Goal: Task Accomplishment & Management: Use online tool/utility

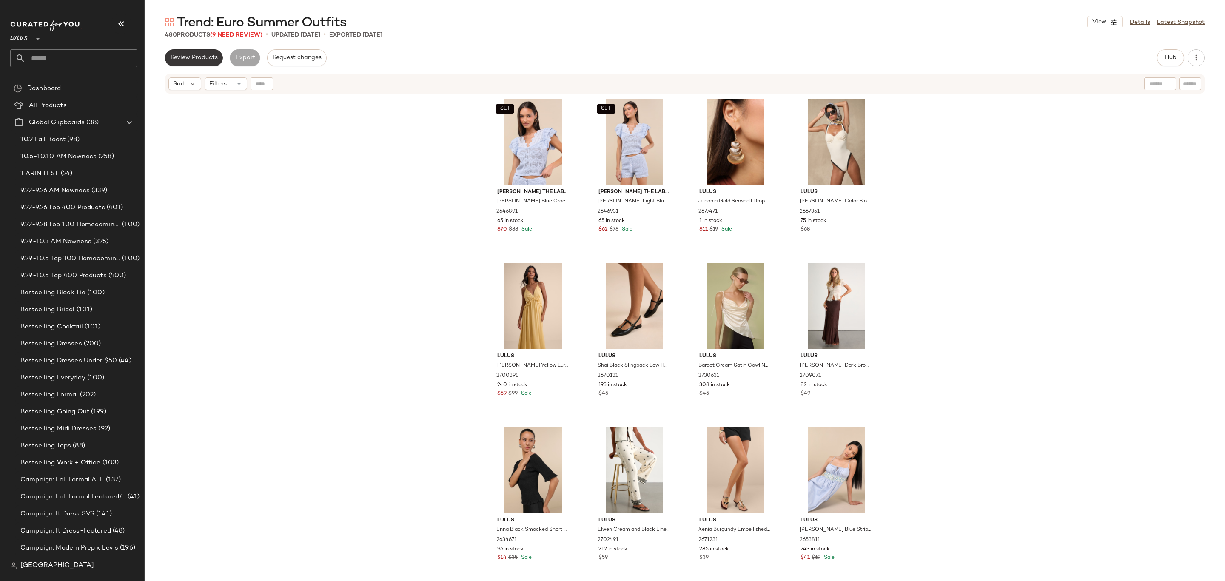
click at [210, 57] on span "Review Products" at bounding box center [194, 57] width 48 height 7
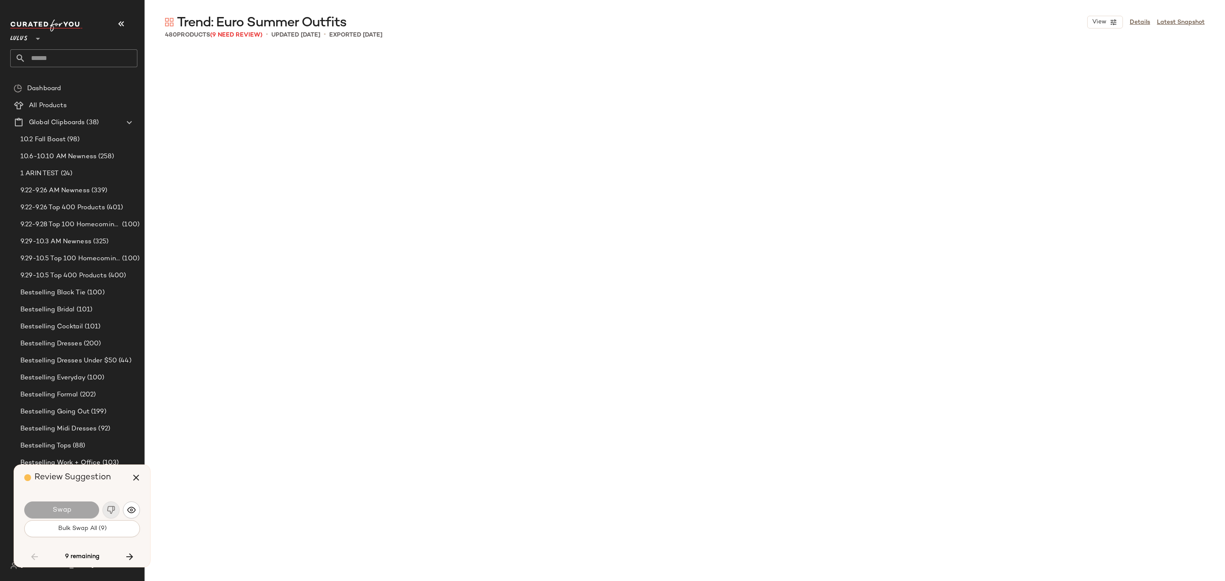
scroll to position [3942, 0]
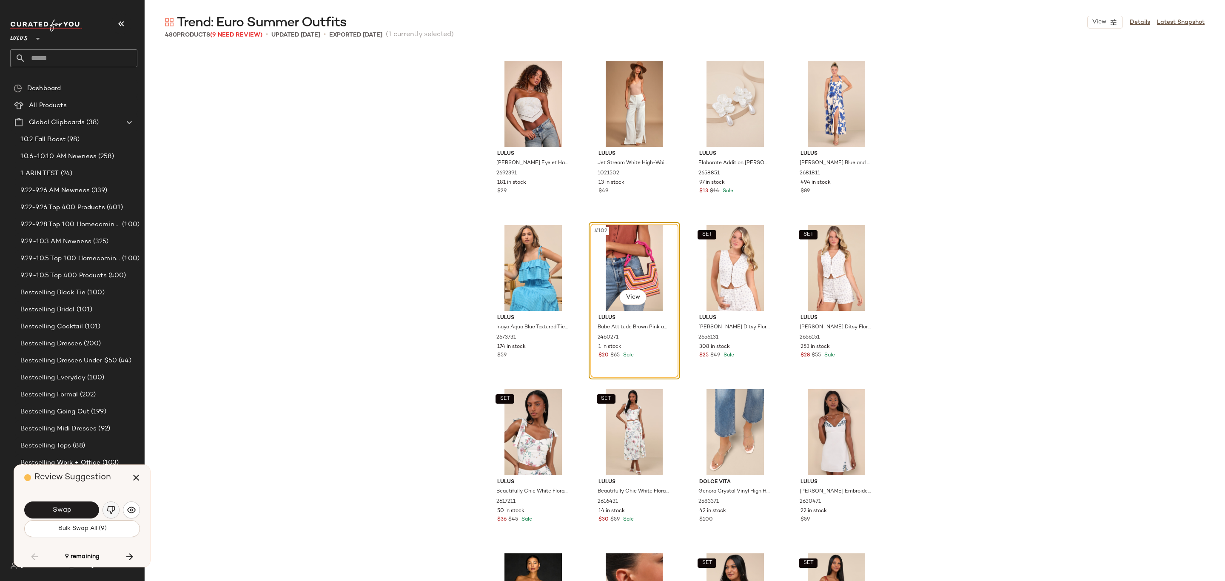
click at [113, 515] on button "button" at bounding box center [111, 510] width 17 height 17
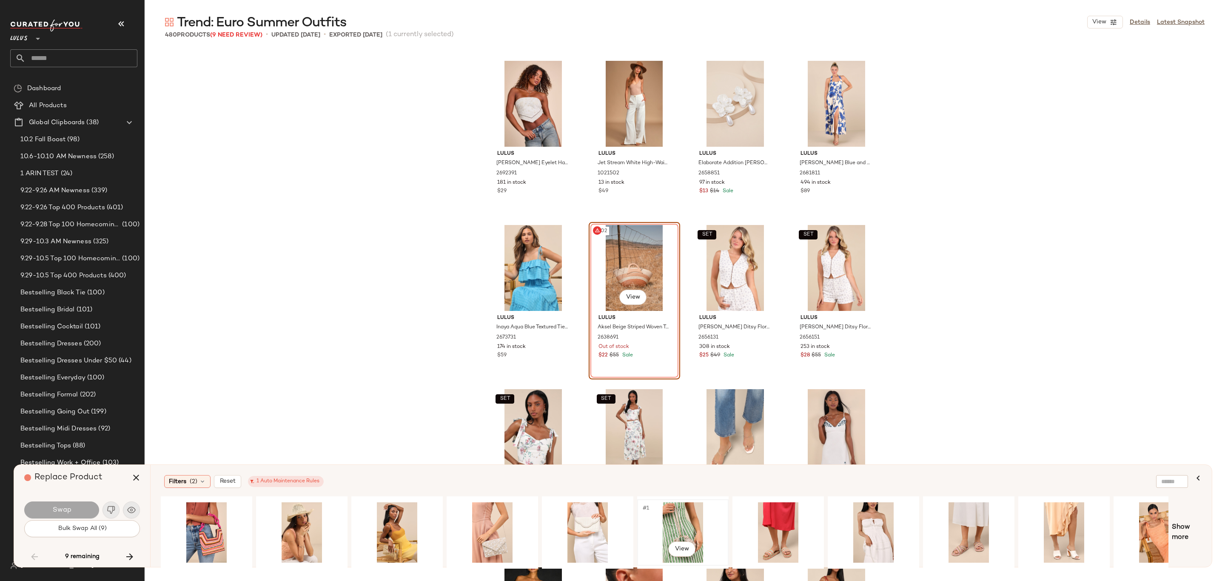
click at [671, 523] on div "#1 View" at bounding box center [683, 533] width 86 height 60
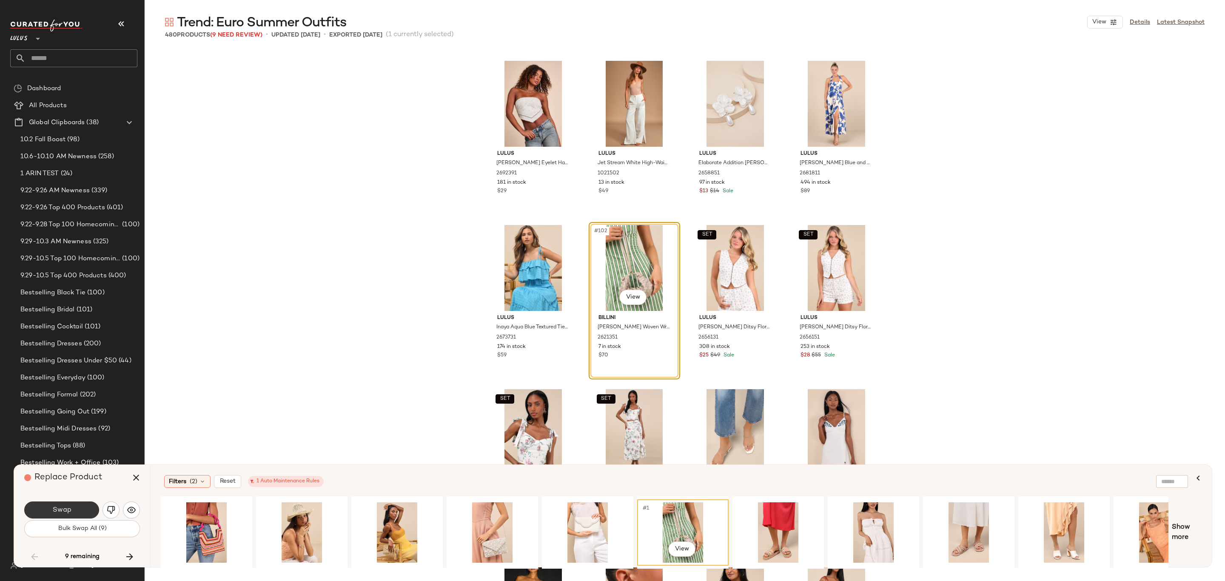
click at [51, 510] on button "Swap" at bounding box center [61, 510] width 75 height 17
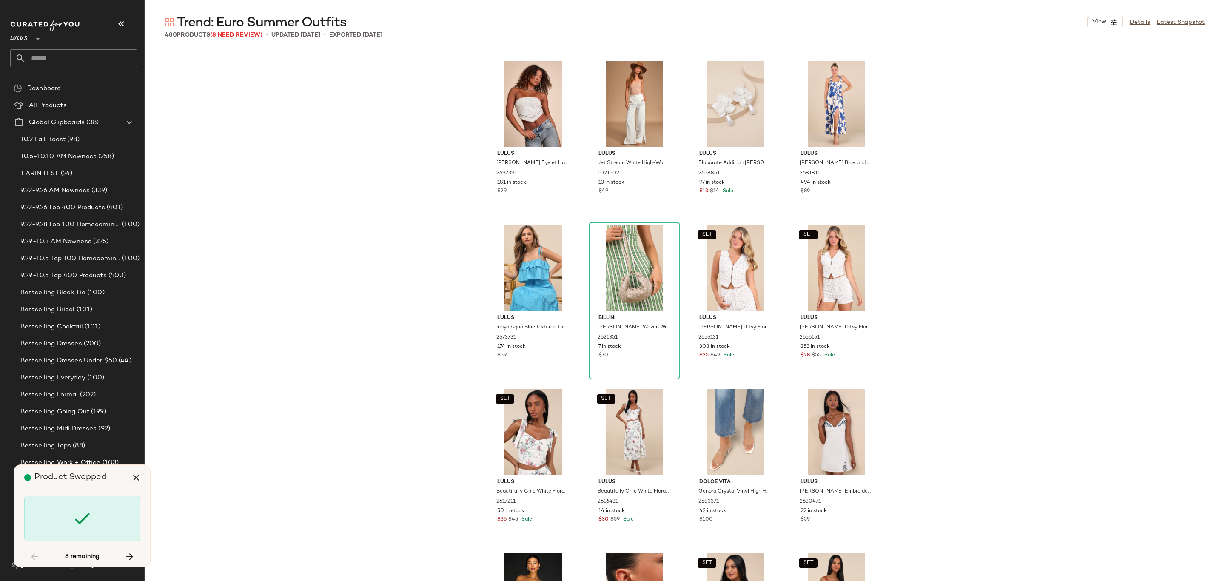
scroll to position [5913, 0]
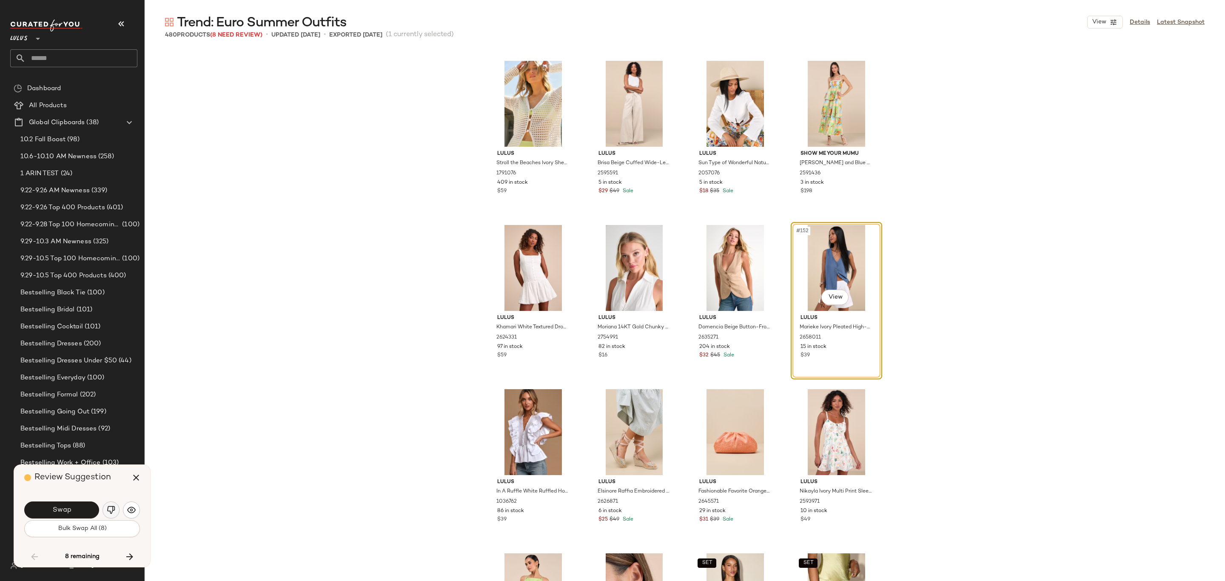
click at [108, 513] on img "button" at bounding box center [111, 510] width 9 height 9
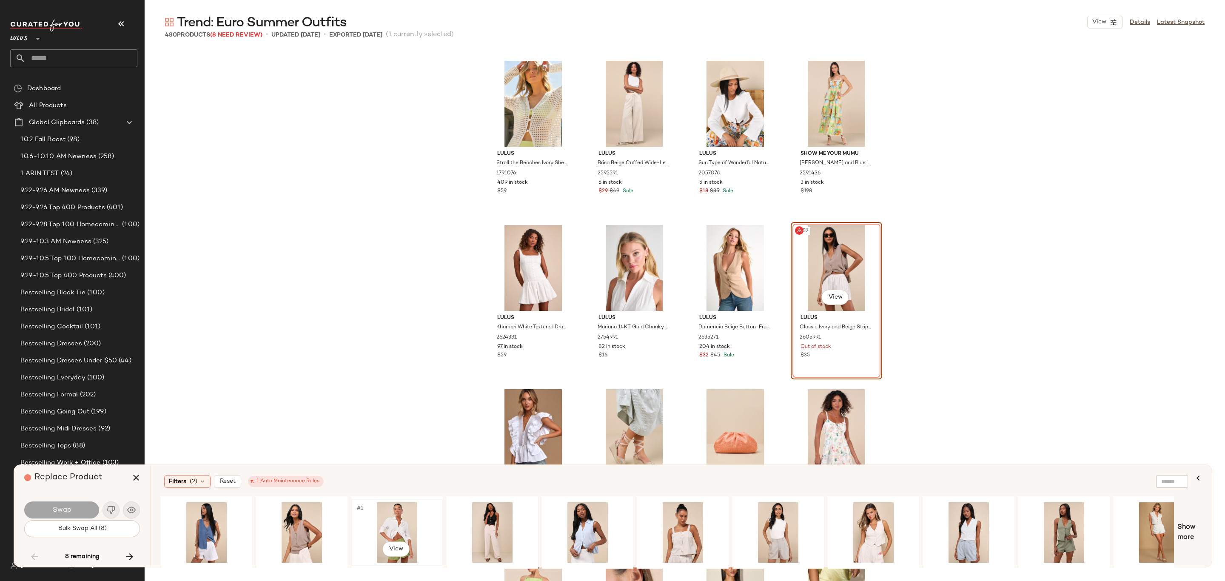
click at [390, 539] on div "#1 View" at bounding box center [397, 533] width 86 height 60
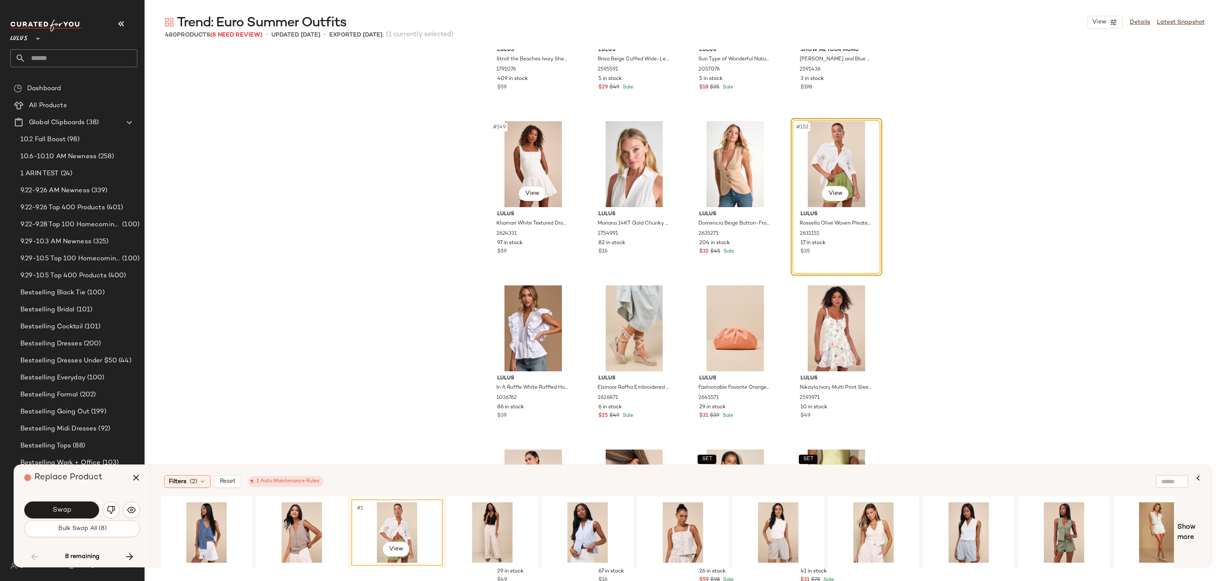
scroll to position [6030, 0]
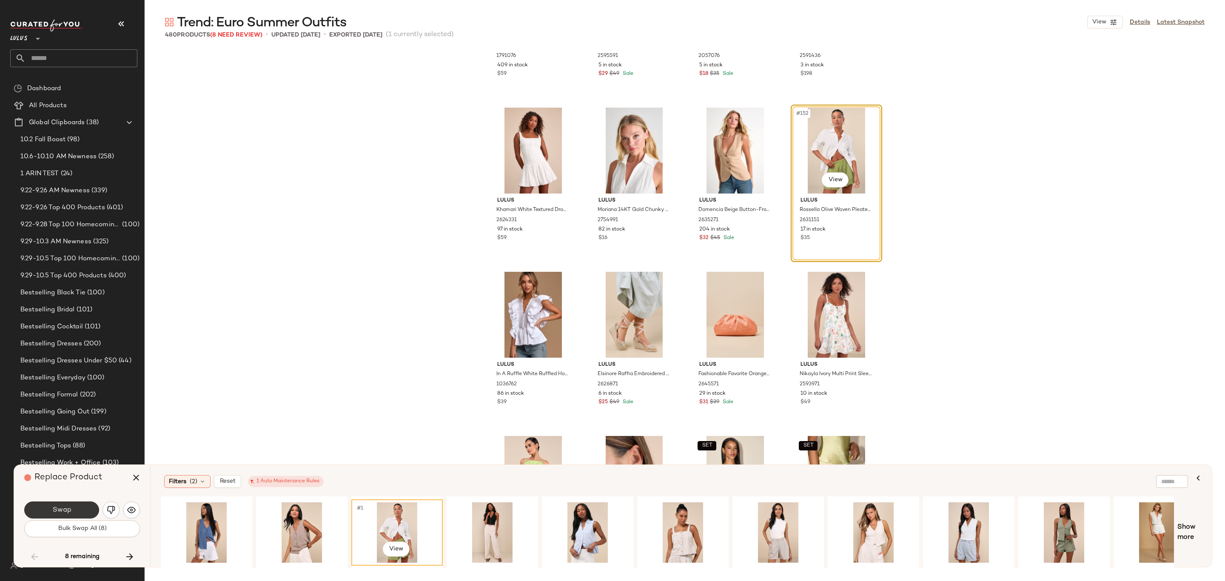
click at [49, 503] on button "Swap" at bounding box center [61, 510] width 75 height 17
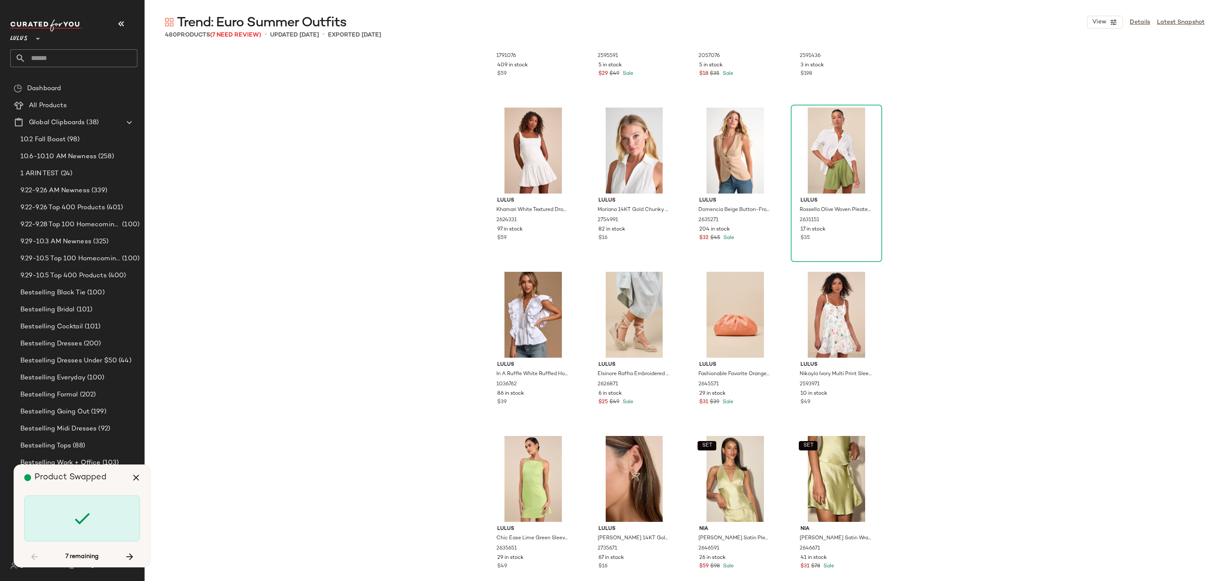
scroll to position [6898, 0]
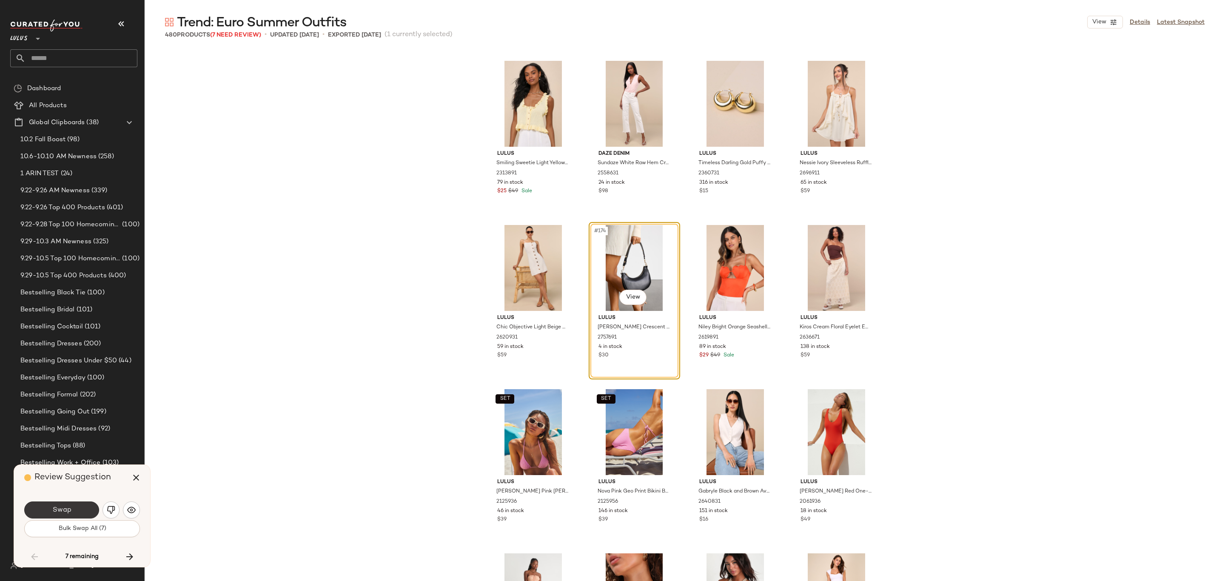
click at [50, 511] on button "Swap" at bounding box center [61, 510] width 75 height 17
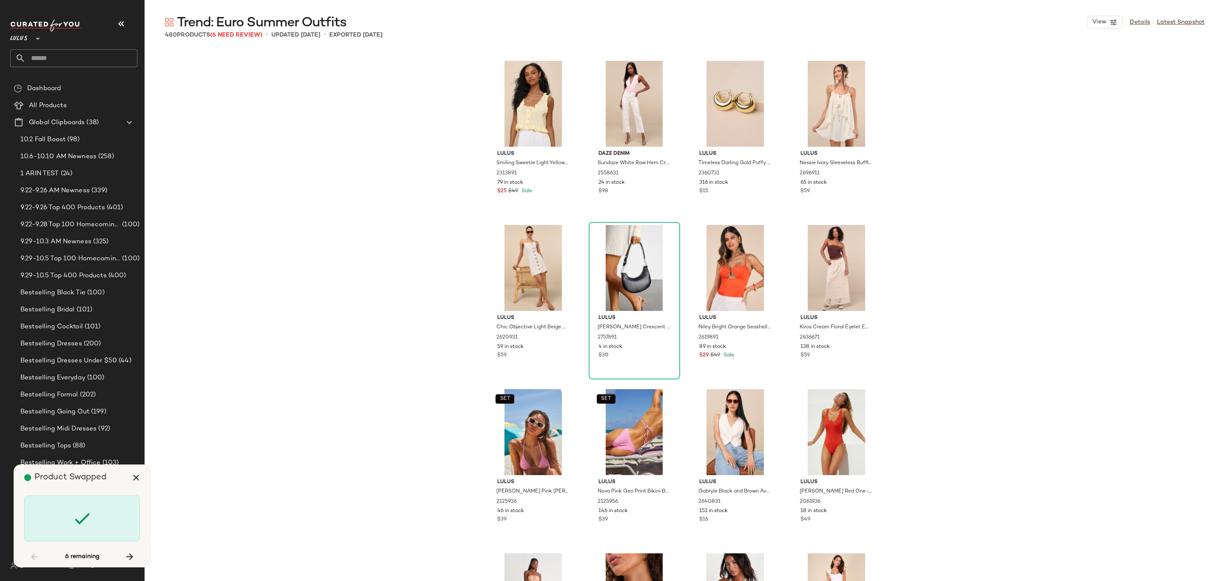
scroll to position [8540, 0]
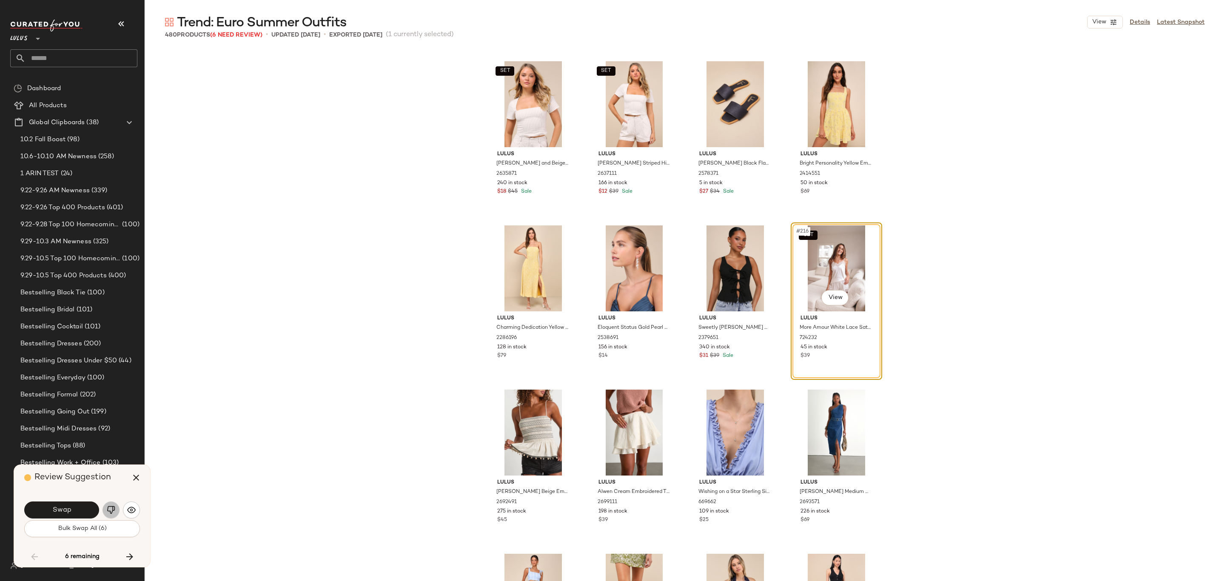
click at [105, 508] on button "button" at bounding box center [111, 510] width 17 height 17
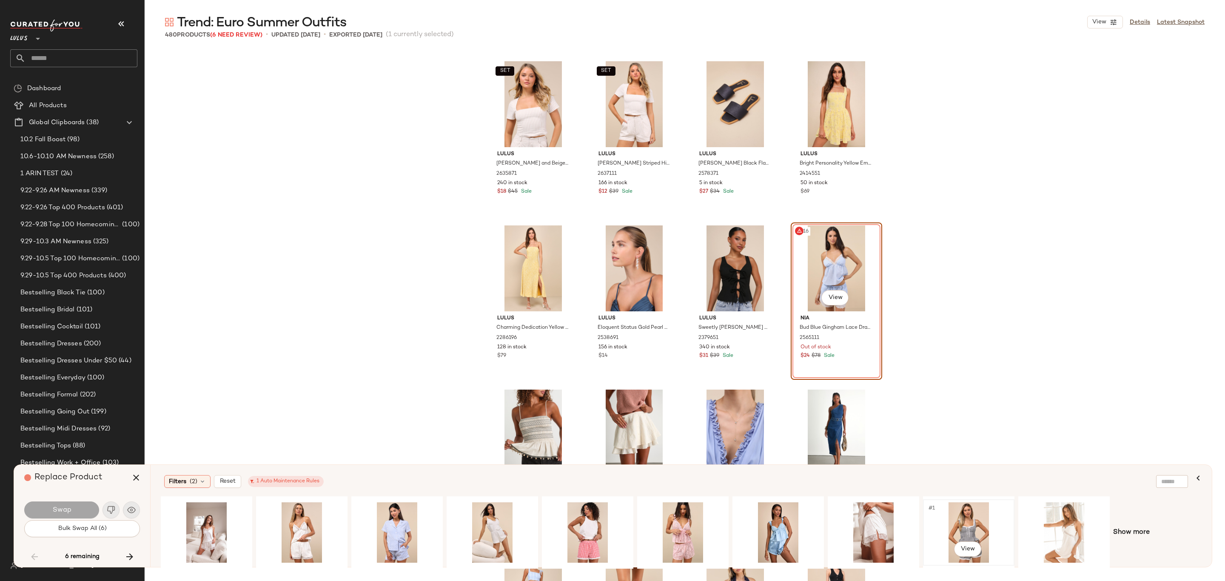
click at [945, 523] on div "#1 View" at bounding box center [969, 533] width 86 height 60
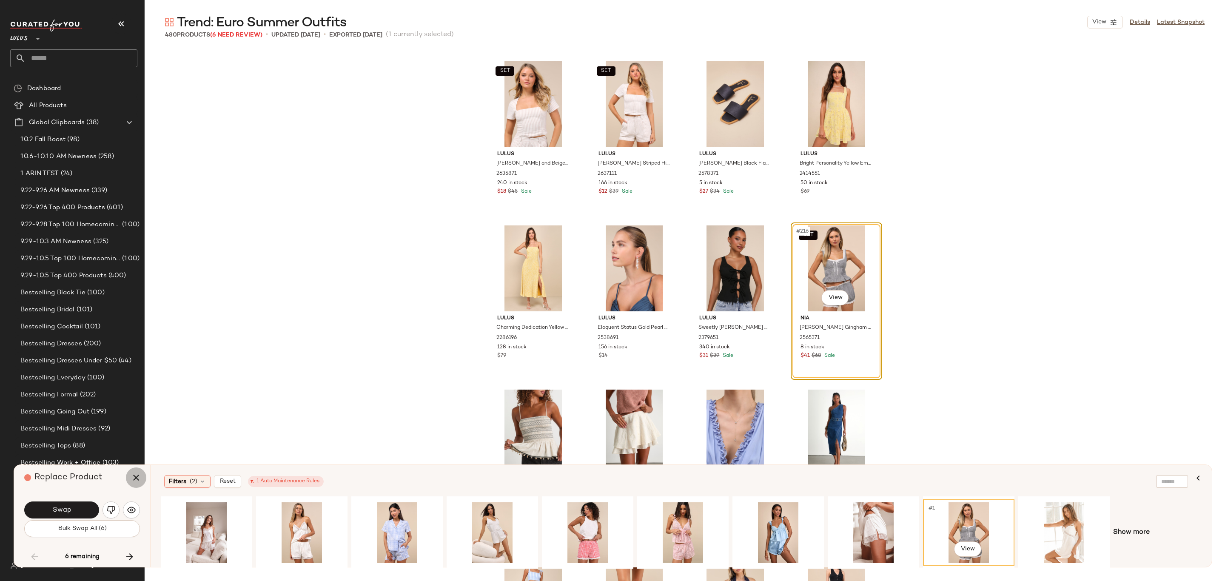
click at [129, 484] on button "button" at bounding box center [136, 478] width 20 height 20
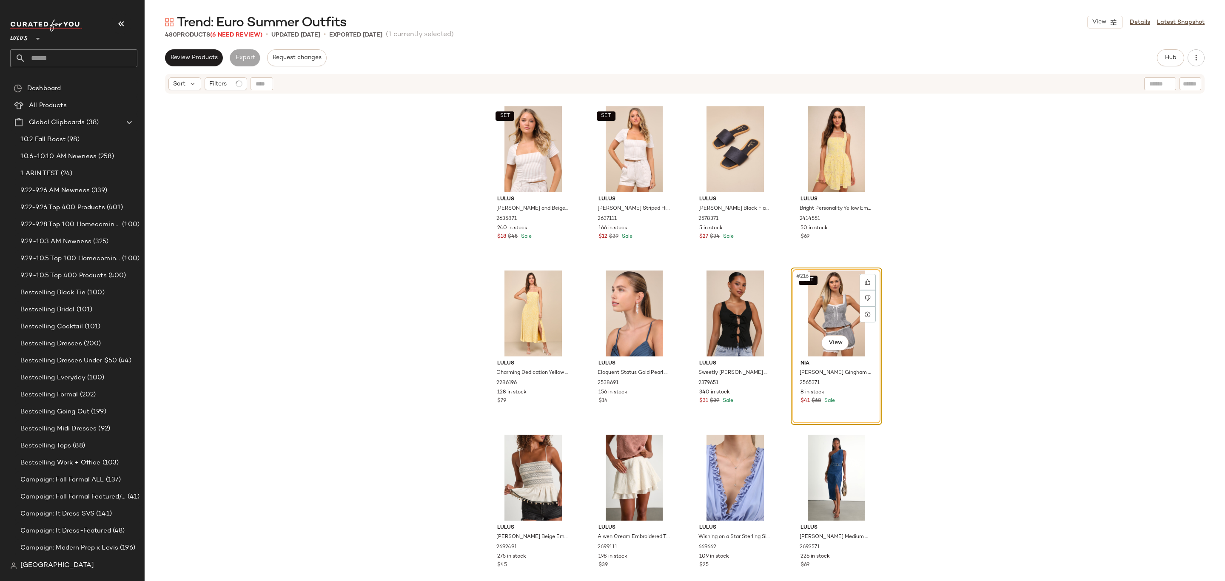
click at [837, 300] on div "SET #216 View" at bounding box center [837, 314] width 86 height 86
click at [1174, 56] on span "Hub" at bounding box center [1171, 57] width 12 height 7
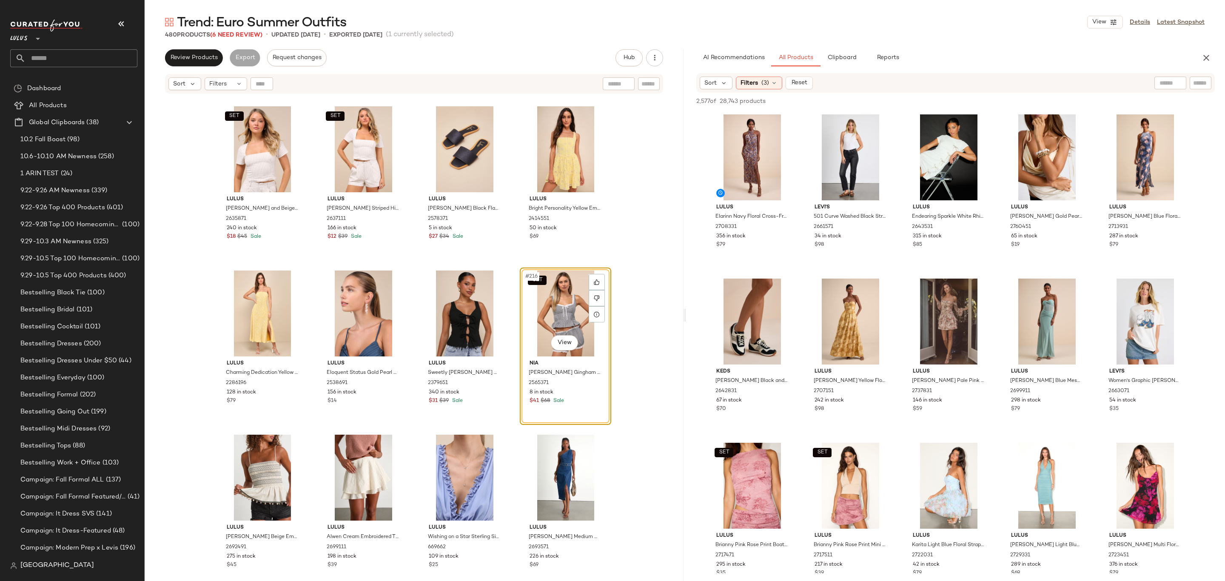
click at [1174, 85] on div at bounding box center [1171, 83] width 32 height 13
type input "******"
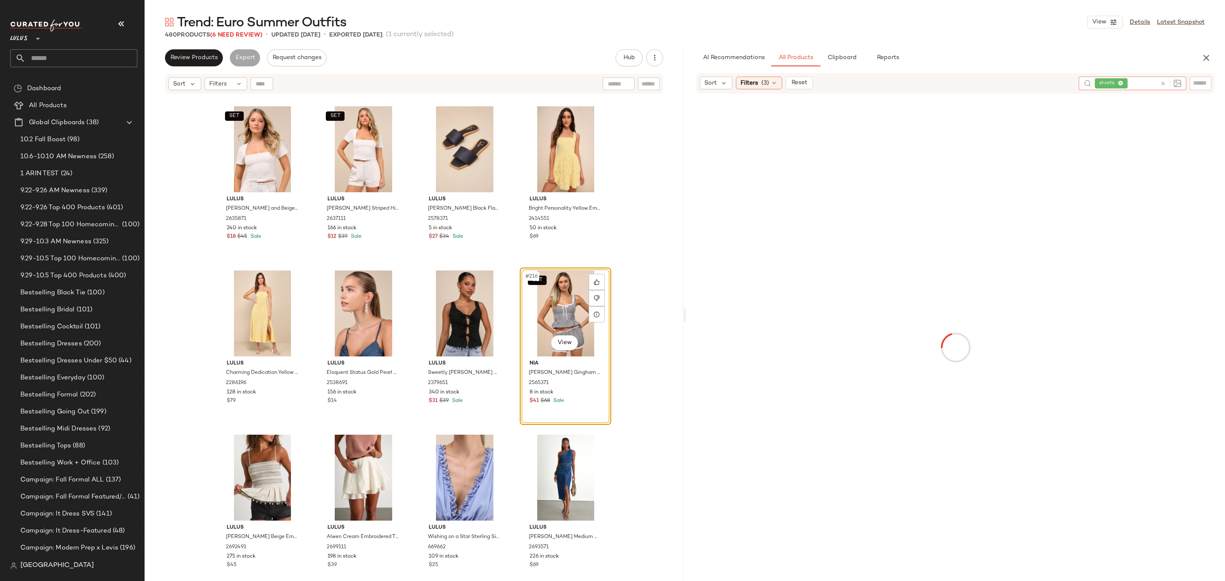
click at [941, 80] on div "Sort Filters (3) Reset" at bounding box center [886, 83] width 372 height 13
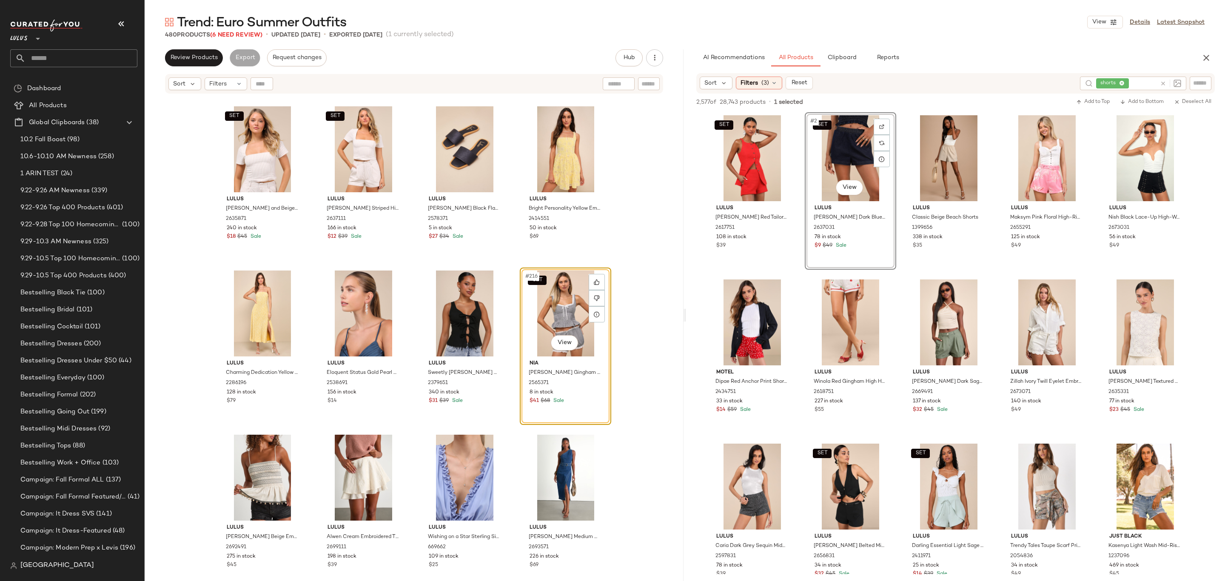
drag, startPoint x: 538, startPoint y: 320, endPoint x: 542, endPoint y: 318, distance: 4.4
click at [538, 319] on div "SET #216 View" at bounding box center [566, 314] width 86 height 86
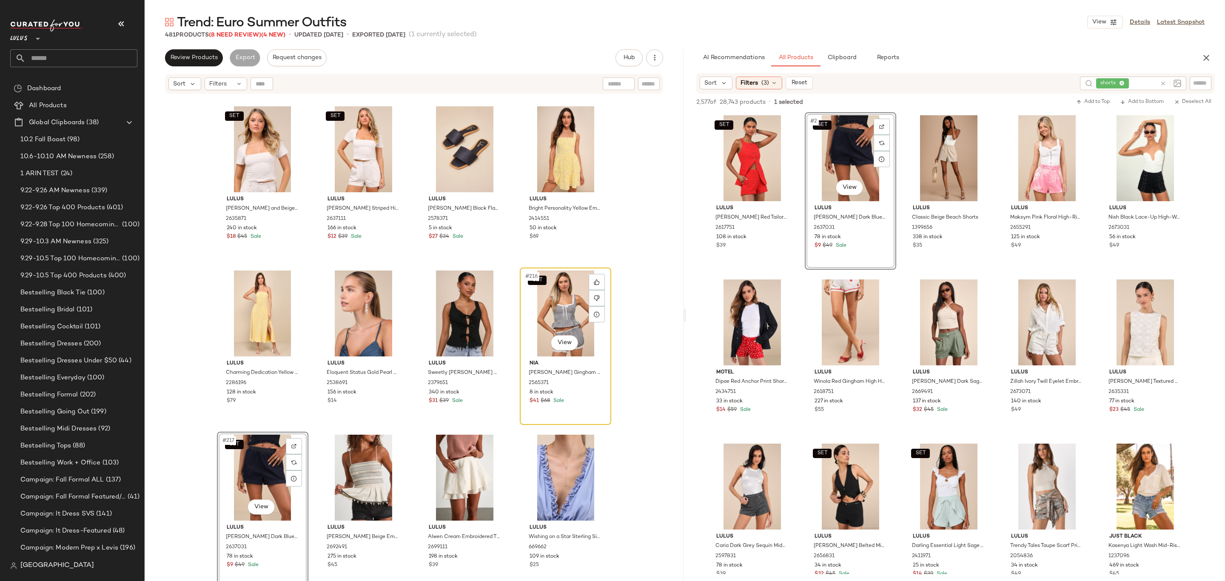
click at [535, 320] on div "SET #216 View" at bounding box center [566, 314] width 86 height 86
click at [589, 298] on div at bounding box center [597, 298] width 16 height 16
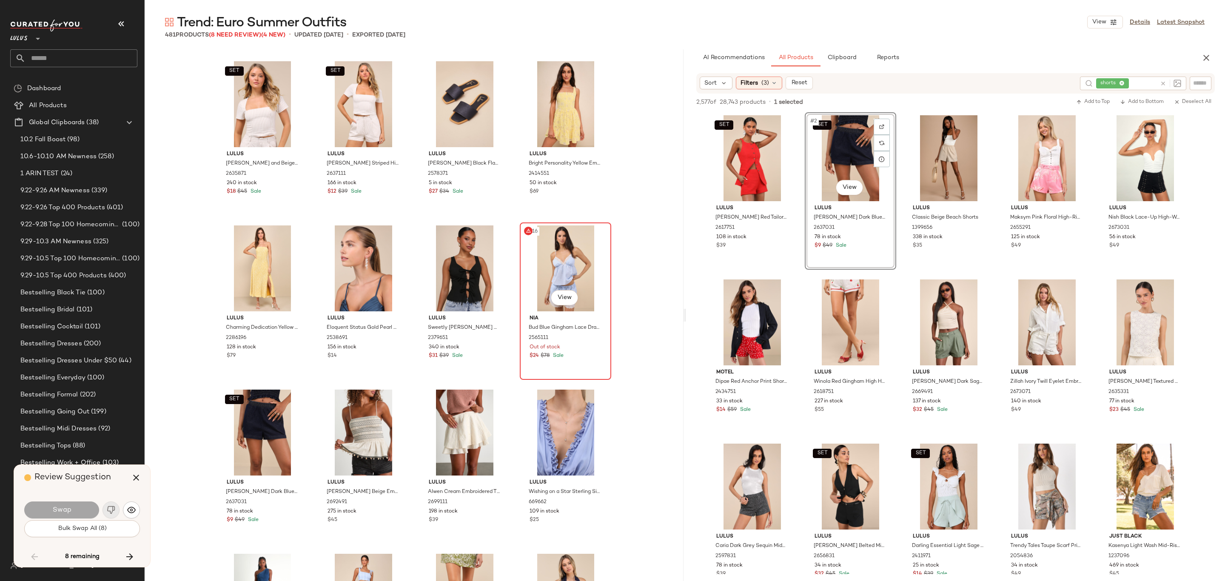
click at [580, 253] on div "#216 View" at bounding box center [566, 269] width 86 height 86
drag, startPoint x: 136, startPoint y: 483, endPoint x: 190, endPoint y: 447, distance: 65.0
click at [139, 480] on button "button" at bounding box center [136, 478] width 20 height 20
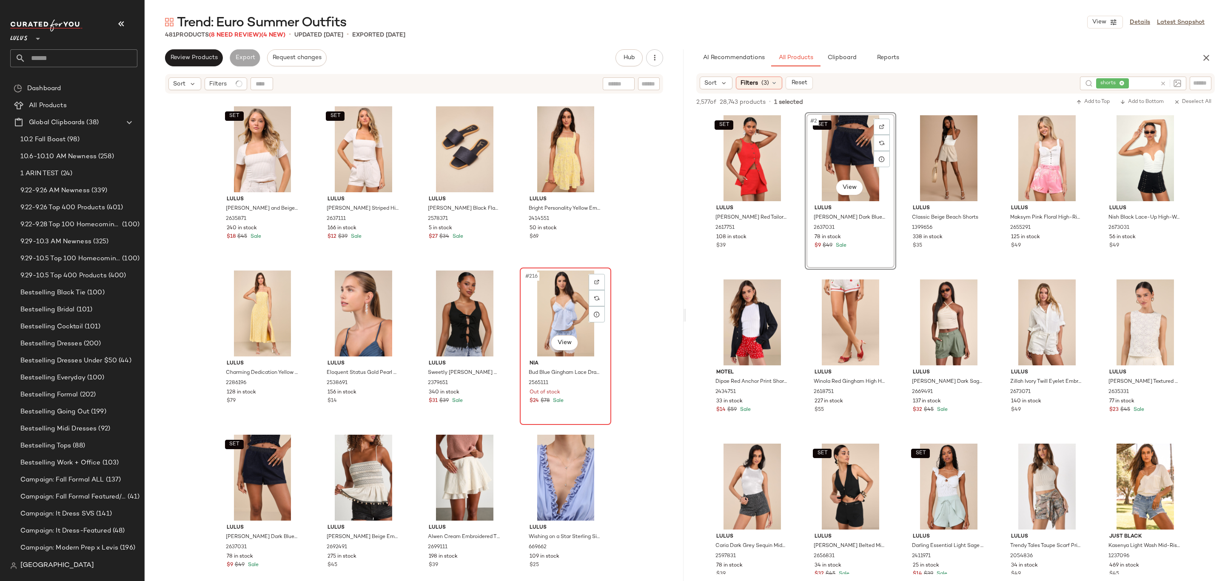
click at [586, 326] on div "#216 View" at bounding box center [566, 314] width 86 height 86
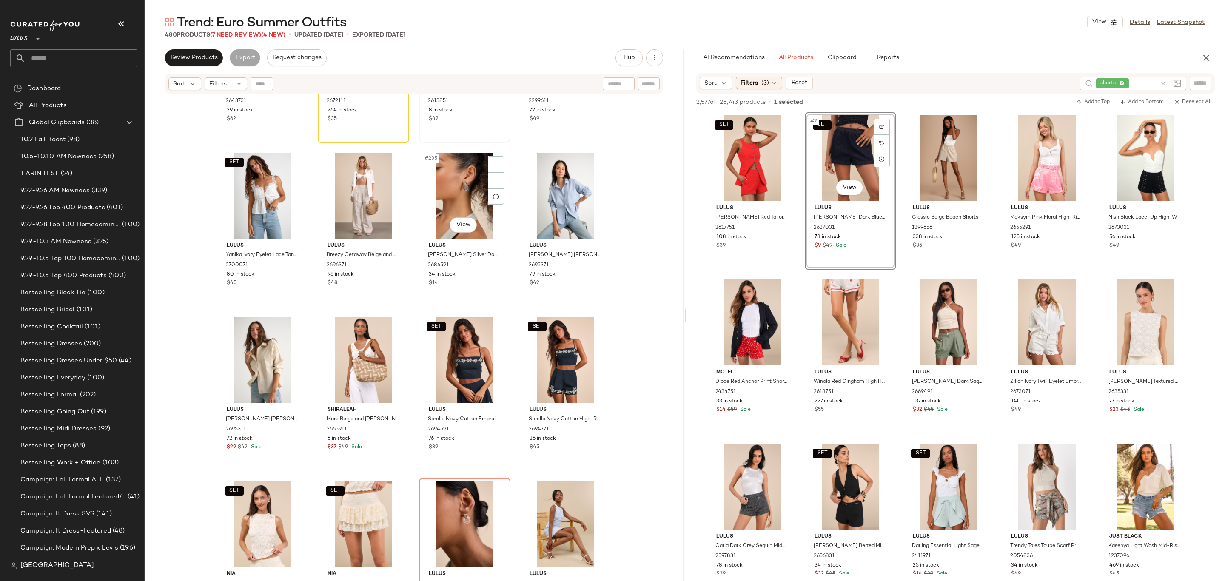
scroll to position [9306, 0]
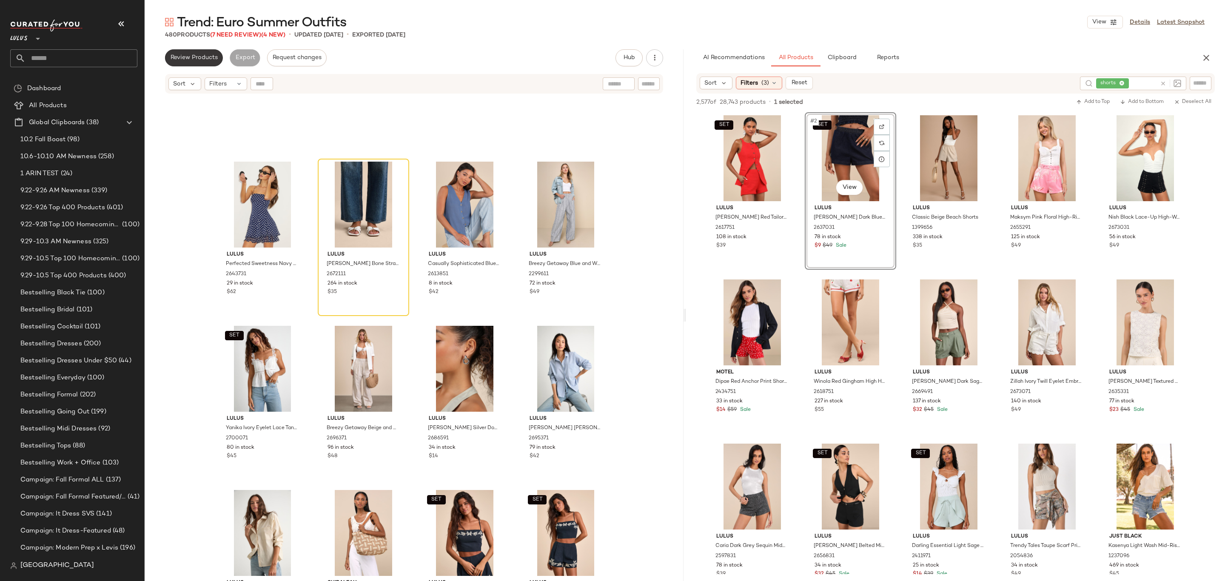
click at [208, 53] on button "Review Products" at bounding box center [194, 57] width 58 height 17
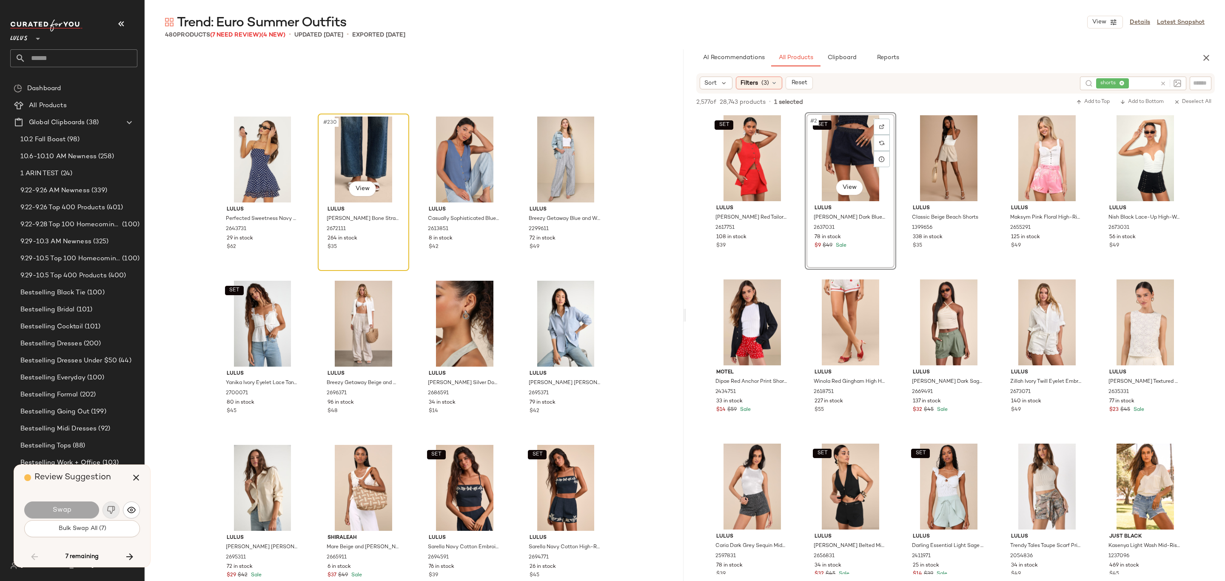
click at [351, 130] on div "#230 View" at bounding box center [364, 160] width 86 height 86
click at [118, 480] on div "Review Suggestion" at bounding box center [85, 478] width 122 height 26
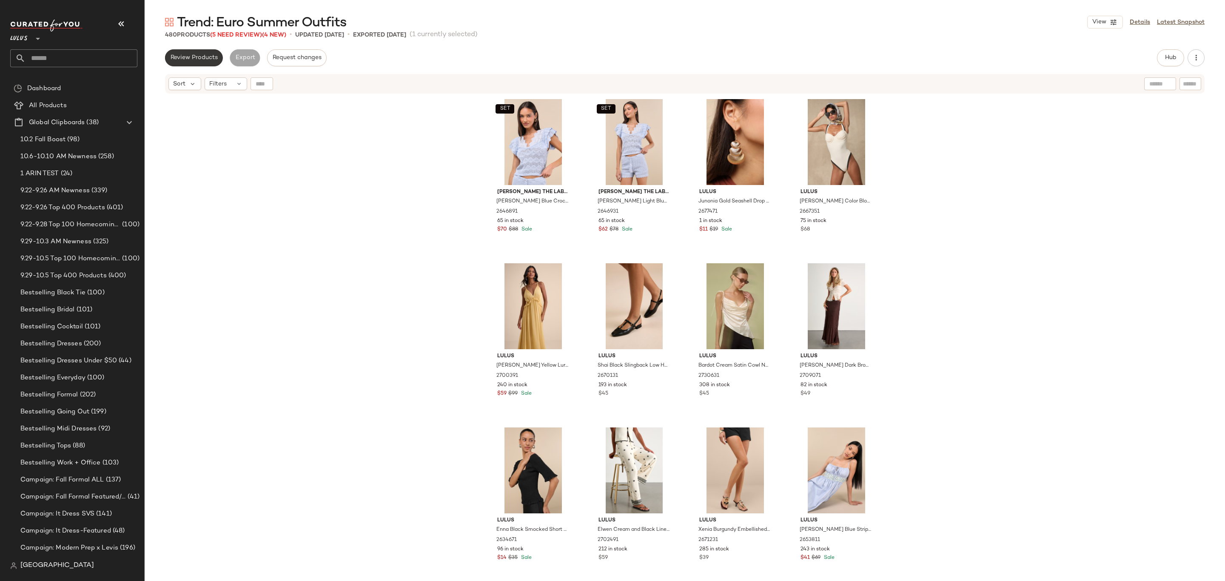
click at [209, 55] on span "Review Products" at bounding box center [194, 57] width 48 height 7
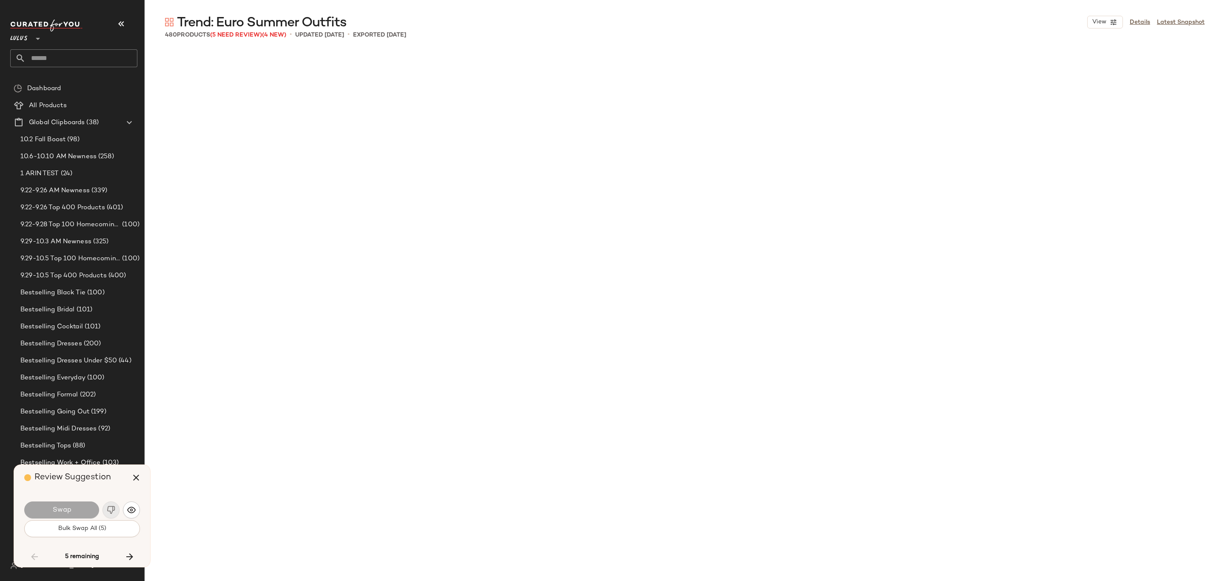
scroll to position [9198, 0]
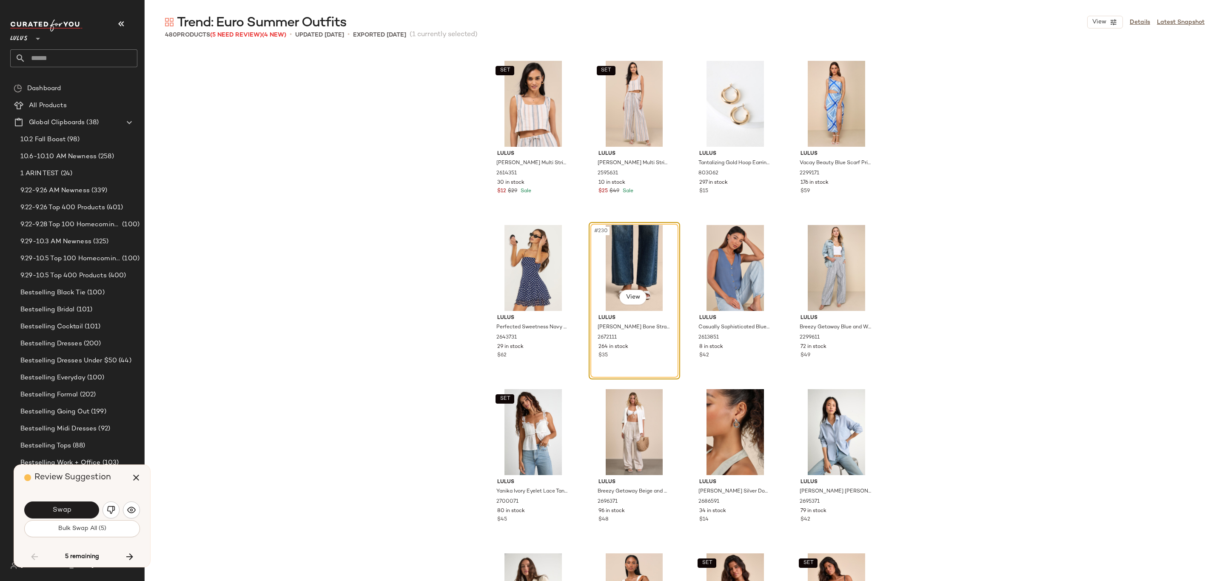
click at [29, 508] on button "Swap" at bounding box center [61, 510] width 75 height 17
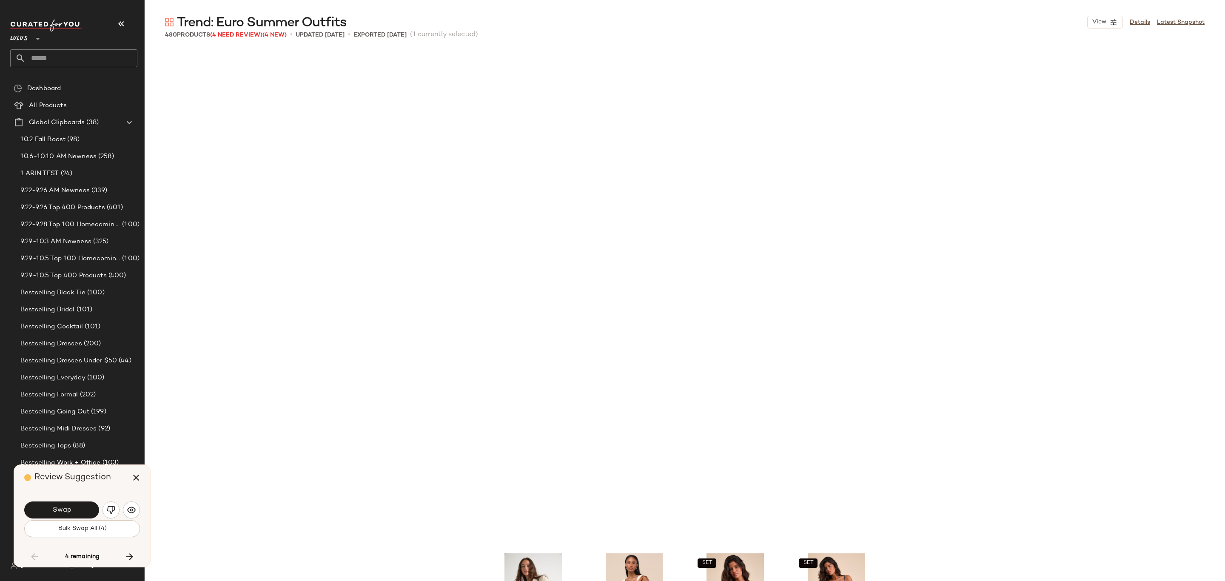
scroll to position [9691, 0]
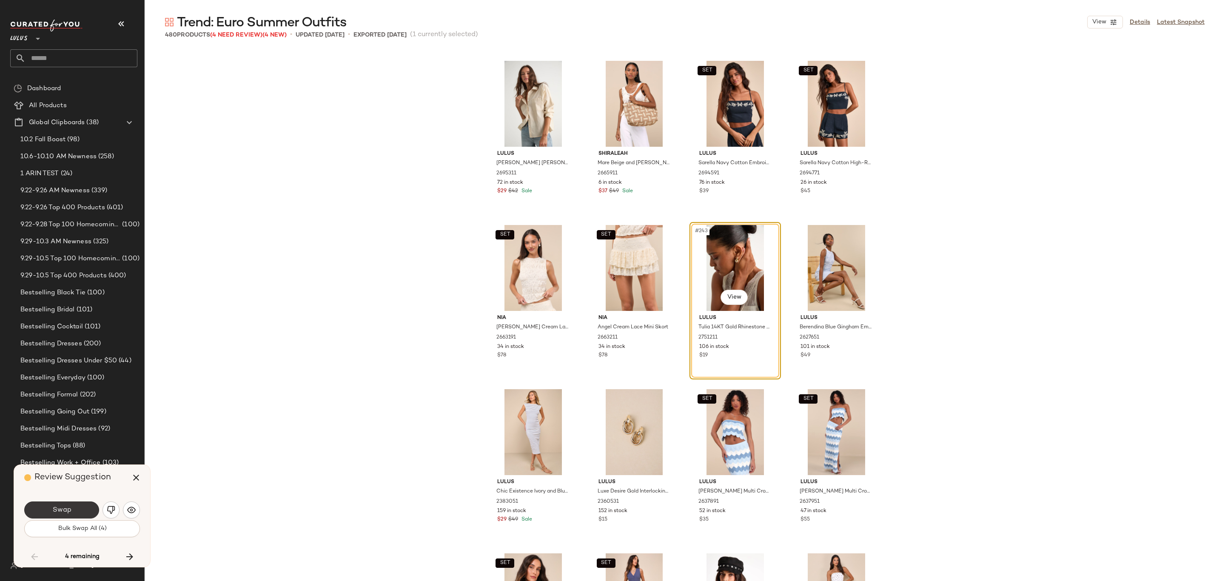
click at [66, 508] on span "Swap" at bounding box center [61, 510] width 19 height 8
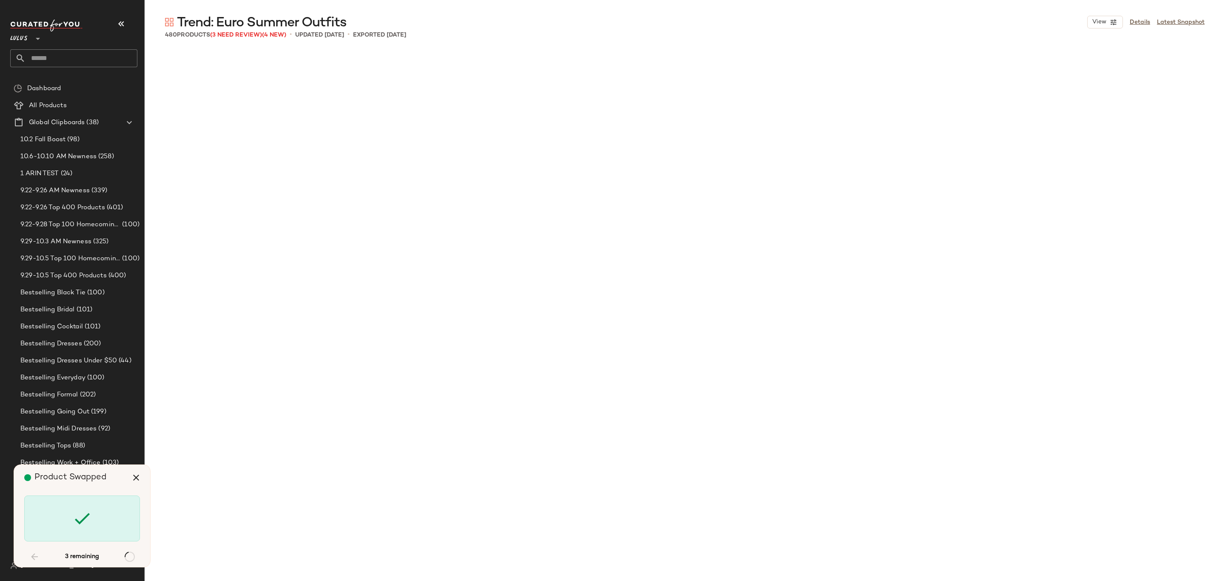
scroll to position [13140, 0]
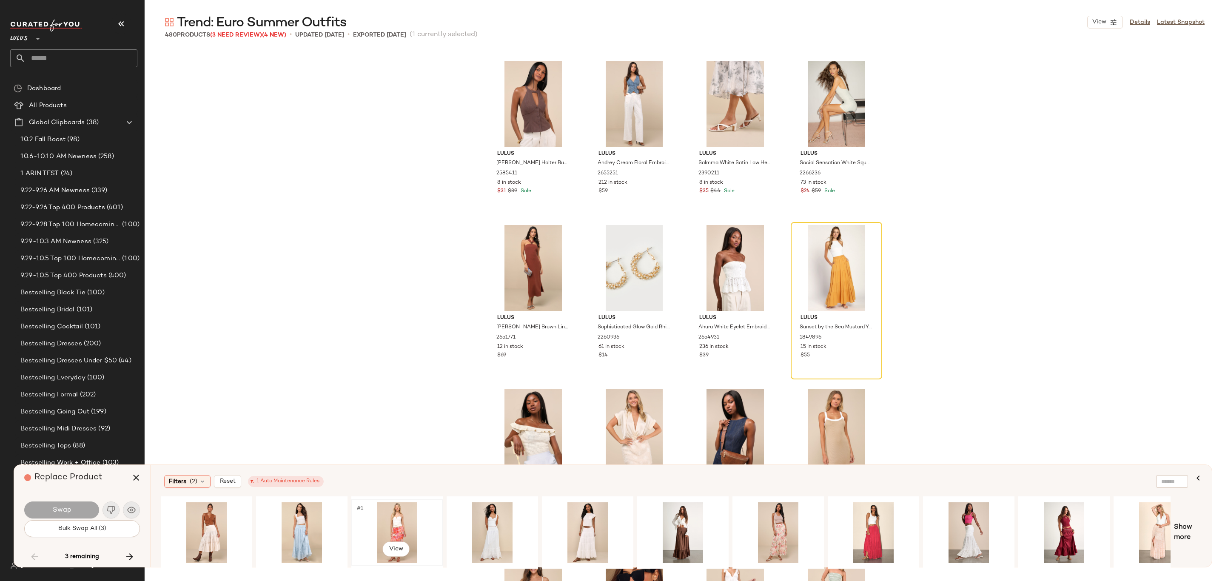
click at [380, 523] on div "#1 View" at bounding box center [397, 533] width 86 height 60
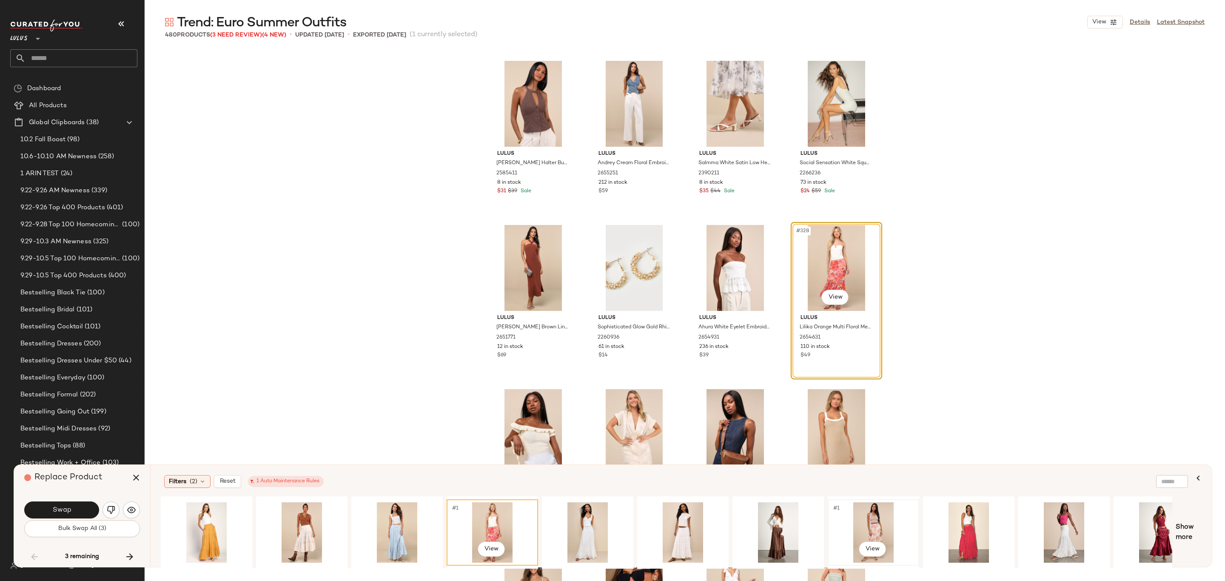
click at [885, 514] on div "#1 View" at bounding box center [874, 533] width 86 height 60
click at [75, 502] on button "Swap" at bounding box center [61, 510] width 75 height 17
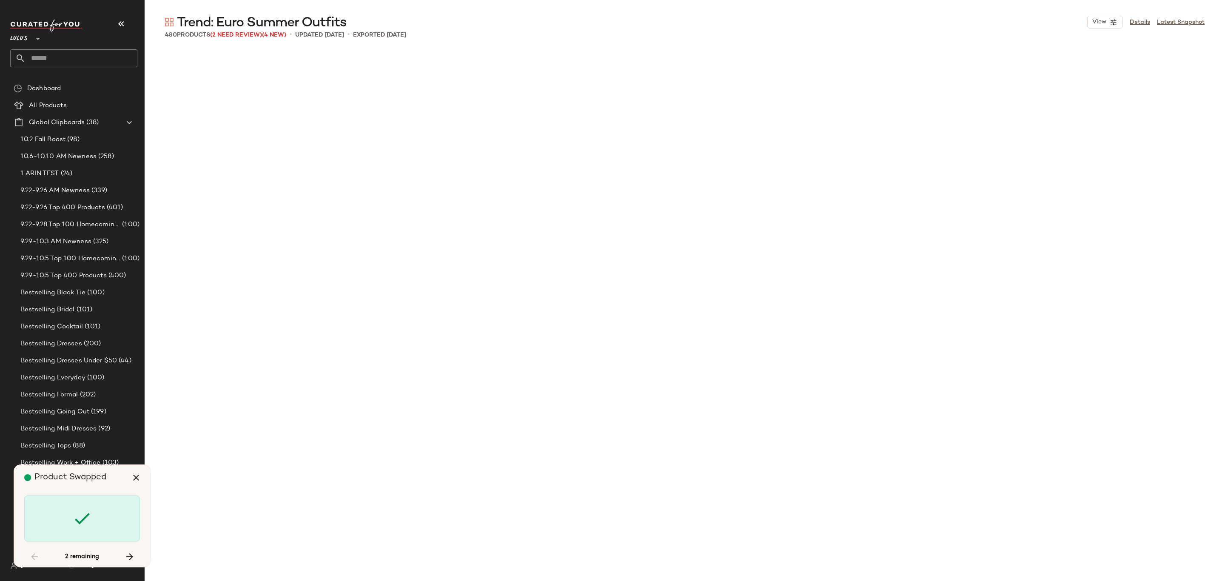
scroll to position [15275, 0]
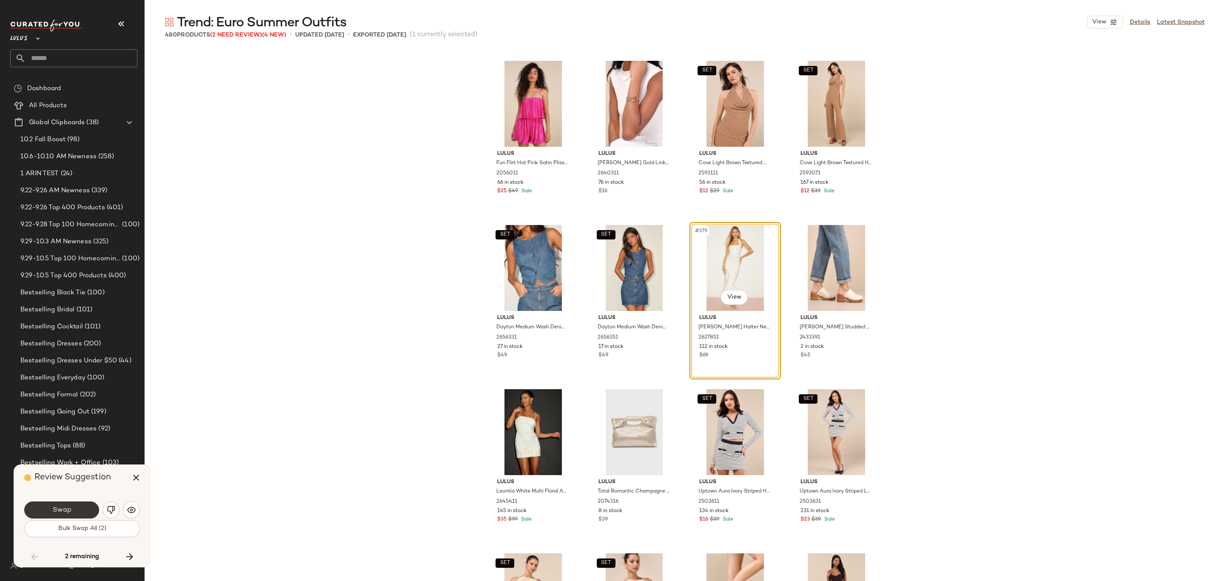
click at [94, 506] on button "Swap" at bounding box center [61, 510] width 75 height 17
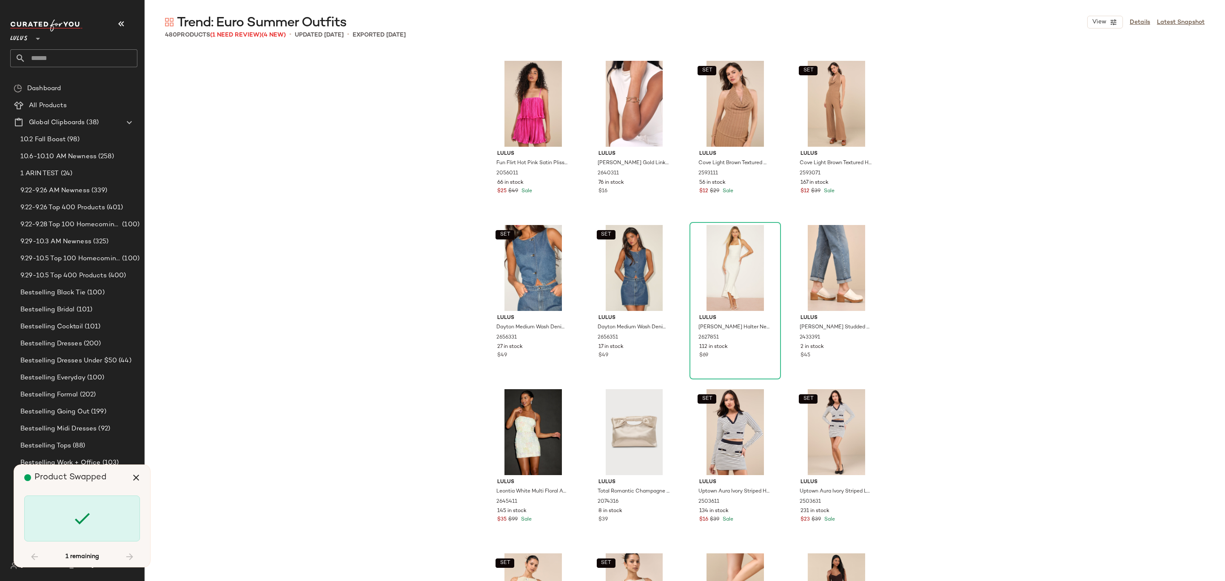
scroll to position [17410, 0]
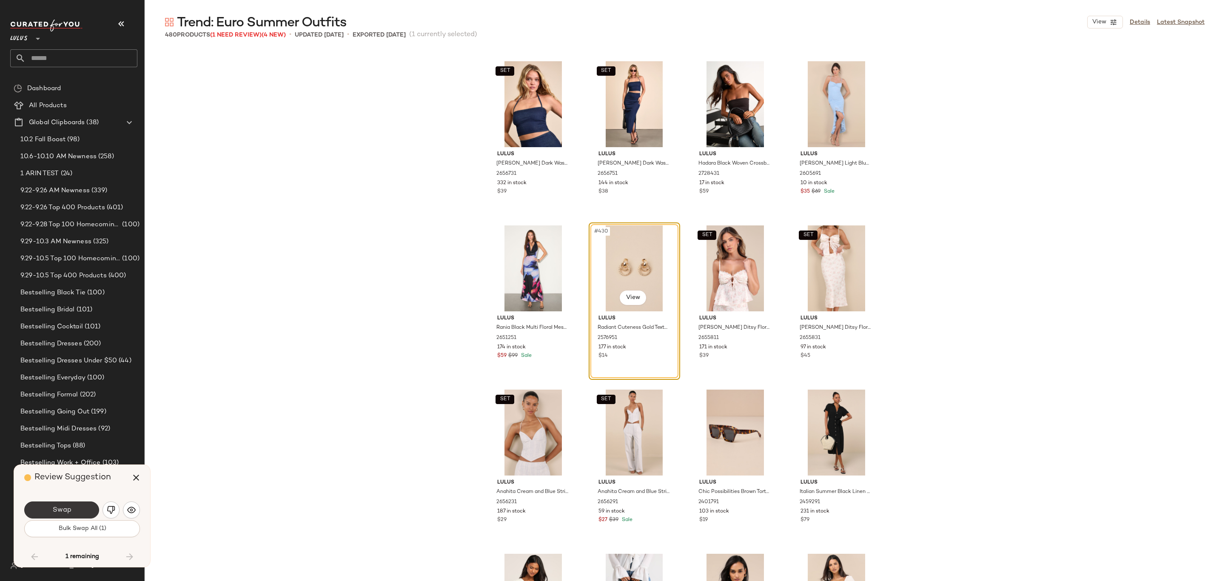
click at [76, 506] on button "Swap" at bounding box center [61, 510] width 75 height 17
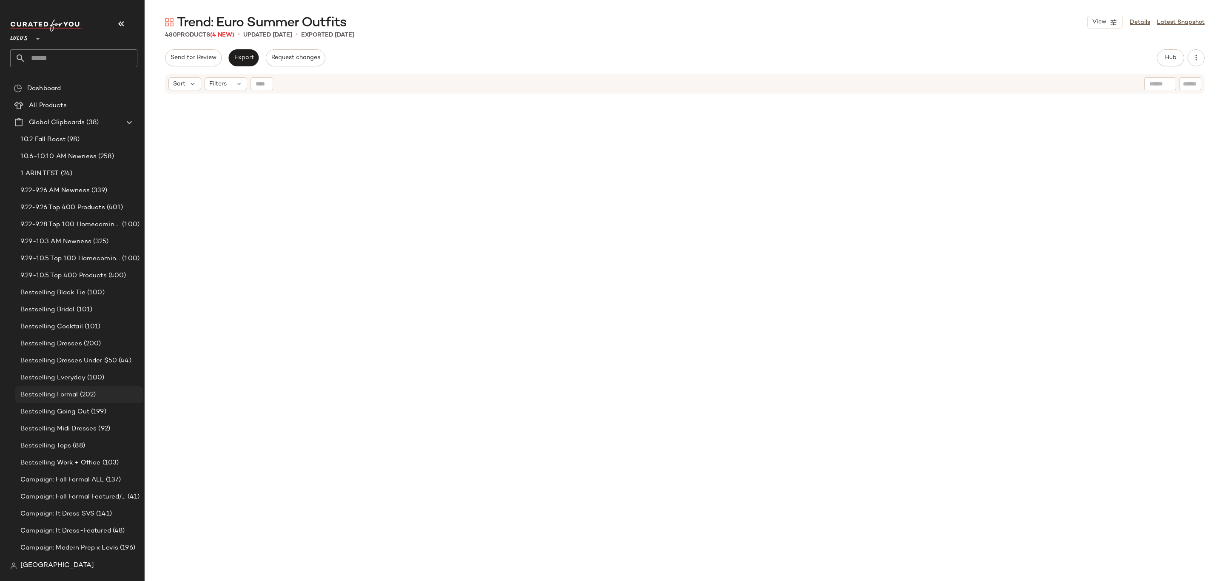
scroll to position [9991, 0]
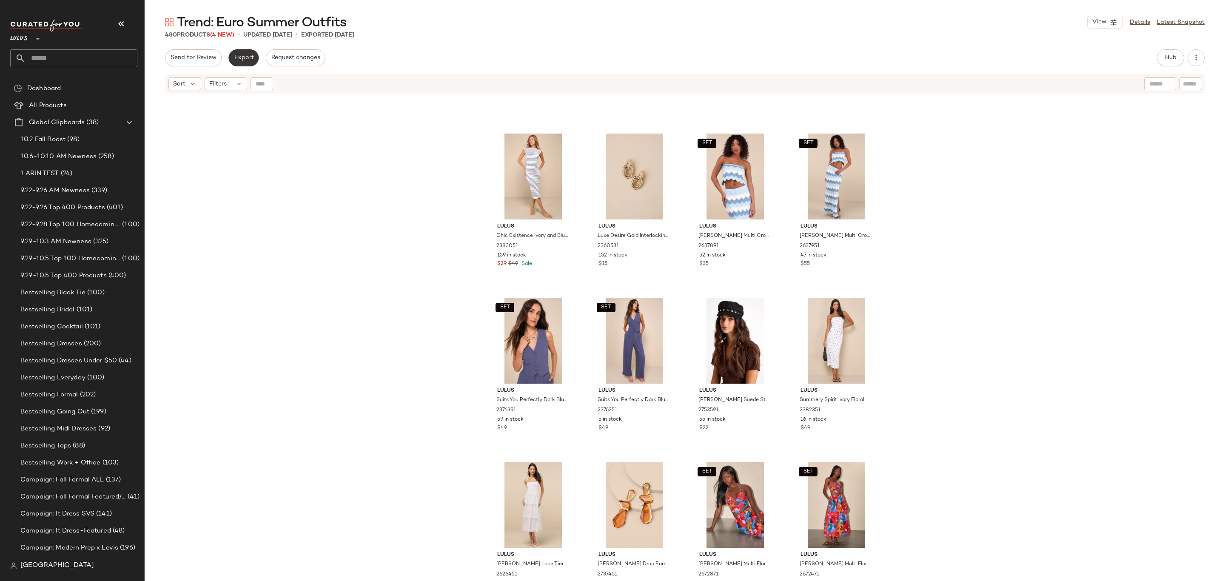
click at [243, 58] on span "Export" at bounding box center [244, 57] width 20 height 7
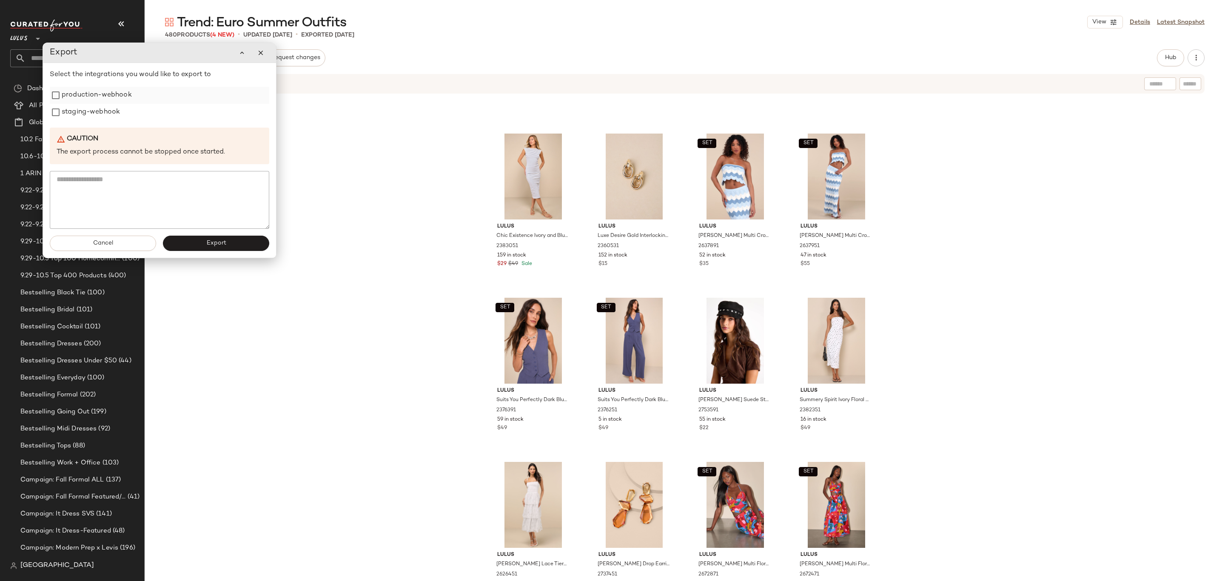
click at [108, 91] on label "production-webhook" at bounding box center [97, 95] width 70 height 17
click at [103, 109] on label "staging-webhook" at bounding box center [91, 112] width 58 height 17
click at [200, 239] on button "Export" at bounding box center [216, 243] width 106 height 15
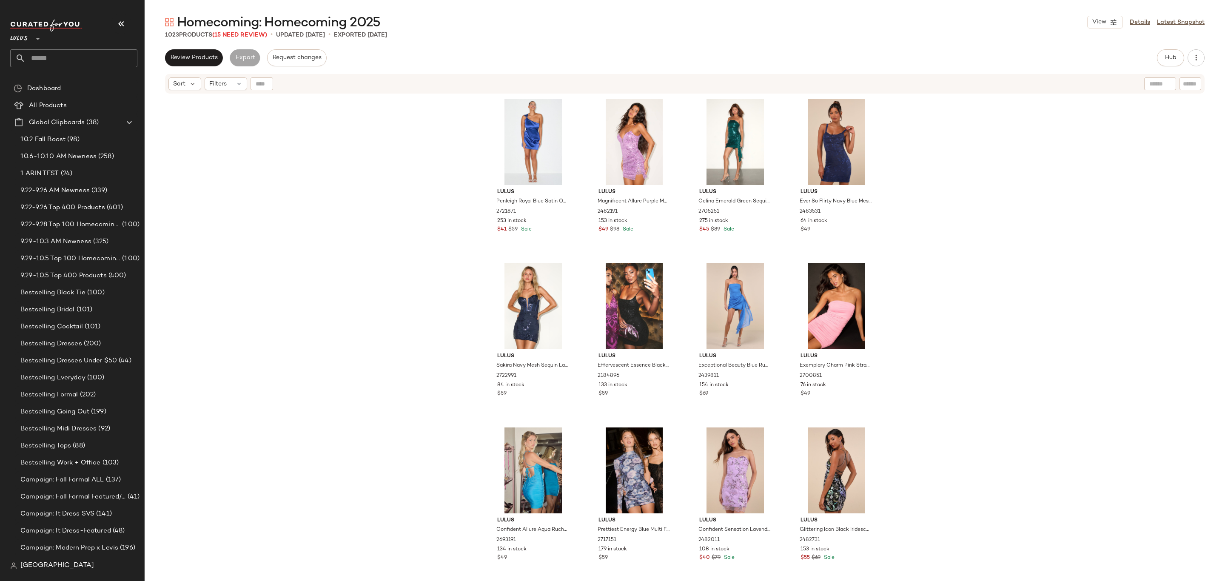
click at [66, 51] on div "Lulus **" at bounding box center [73, 44] width 127 height 48
drag, startPoint x: 281, startPoint y: 201, endPoint x: 158, endPoint y: 150, distance: 133.3
click at [283, 200] on div "Lulus Penleigh Royal Blue Satin One-Shoulder Mini Dress 2721871 253 in stock $4…" at bounding box center [685, 348] width 1081 height 508
click at [51, 55] on input "text" at bounding box center [82, 58] width 112 height 18
type input "********"
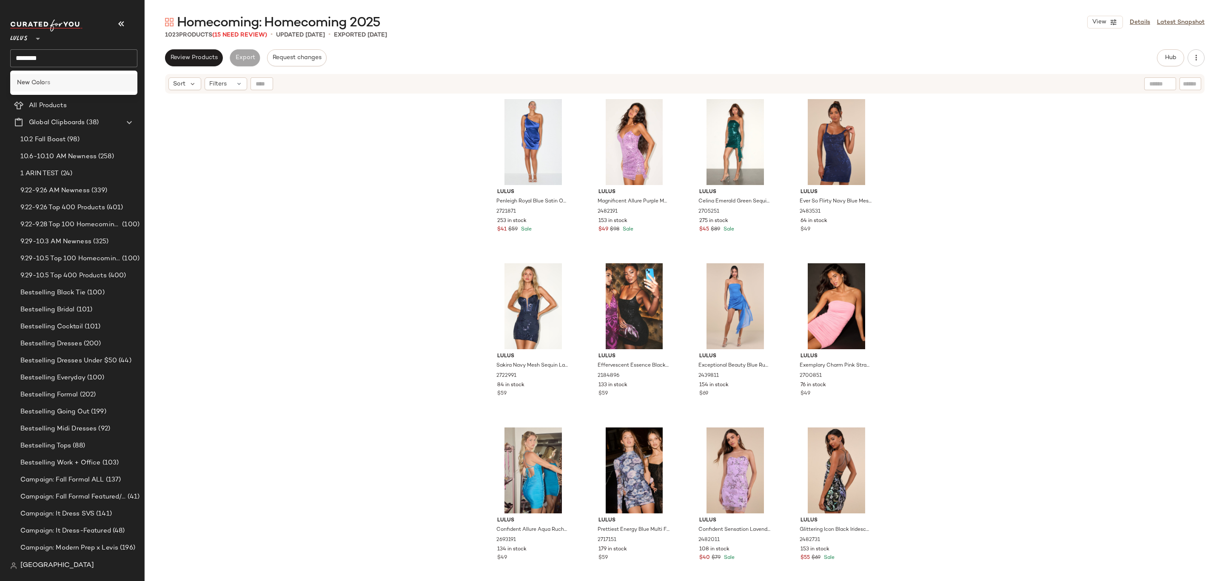
click at [66, 82] on div "New Colo rs" at bounding box center [74, 82] width 114 height 9
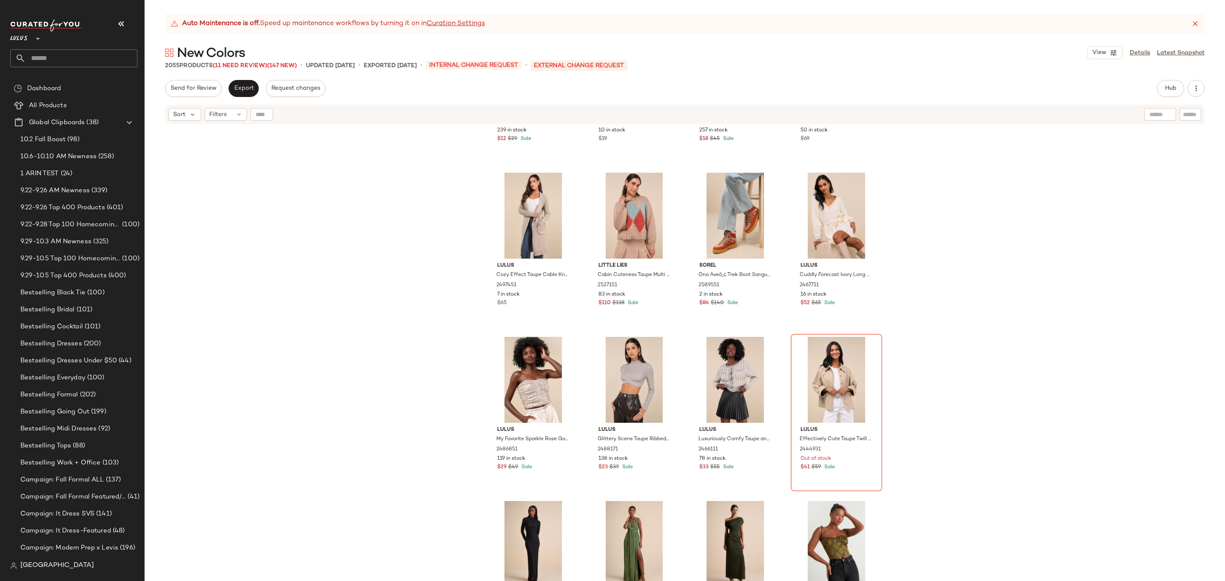
scroll to position [43646, 0]
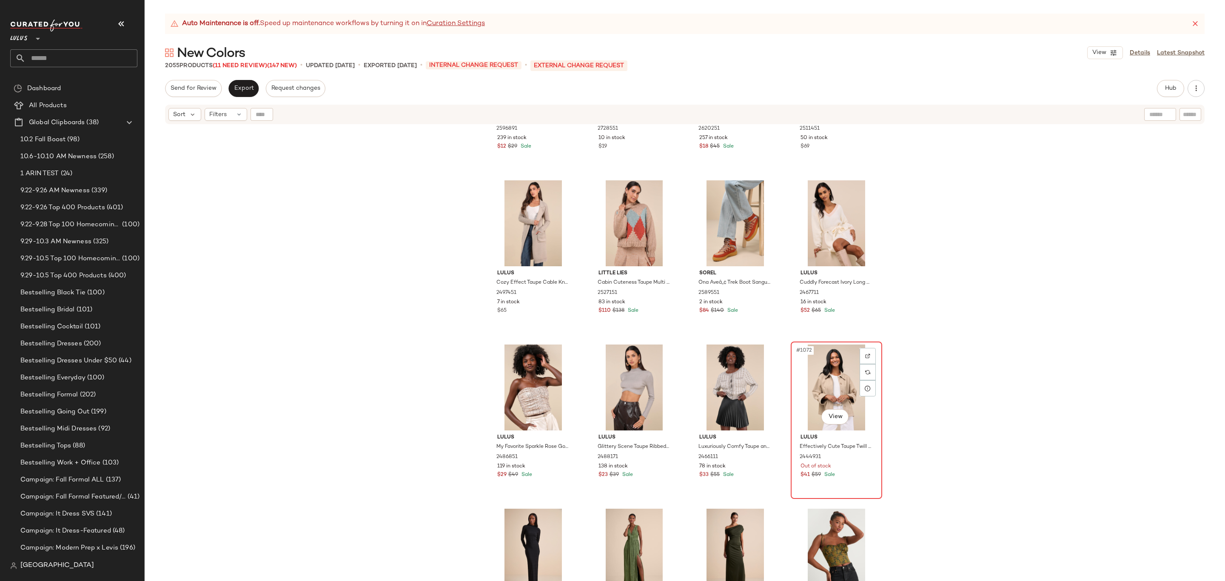
click at [815, 386] on div "#1072 View" at bounding box center [837, 388] width 86 height 86
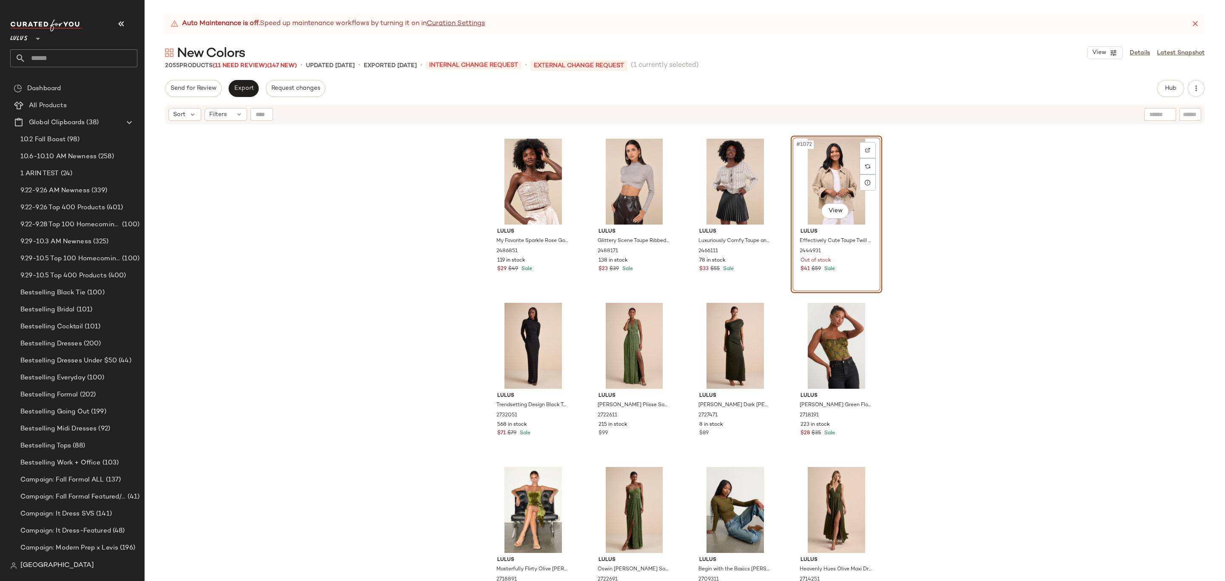
scroll to position [43844, 0]
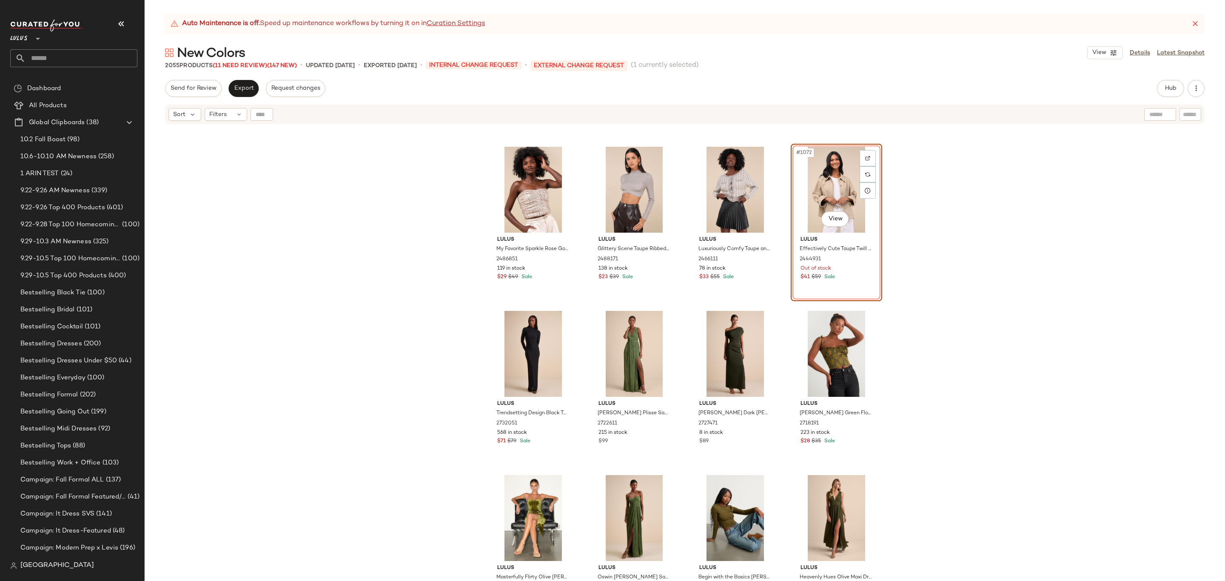
click at [1168, 78] on div "Auto Maintenance is off. Speed up maintenance workflows by turning it on in Cur…" at bounding box center [685, 298] width 1081 height 568
click at [1161, 83] on div "Auto Maintenance is off. Speed up maintenance workflows by turning it on in Cur…" at bounding box center [685, 298] width 1081 height 568
click at [1160, 96] on div "Hub" at bounding box center [1170, 88] width 27 height 17
click at [1176, 83] on button "Hub" at bounding box center [1170, 88] width 27 height 17
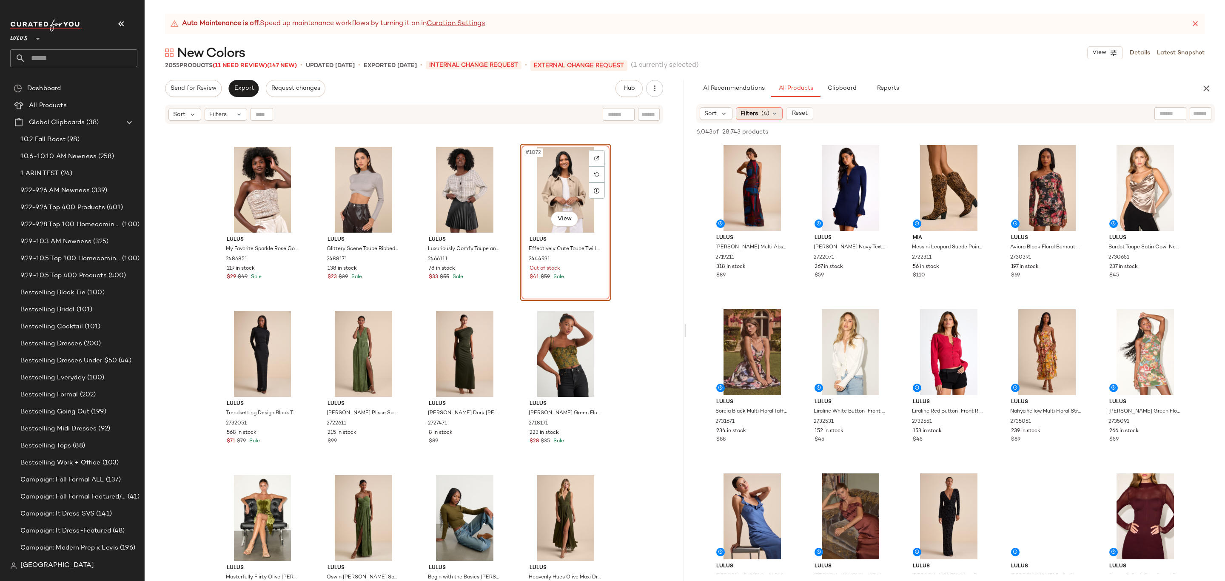
click at [764, 113] on span "(4)" at bounding box center [766, 113] width 8 height 9
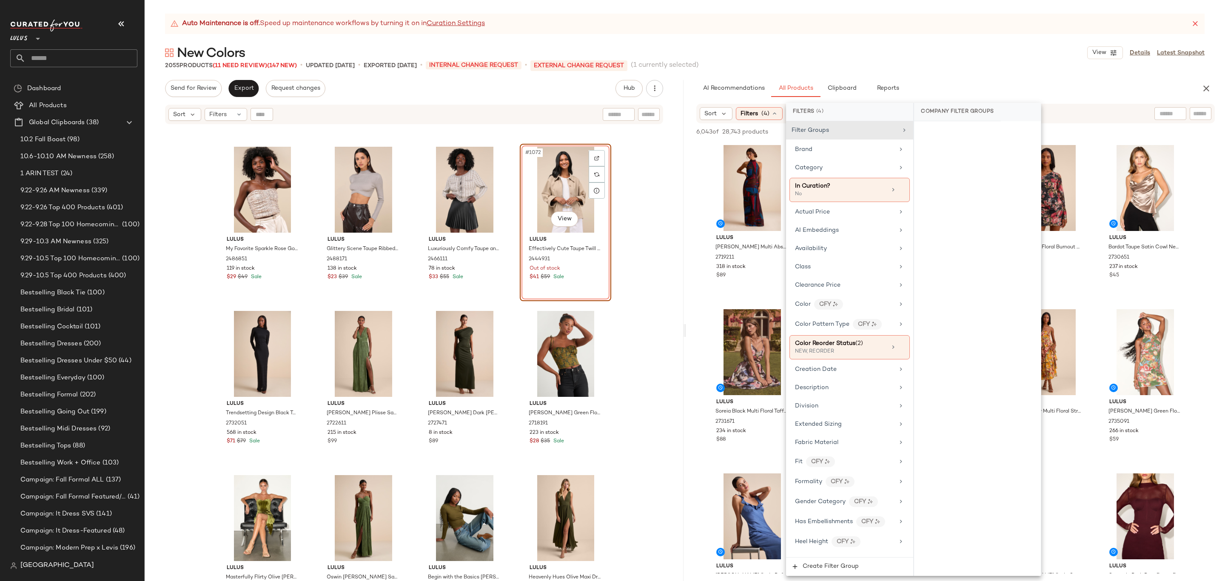
click at [1010, 48] on div "New Colors View Details Latest Snapshot" at bounding box center [685, 52] width 1081 height 17
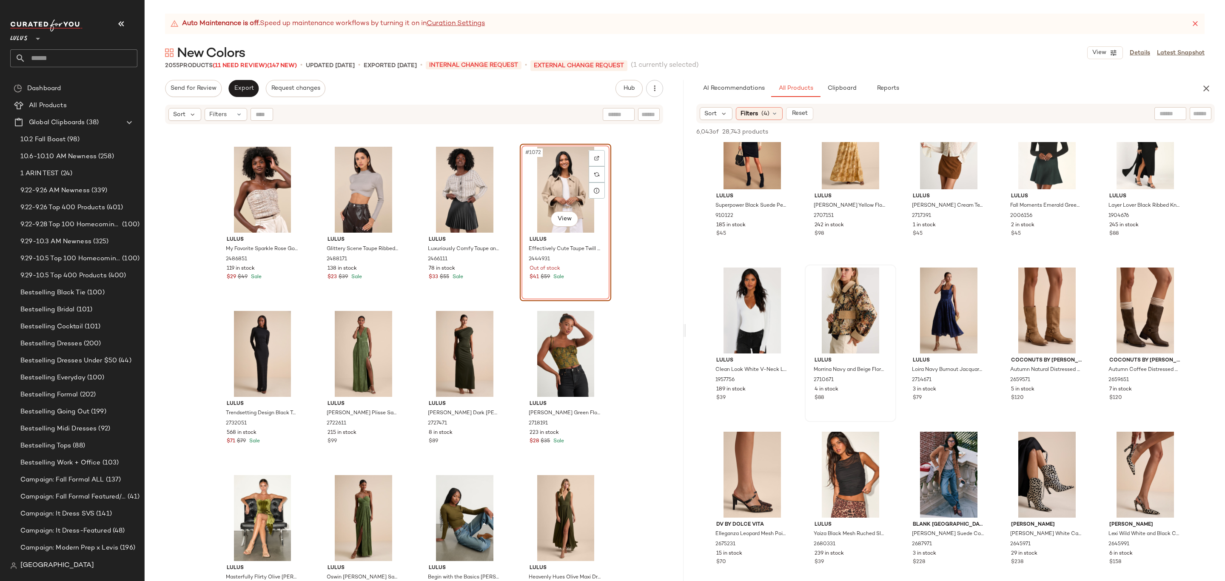
scroll to position [1362, 0]
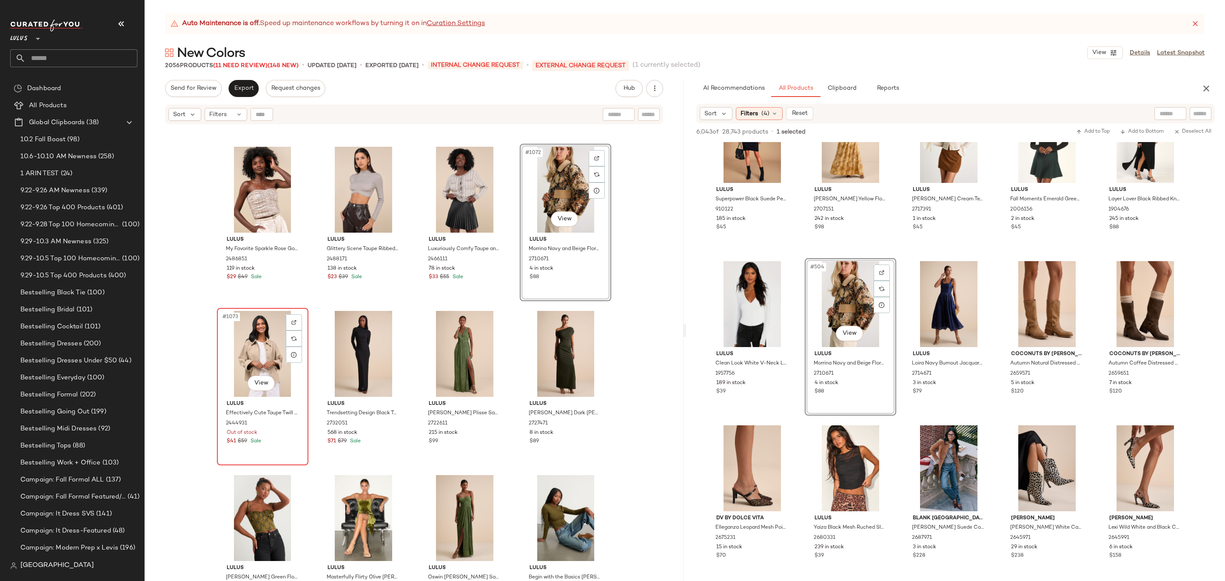
click at [228, 337] on div "#1073 View" at bounding box center [263, 354] width 86 height 86
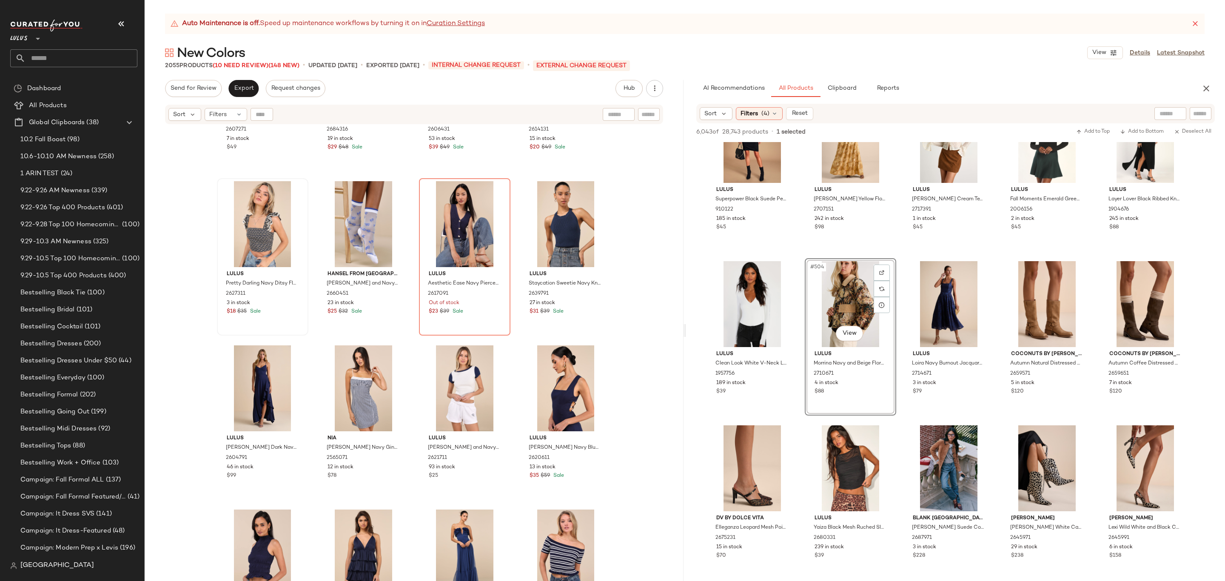
scroll to position [50217, 0]
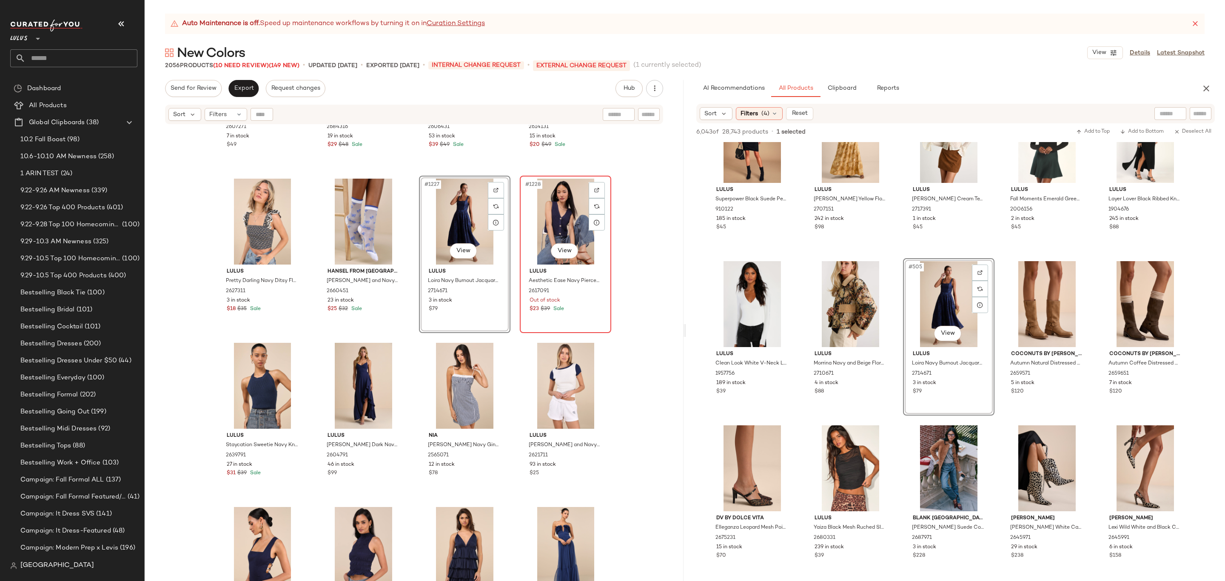
click at [554, 220] on div "#1228 View" at bounding box center [566, 222] width 86 height 86
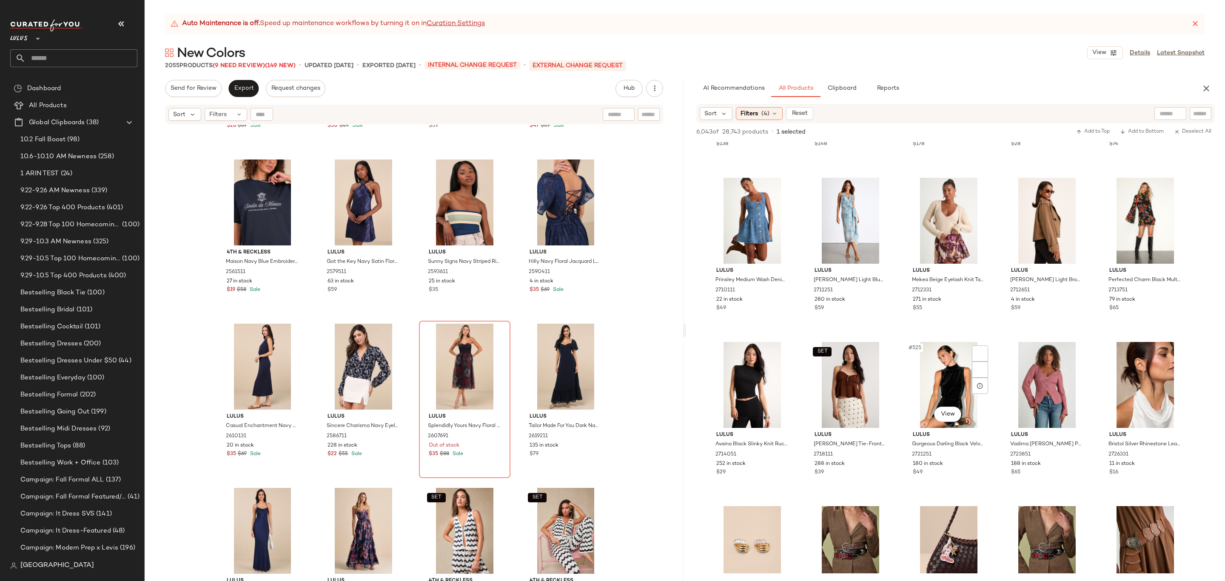
scroll to position [1485, 0]
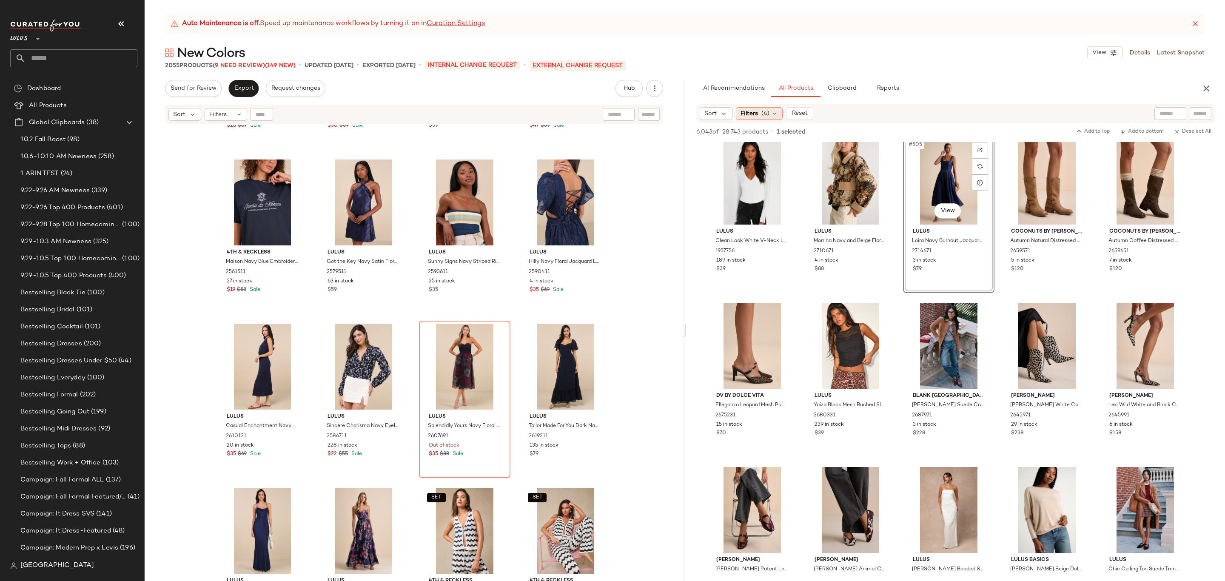
click at [768, 117] on span "(4)" at bounding box center [766, 113] width 8 height 9
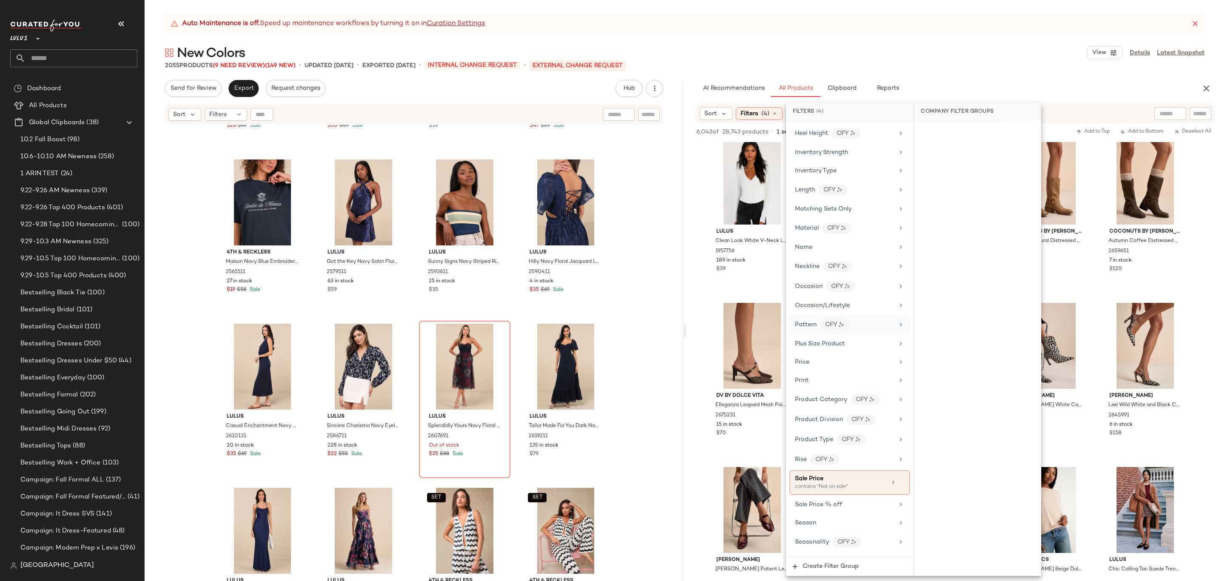
scroll to position [507, 0]
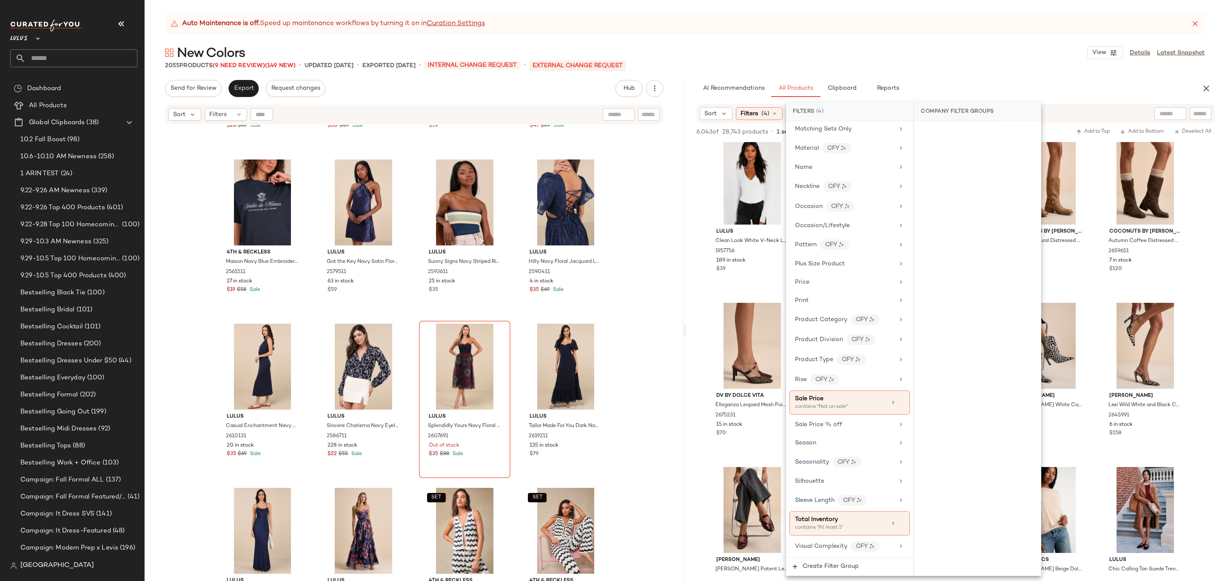
click at [994, 35] on div "Auto Maintenance is off. Speed up maintenance workflows by turning it on in Cur…" at bounding box center [685, 298] width 1081 height 568
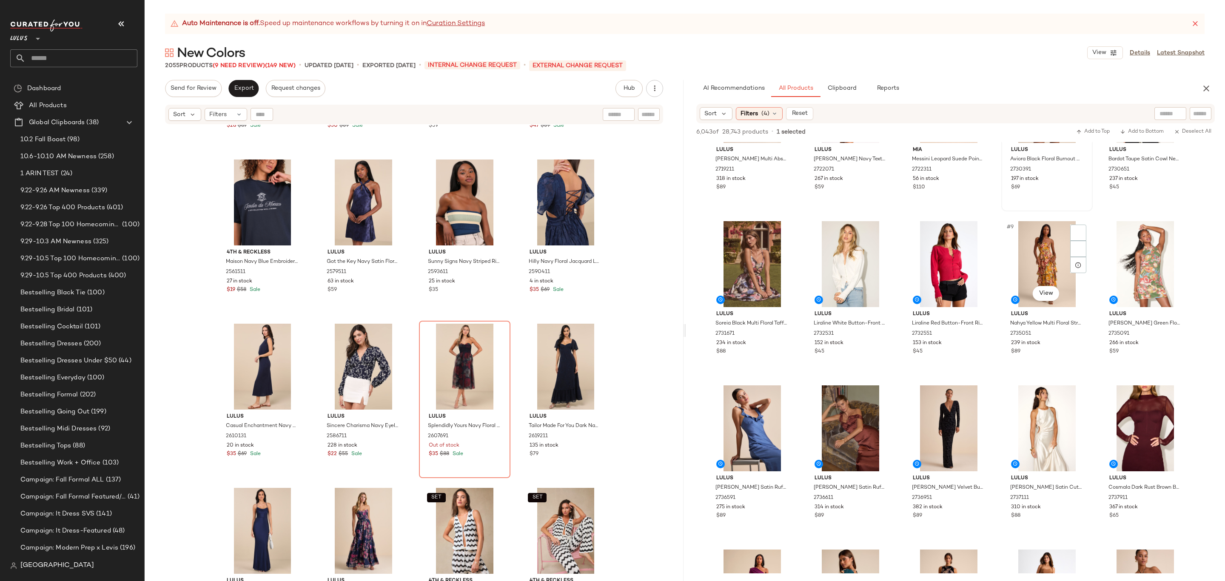
scroll to position [0, 0]
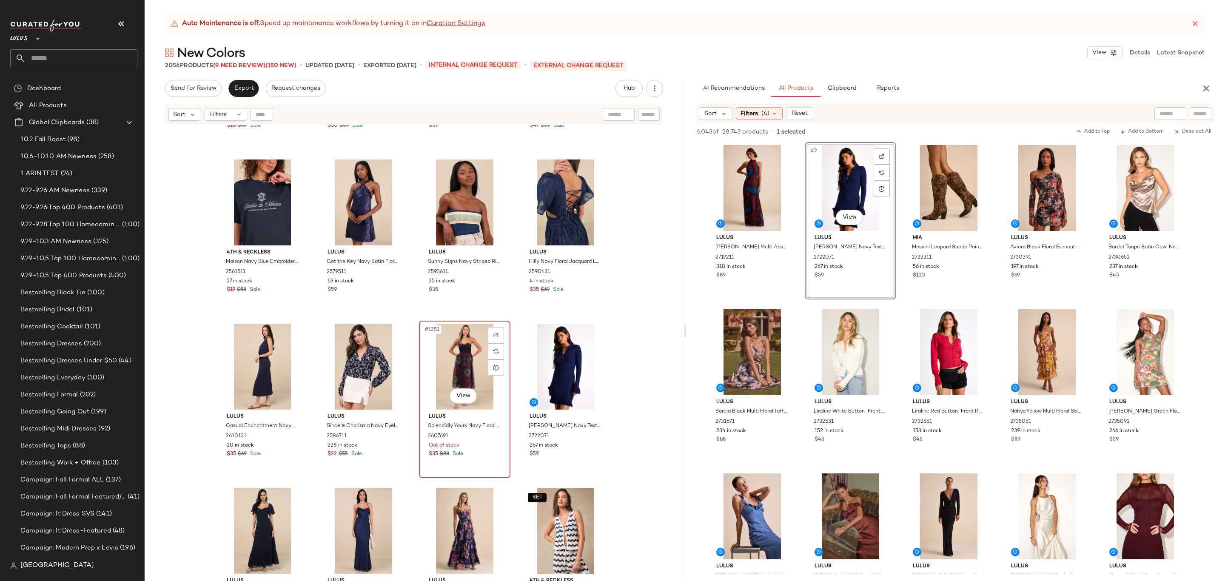
click at [457, 357] on div "#1251 View" at bounding box center [465, 367] width 86 height 86
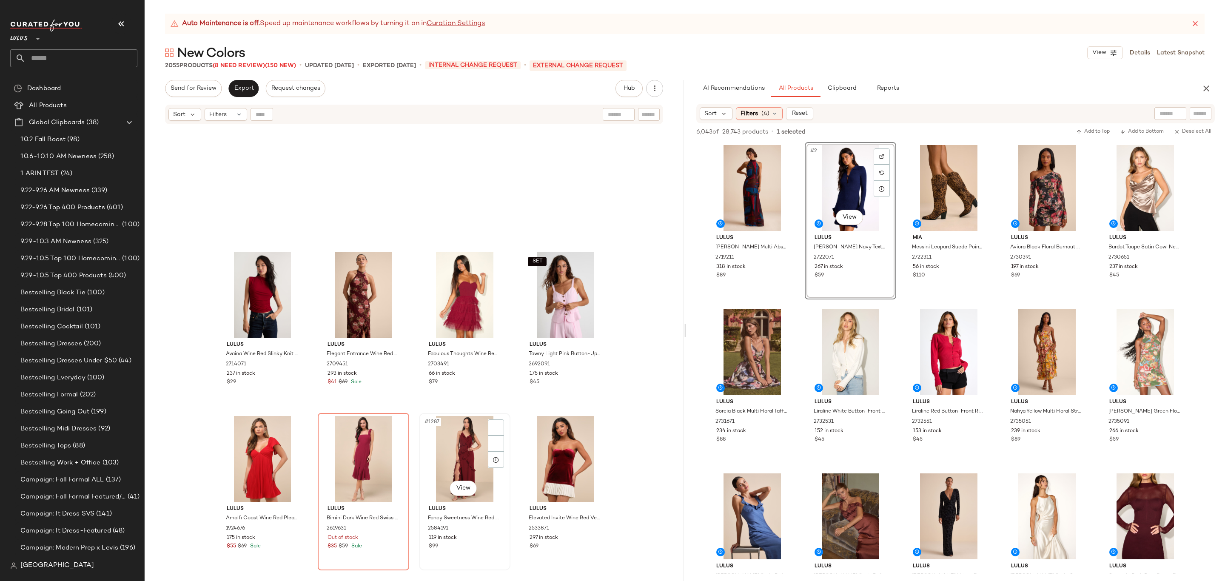
scroll to position [52635, 0]
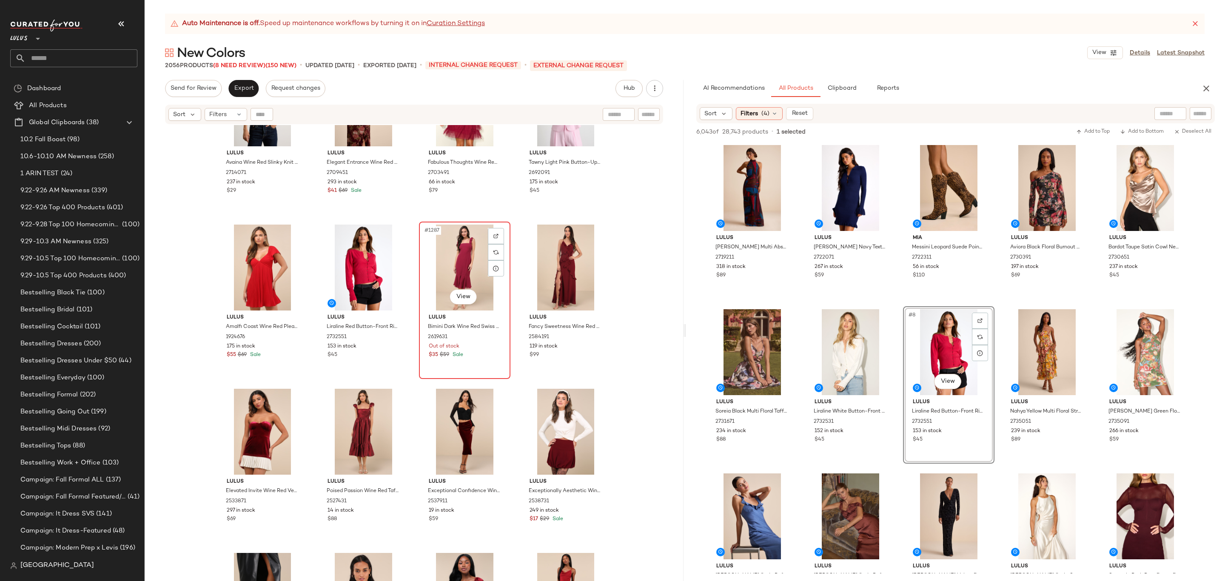
click at [480, 265] on div "#1287 View" at bounding box center [465, 268] width 86 height 86
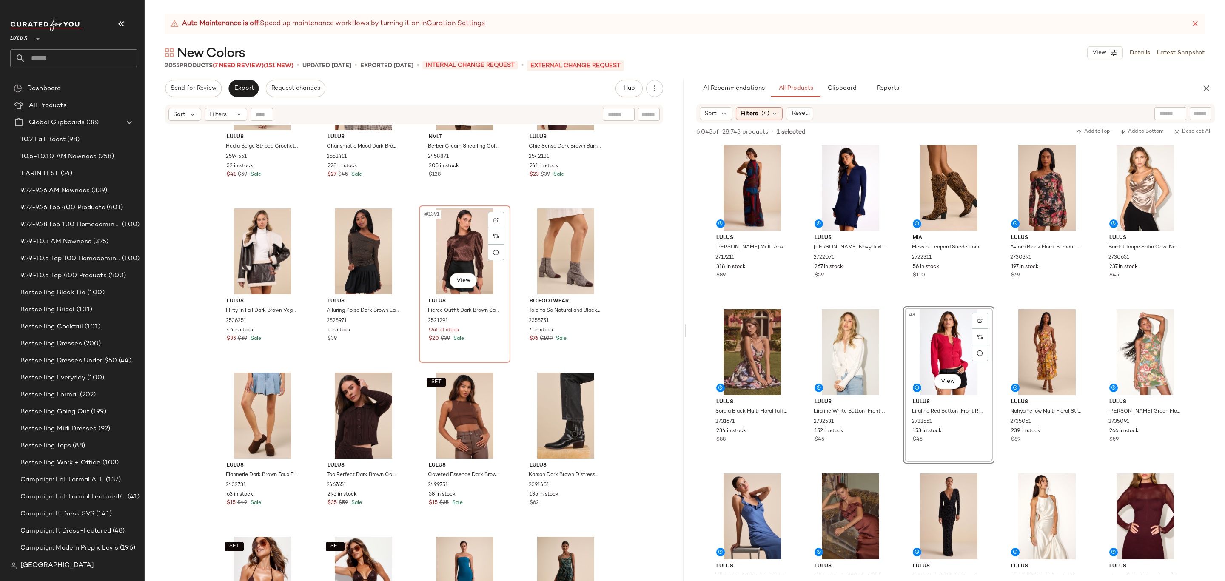
scroll to position [56909, 0]
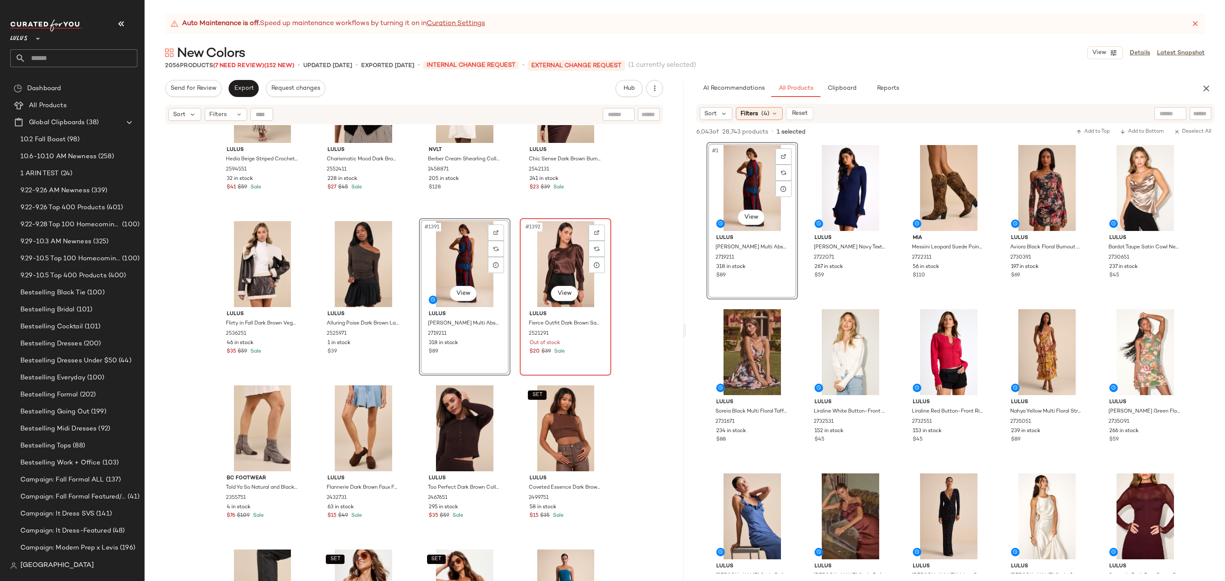
click at [539, 257] on div "#1392 View" at bounding box center [566, 264] width 86 height 86
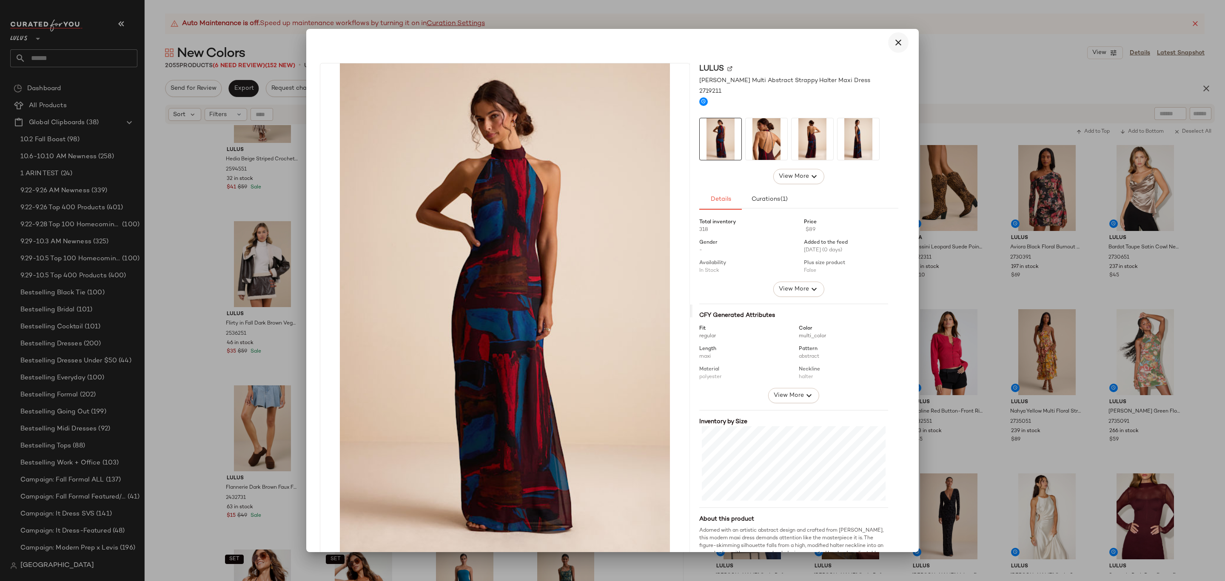
click at [898, 44] on icon "button" at bounding box center [899, 42] width 10 height 10
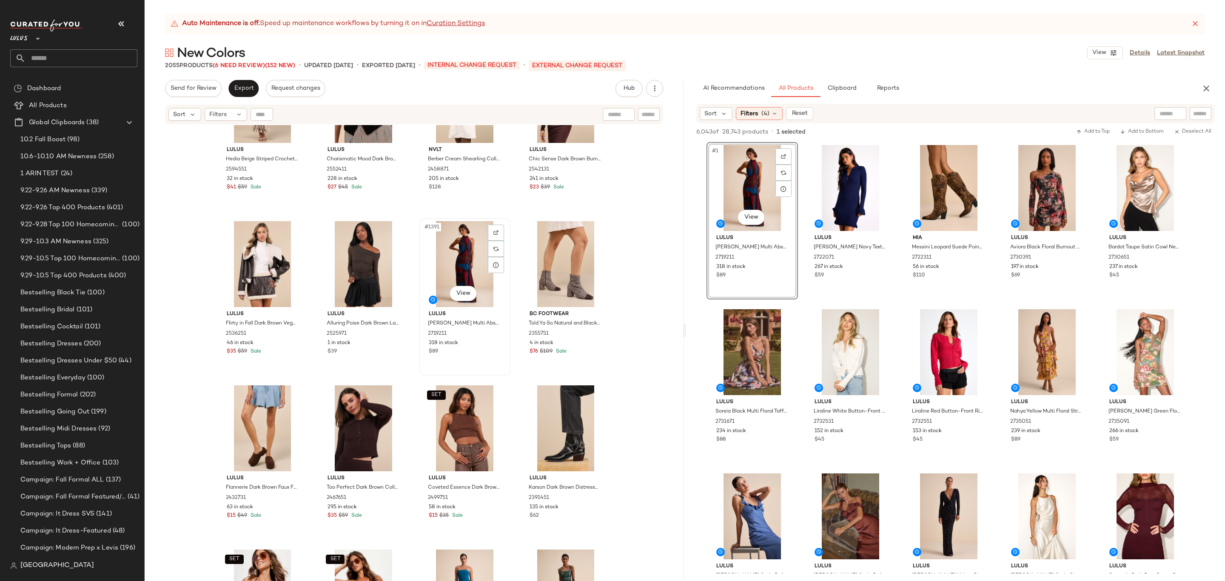
click at [457, 248] on div "#1391 View" at bounding box center [465, 264] width 86 height 86
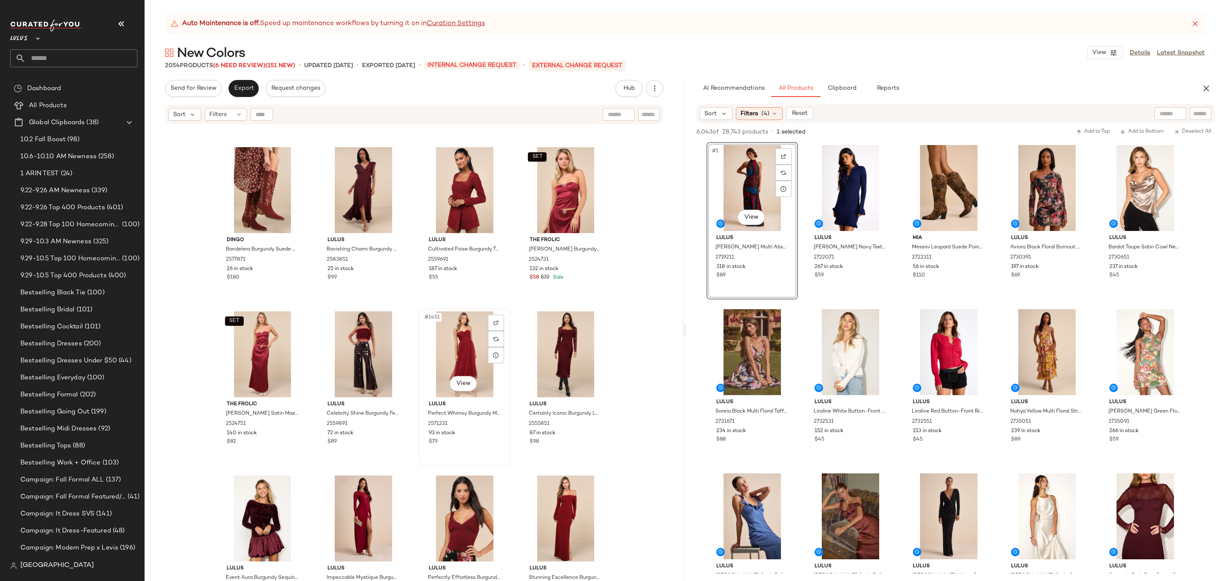
scroll to position [59424, 0]
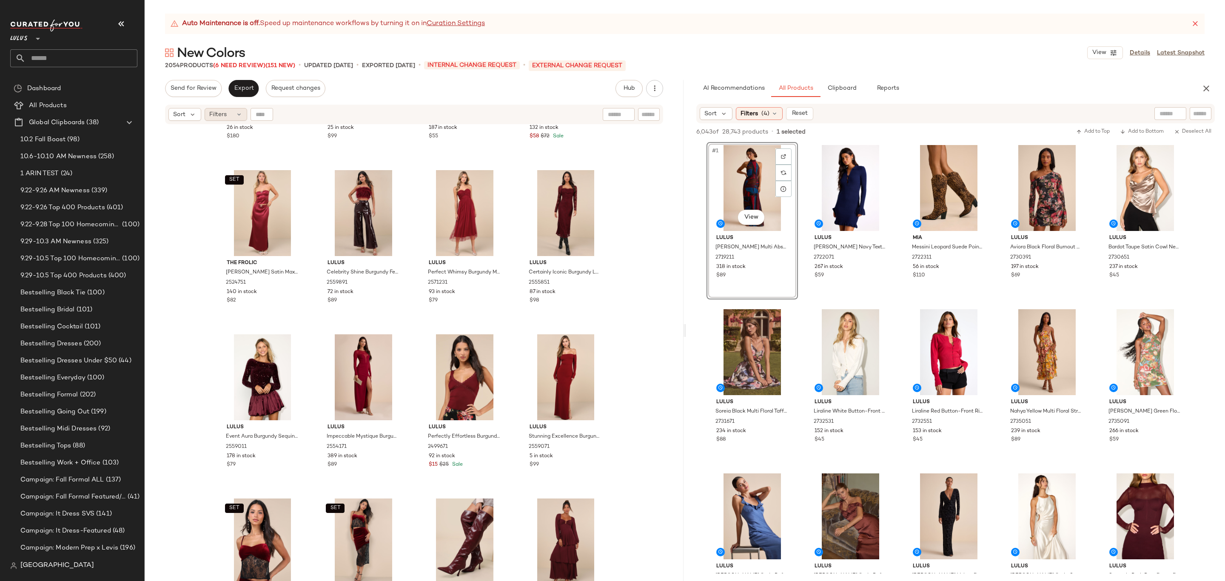
click at [226, 114] on span "Filters" at bounding box center [217, 114] width 17 height 9
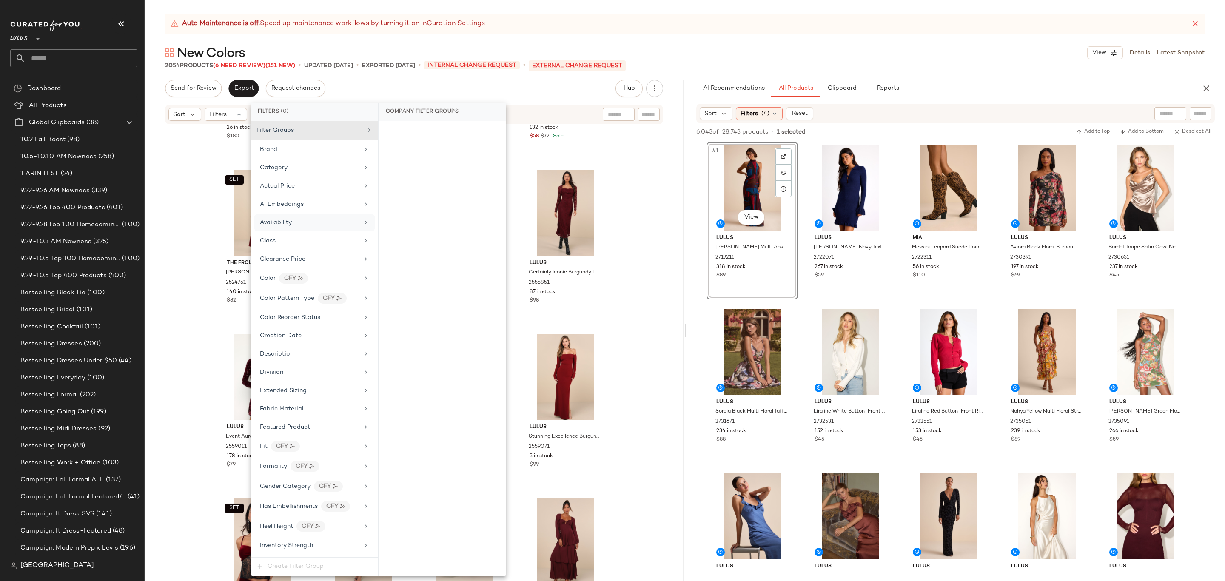
click at [300, 223] on div "Availability" at bounding box center [309, 222] width 99 height 9
click at [438, 191] on div "out_of_stock" at bounding box center [442, 195] width 127 height 20
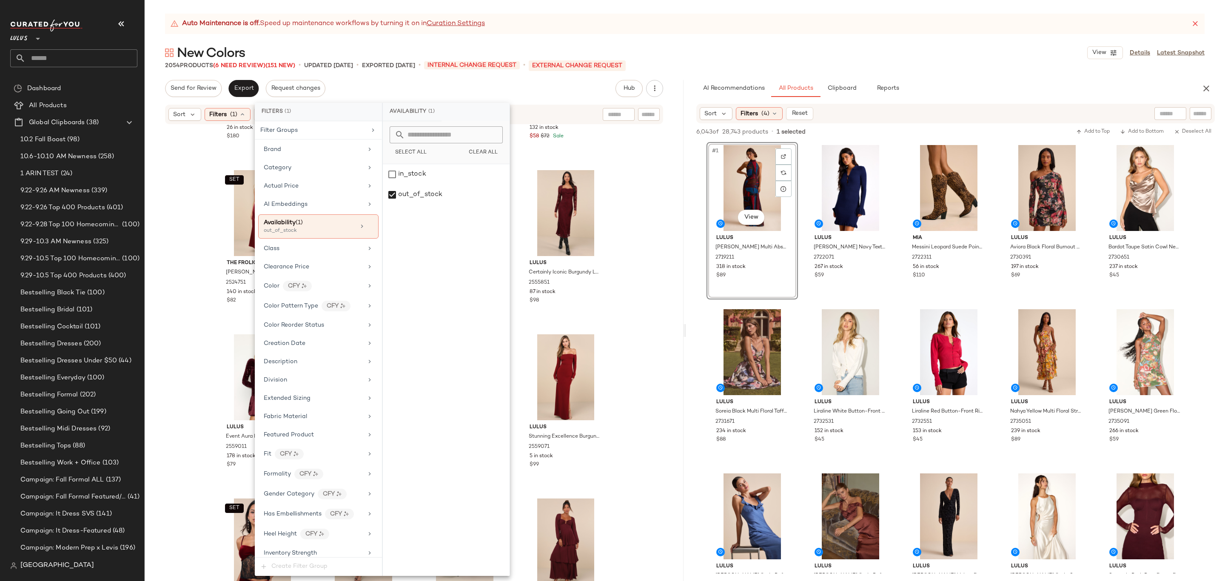
click at [534, 117] on div "Sort Filters (1) Reset" at bounding box center [359, 114] width 381 height 13
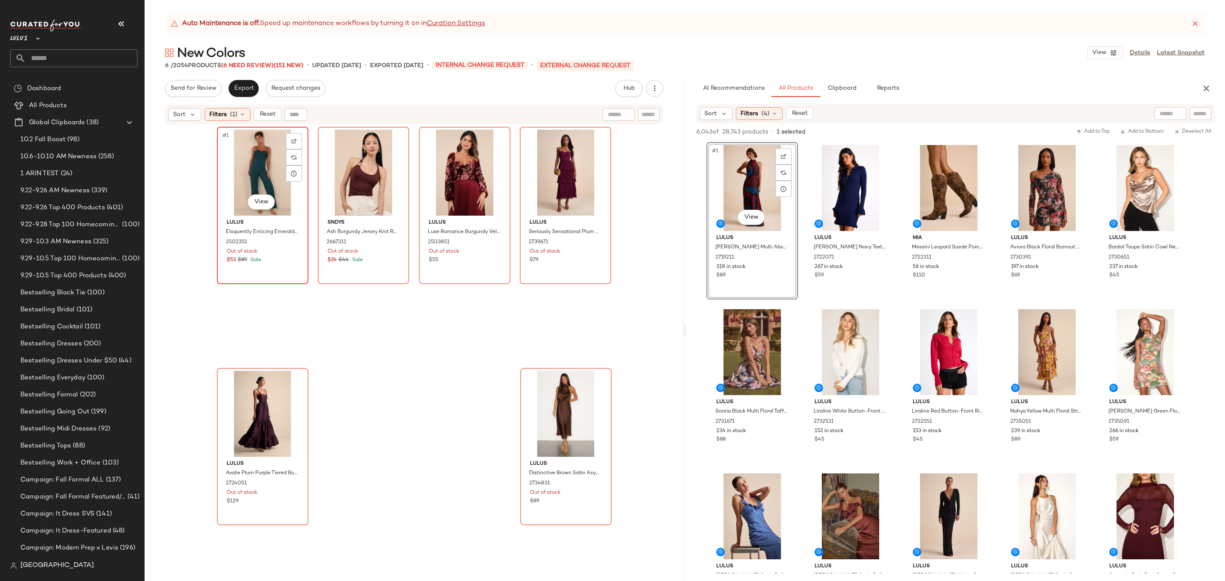
click at [261, 156] on div "#1 View" at bounding box center [263, 173] width 86 height 86
click at [555, 397] on div "#6 View" at bounding box center [566, 414] width 86 height 86
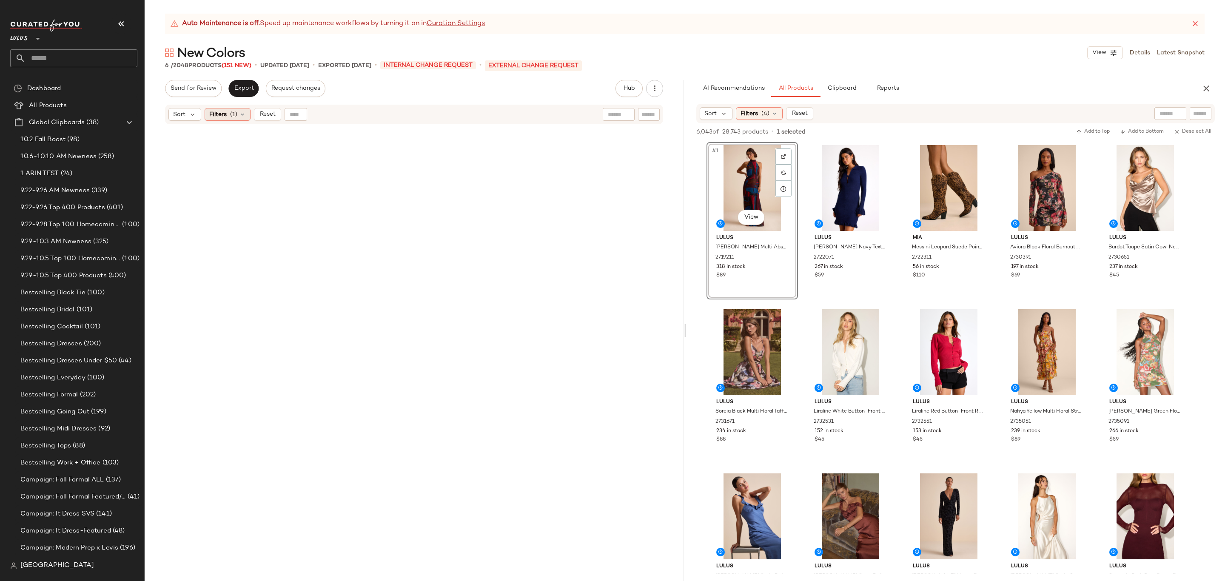
click at [230, 114] on span "(1)" at bounding box center [233, 114] width 7 height 9
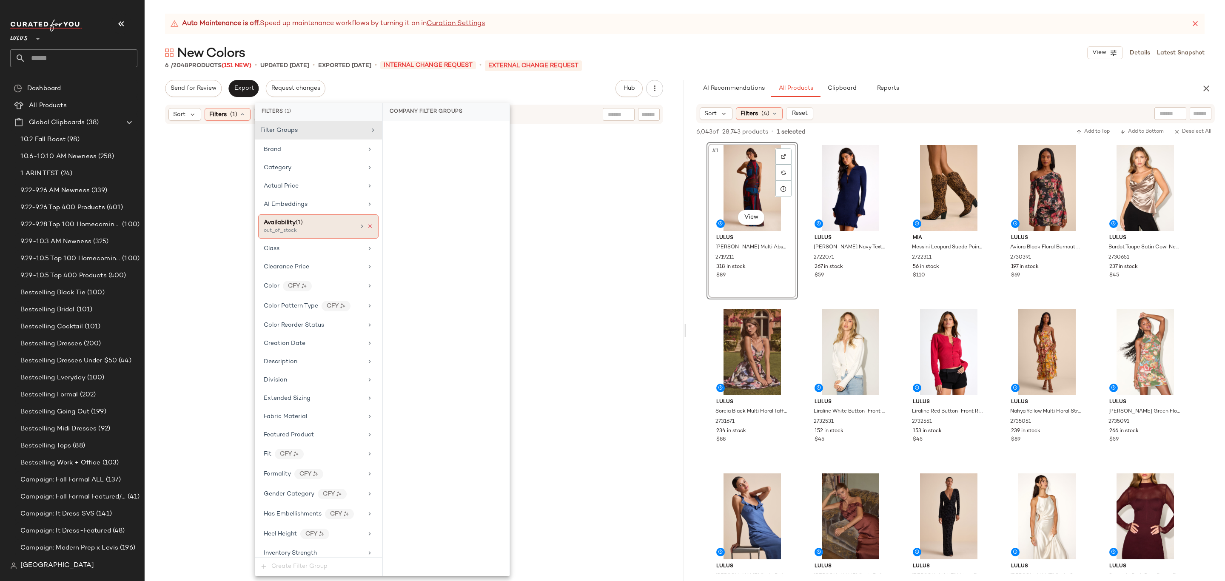
click at [367, 227] on icon at bounding box center [370, 226] width 6 height 6
drag, startPoint x: 534, startPoint y: 113, endPoint x: 545, endPoint y: 112, distance: 10.7
click at [536, 112] on div "Sort Filters" at bounding box center [359, 114] width 381 height 13
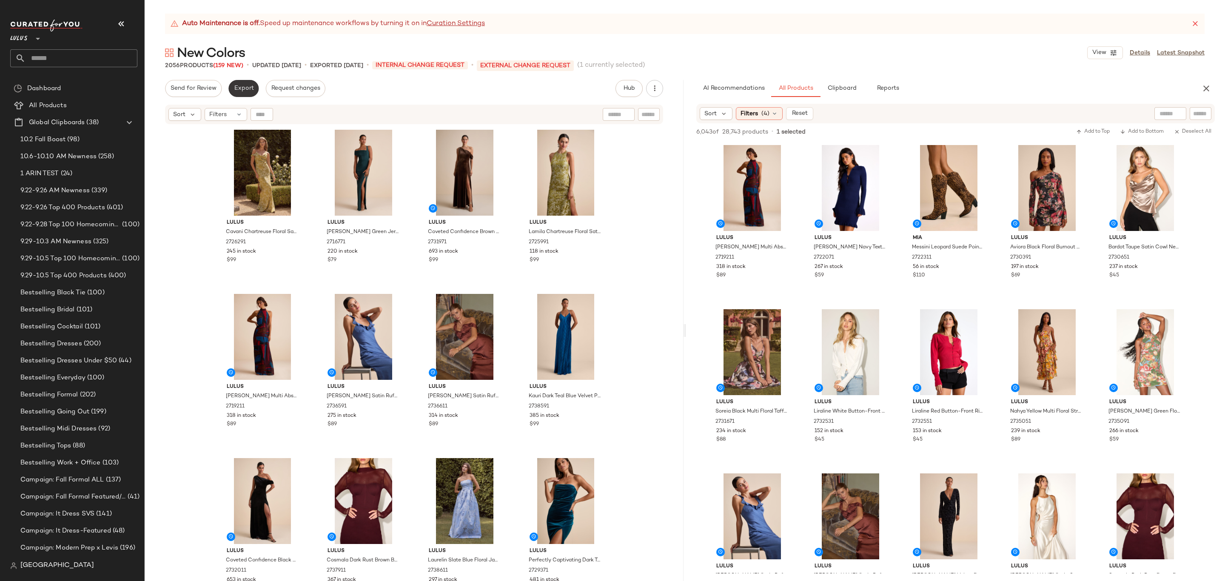
drag, startPoint x: 253, startPoint y: 82, endPoint x: 254, endPoint y: 87, distance: 4.7
click at [254, 80] on div "Export" at bounding box center [243, 88] width 30 height 17
click at [238, 97] on div "Send for Review Export Request changes Hub Send for Review External Review Inte…" at bounding box center [414, 330] width 539 height 501
click at [241, 91] on span "Export" at bounding box center [244, 88] width 20 height 7
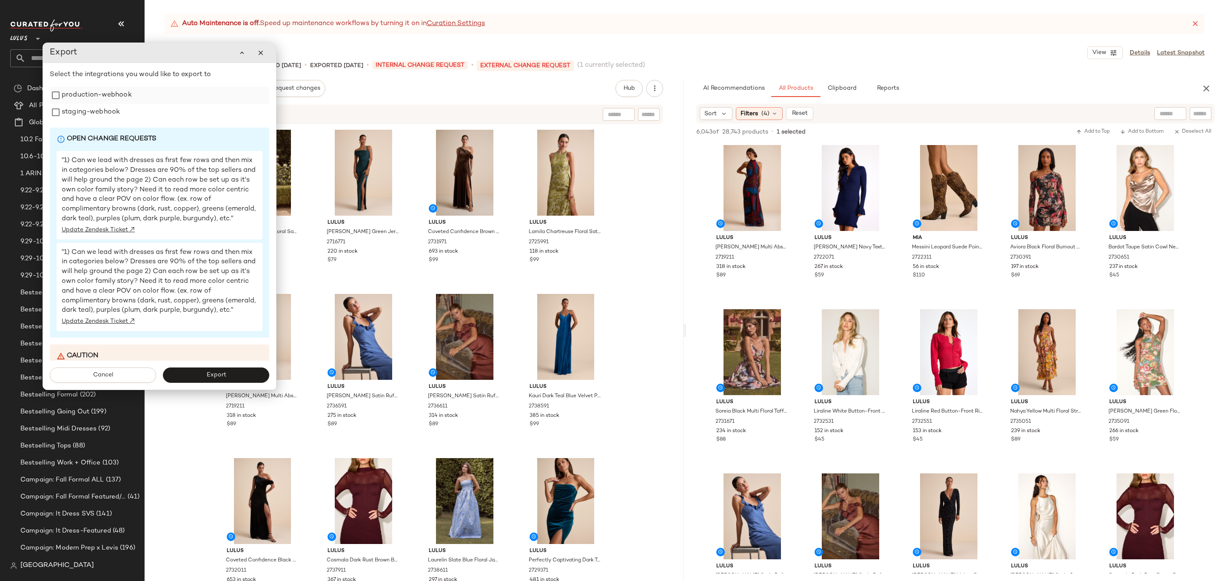
click at [68, 89] on label "production-webhook" at bounding box center [97, 95] width 70 height 17
click at [69, 102] on label "production-webhook" at bounding box center [97, 95] width 70 height 17
click at [71, 104] on label "staging-webhook" at bounding box center [91, 112] width 58 height 17
click at [73, 98] on label "production-webhook" at bounding box center [97, 95] width 70 height 17
click at [213, 372] on span "Export" at bounding box center [216, 375] width 20 height 7
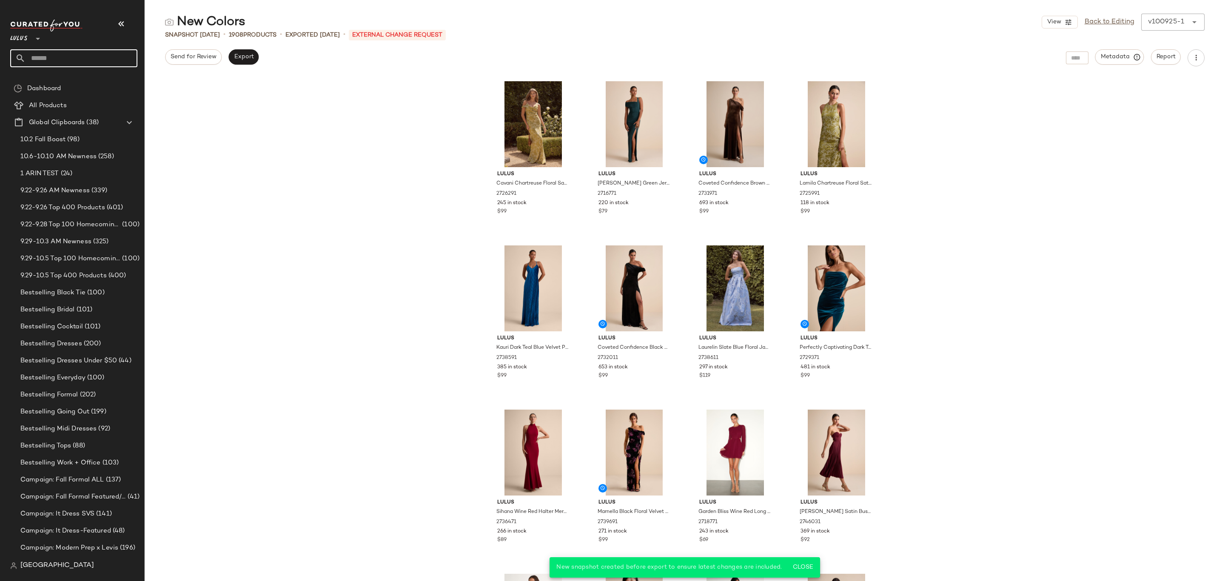
click at [89, 57] on input "text" at bounding box center [82, 58] width 112 height 18
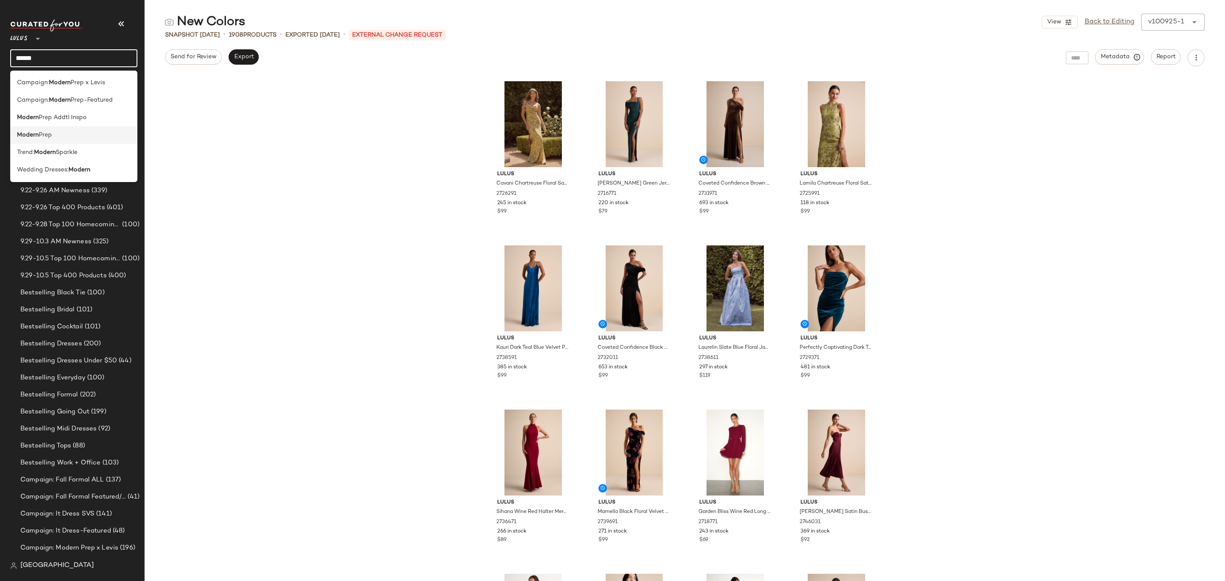
type input "******"
click at [87, 132] on div "Modern Prep" at bounding box center [74, 135] width 114 height 9
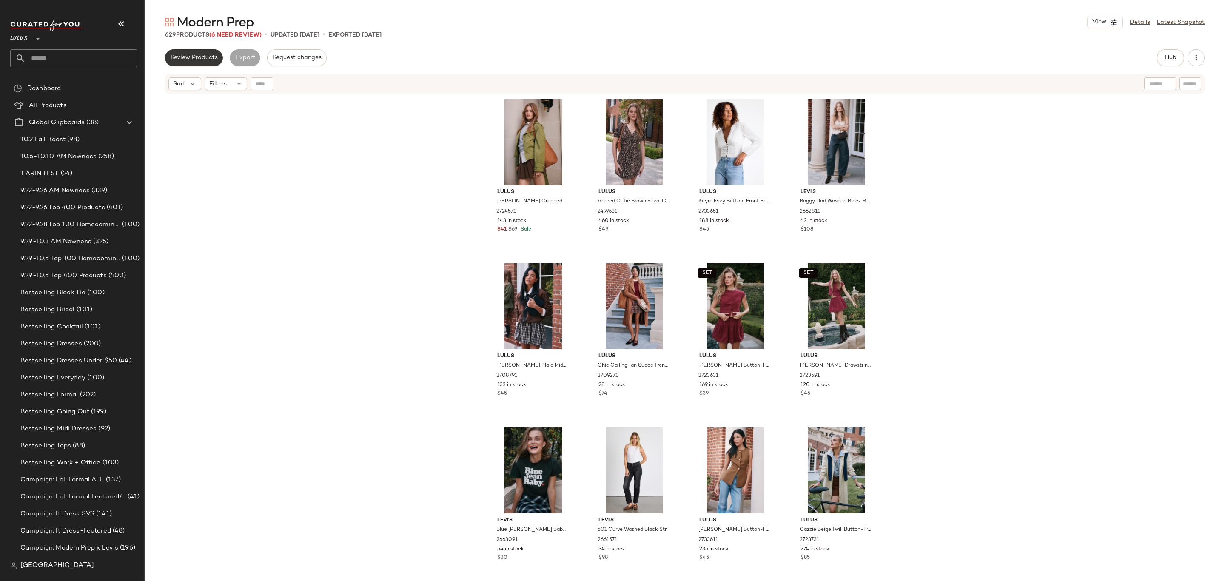
click at [214, 56] on span "Review Products" at bounding box center [194, 57] width 48 height 7
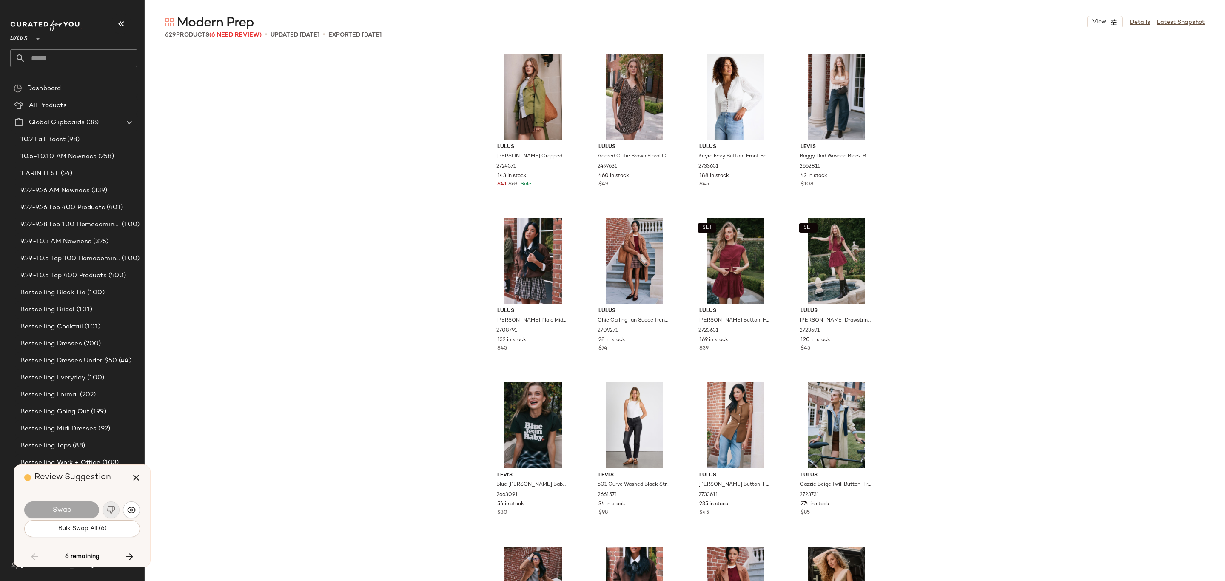
scroll to position [6241, 0]
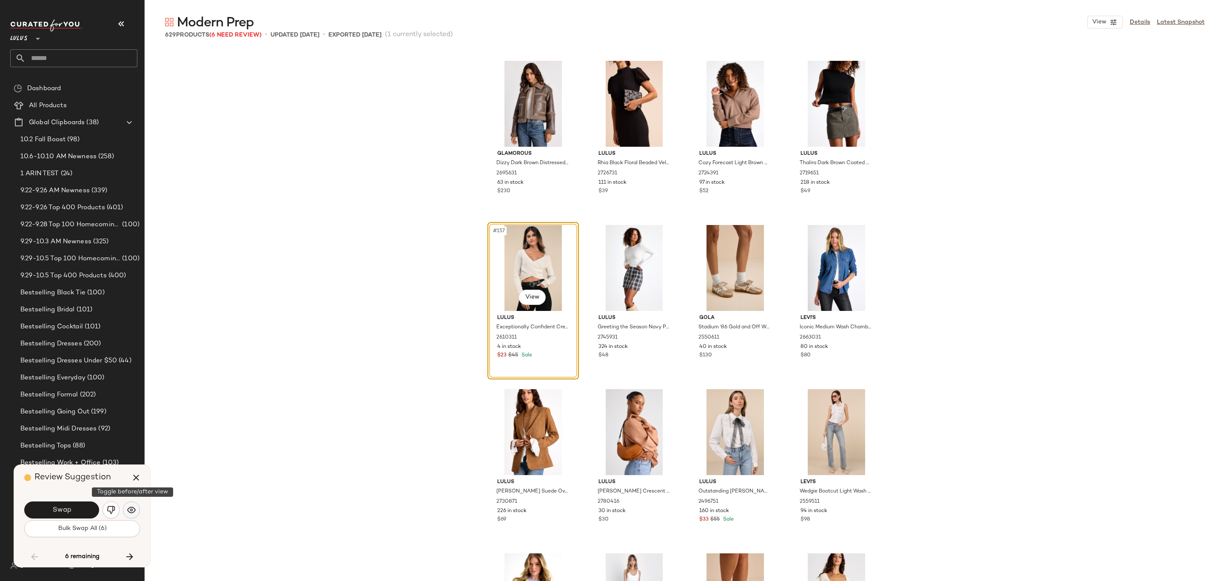
click at [129, 510] on img "button" at bounding box center [131, 510] width 9 height 9
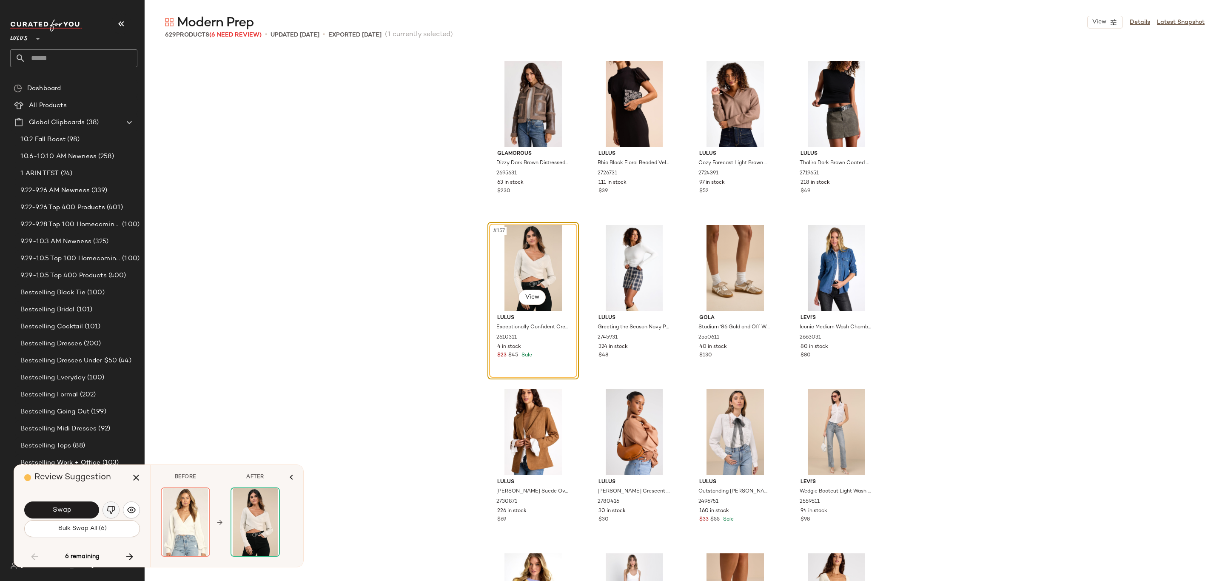
click at [109, 514] on img "button" at bounding box center [111, 510] width 9 height 9
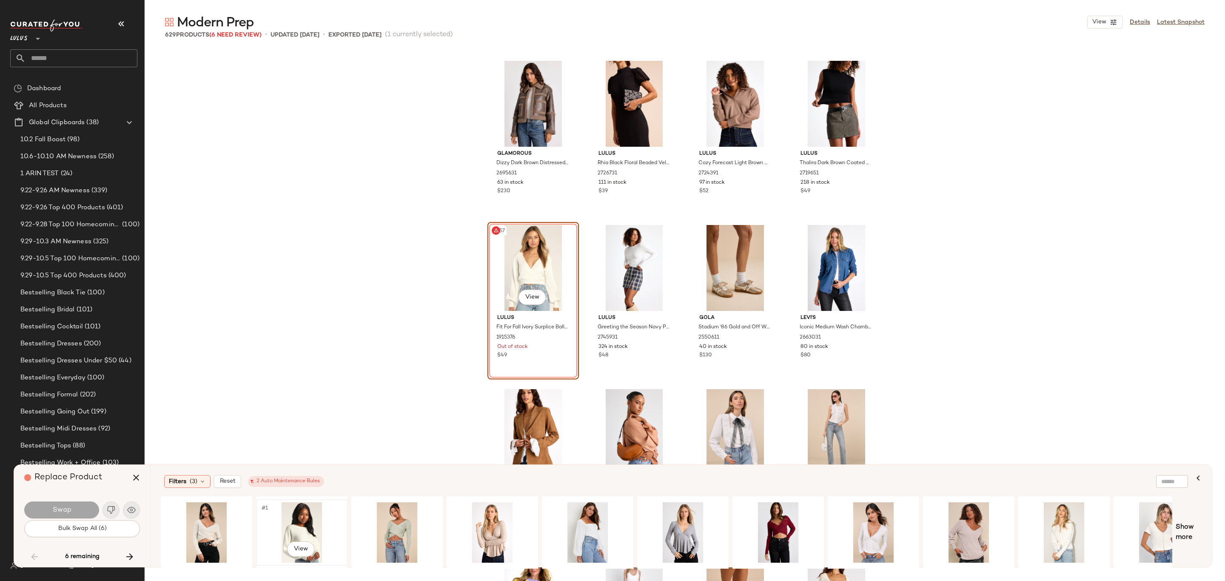
click at [306, 535] on div "#1 View" at bounding box center [302, 533] width 86 height 60
click at [50, 506] on button "Swap" at bounding box center [61, 510] width 75 height 17
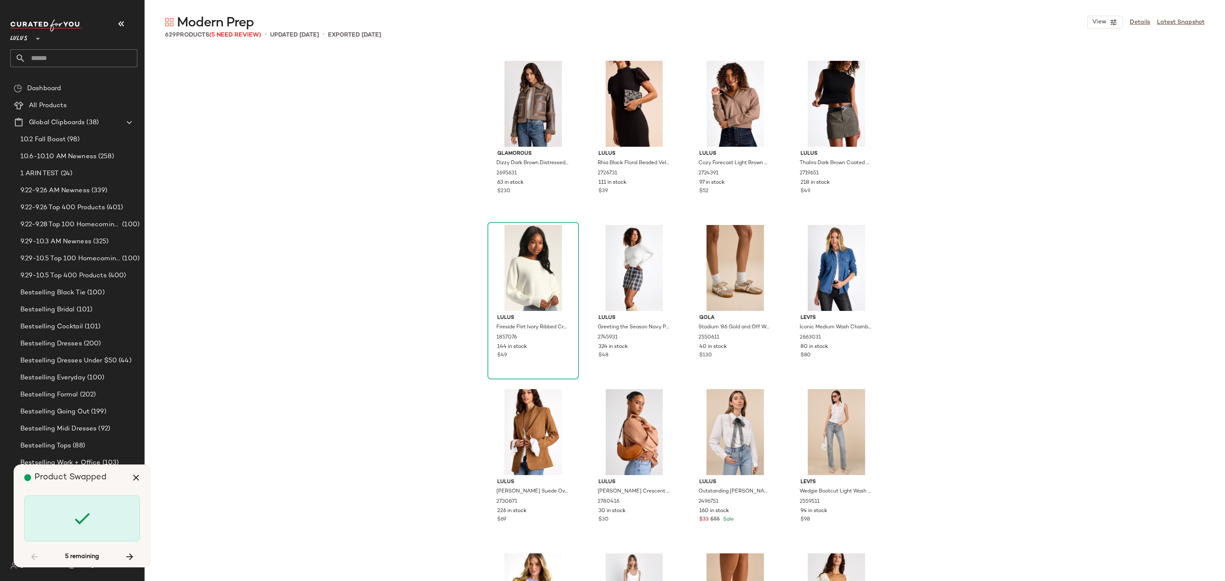
scroll to position [13961, 0]
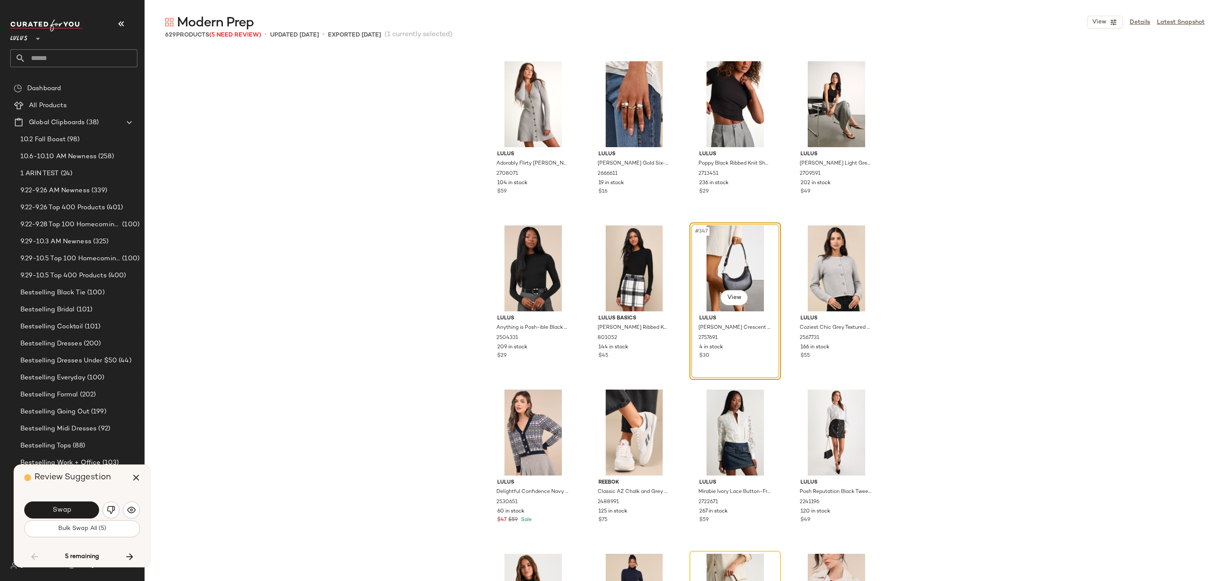
click at [116, 507] on button "button" at bounding box center [111, 510] width 17 height 17
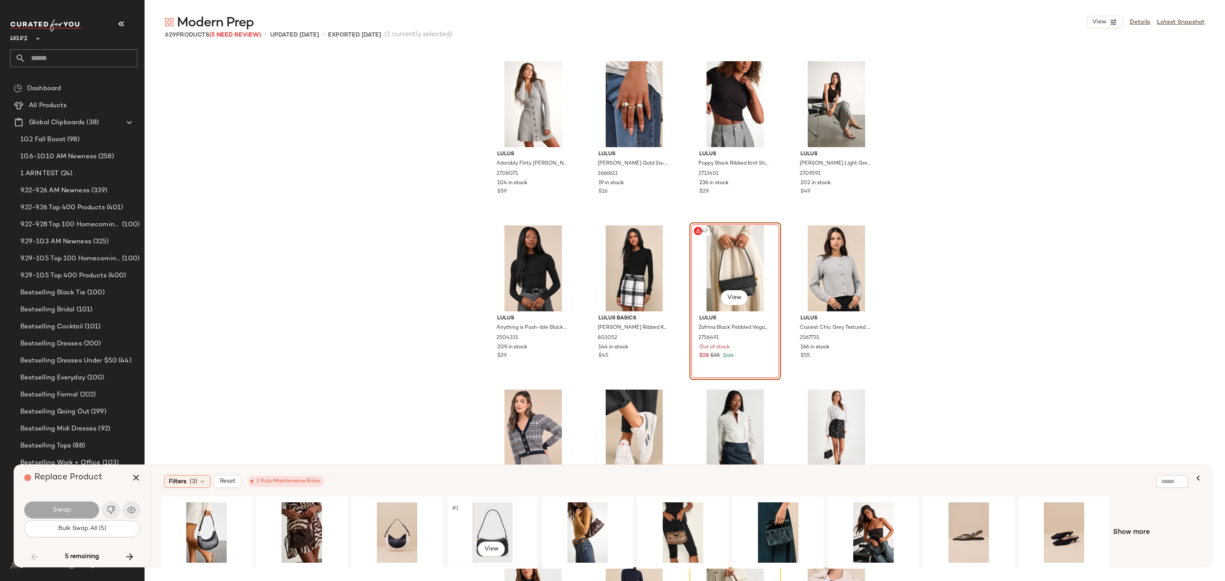
click at [473, 524] on div "#1 View" at bounding box center [493, 533] width 86 height 60
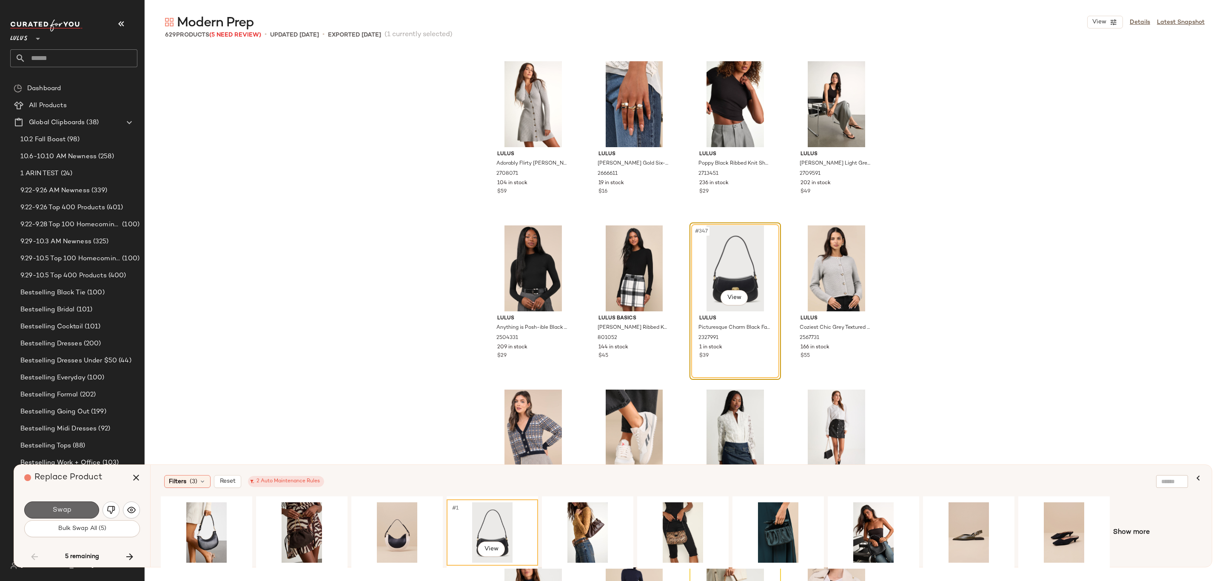
click at [71, 502] on button "Swap" at bounding box center [61, 510] width 75 height 17
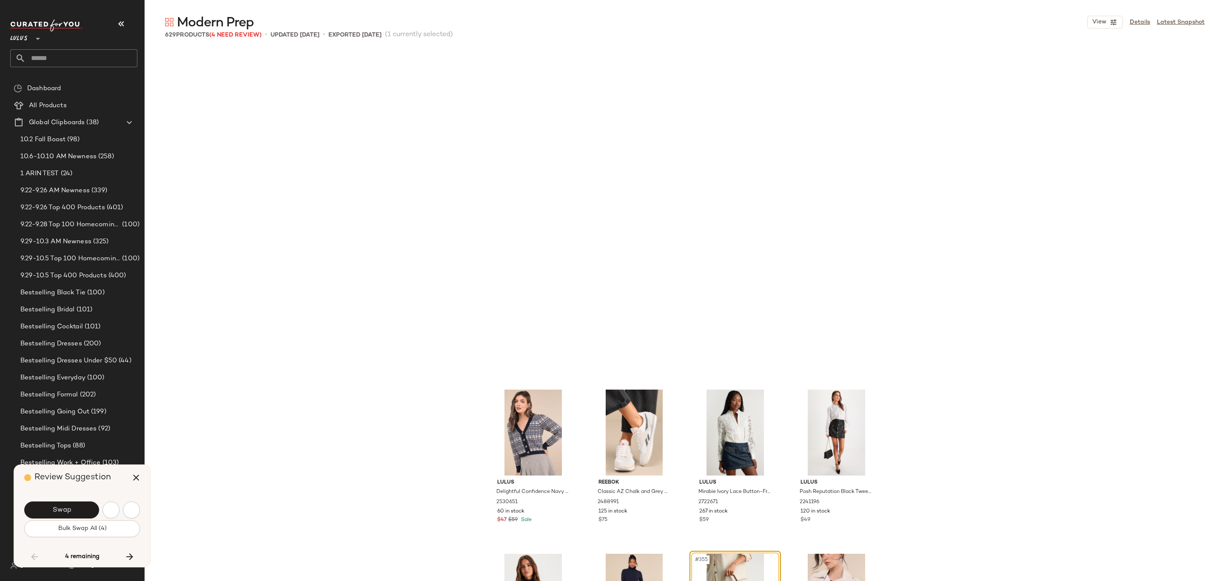
scroll to position [14289, 0]
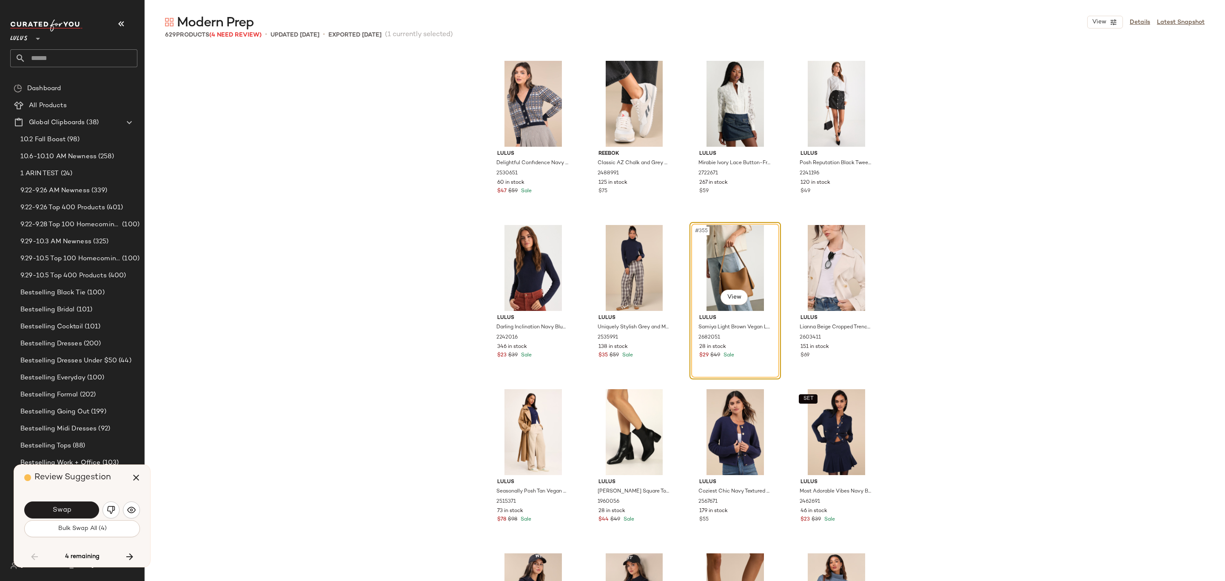
drag, startPoint x: 71, startPoint y: 505, endPoint x: 66, endPoint y: 500, distance: 6.9
click at [71, 504] on button "Swap" at bounding box center [61, 510] width 75 height 17
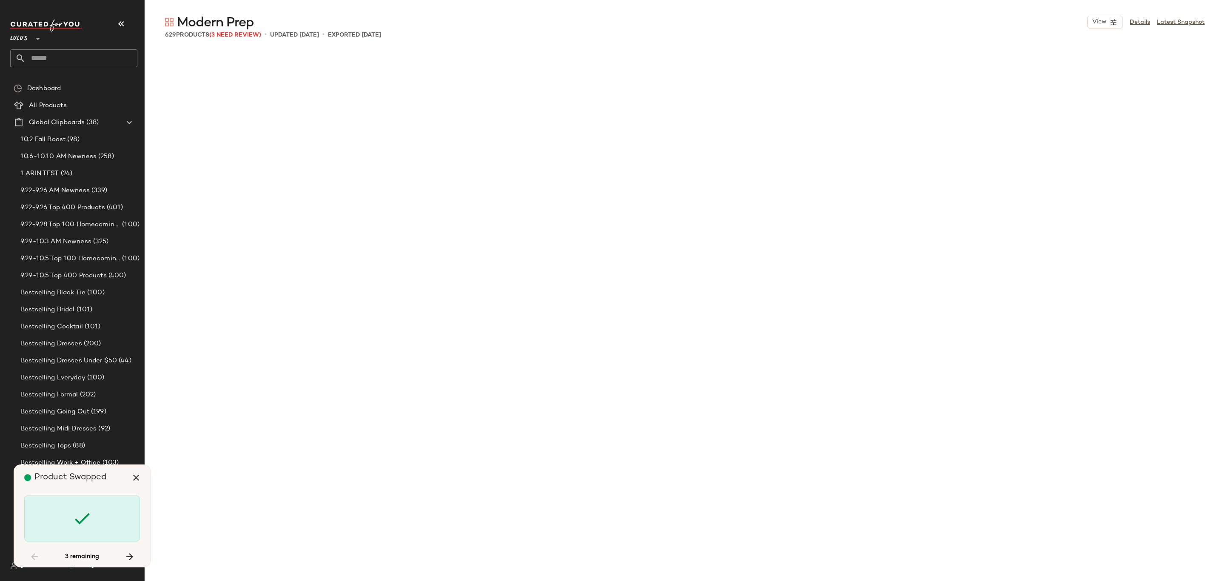
scroll to position [20366, 0]
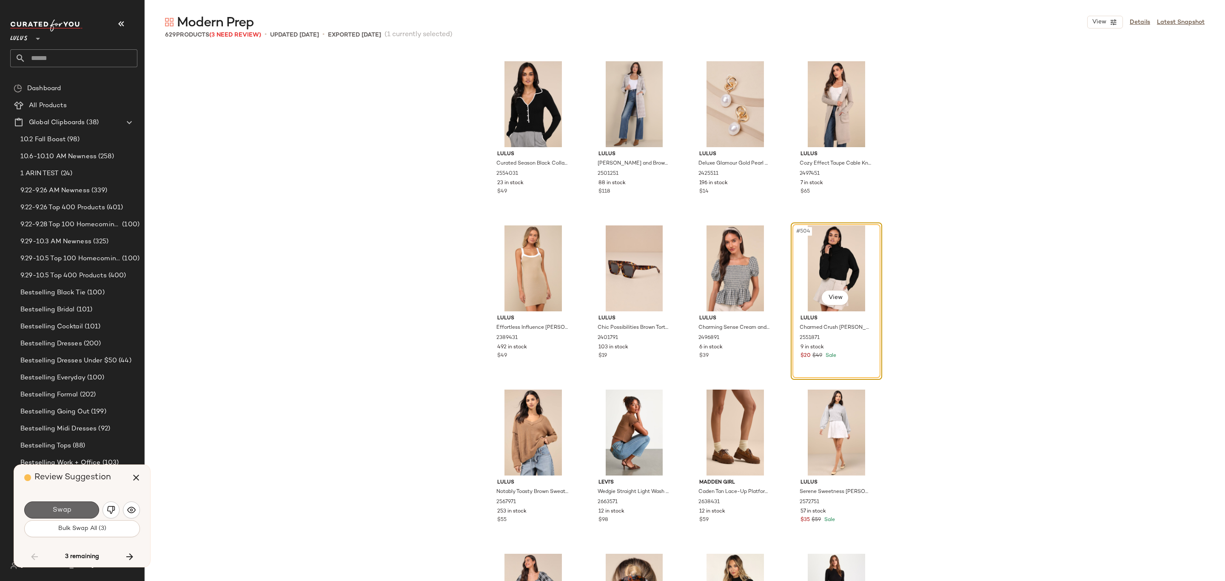
click at [61, 507] on span "Swap" at bounding box center [61, 510] width 19 height 8
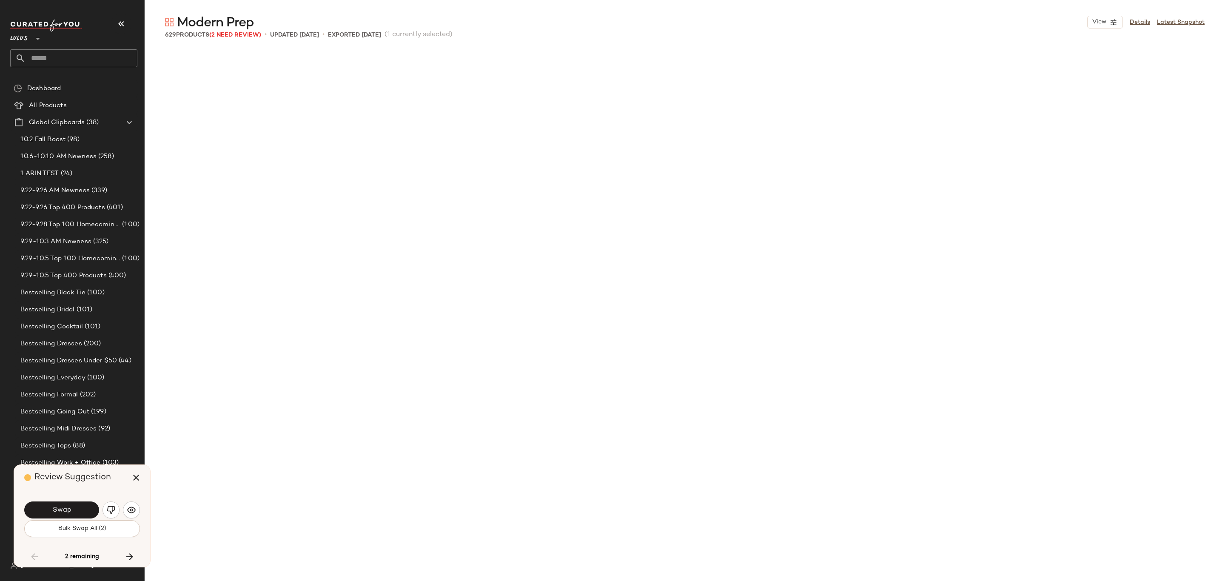
scroll to position [21024, 0]
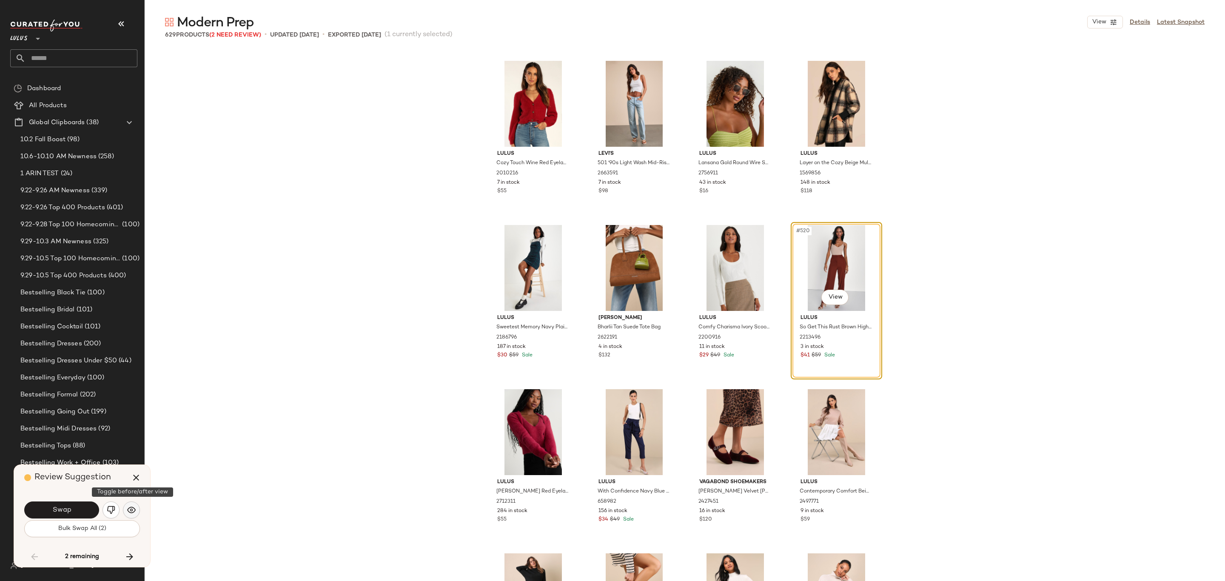
click at [130, 502] on button "button" at bounding box center [131, 510] width 17 height 17
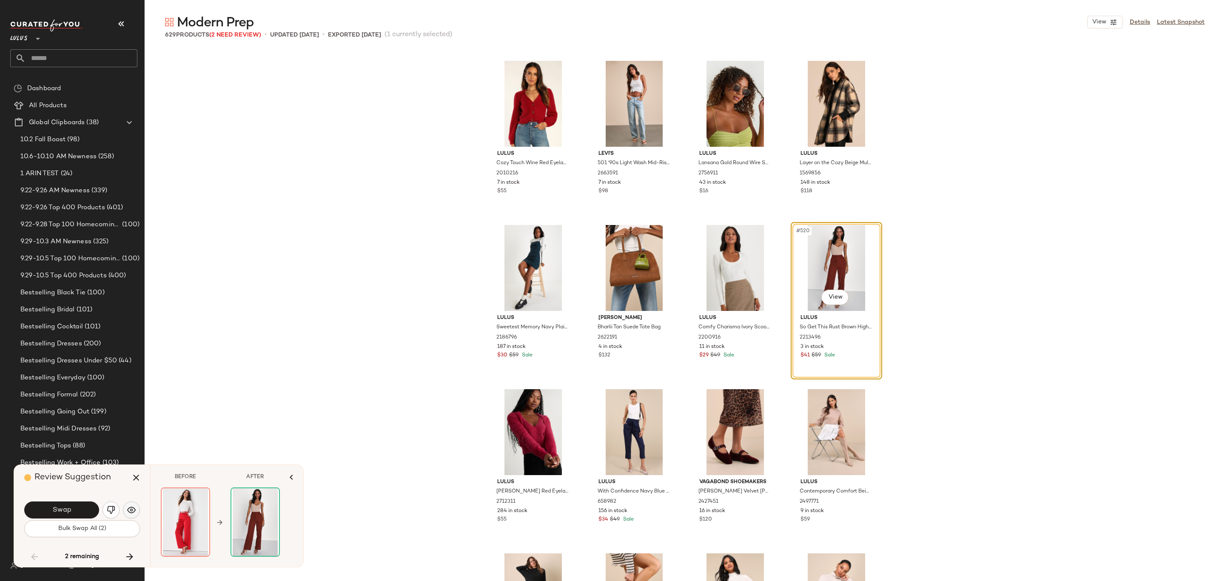
drag, startPoint x: 121, startPoint y: 506, endPoint x: 131, endPoint y: 510, distance: 11.1
click at [127, 511] on div "Swap" at bounding box center [82, 510] width 116 height 20
click at [110, 514] on img "button" at bounding box center [111, 510] width 9 height 9
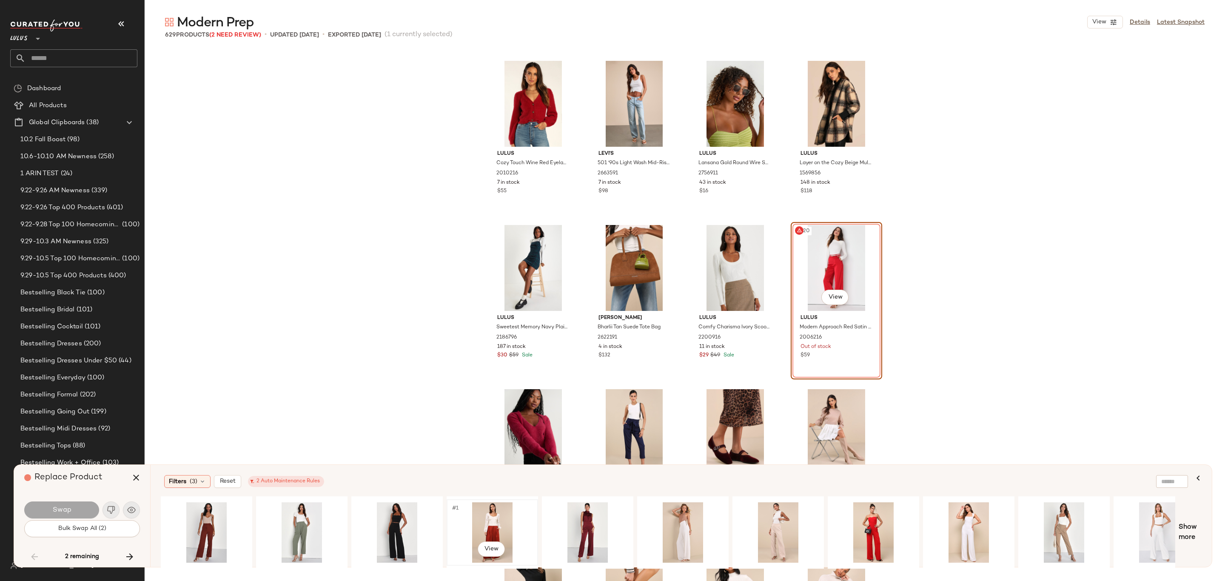
click at [487, 513] on div "#1 View" at bounding box center [493, 533] width 86 height 60
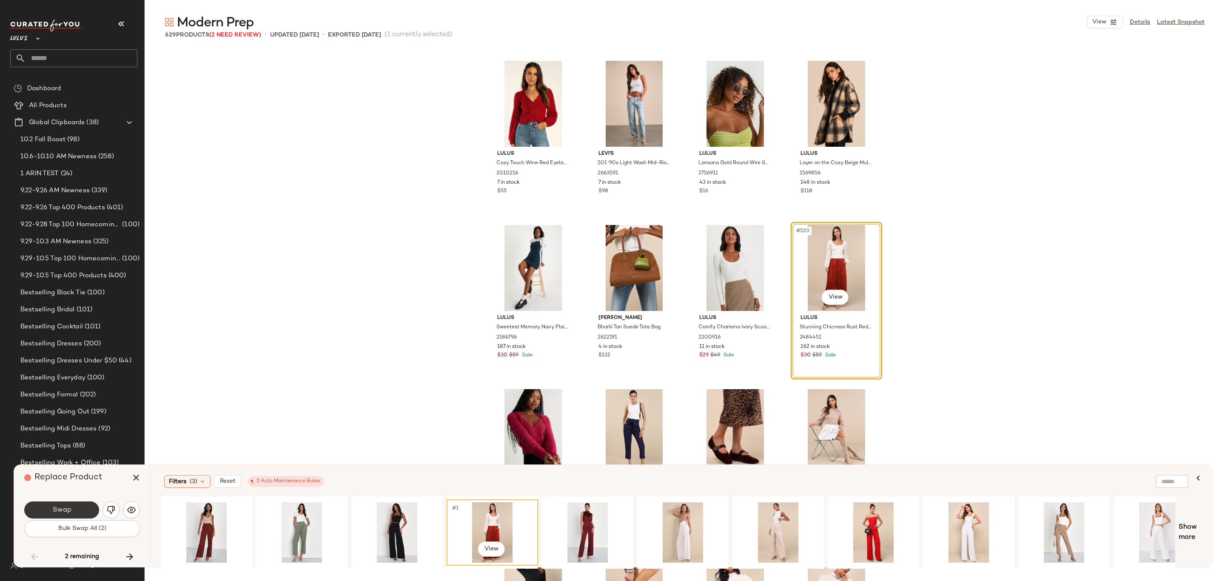
click at [77, 503] on button "Swap" at bounding box center [61, 510] width 75 height 17
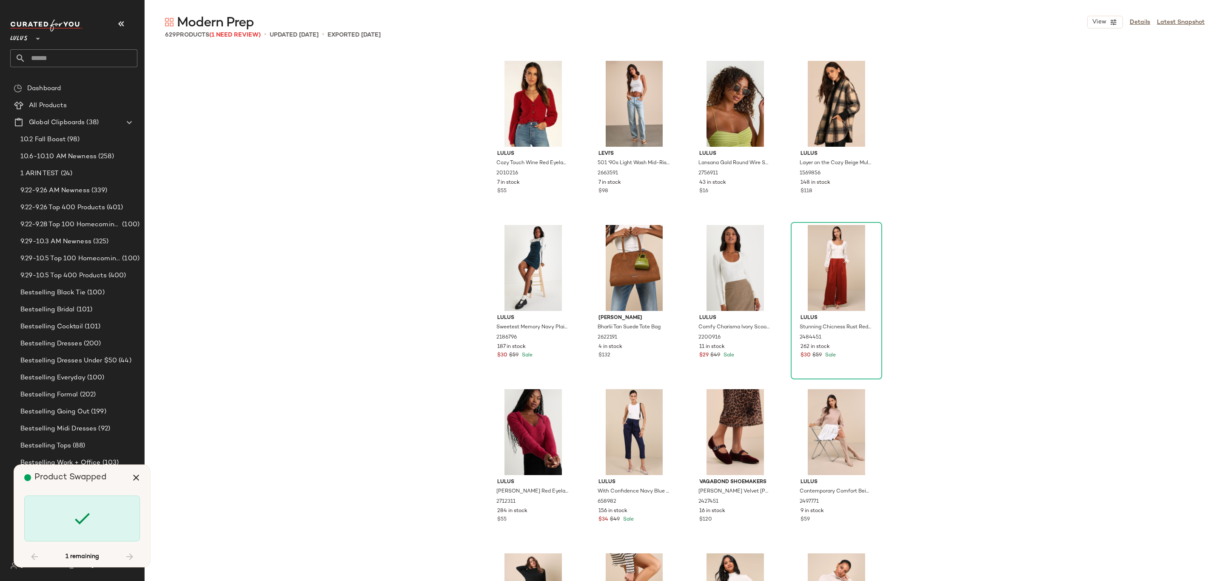
scroll to position [22830, 0]
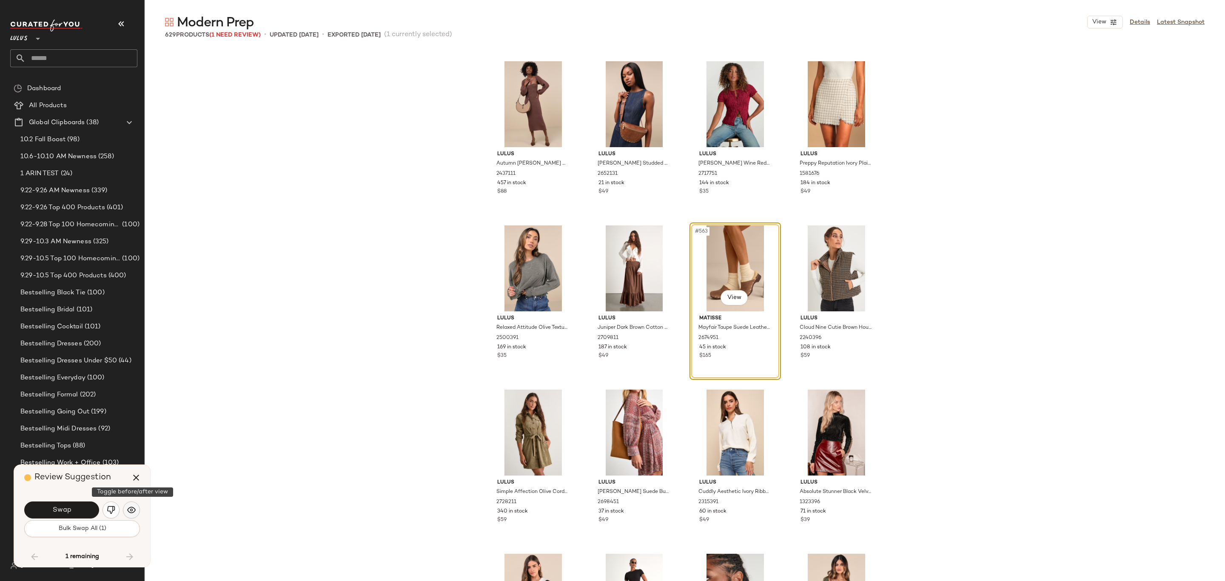
click at [135, 513] on img "button" at bounding box center [131, 510] width 9 height 9
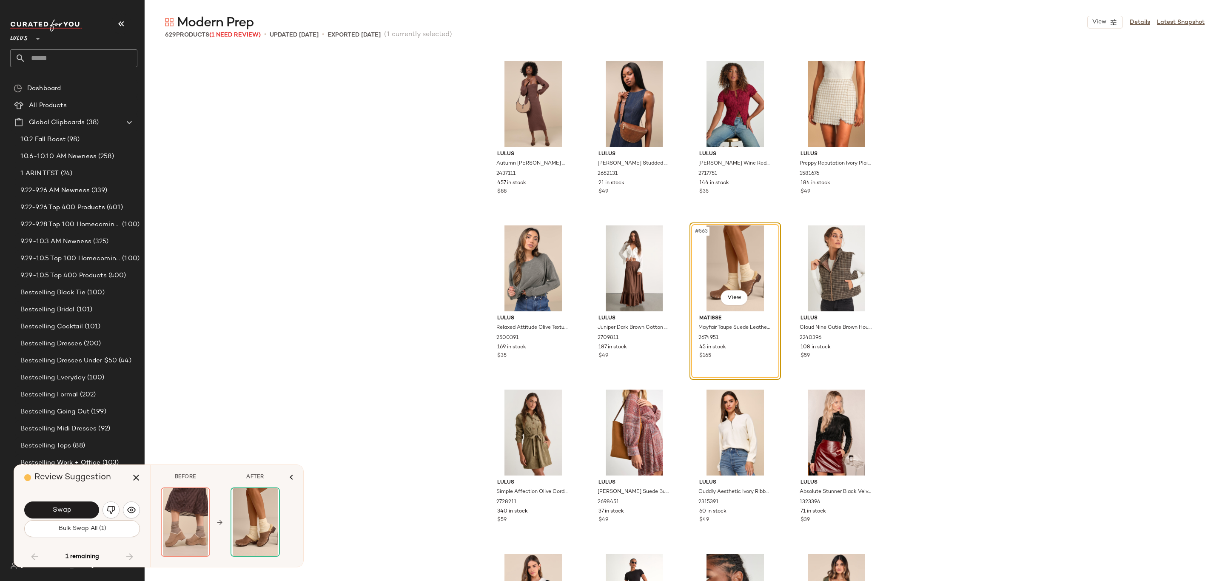
drag, startPoint x: 114, startPoint y: 507, endPoint x: 121, endPoint y: 511, distance: 8.0
click at [114, 508] on img "button" at bounding box center [111, 510] width 9 height 9
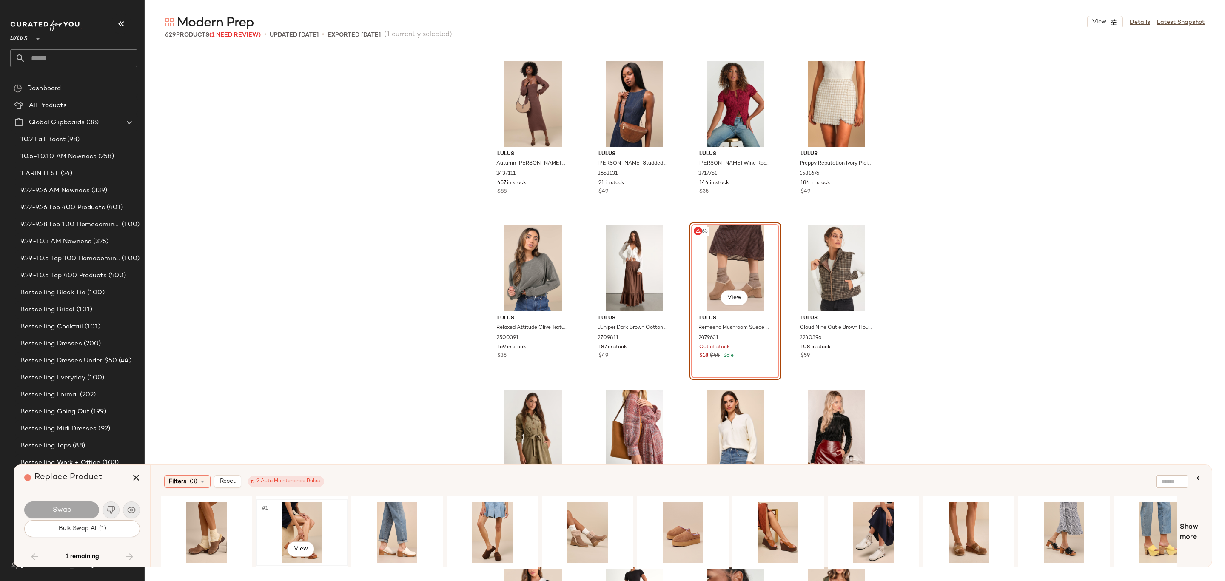
click at [307, 511] on div "#1 View" at bounding box center [302, 533] width 86 height 60
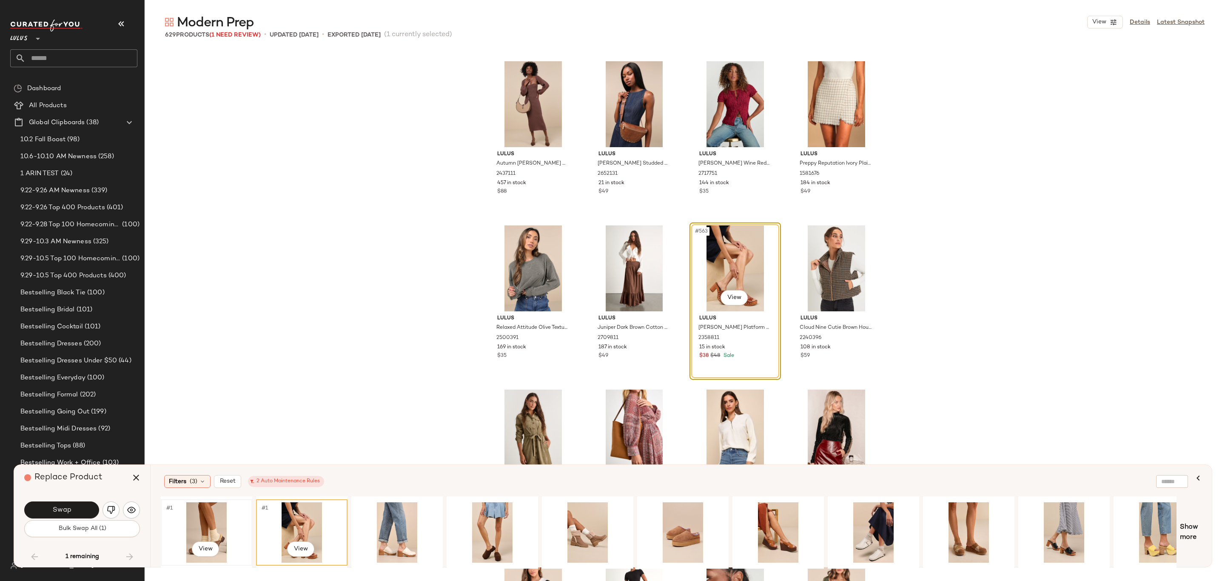
click at [189, 525] on div "#1 View" at bounding box center [207, 533] width 86 height 60
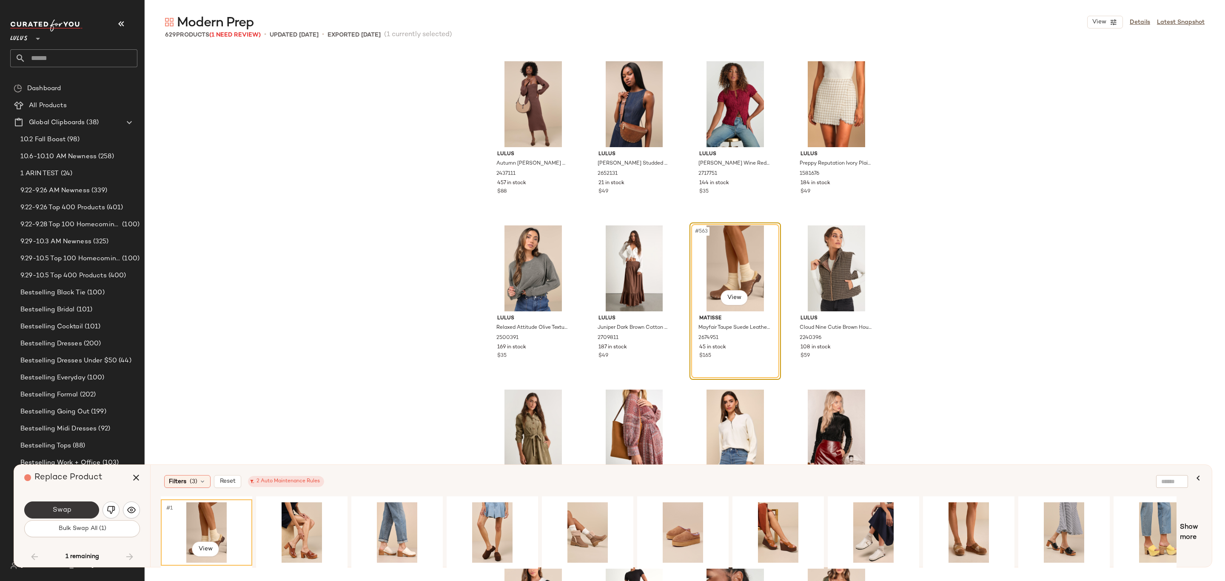
click at [69, 507] on span "Swap" at bounding box center [61, 510] width 19 height 8
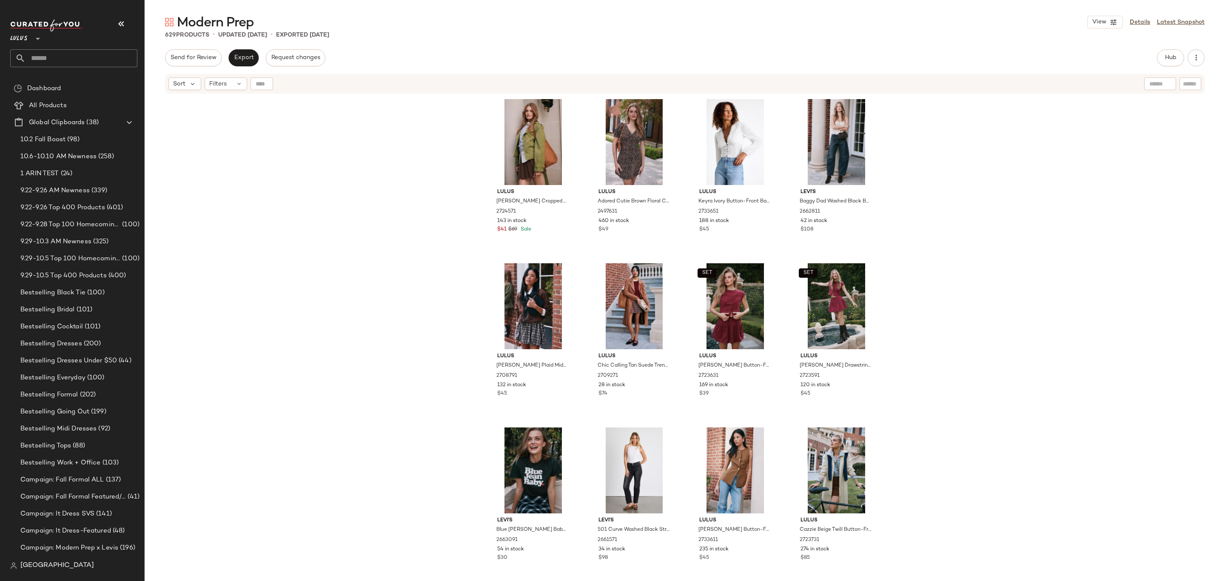
click at [1185, 53] on div "Hub" at bounding box center [1181, 57] width 48 height 17
click at [1172, 54] on button "Hub" at bounding box center [1170, 57] width 27 height 17
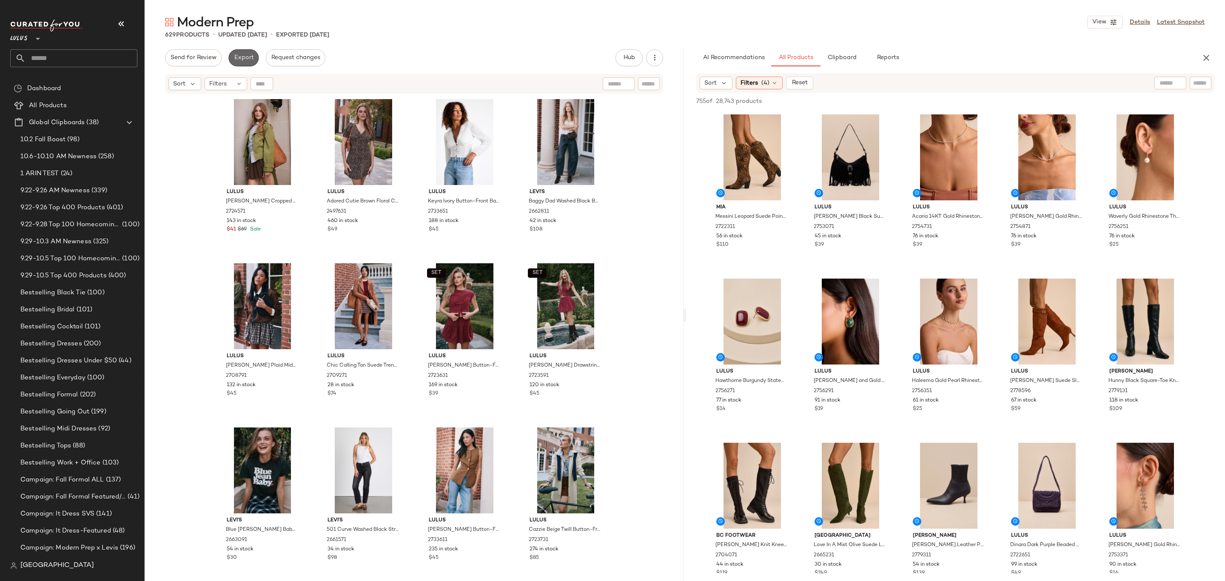
click at [247, 57] on span "Export" at bounding box center [244, 57] width 20 height 7
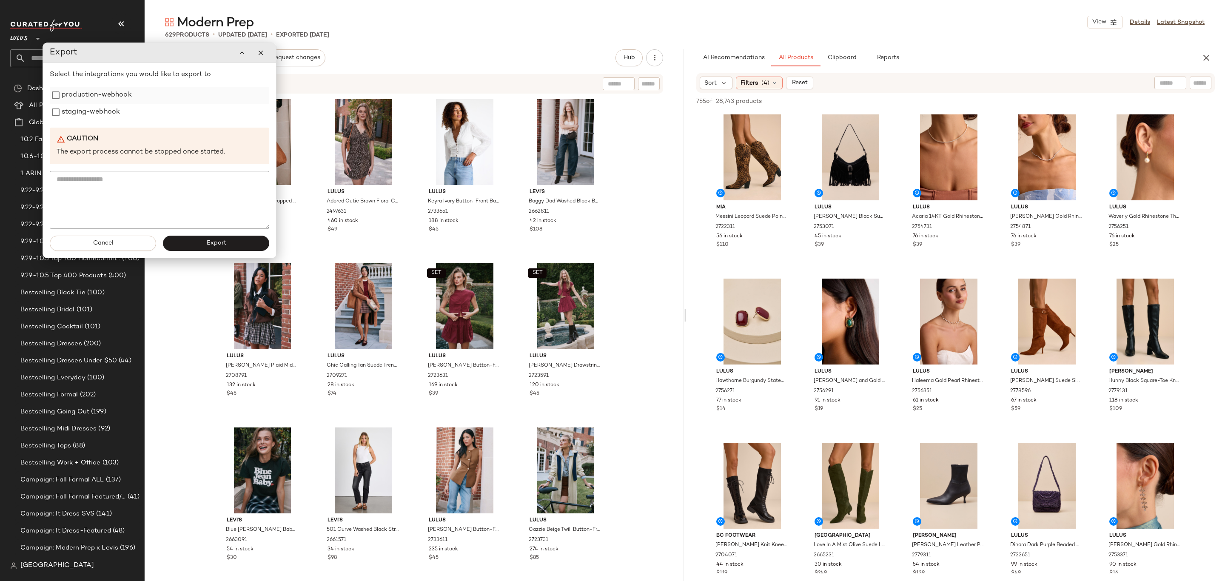
click at [88, 93] on label "production-webhook" at bounding box center [97, 95] width 70 height 17
click at [85, 110] on label "staging-webhook" at bounding box center [91, 112] width 58 height 17
click at [203, 237] on button "Export" at bounding box center [216, 244] width 106 height 15
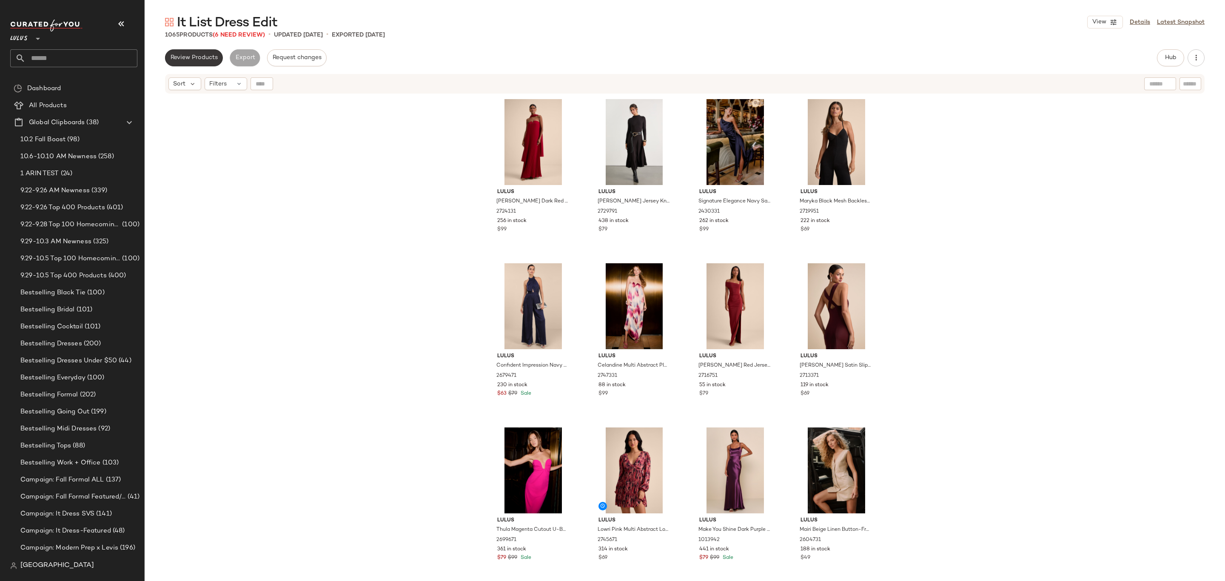
click at [177, 60] on span "Review Products" at bounding box center [194, 57] width 48 height 7
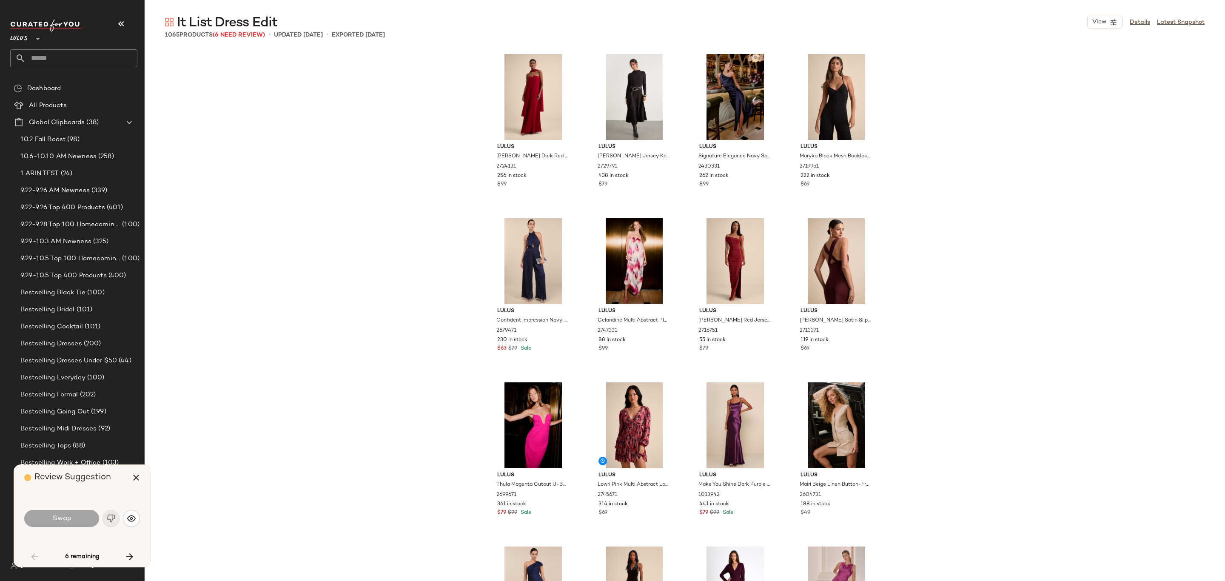
scroll to position [2464, 0]
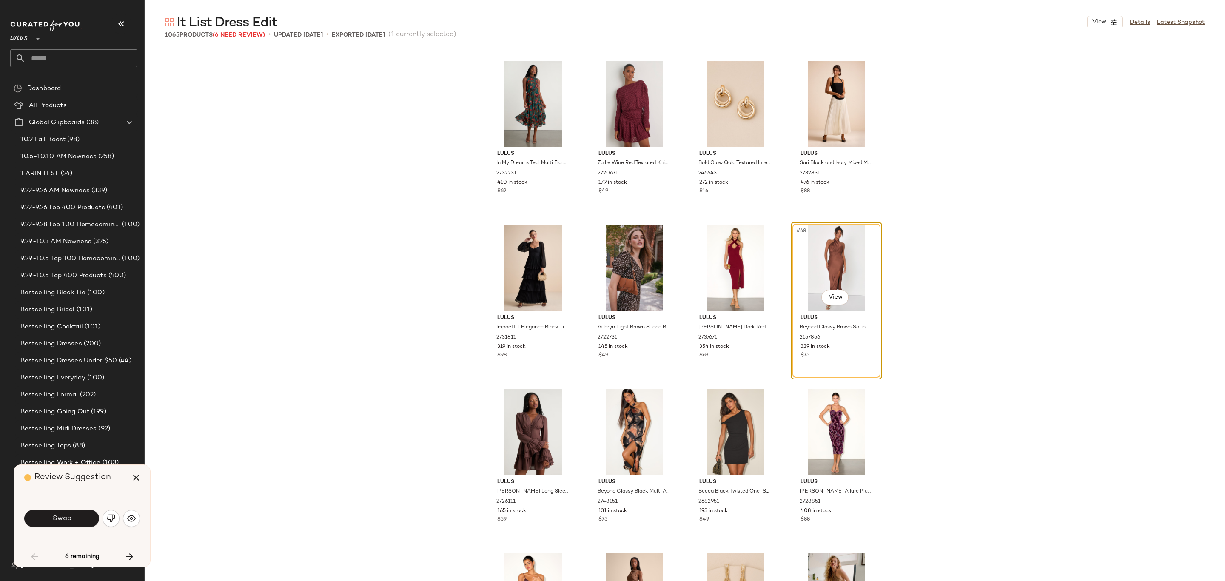
click at [82, 513] on button "Swap" at bounding box center [61, 518] width 75 height 17
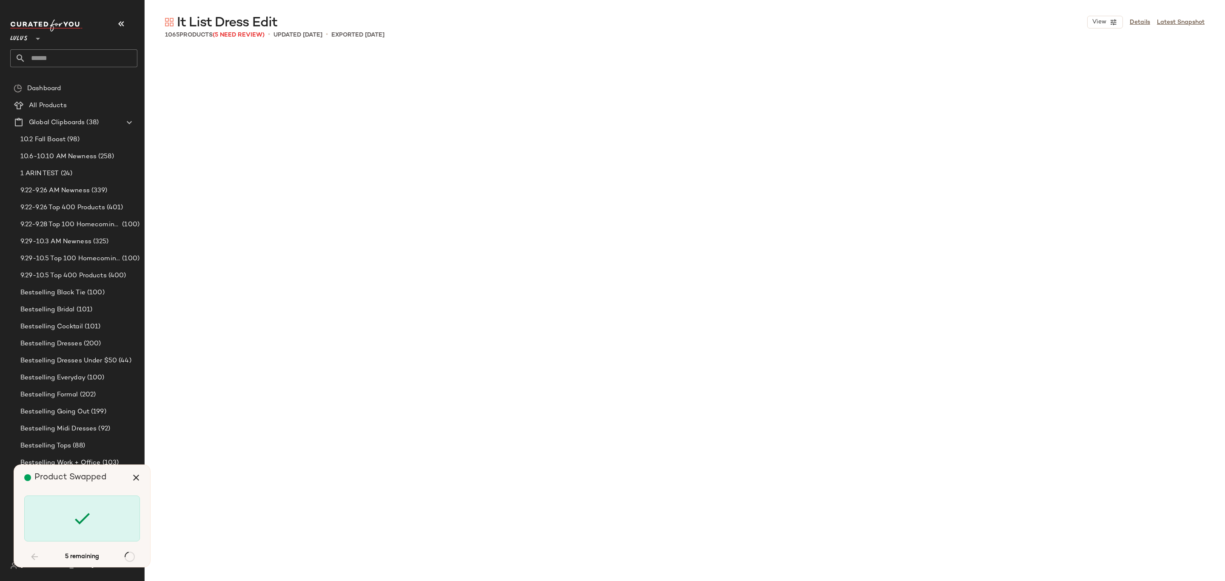
scroll to position [27757, 0]
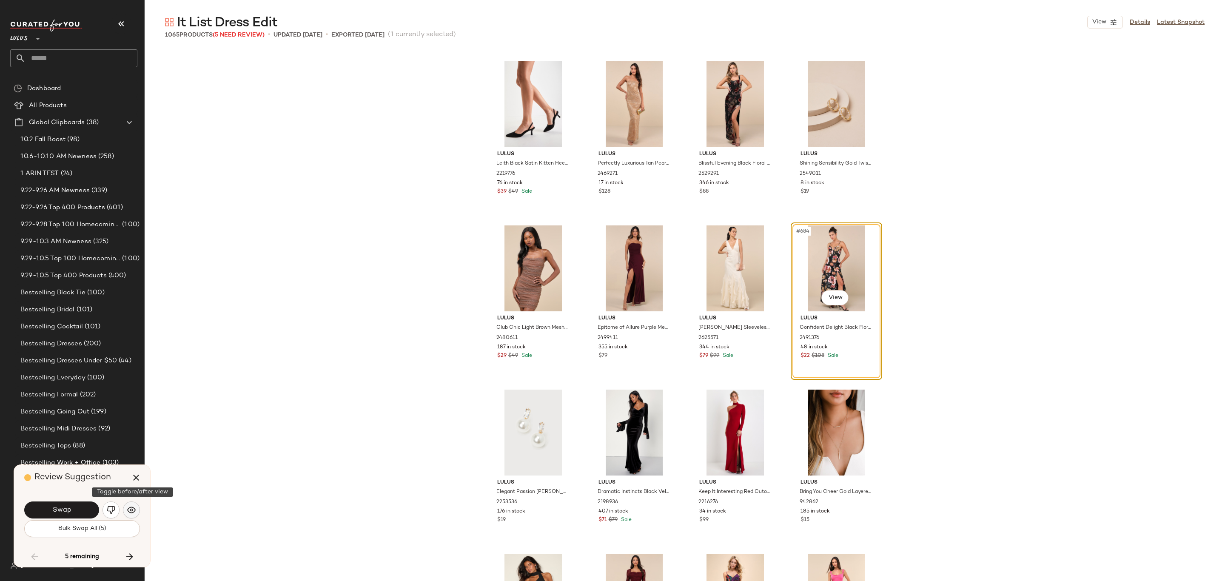
click at [131, 506] on img "button" at bounding box center [131, 510] width 9 height 9
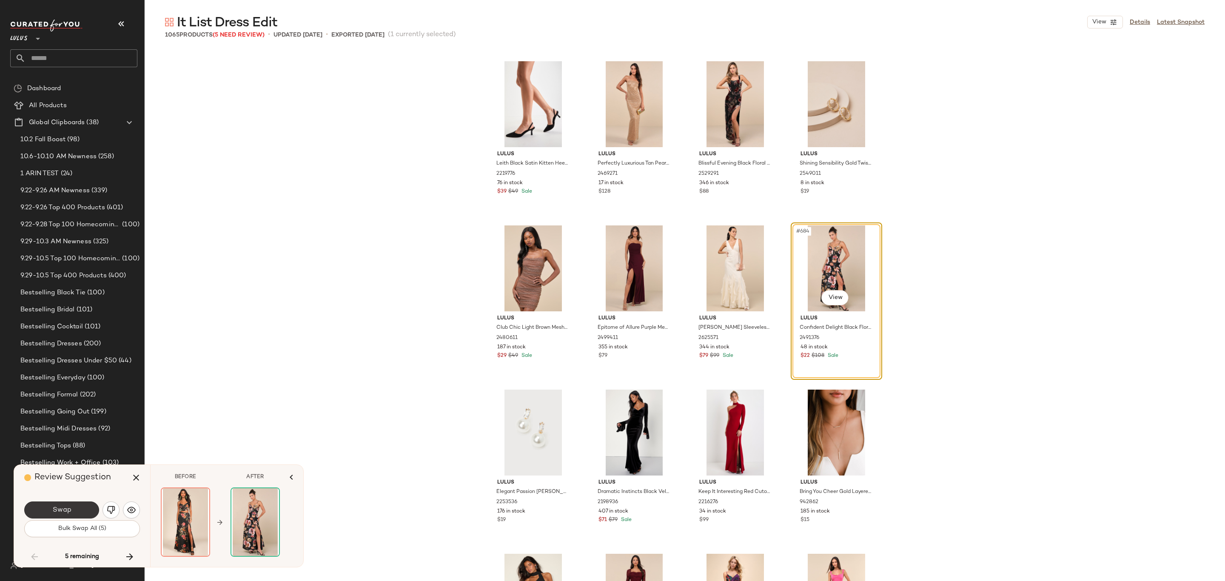
click at [25, 512] on button "Swap" at bounding box center [61, 510] width 75 height 17
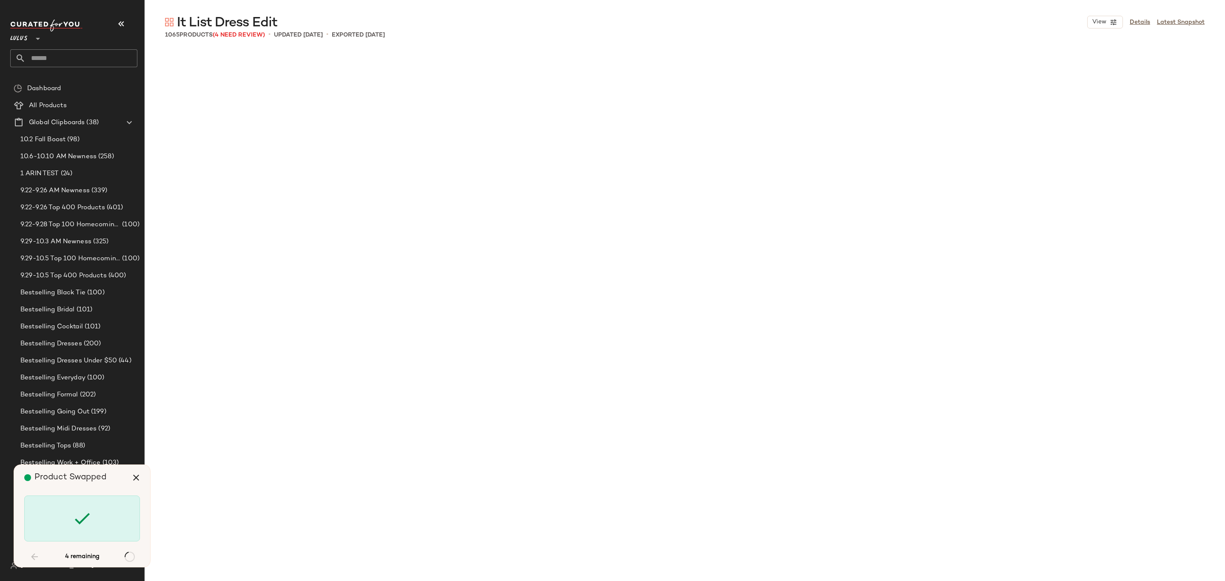
scroll to position [28907, 0]
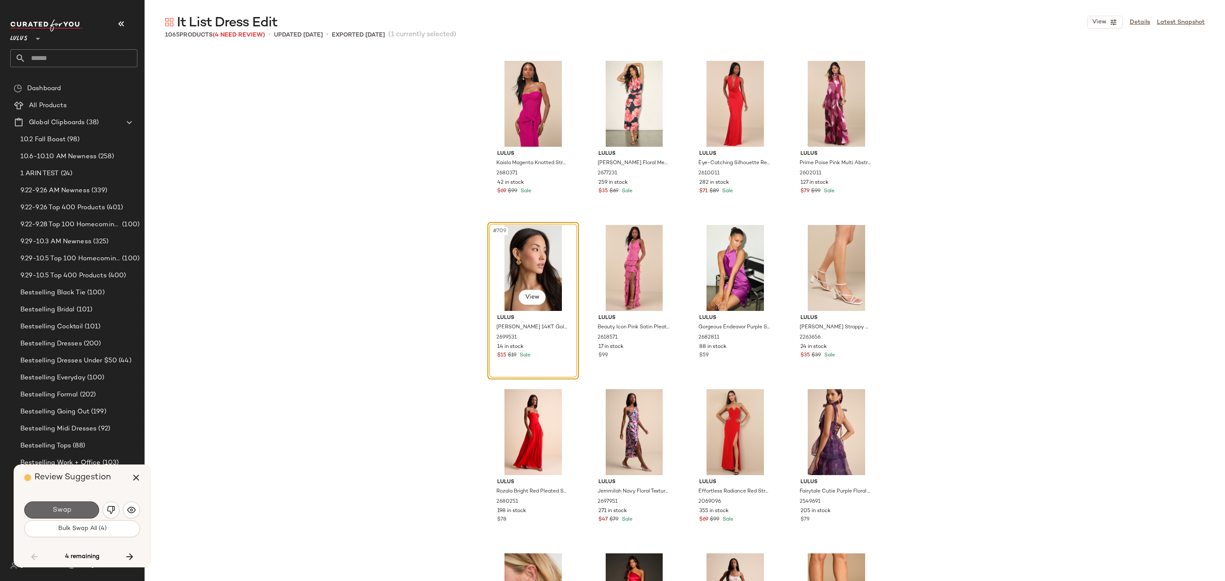
click at [87, 507] on button "Swap" at bounding box center [61, 510] width 75 height 17
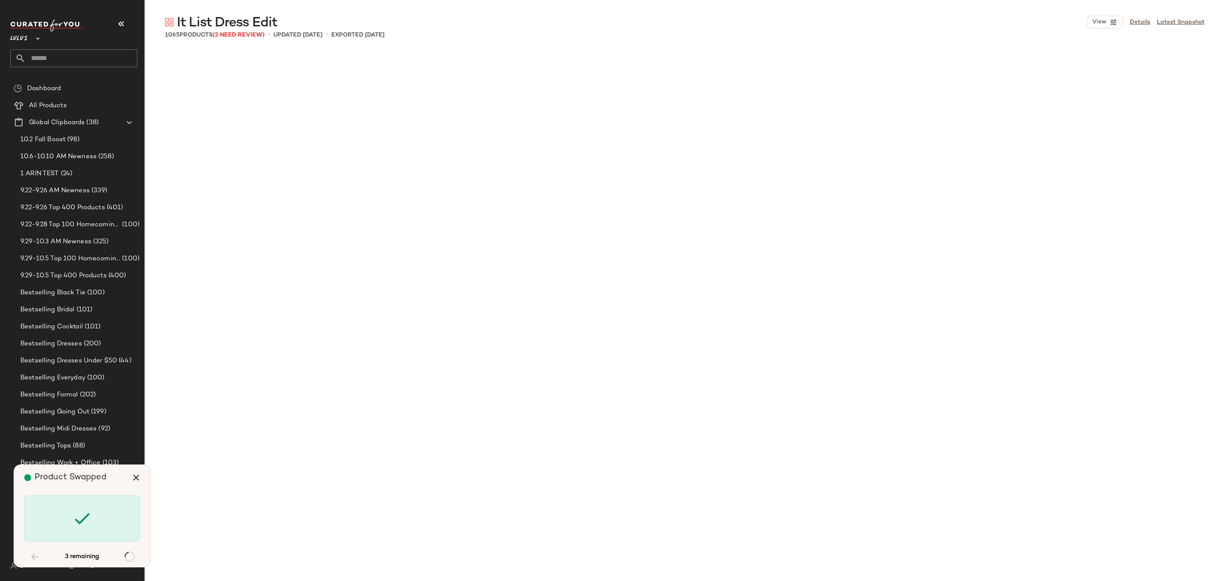
scroll to position [30221, 0]
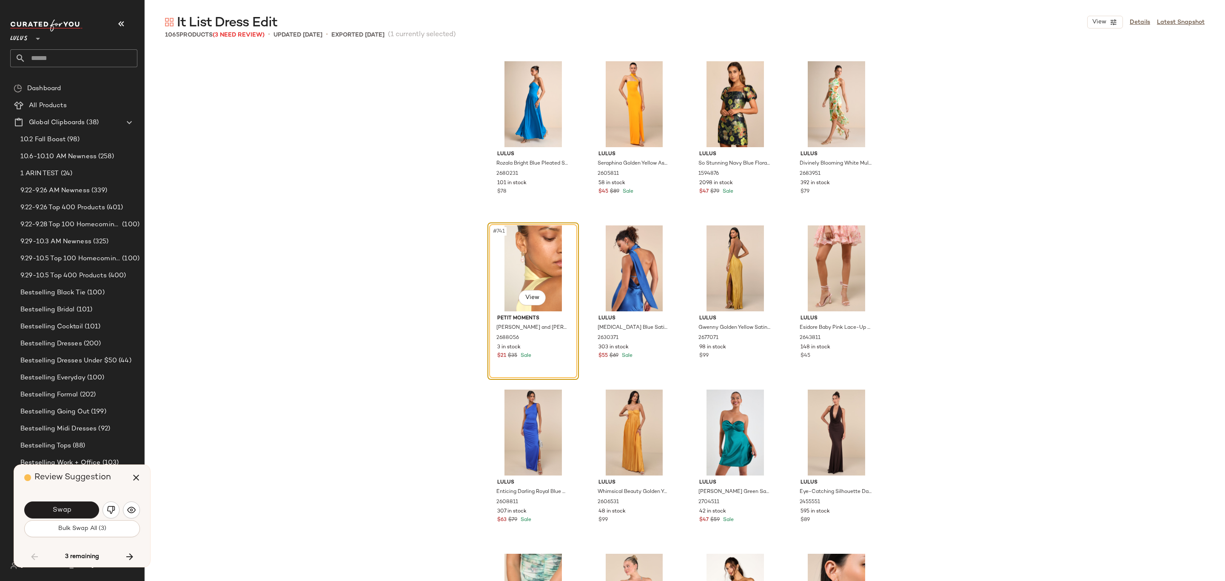
click at [71, 502] on button "Swap" at bounding box center [61, 510] width 75 height 17
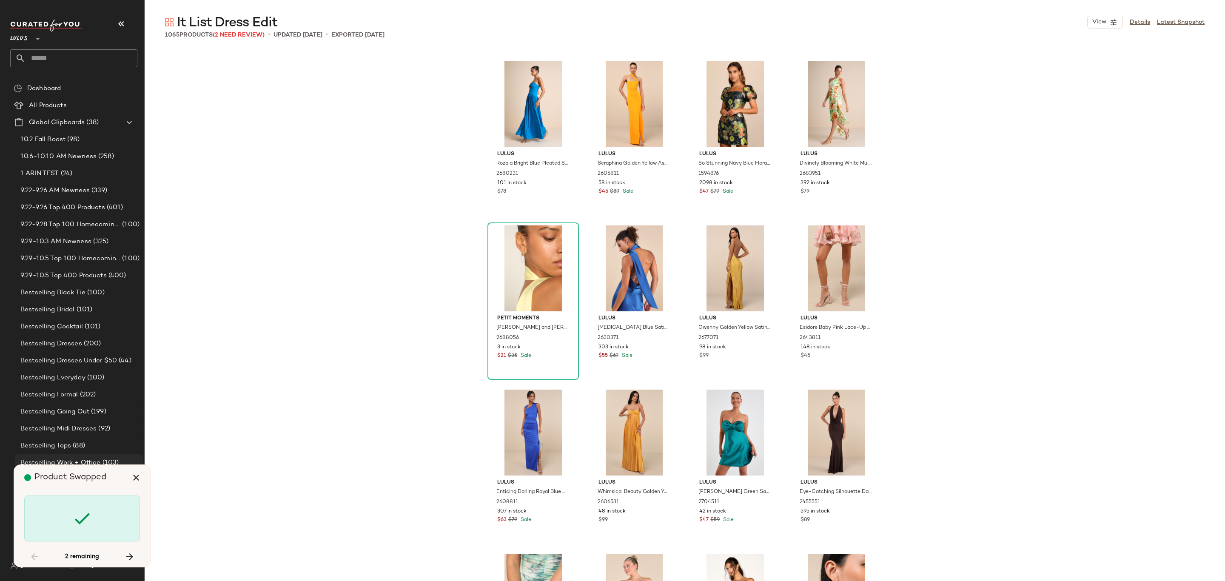
scroll to position [30878, 0]
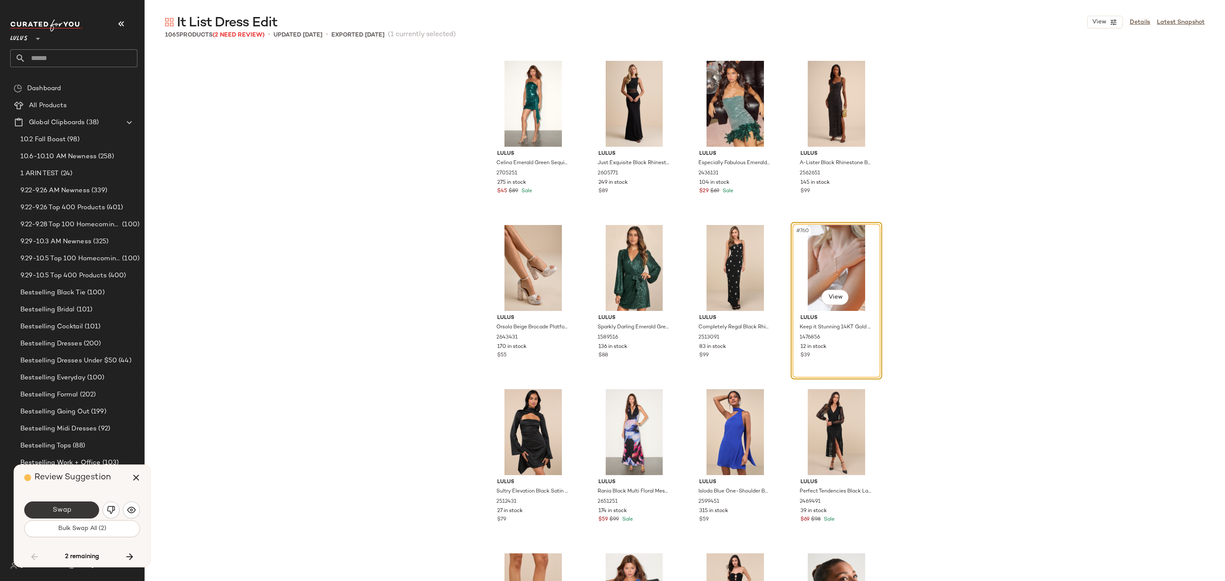
click at [69, 505] on button "Swap" at bounding box center [61, 510] width 75 height 17
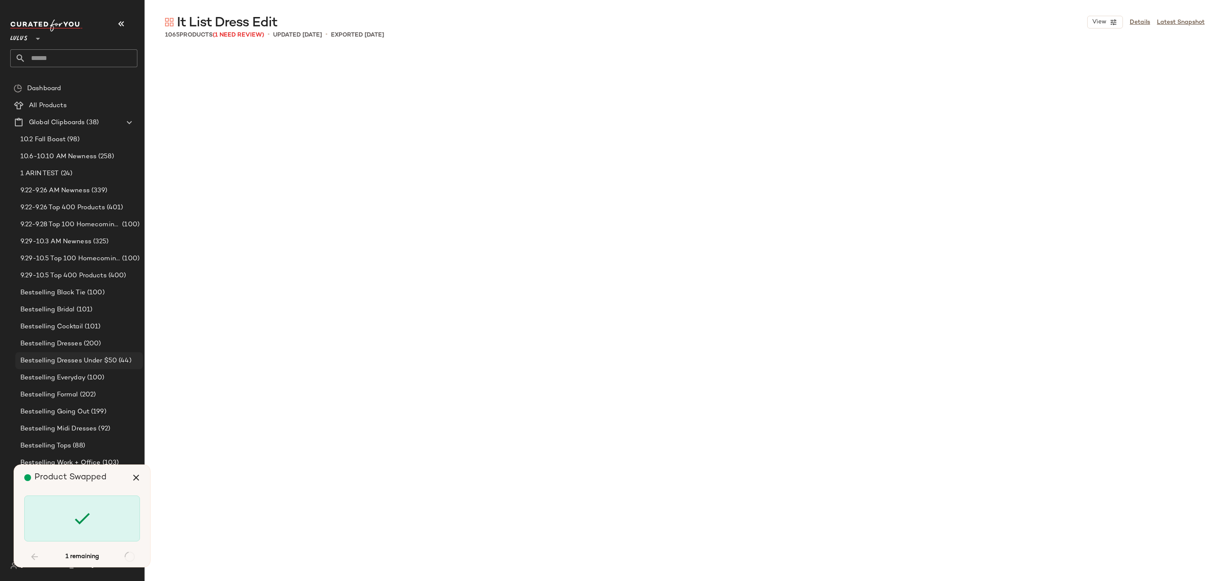
scroll to position [39748, 0]
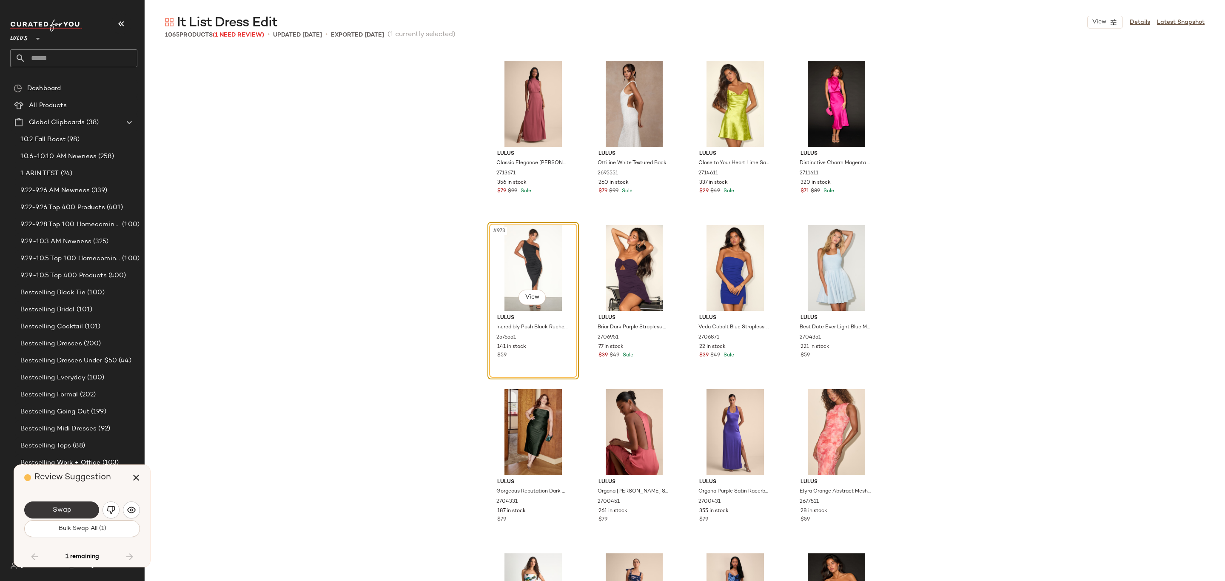
click at [82, 502] on div "Swap" at bounding box center [82, 510] width 116 height 20
click at [79, 514] on button "Swap" at bounding box center [61, 510] width 75 height 17
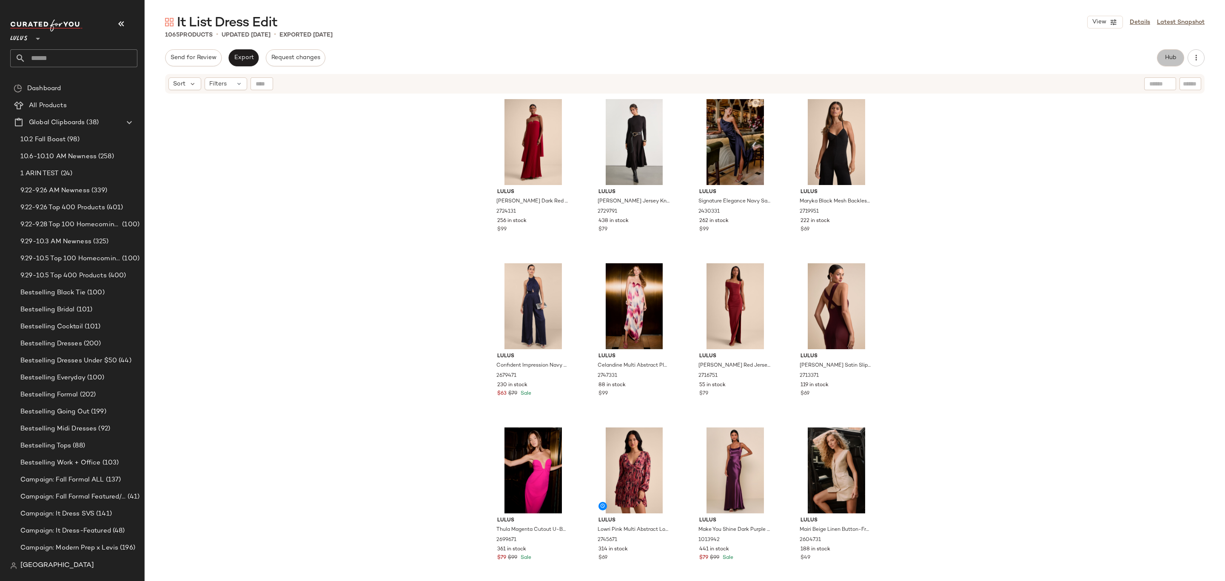
click at [1172, 52] on button "Hub" at bounding box center [1170, 57] width 27 height 17
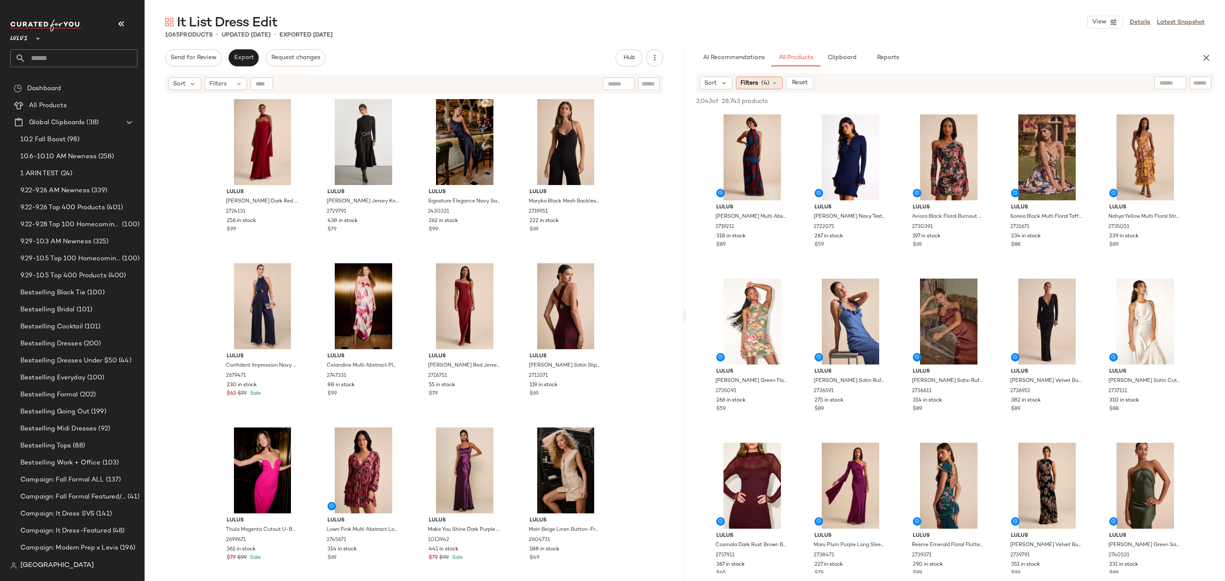
click at [775, 77] on div "Filters (4)" at bounding box center [759, 83] width 47 height 13
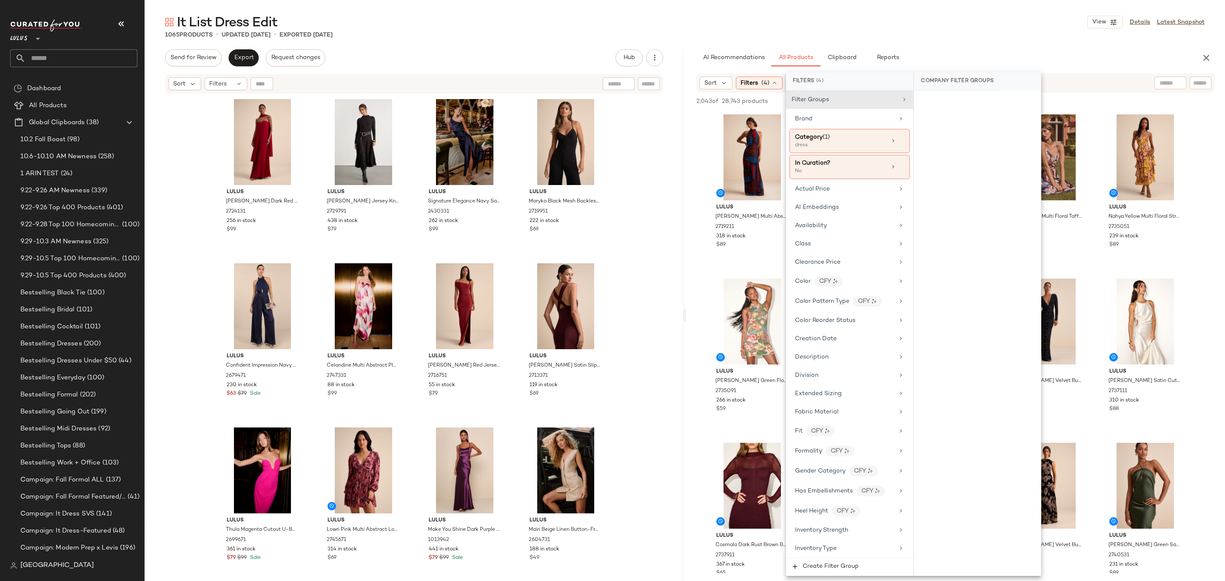
click at [989, 34] on div "1065 Products • updated Oct 8th • Exported Oct 8th" at bounding box center [685, 35] width 1081 height 9
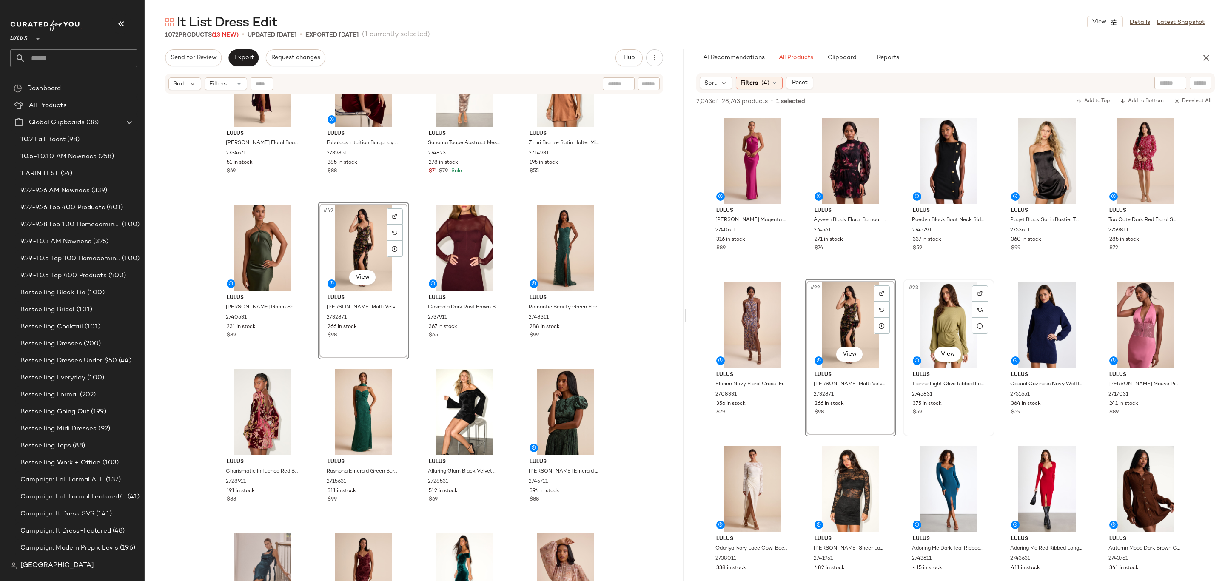
scroll to position [564, 0]
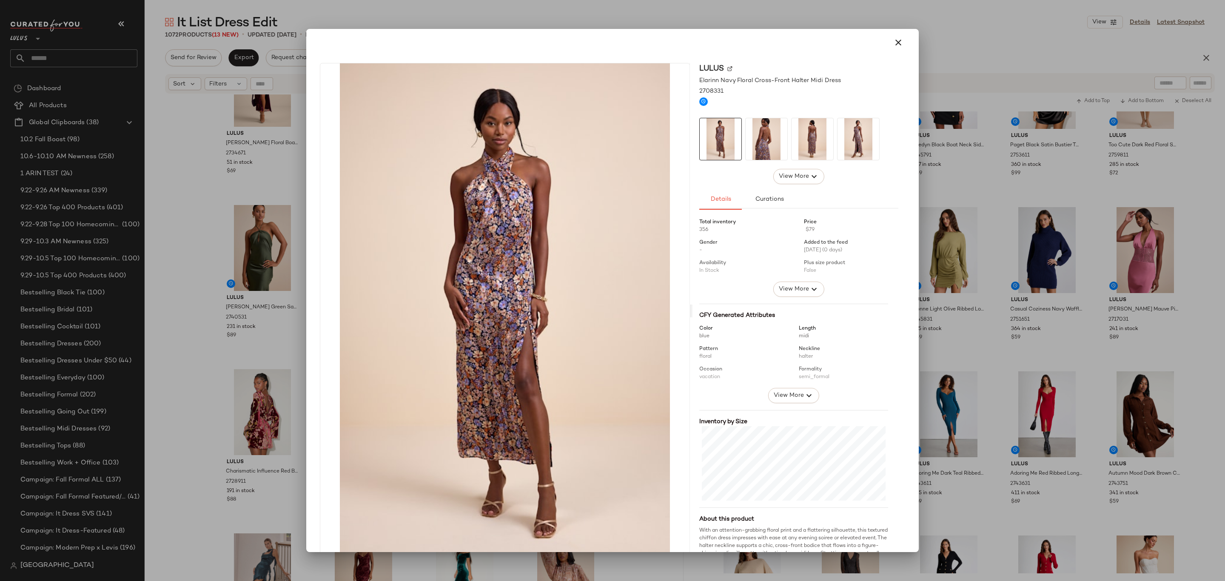
click at [992, 239] on div at bounding box center [612, 290] width 1225 height 581
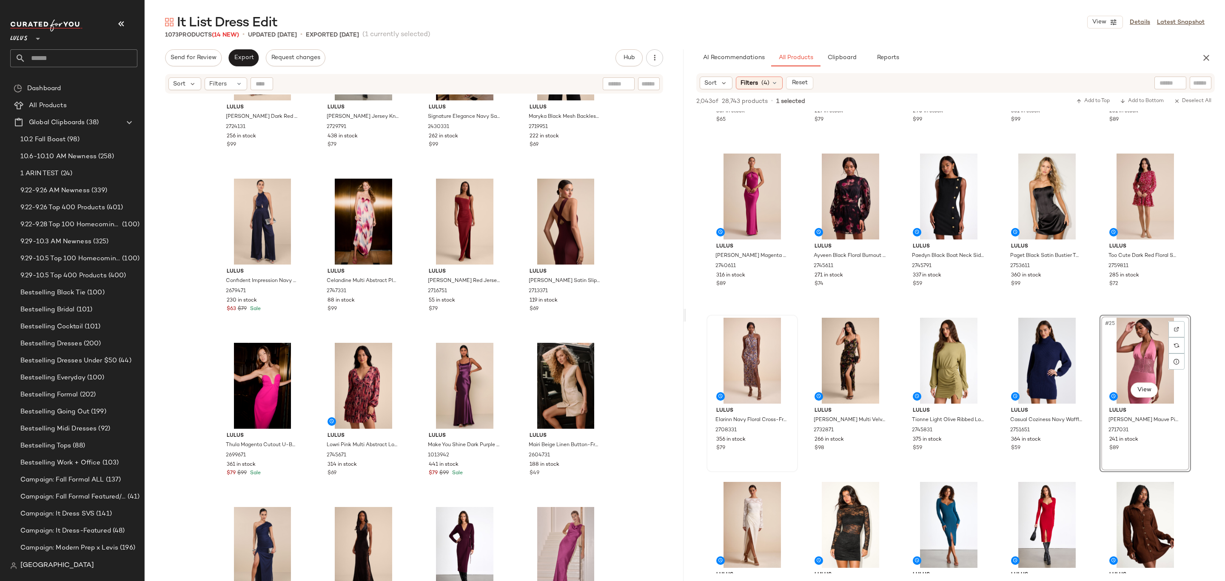
scroll to position [707, 0]
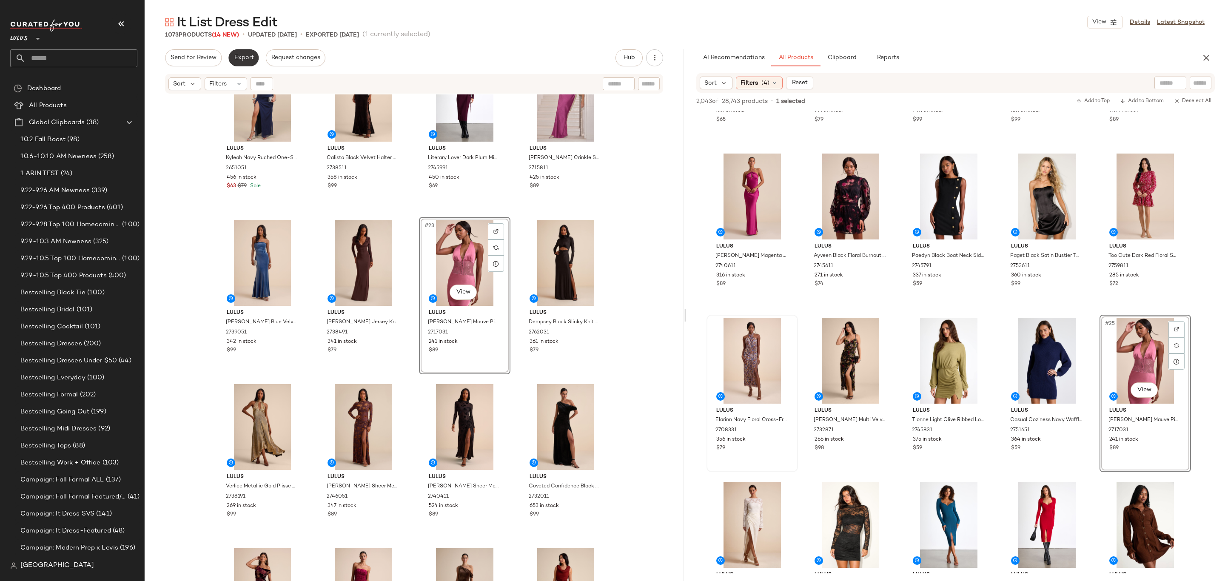
click at [232, 63] on button "Export" at bounding box center [243, 57] width 30 height 17
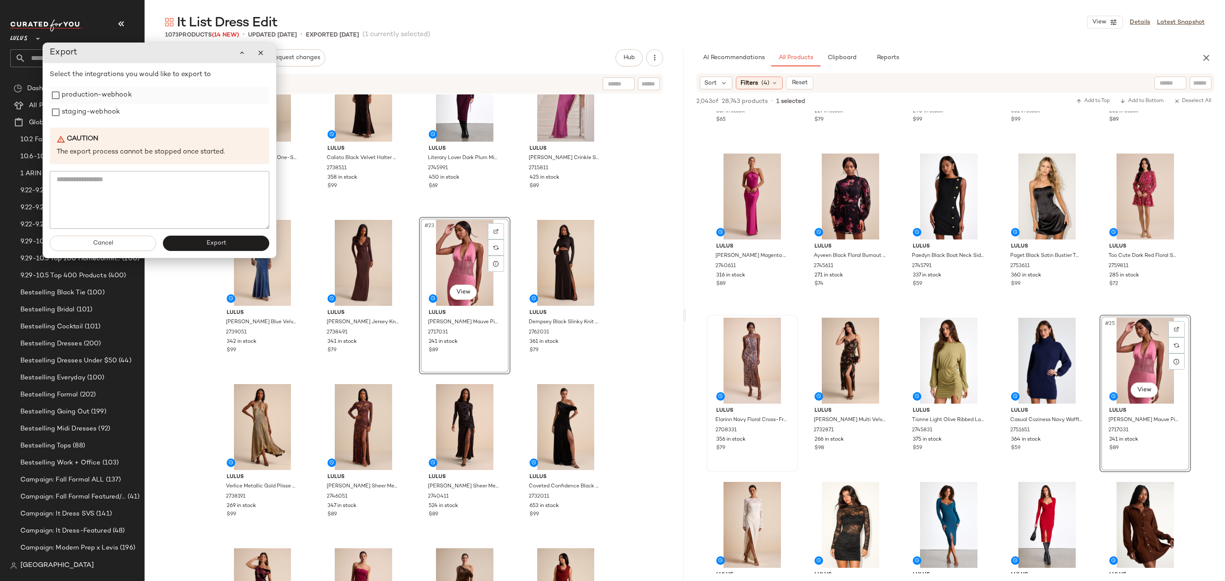
click at [75, 99] on label "production-webhook" at bounding box center [97, 95] width 70 height 17
click at [76, 116] on label "staging-webhook" at bounding box center [91, 112] width 58 height 17
click at [196, 246] on button "Export" at bounding box center [217, 243] width 106 height 15
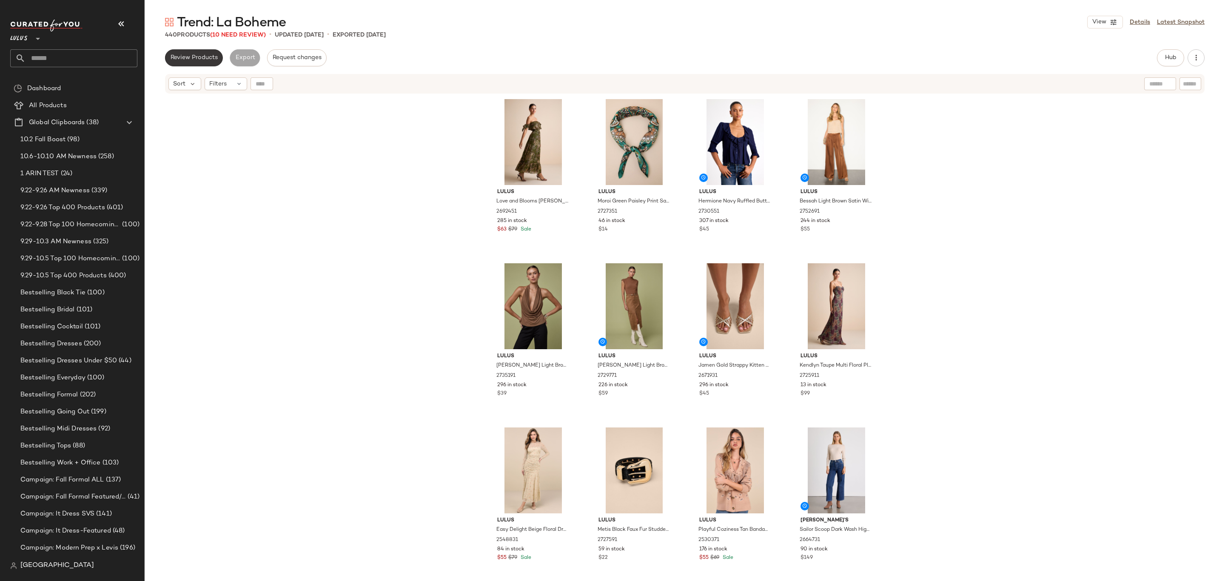
click at [211, 54] on span "Review Products" at bounding box center [194, 57] width 48 height 7
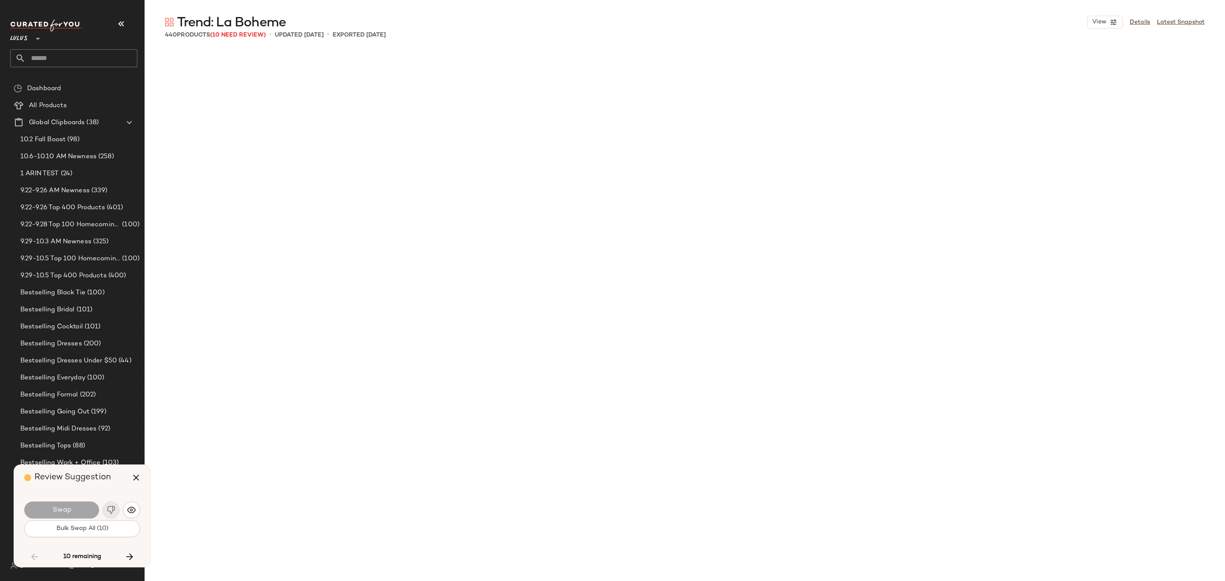
scroll to position [2792, 0]
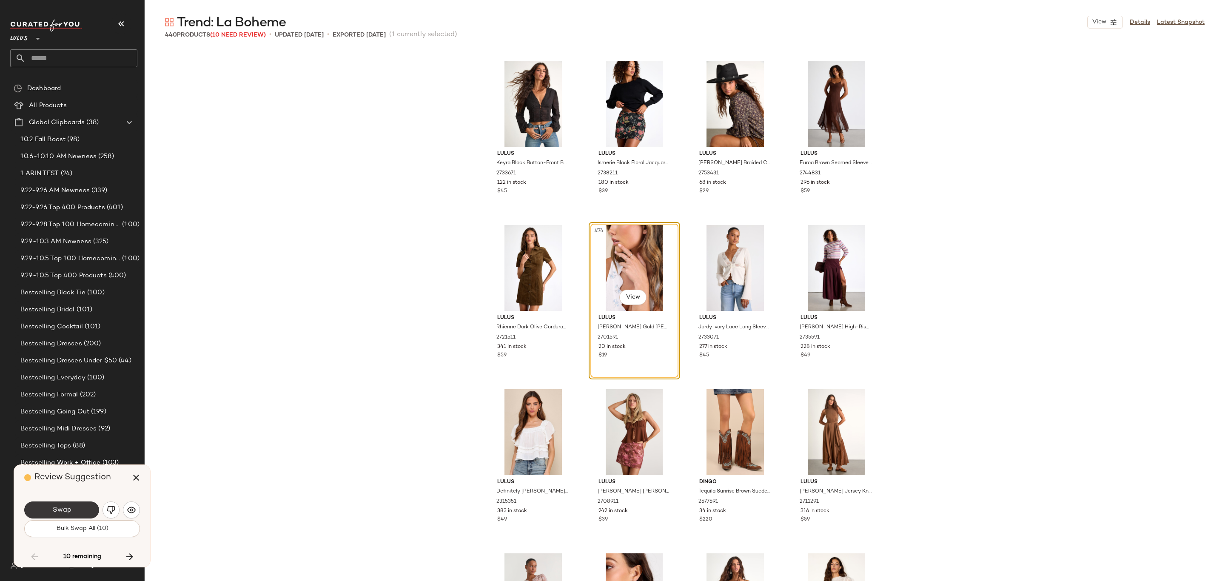
click at [75, 509] on button "Swap" at bounding box center [61, 510] width 75 height 17
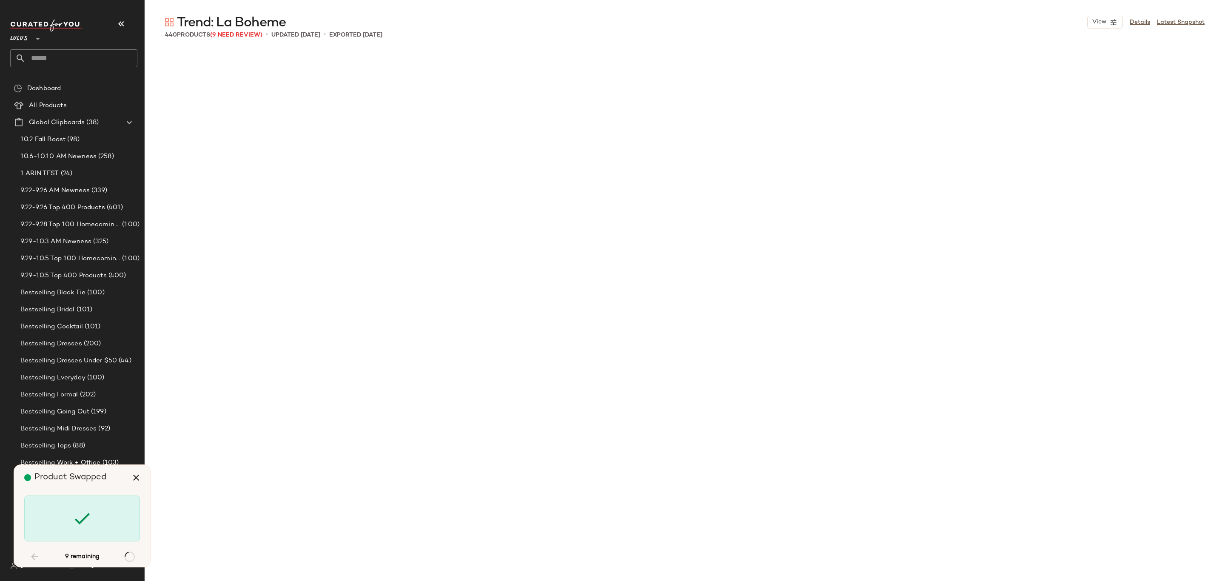
scroll to position [7227, 0]
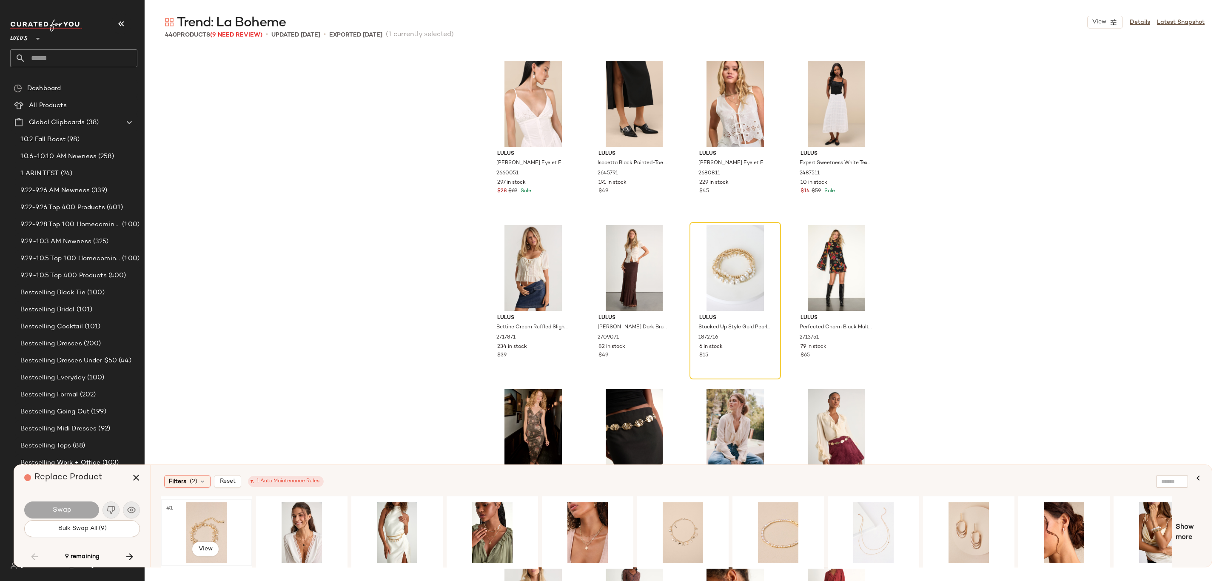
click at [185, 528] on div "#1 View" at bounding box center [207, 533] width 86 height 60
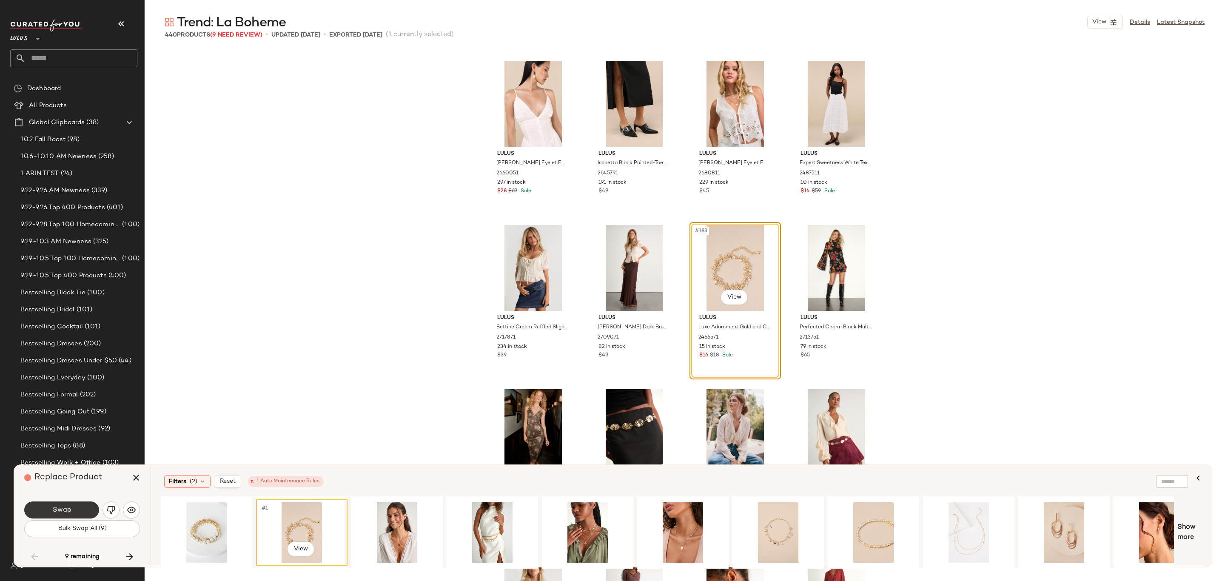
click at [52, 507] on button "Swap" at bounding box center [61, 510] width 75 height 17
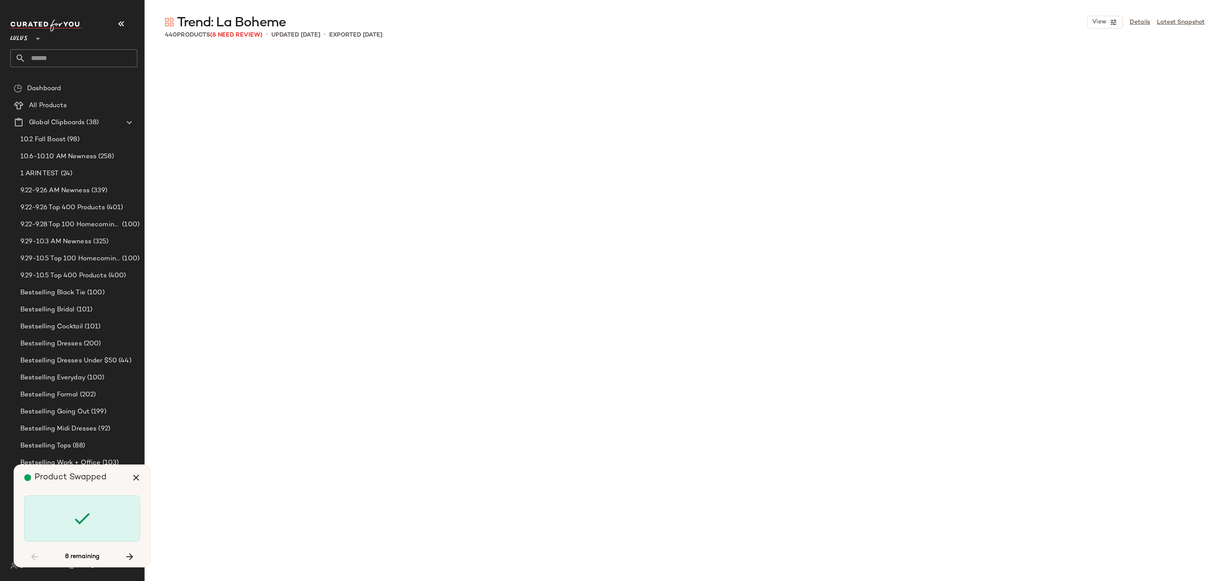
scroll to position [10183, 0]
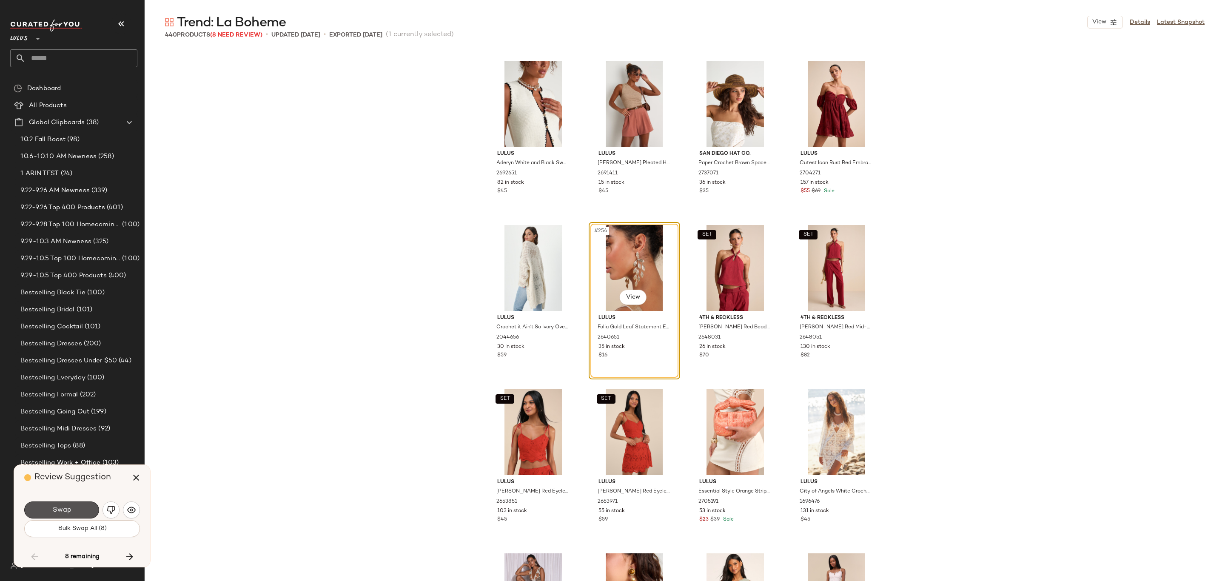
click at [69, 504] on button "Swap" at bounding box center [61, 510] width 75 height 17
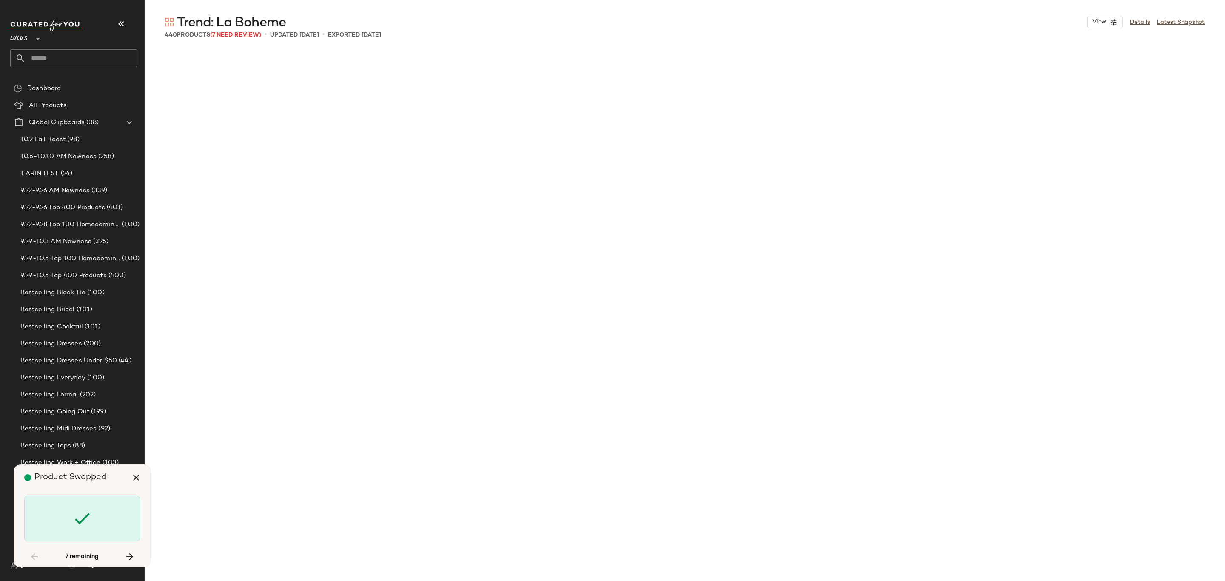
scroll to position [11662, 0]
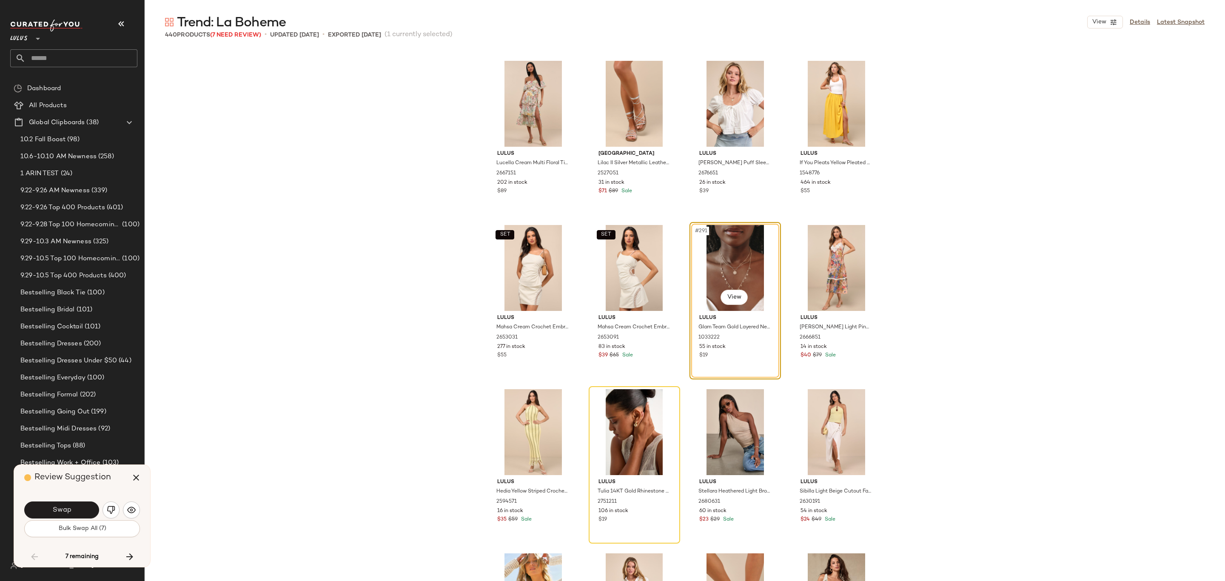
click at [33, 507] on button "Swap" at bounding box center [61, 510] width 75 height 17
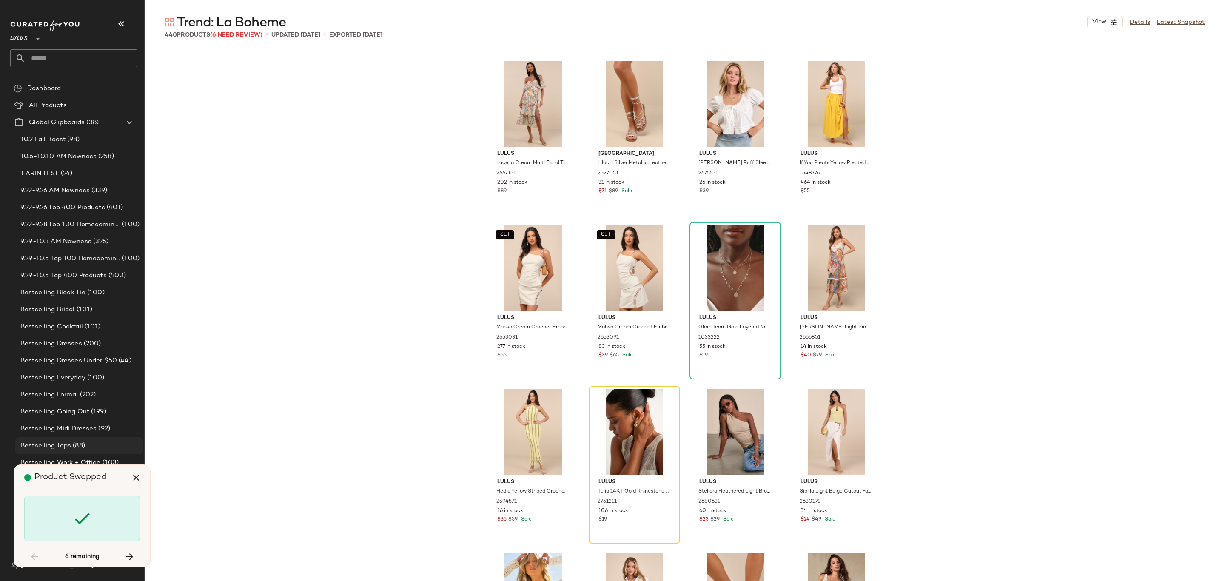
scroll to position [11826, 0]
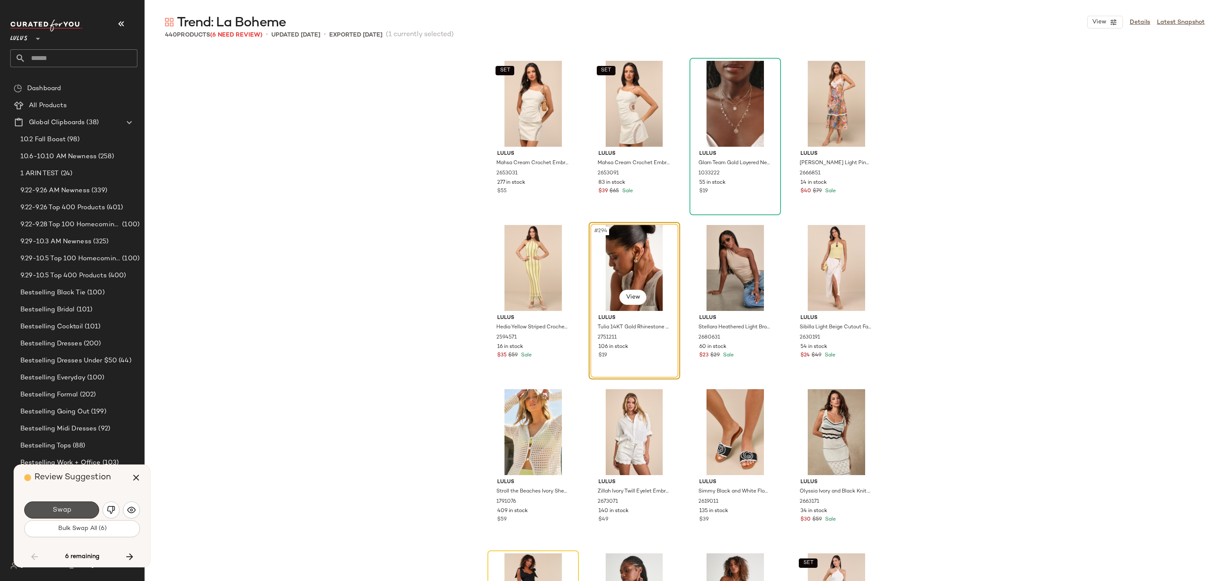
click at [74, 513] on button "Swap" at bounding box center [61, 510] width 75 height 17
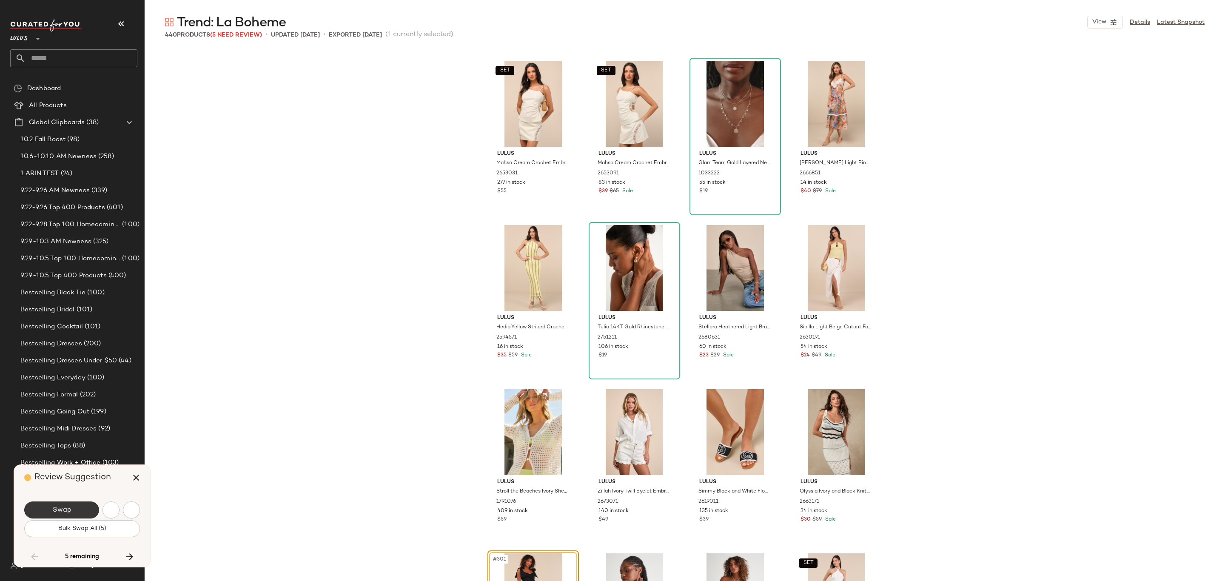
scroll to position [12154, 0]
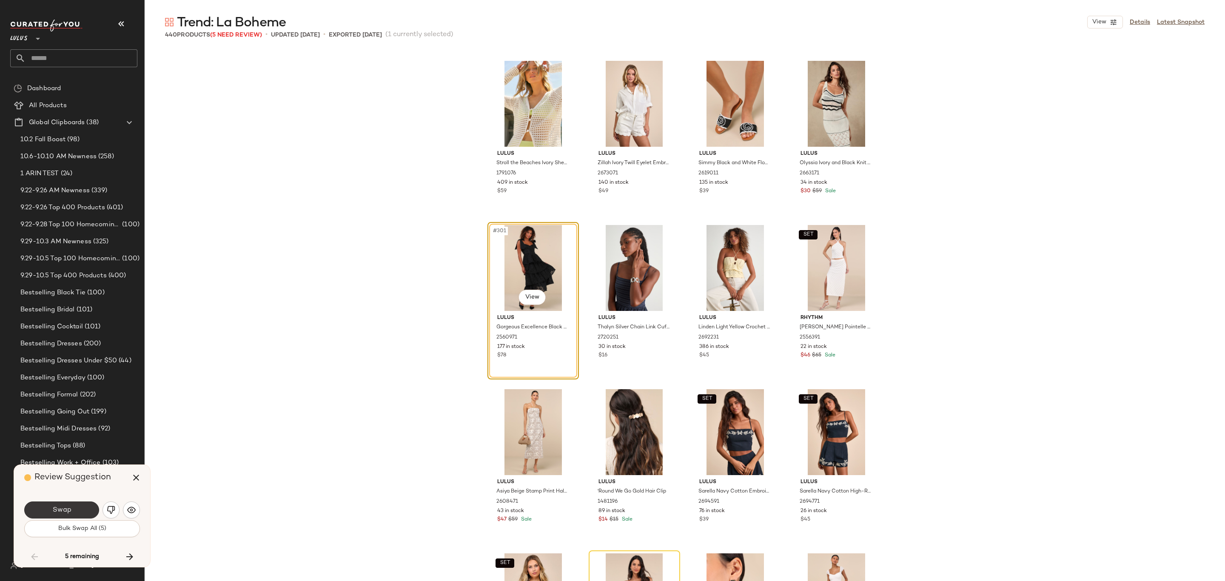
click at [54, 508] on span "Swap" at bounding box center [61, 510] width 19 height 8
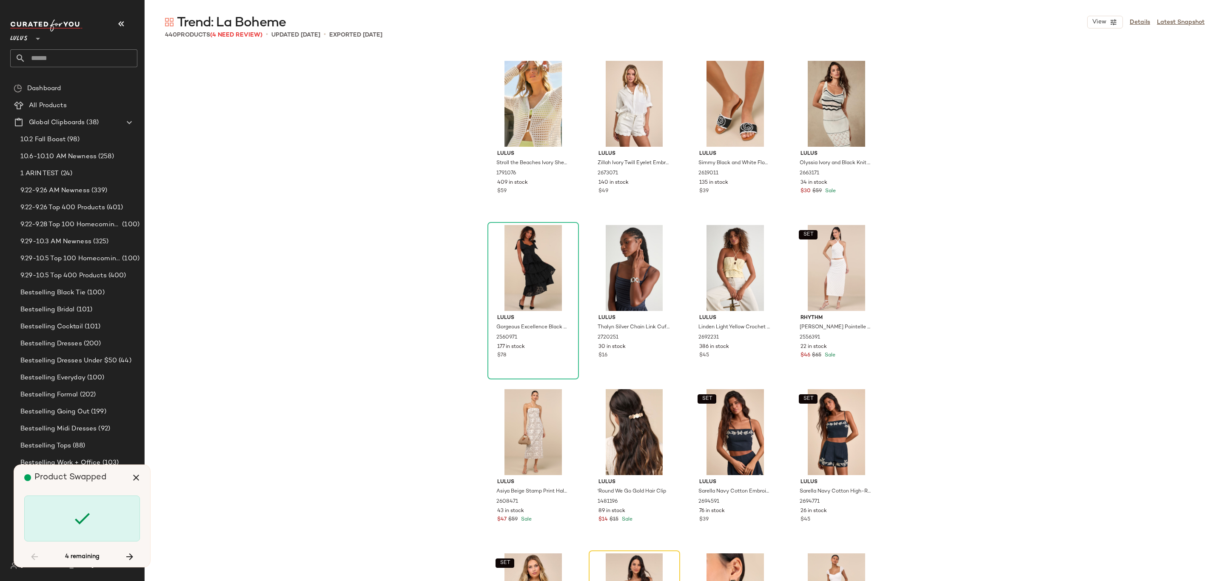
scroll to position [12482, 0]
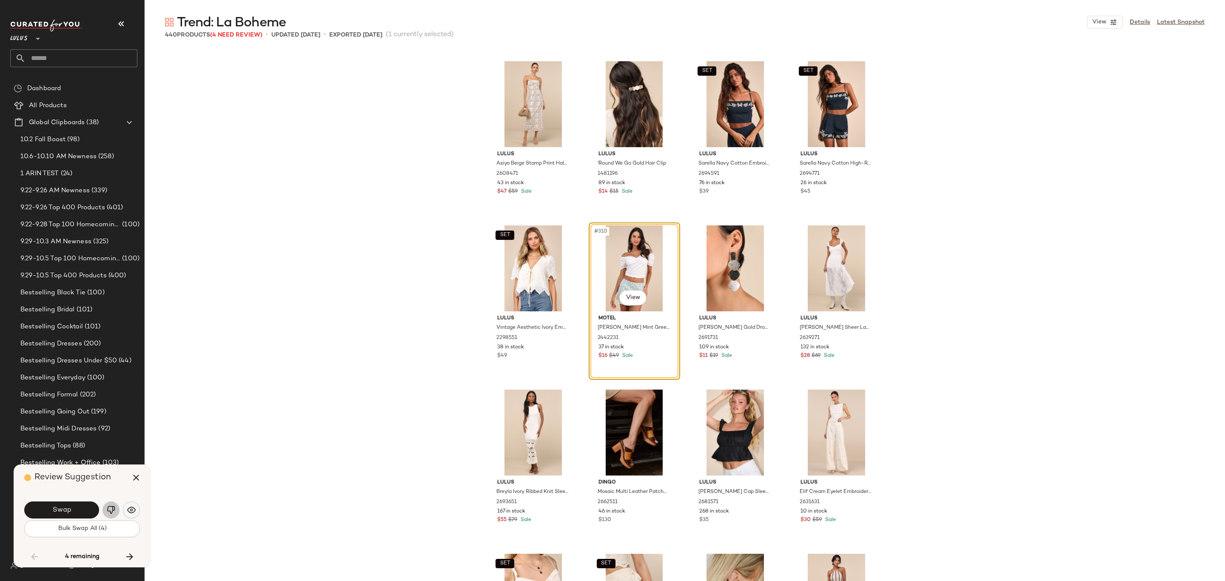
drag, startPoint x: 118, startPoint y: 506, endPoint x: 124, endPoint y: 509, distance: 6.9
click at [121, 506] on div "Swap" at bounding box center [82, 510] width 116 height 20
click at [124, 509] on button "button" at bounding box center [131, 510] width 17 height 17
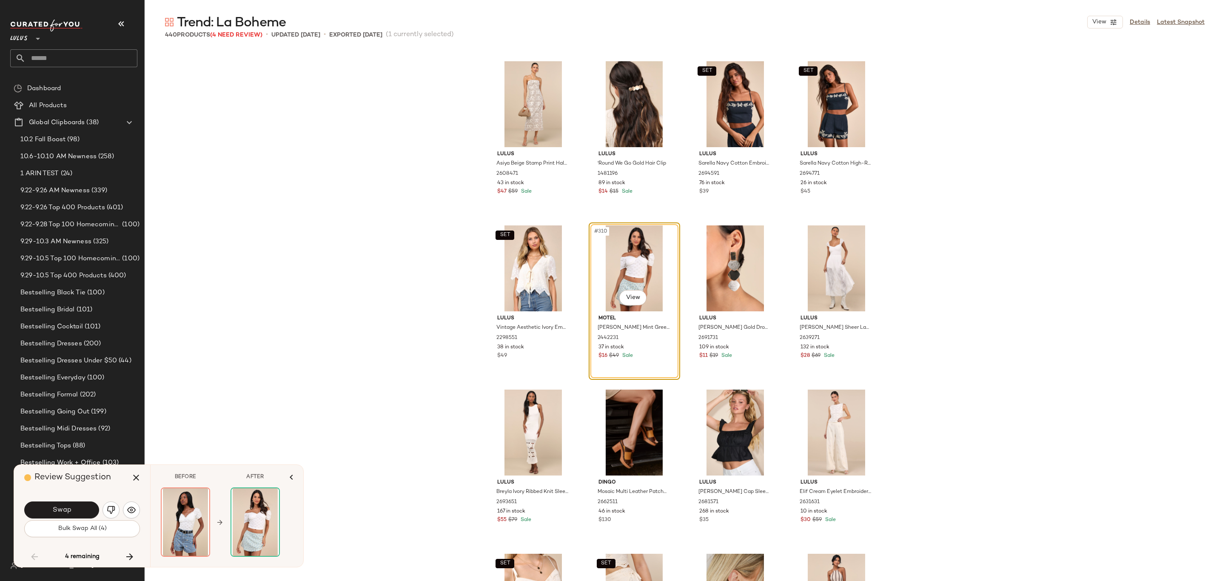
click at [113, 507] on img "button" at bounding box center [111, 510] width 9 height 9
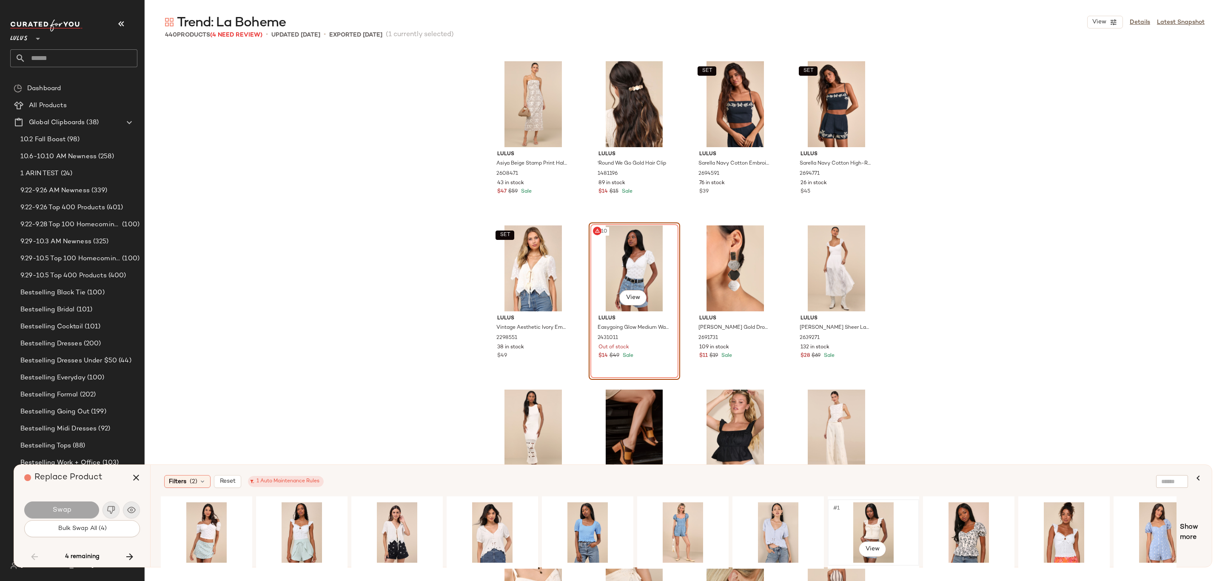
click at [879, 528] on div "#1 View" at bounding box center [874, 533] width 86 height 60
click at [66, 500] on div "Swap" at bounding box center [82, 510] width 116 height 20
click at [65, 505] on button "Swap" at bounding box center [61, 510] width 75 height 17
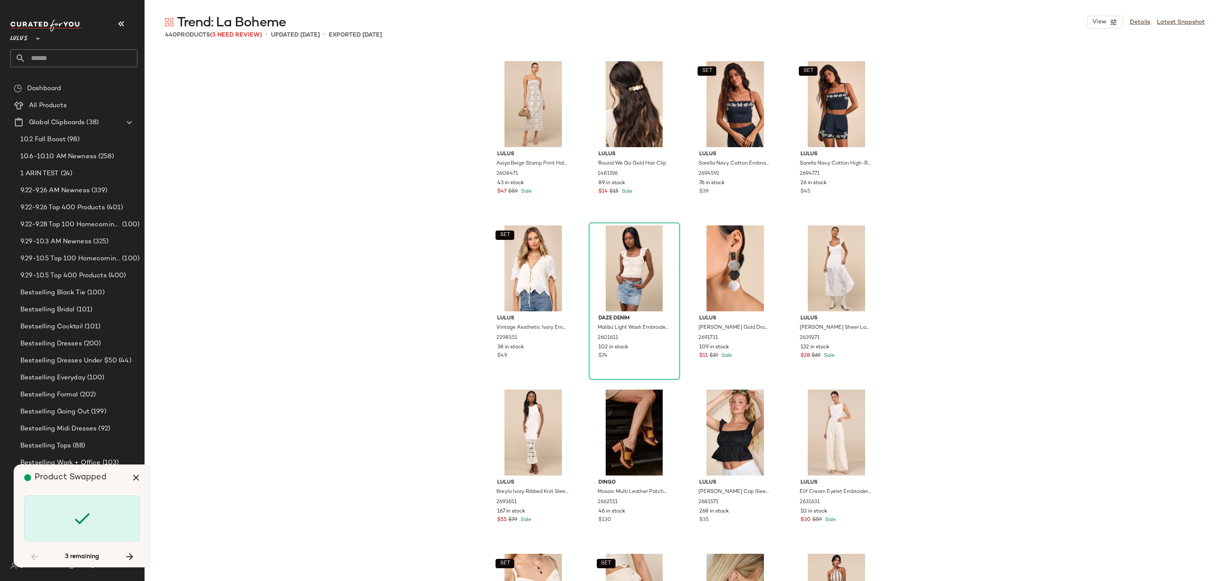
scroll to position [15275, 0]
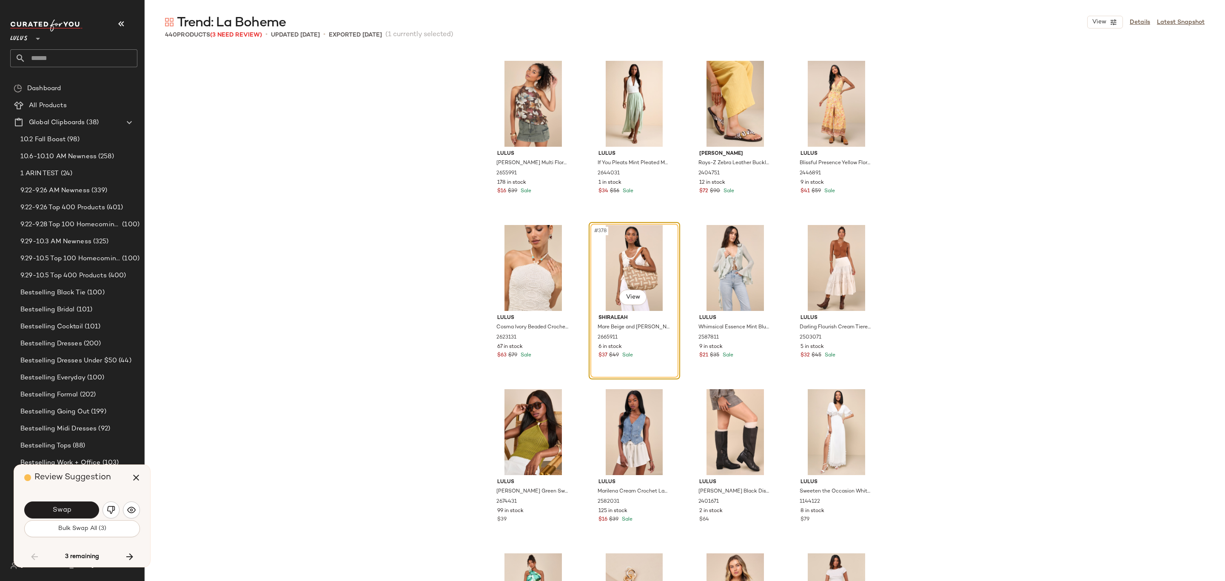
click at [43, 498] on div "Swap Bulk Swap All (3)" at bounding box center [82, 519] width 116 height 46
drag, startPoint x: 44, startPoint y: 498, endPoint x: 54, endPoint y: 498, distance: 9.4
click at [49, 495] on div "Review Suggestion Swap Bulk Swap All (3) 3 remaining" at bounding box center [82, 516] width 136 height 102
click at [62, 497] on div "Swap Bulk Swap All (3)" at bounding box center [82, 519] width 116 height 46
click at [60, 500] on div "Swap" at bounding box center [82, 510] width 116 height 20
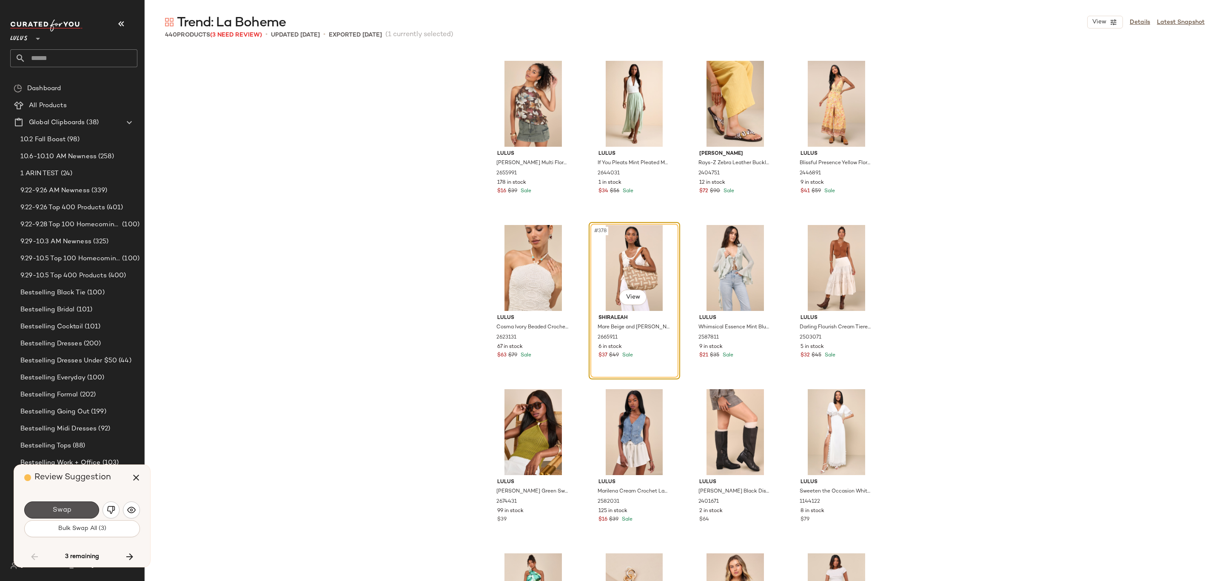
click at [64, 506] on span "Swap" at bounding box center [61, 510] width 19 height 8
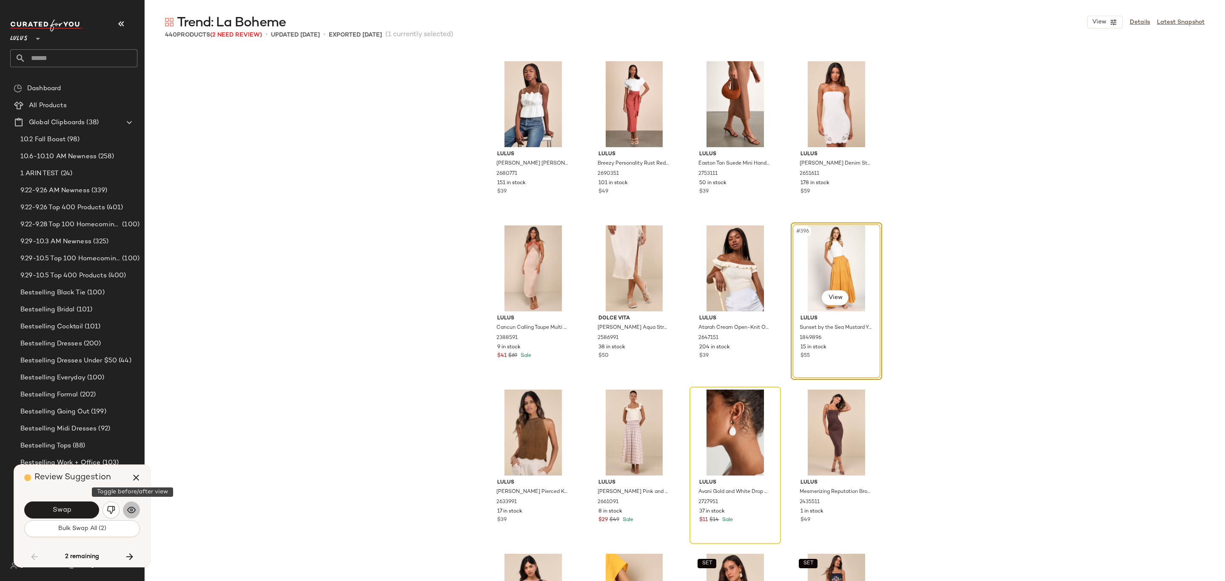
click at [128, 508] on img "button" at bounding box center [131, 510] width 9 height 9
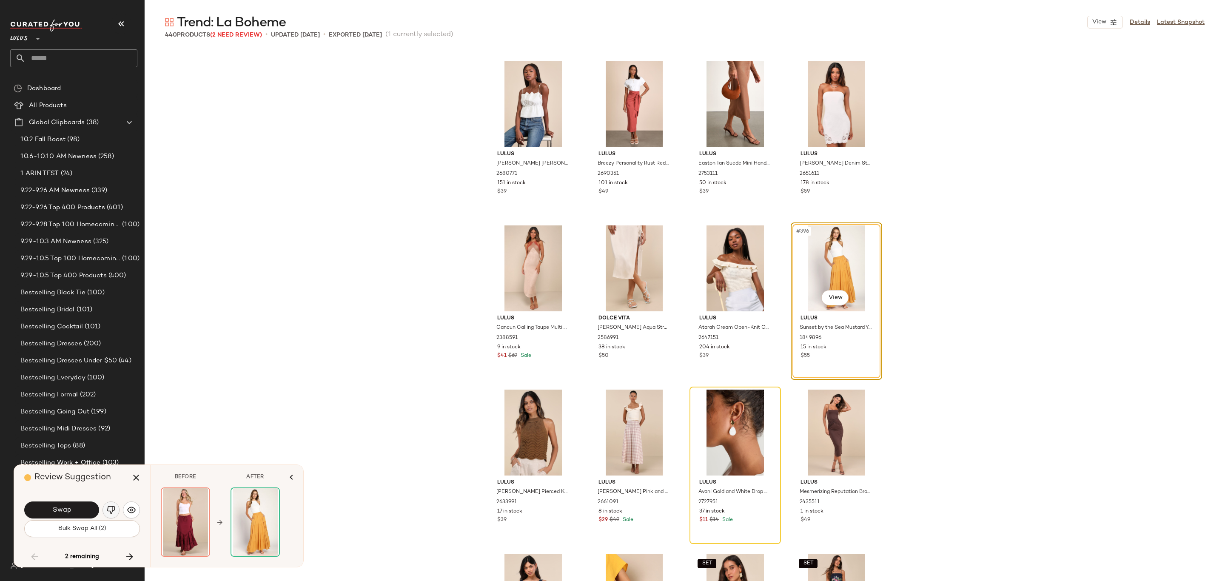
click at [112, 511] on img "button" at bounding box center [111, 510] width 9 height 9
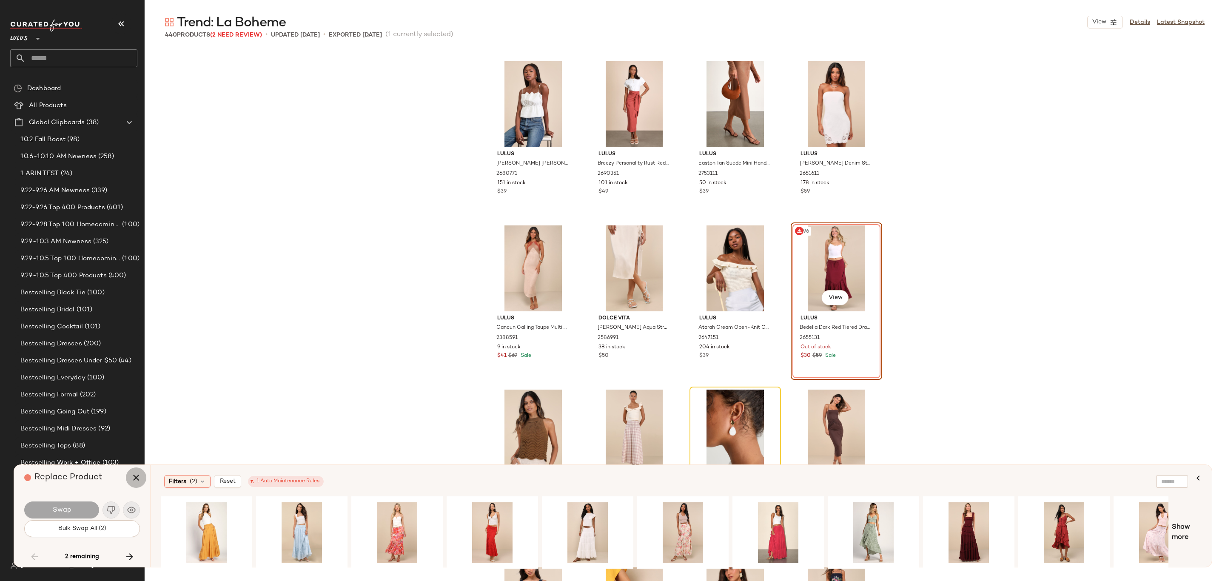
click at [138, 483] on button "button" at bounding box center [136, 478] width 20 height 20
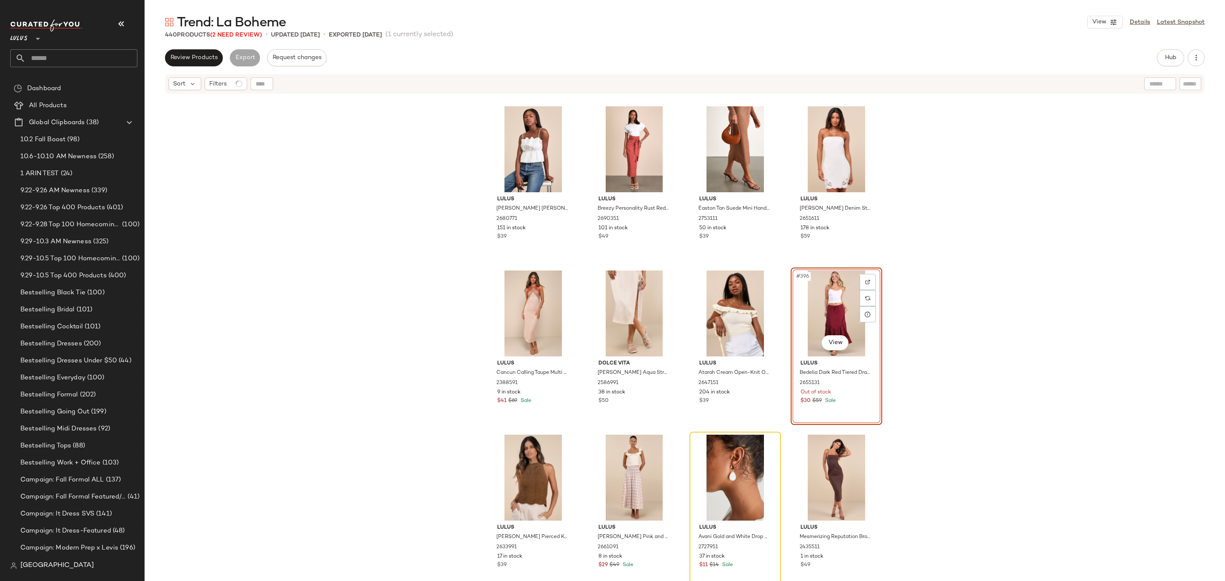
click at [817, 308] on div "#396 View" at bounding box center [837, 314] width 86 height 86
click at [1172, 63] on button "Hub" at bounding box center [1170, 57] width 27 height 17
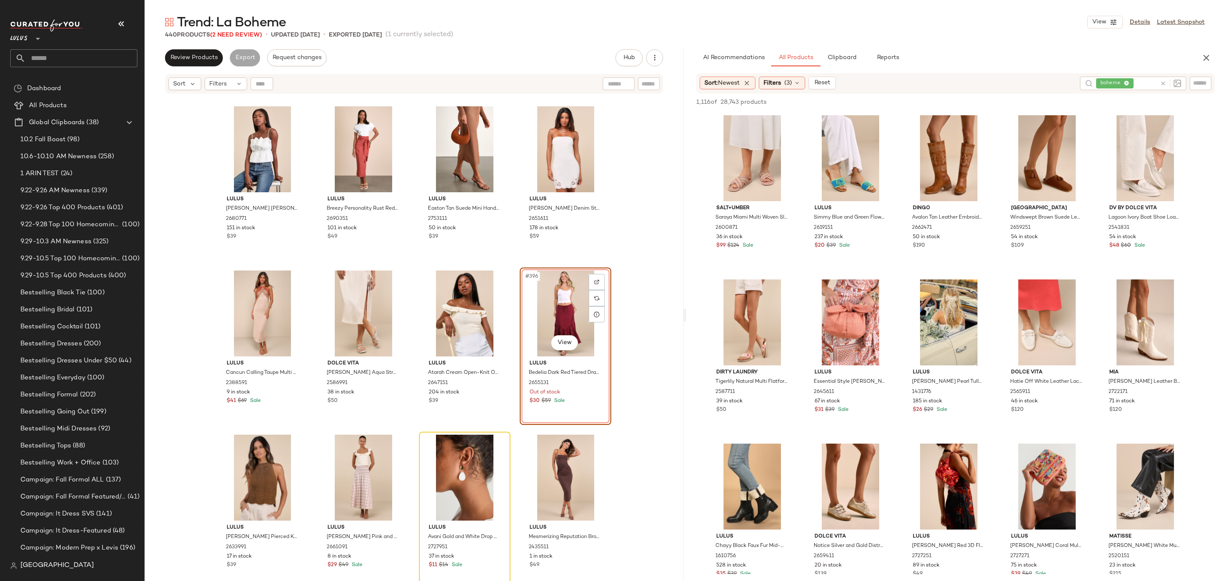
click at [779, 74] on div "AI Recommendations All Products Clipboard Reports Sort: Newest Filters (3) Rese…" at bounding box center [955, 315] width 539 height 532
click at [780, 79] on span "Filters" at bounding box center [772, 83] width 17 height 9
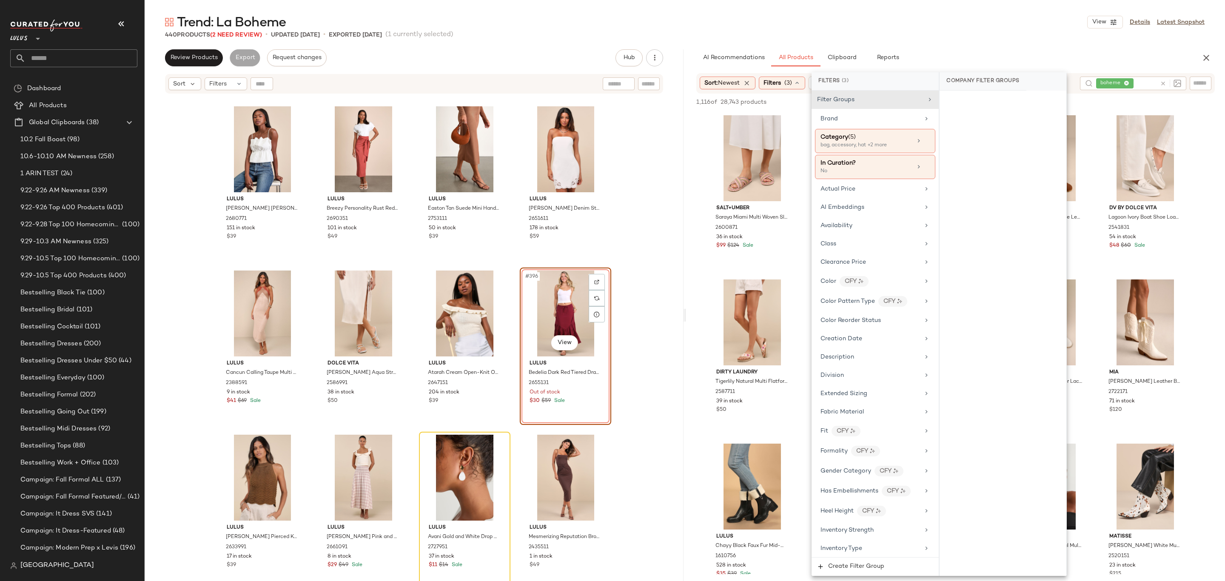
click at [839, 128] on div "Filter Groups Brand Category (5) bag, accessory, hat +2 more In Curation? No Ac…" at bounding box center [875, 324] width 127 height 467
drag, startPoint x: 857, startPoint y: 135, endPoint x: 863, endPoint y: 136, distance: 5.6
click at [858, 135] on div "Category (5)" at bounding box center [866, 137] width 91 height 9
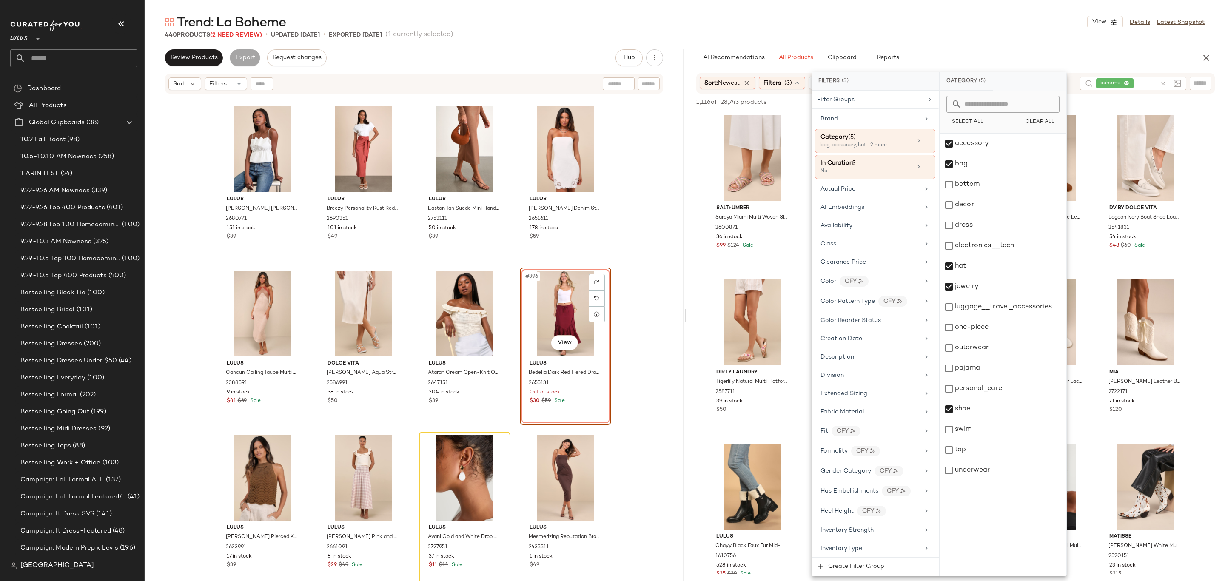
click at [1056, 114] on div "Select All Clear All" at bounding box center [1003, 112] width 127 height 43
click at [1040, 121] on span "Clear All" at bounding box center [1039, 122] width 29 height 6
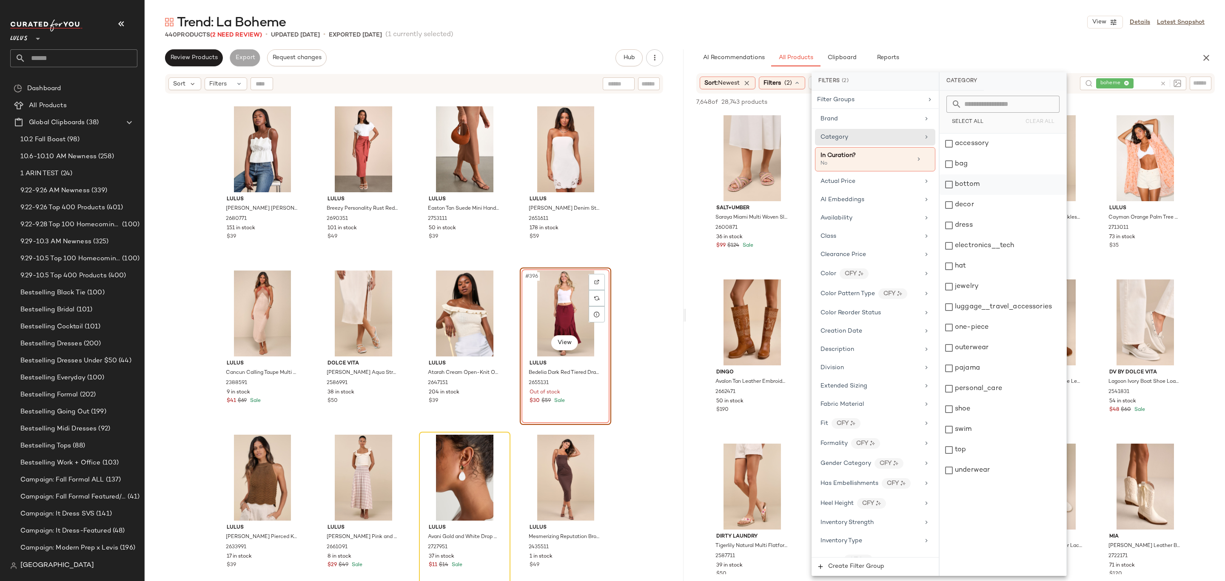
click at [952, 186] on div "bottom" at bounding box center [1003, 184] width 127 height 20
click at [1016, 30] on div "Trend: La Boheme View Details Latest Snapshot" at bounding box center [685, 22] width 1081 height 17
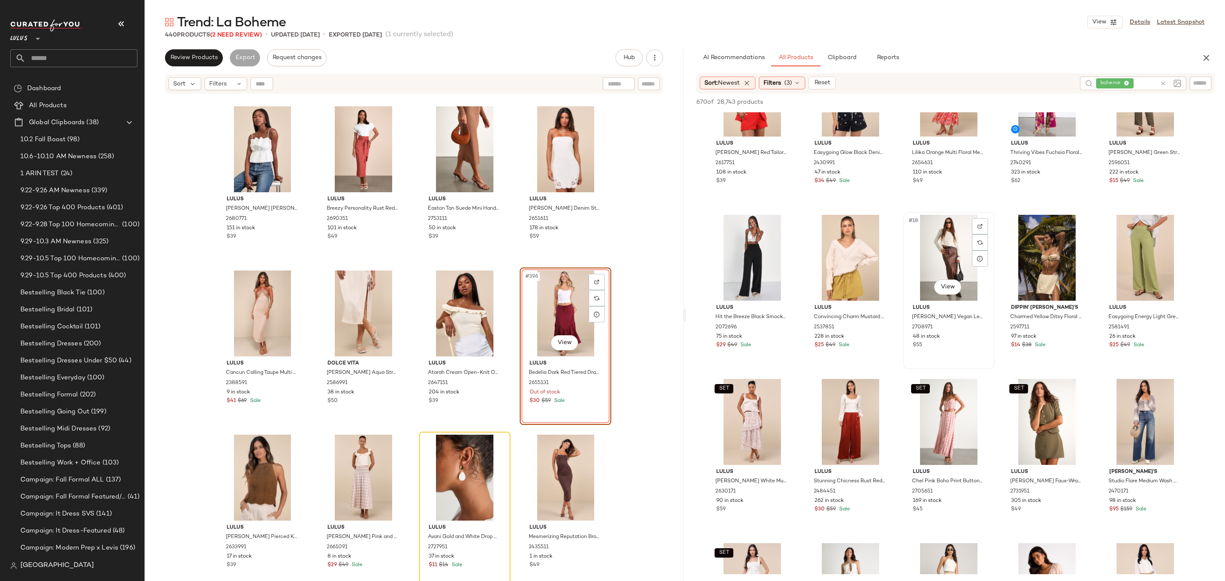
scroll to position [535, 0]
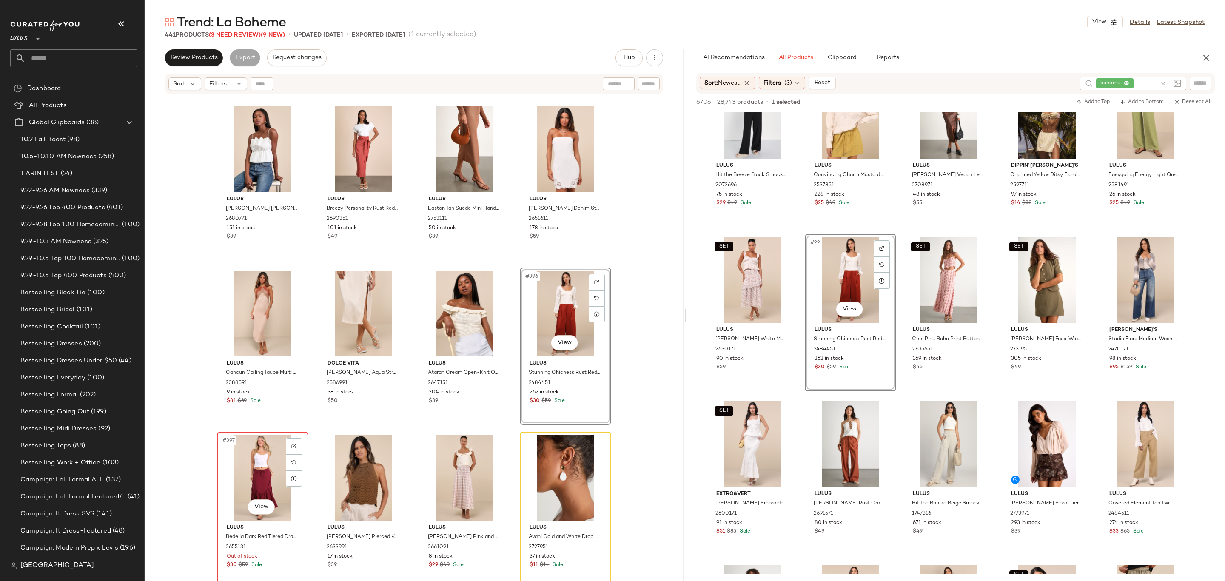
click at [237, 468] on div "#397 View" at bounding box center [263, 478] width 86 height 86
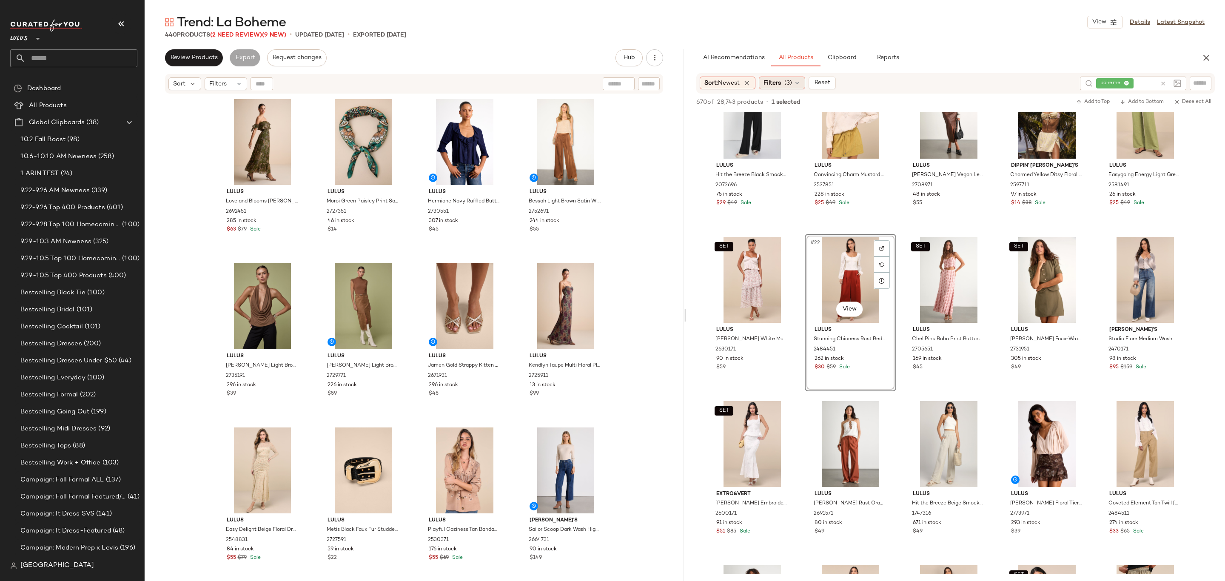
click at [779, 78] on div "Filters (3)" at bounding box center [782, 83] width 46 height 13
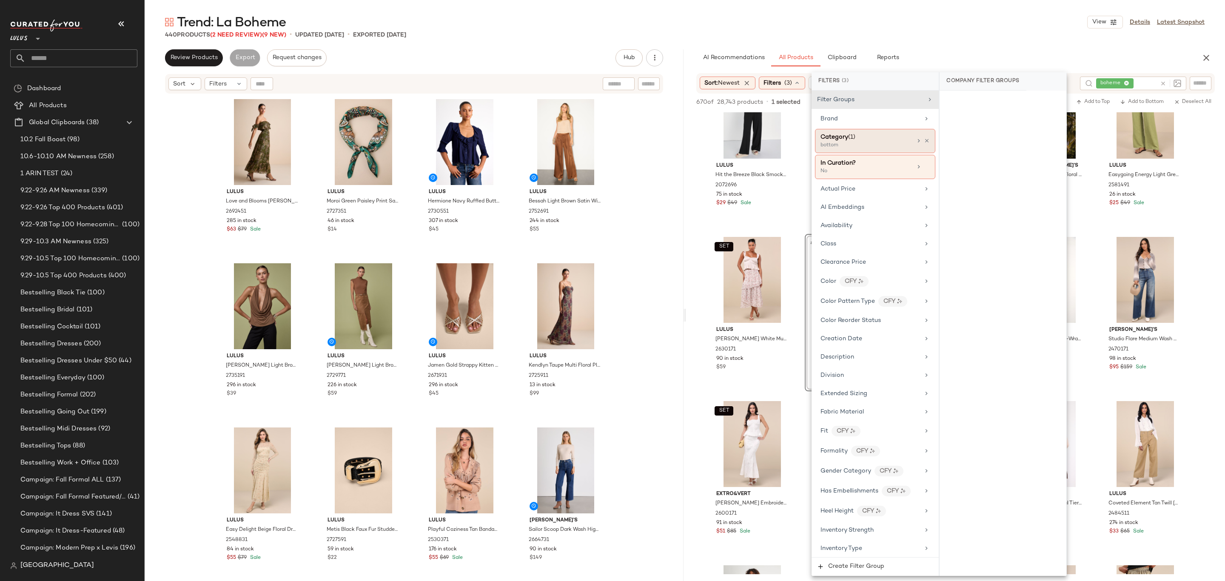
drag, startPoint x: 921, startPoint y: 138, endPoint x: 926, endPoint y: 134, distance: 6.6
click at [926, 134] on div "Category (1) bottom" at bounding box center [875, 141] width 120 height 24
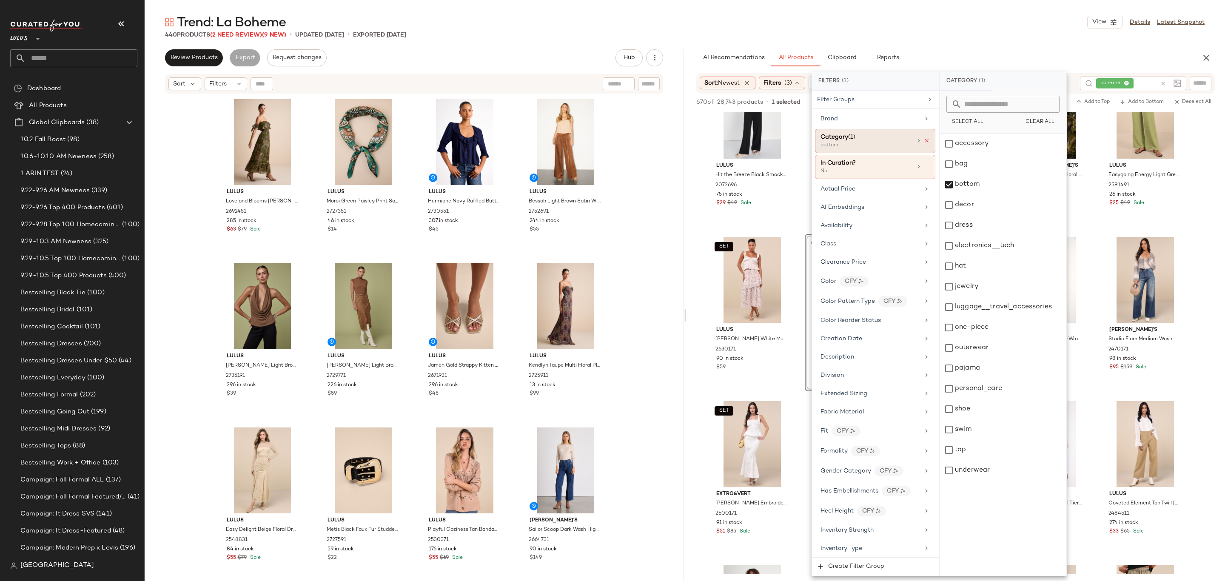
click at [925, 138] on icon at bounding box center [927, 141] width 6 height 6
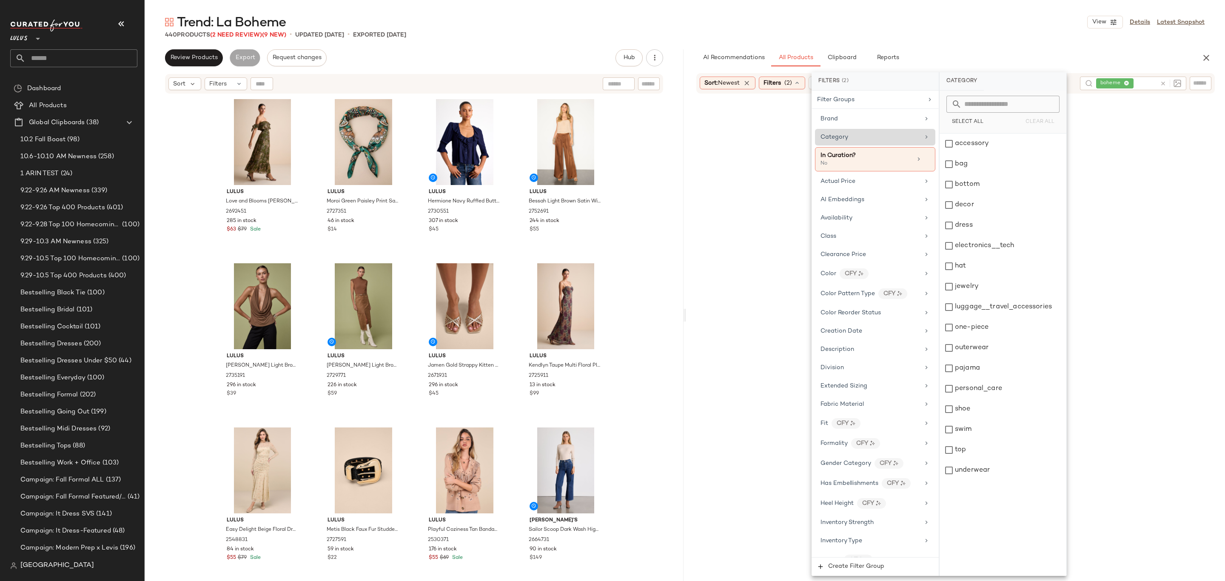
drag, startPoint x: 988, startPoint y: 17, endPoint x: 989, endPoint y: 12, distance: 5.2
click at [989, 16] on div "Trend: La Boheme View Details Latest Snapshot" at bounding box center [685, 22] width 1081 height 17
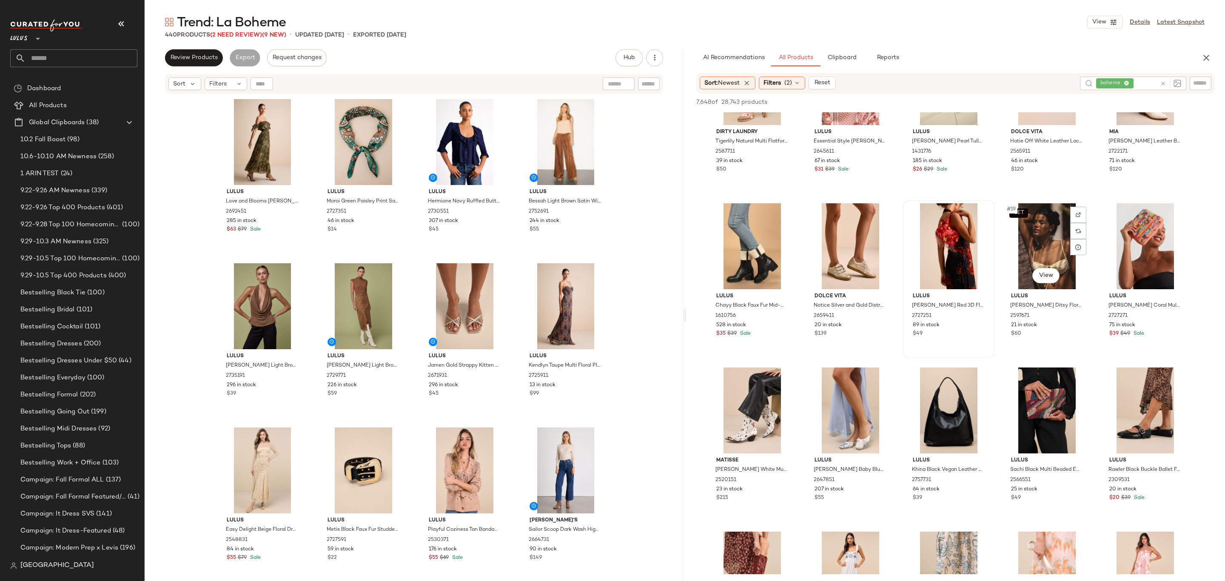
scroll to position [495, 0]
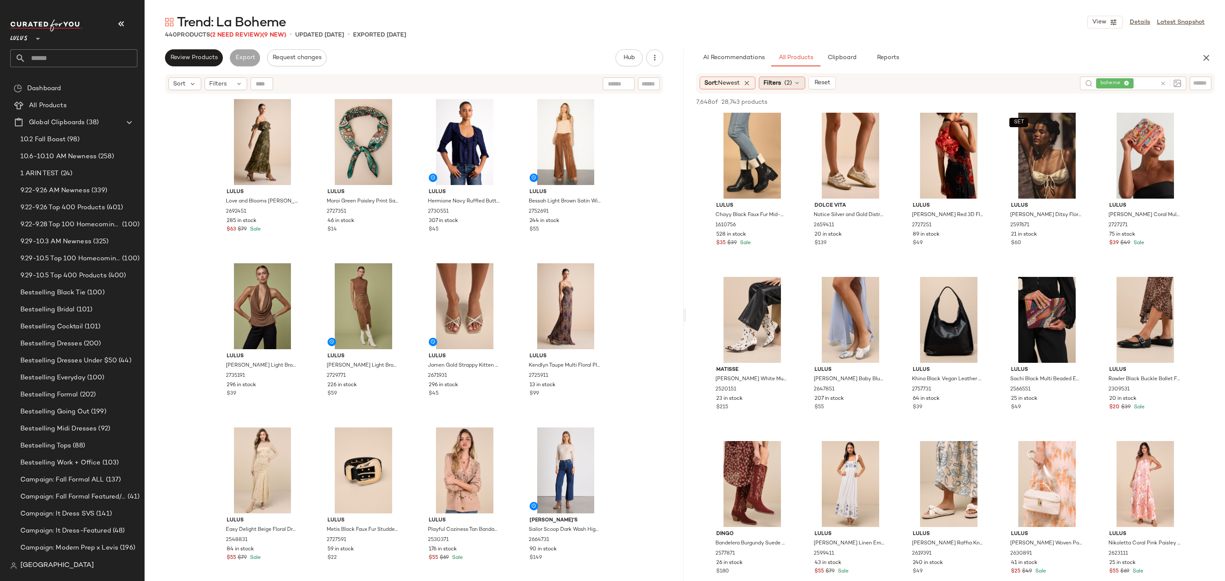
click at [780, 86] on span "Filters" at bounding box center [772, 83] width 17 height 9
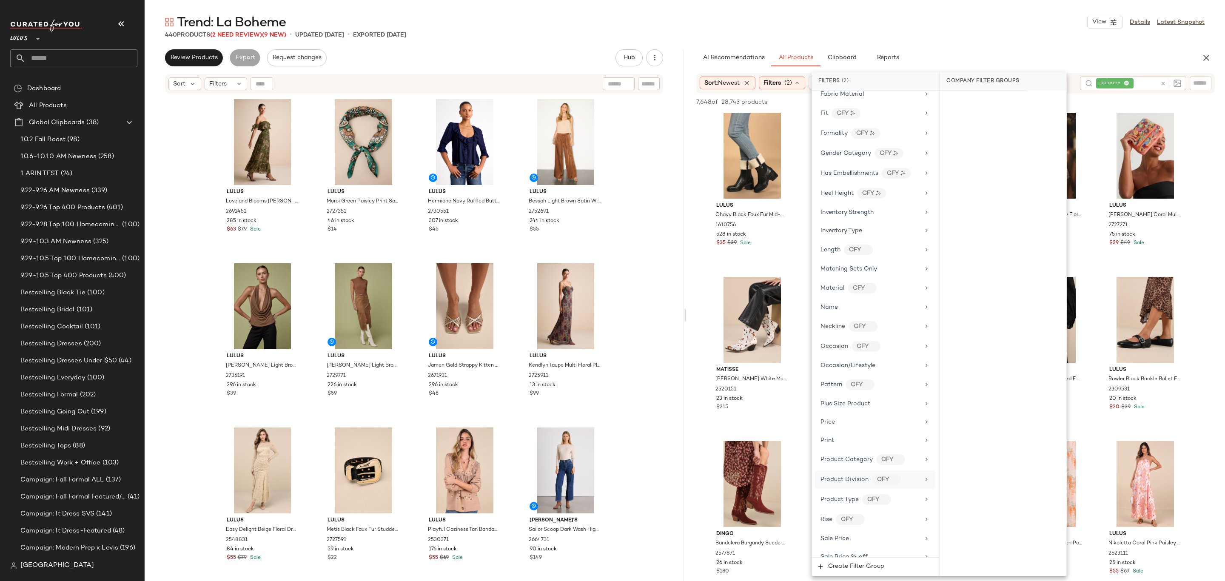
scroll to position [461, 0]
click at [954, 41] on div "Trend: La Boheme View Details Latest Snapshot 440 Products (2 Need Review) (9 N…" at bounding box center [685, 298] width 1081 height 568
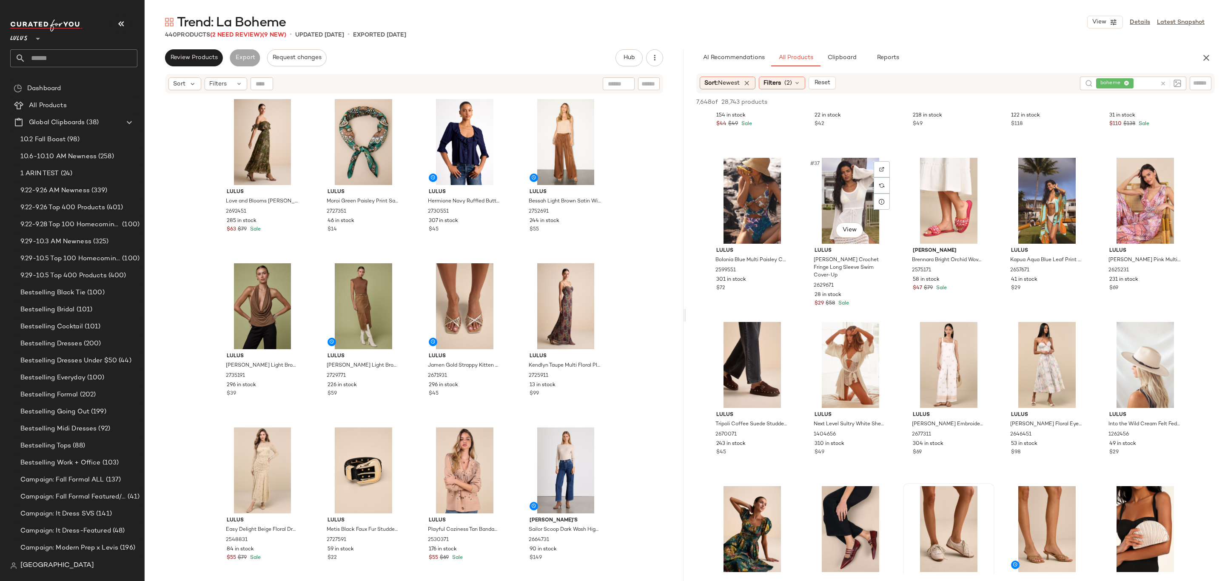
scroll to position [1313, 0]
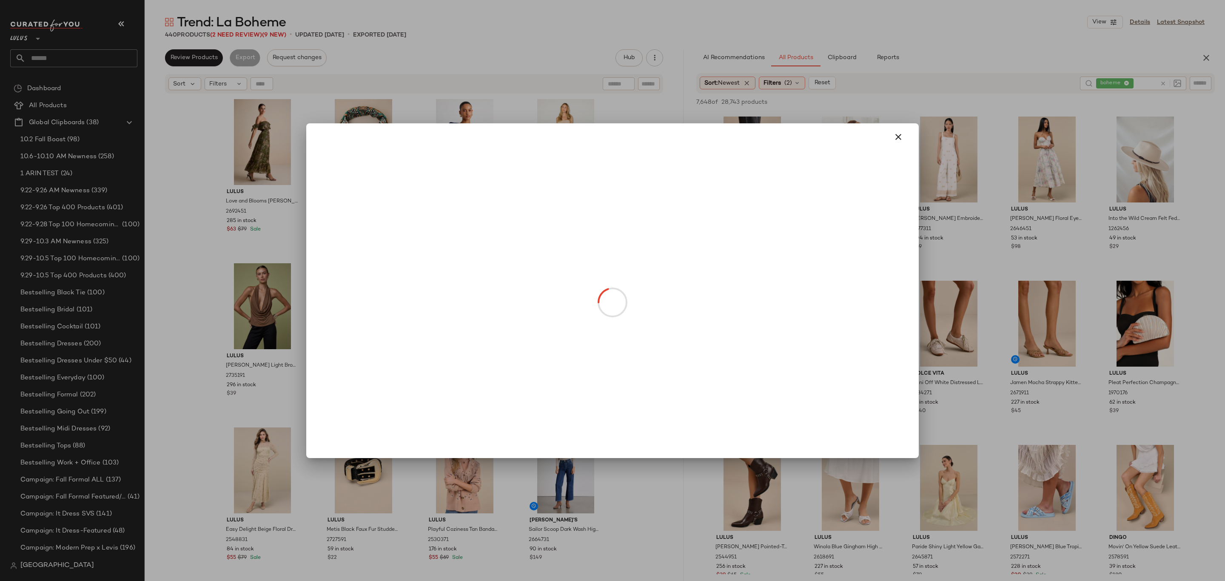
drag, startPoint x: 755, startPoint y: 346, endPoint x: 760, endPoint y: 345, distance: 4.9
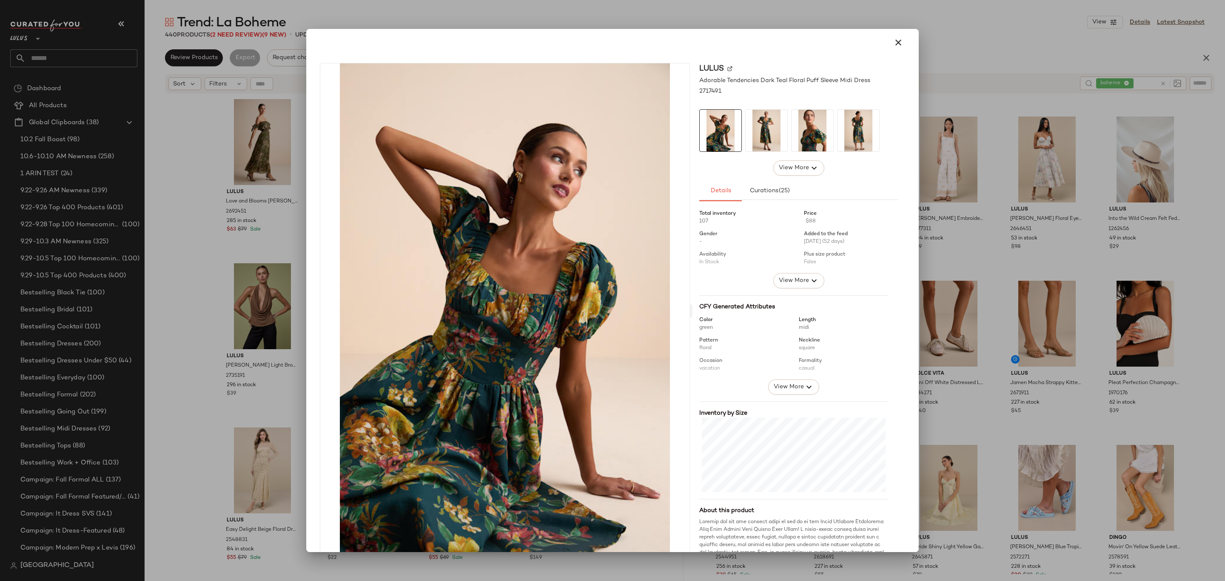
click at [989, 192] on div at bounding box center [612, 290] width 1225 height 581
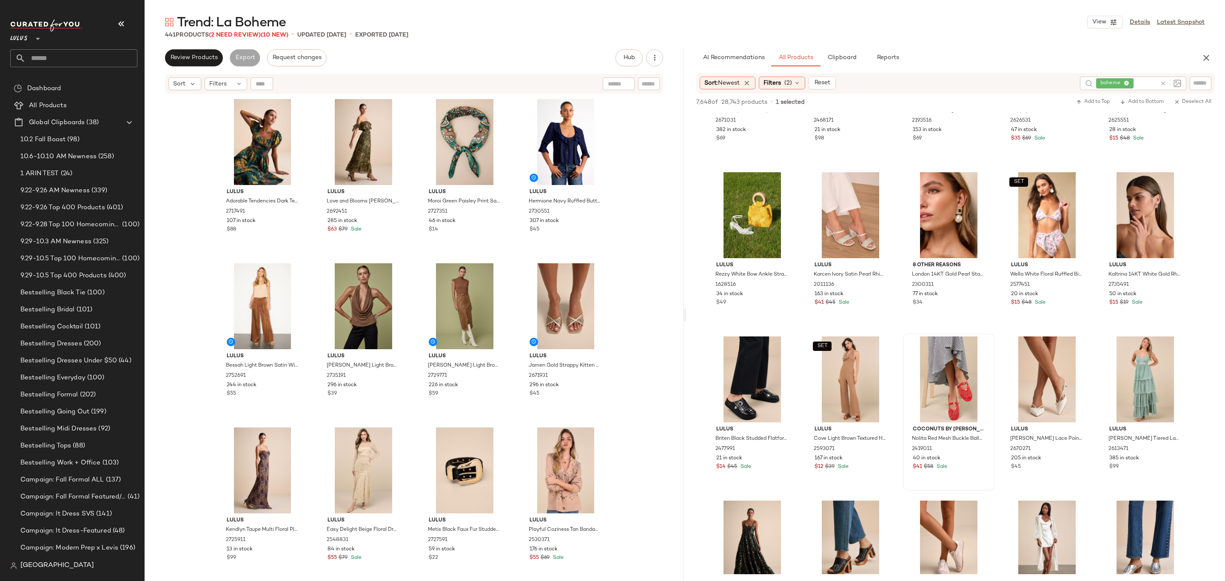
scroll to position [6190, 0]
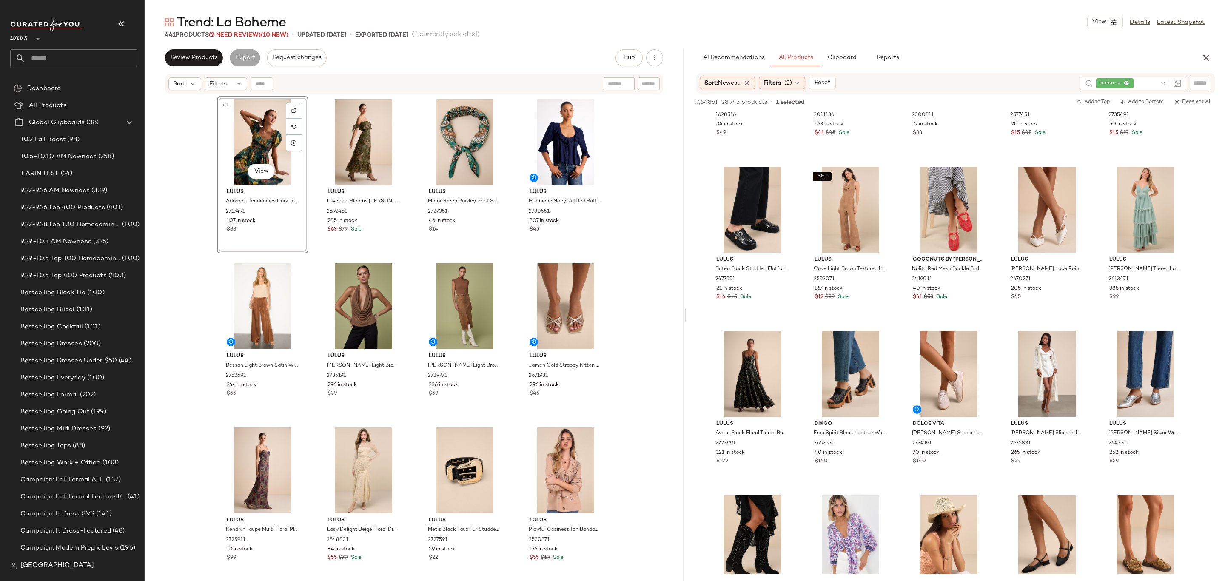
click at [238, 143] on div "#1 View" at bounding box center [263, 142] width 86 height 86
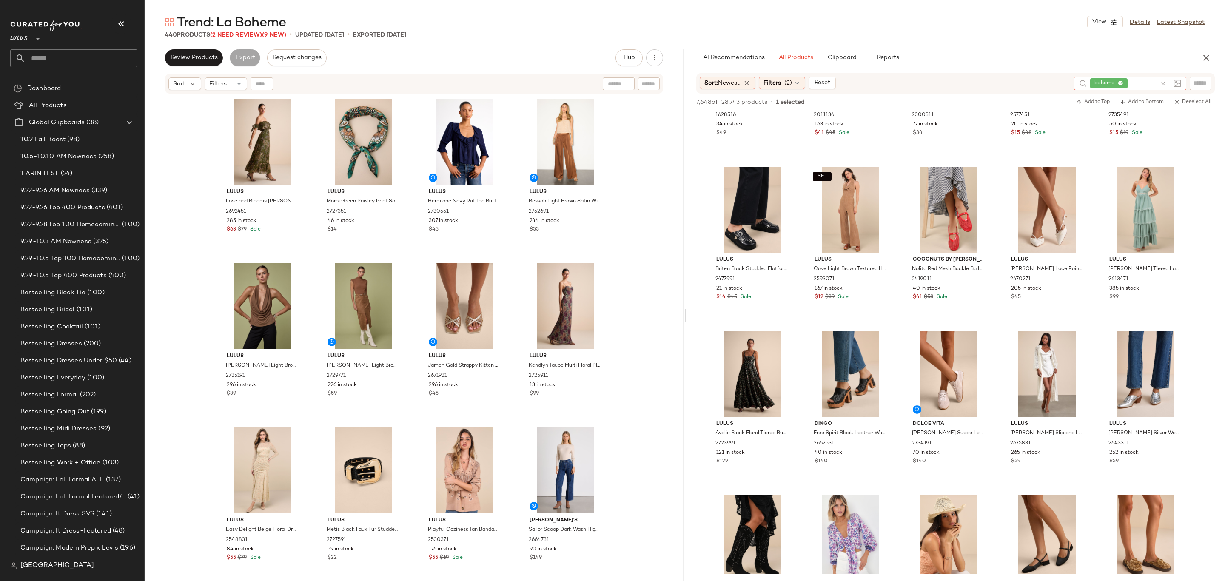
click at [1166, 78] on div at bounding box center [1169, 84] width 25 height 14
click at [1165, 82] on icon at bounding box center [1163, 83] width 6 height 6
click at [1031, 88] on div "Sort: Newest Filters (2) Reset" at bounding box center [956, 83] width 519 height 20
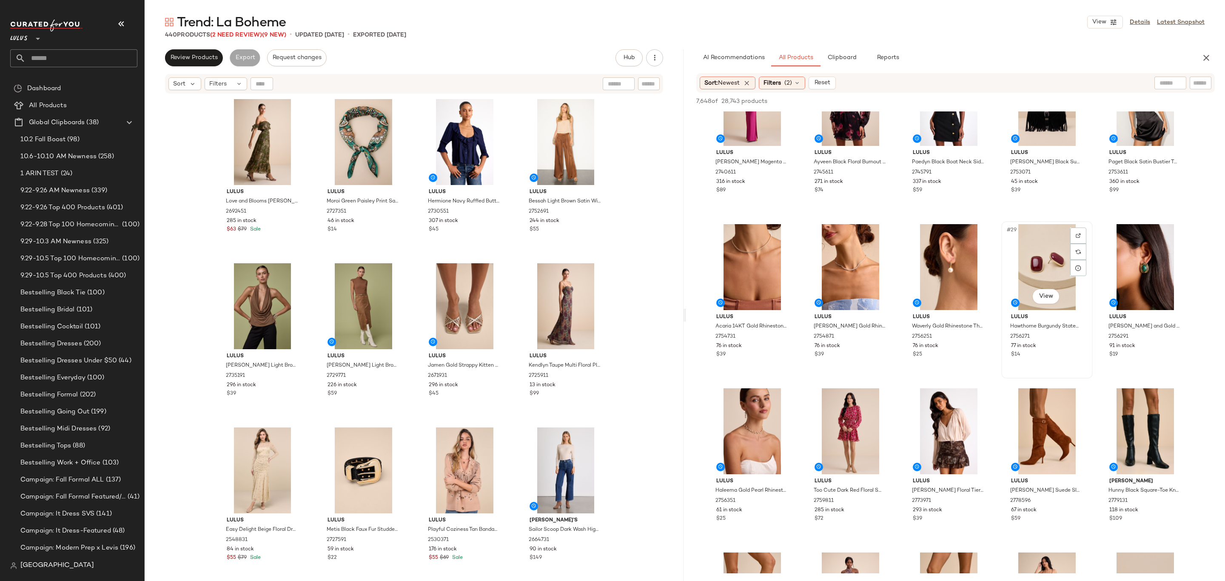
scroll to position [935, 0]
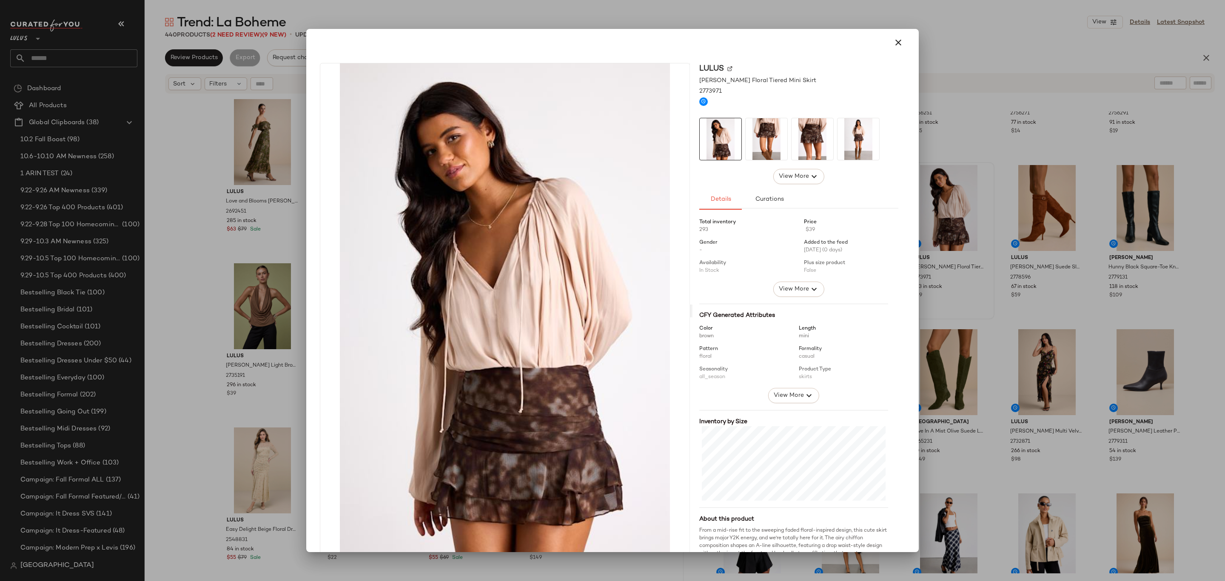
click at [945, 242] on div at bounding box center [612, 290] width 1225 height 581
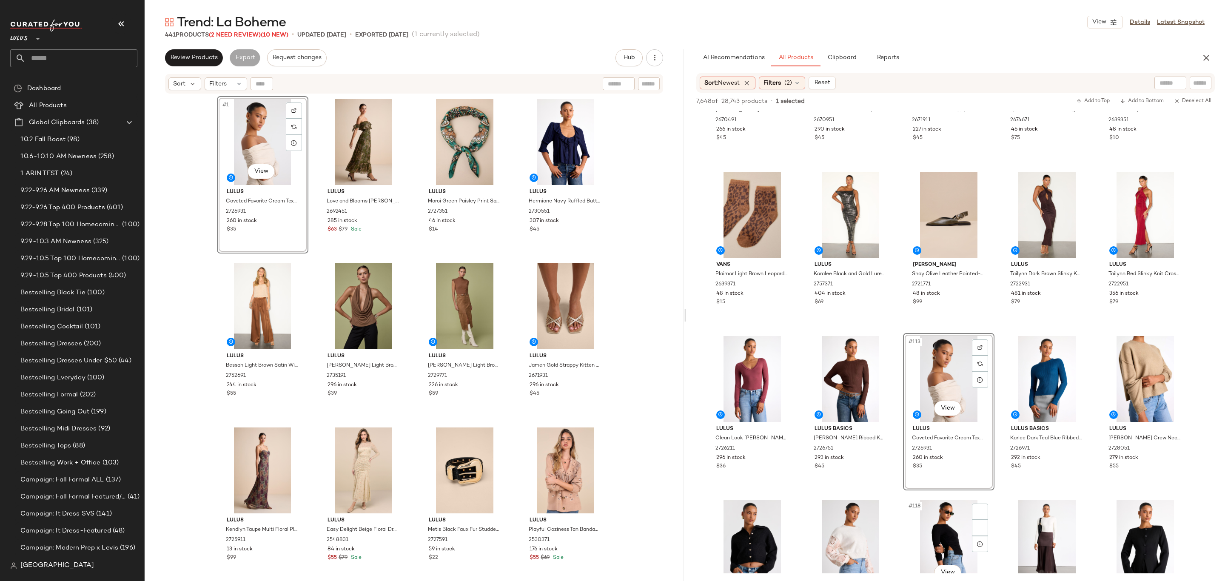
scroll to position [3493, 0]
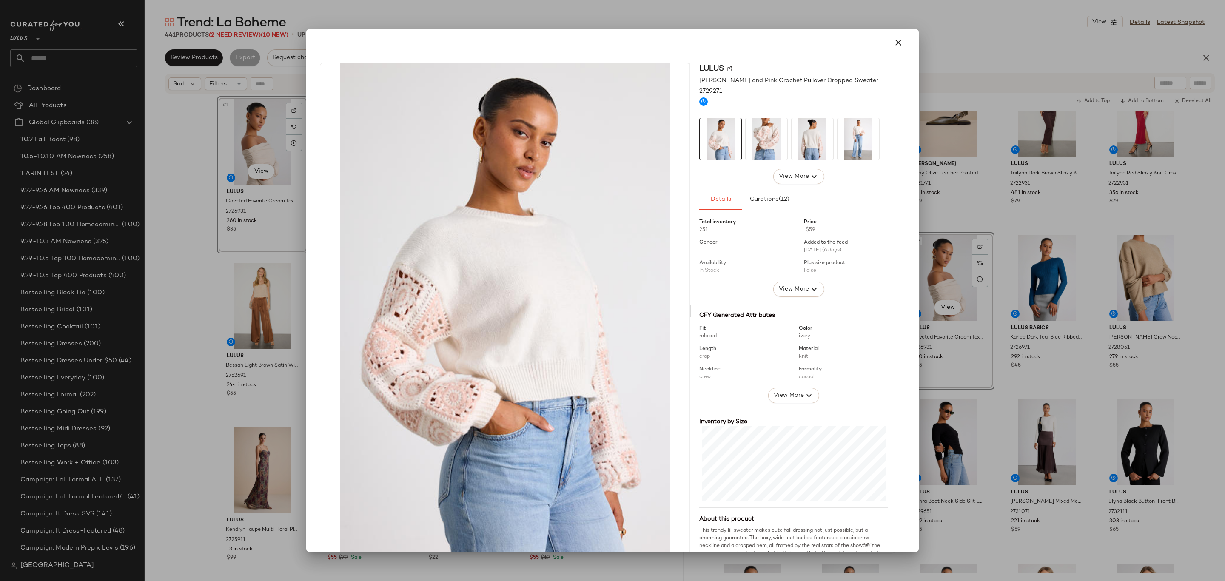
click at [995, 351] on div at bounding box center [612, 290] width 1225 height 581
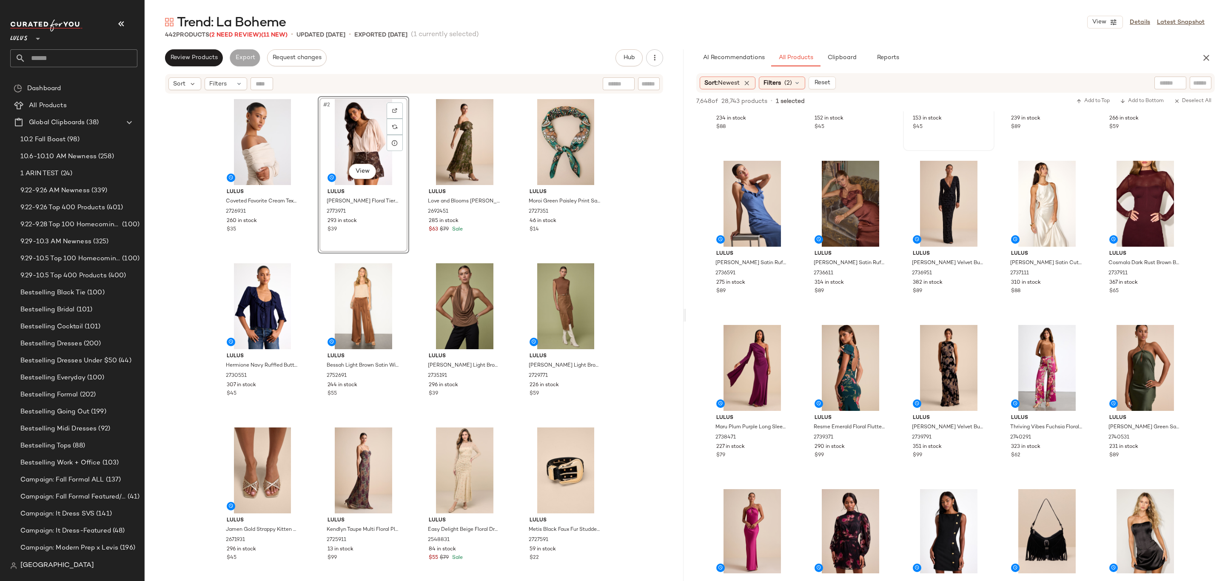
scroll to position [0, 0]
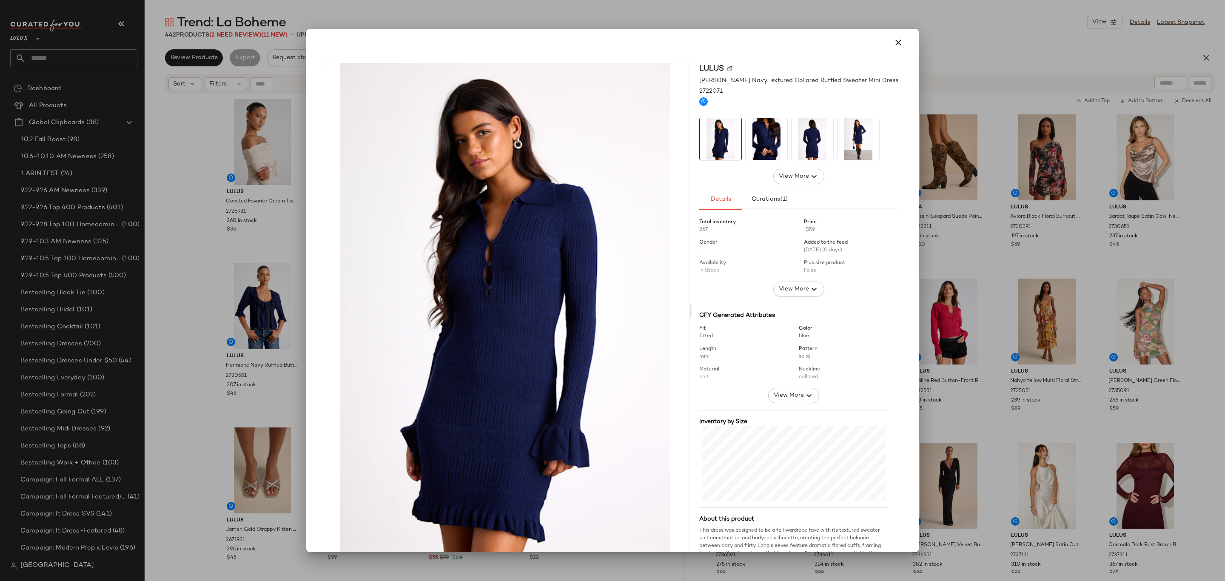
click at [1054, 214] on div at bounding box center [612, 290] width 1225 height 581
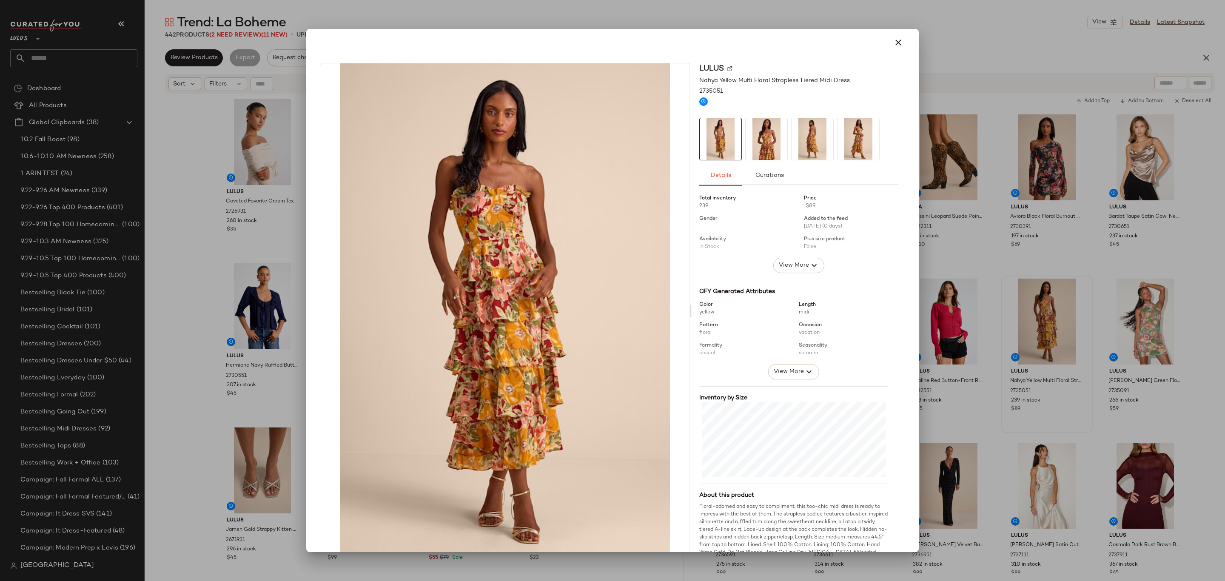
click at [1036, 311] on div at bounding box center [612, 290] width 1225 height 581
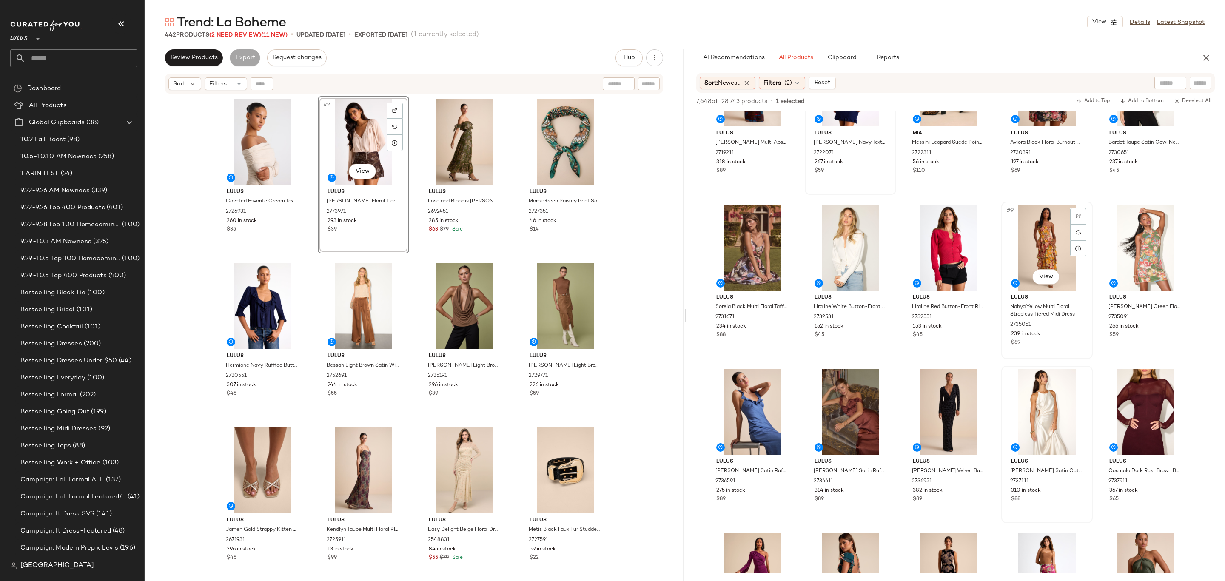
scroll to position [133, 0]
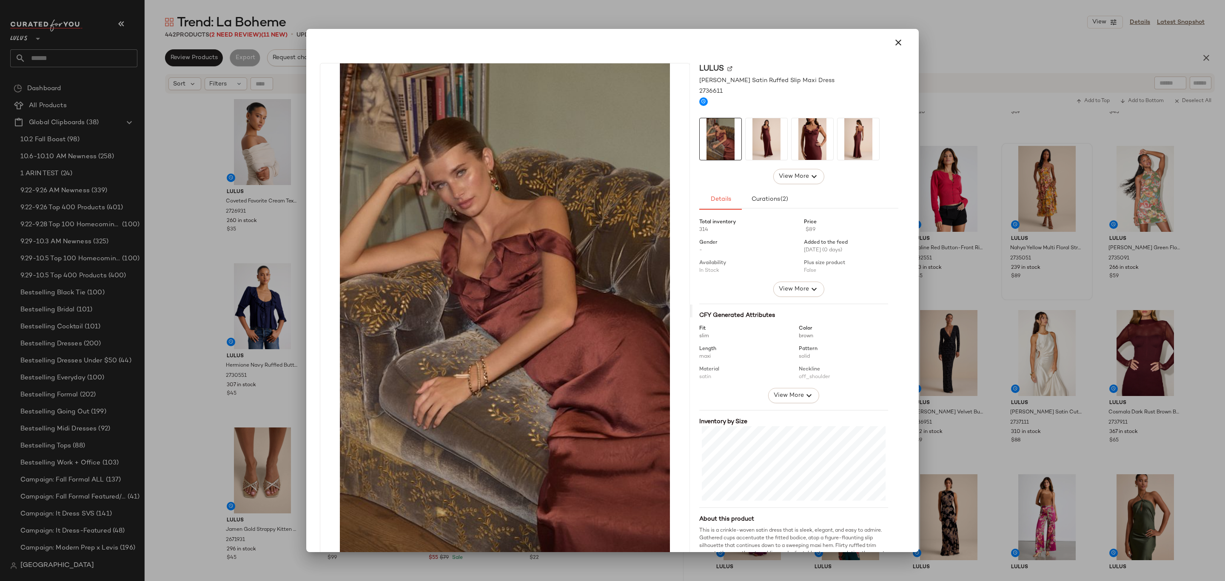
click at [762, 153] on img at bounding box center [767, 139] width 42 height 42
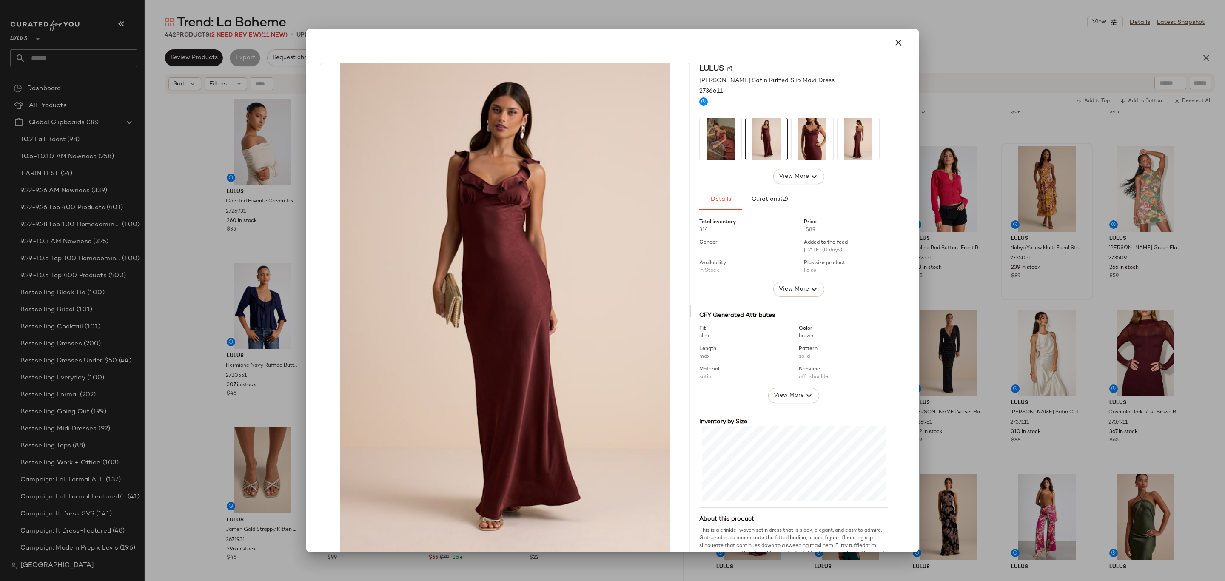
click at [785, 148] on div at bounding box center [799, 139] width 199 height 43
click at [995, 130] on div at bounding box center [612, 290] width 1225 height 581
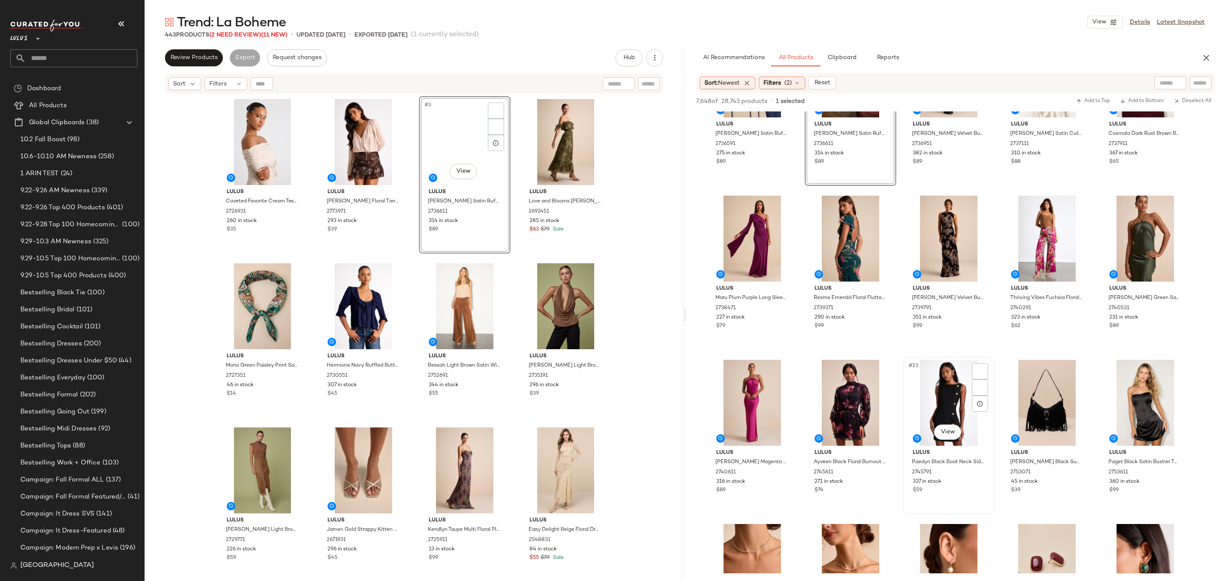
scroll to position [606, 0]
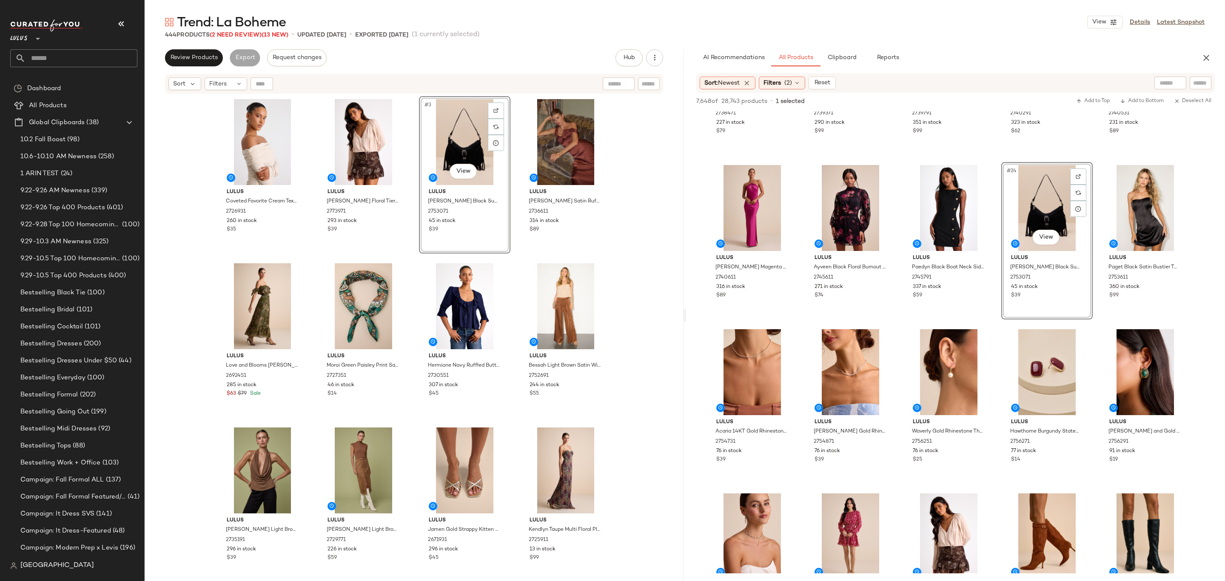
click at [516, 253] on div "Lulus Coveted Favorite Cream Textured Off-the-Shoulder Top 2726931 260 in stock…" at bounding box center [414, 349] width 395 height 506
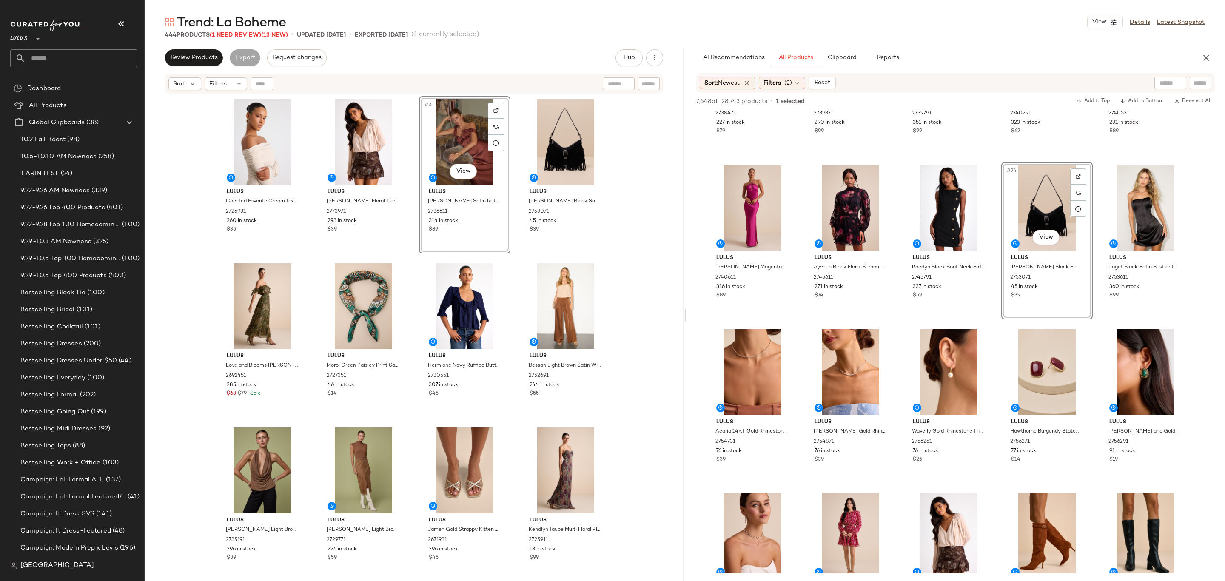
click at [499, 251] on div "#3 View Lulus Angela Brown Satin Ruffed Slip Maxi Dress 2736611 314 in stock $89" at bounding box center [464, 174] width 91 height 157
click at [509, 256] on div "Lulus Coveted Favorite Cream Textured Off-the-Shoulder Top 2726931 260 in stock…" at bounding box center [414, 349] width 395 height 506
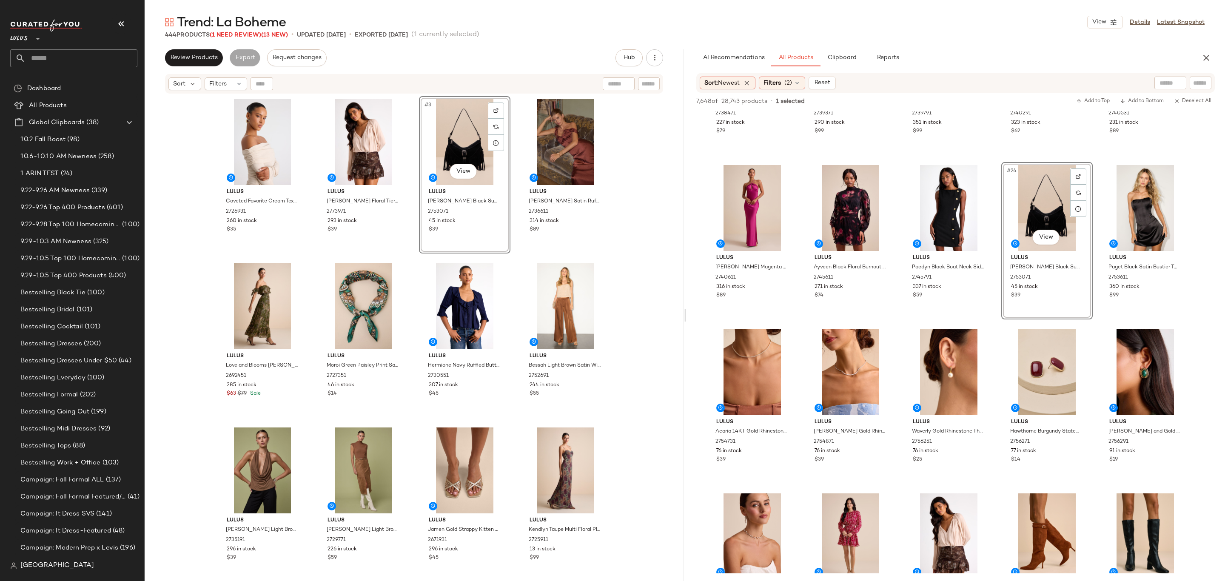
click at [419, 243] on div "#3 View Lulus Dutton Black Suede Fringe Shoulder Bag 2753071 45 in stock $39" at bounding box center [464, 174] width 91 height 157
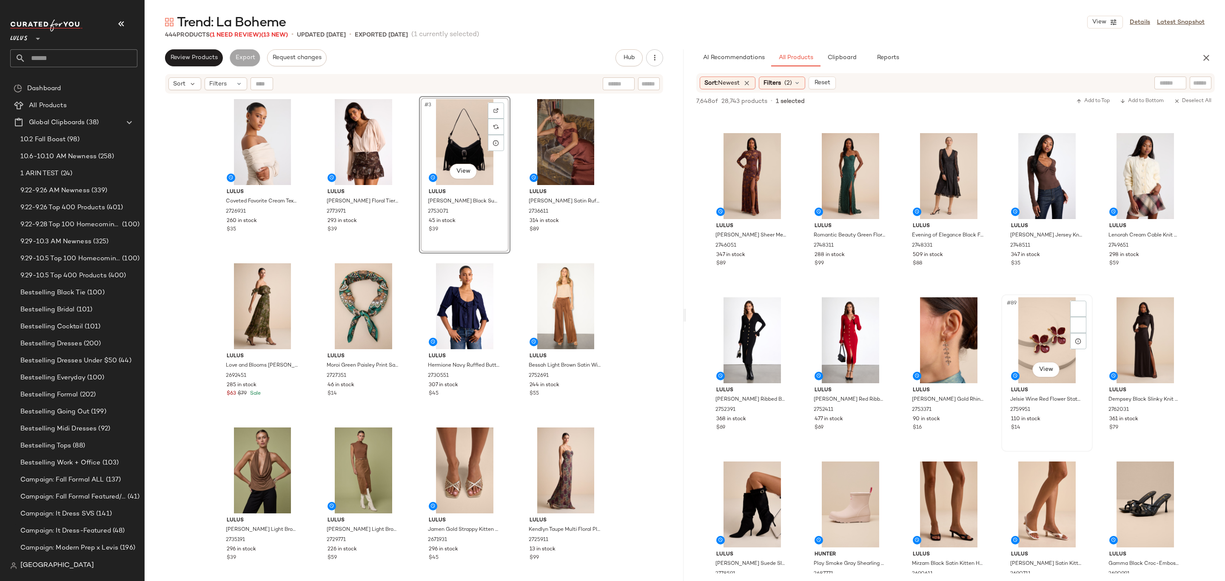
scroll to position [2779, 0]
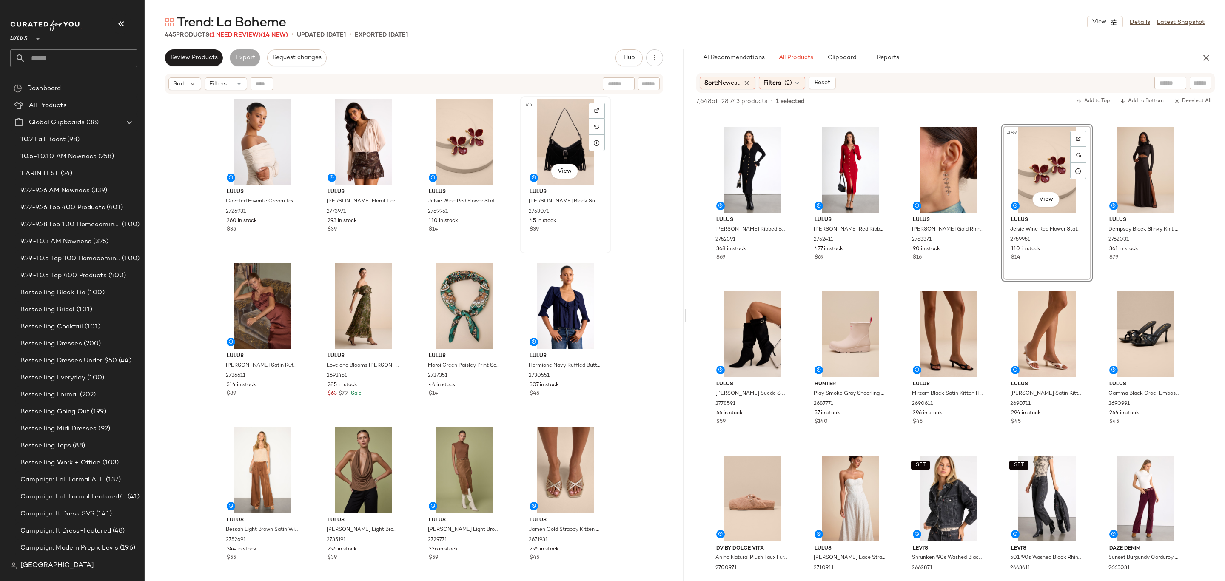
click at [566, 151] on div "#4 View" at bounding box center [566, 142] width 86 height 86
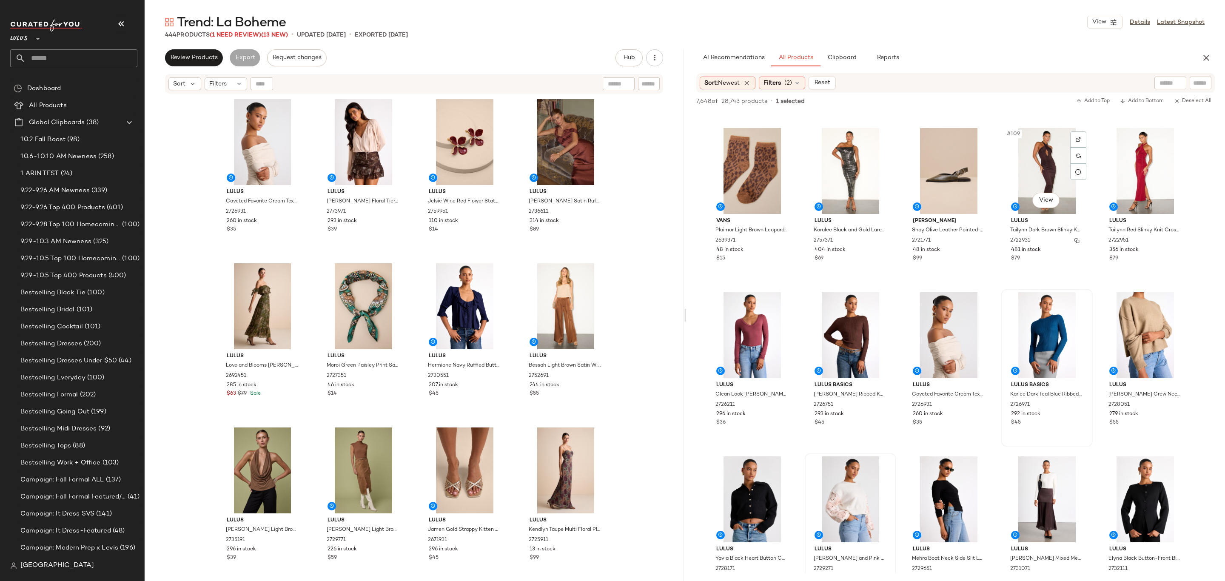
scroll to position [3624, 0]
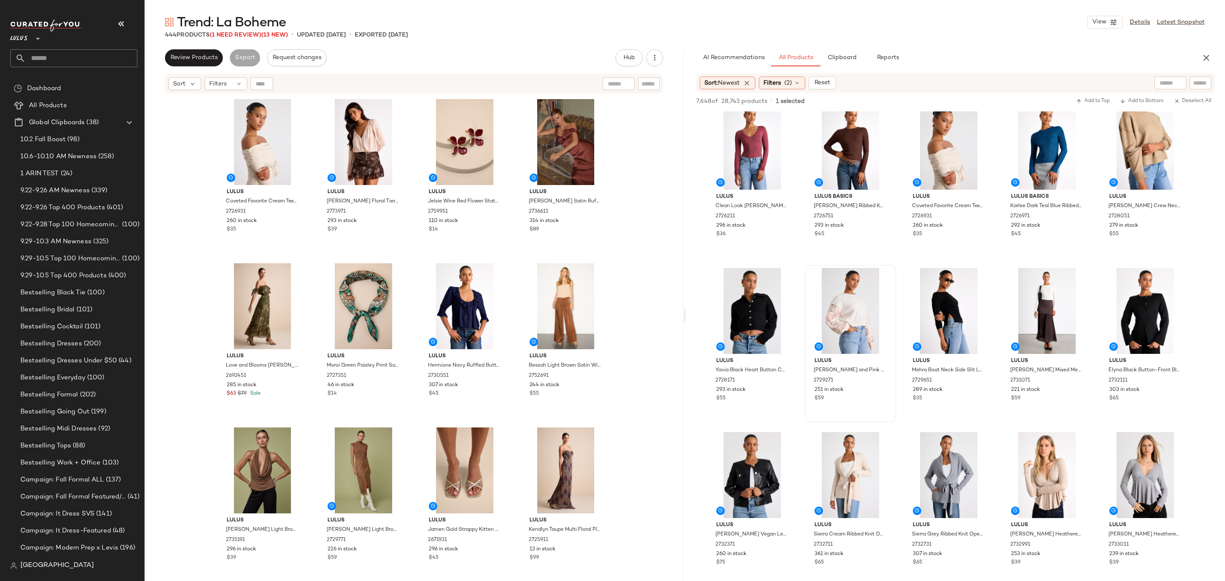
click at [1173, 79] on div at bounding box center [1171, 83] width 32 height 13
type input "******"
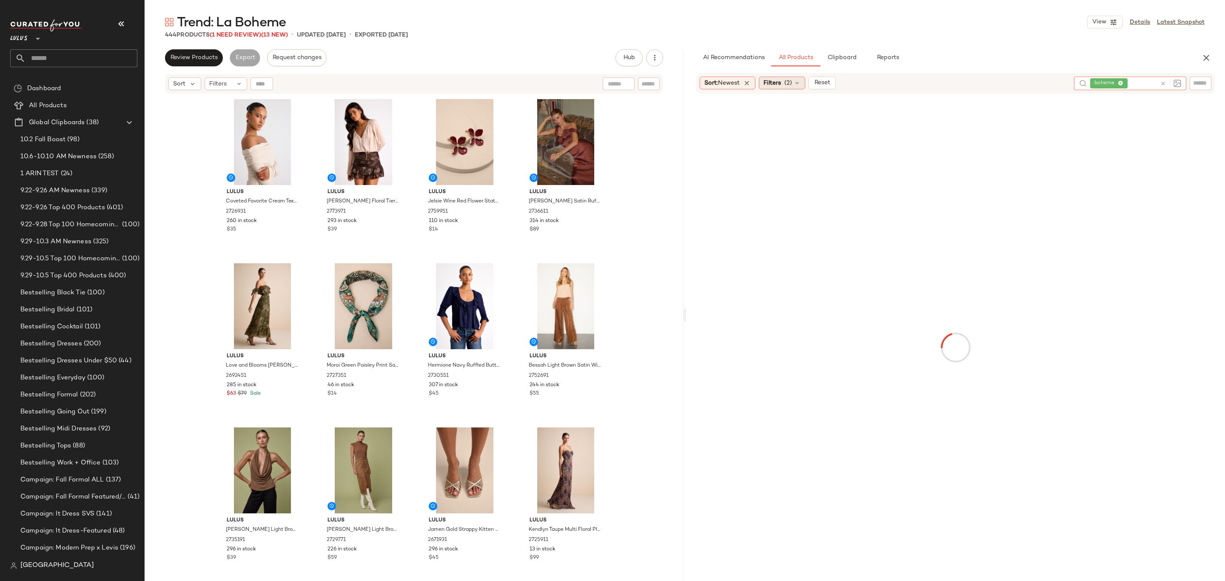
click at [781, 85] on span "Filters" at bounding box center [772, 83] width 17 height 9
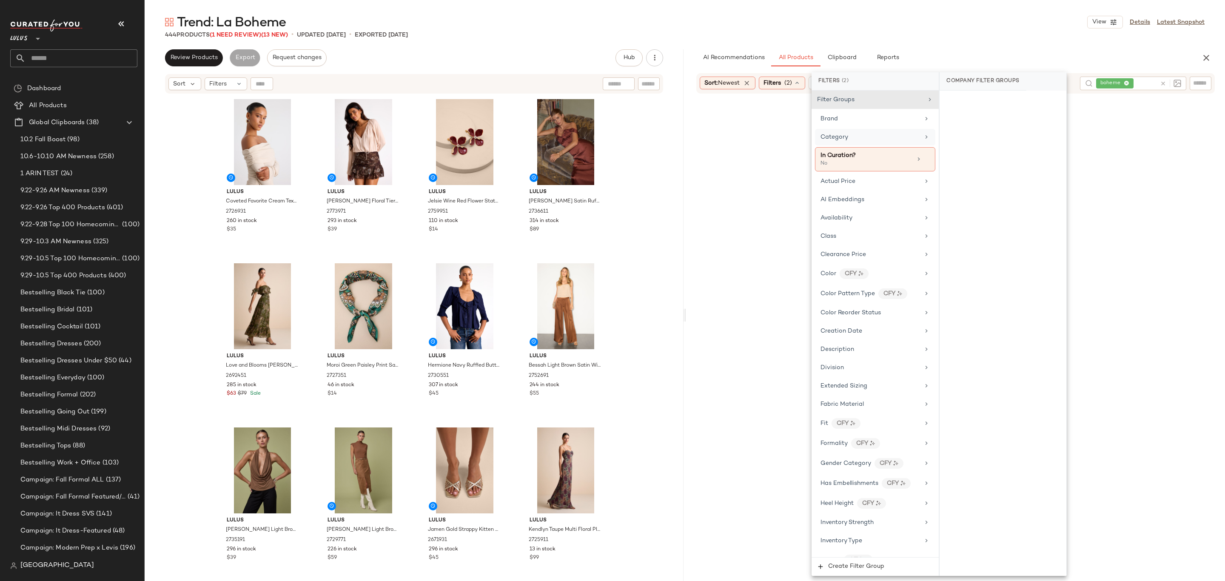
click at [880, 138] on div "Category" at bounding box center [870, 137] width 99 height 9
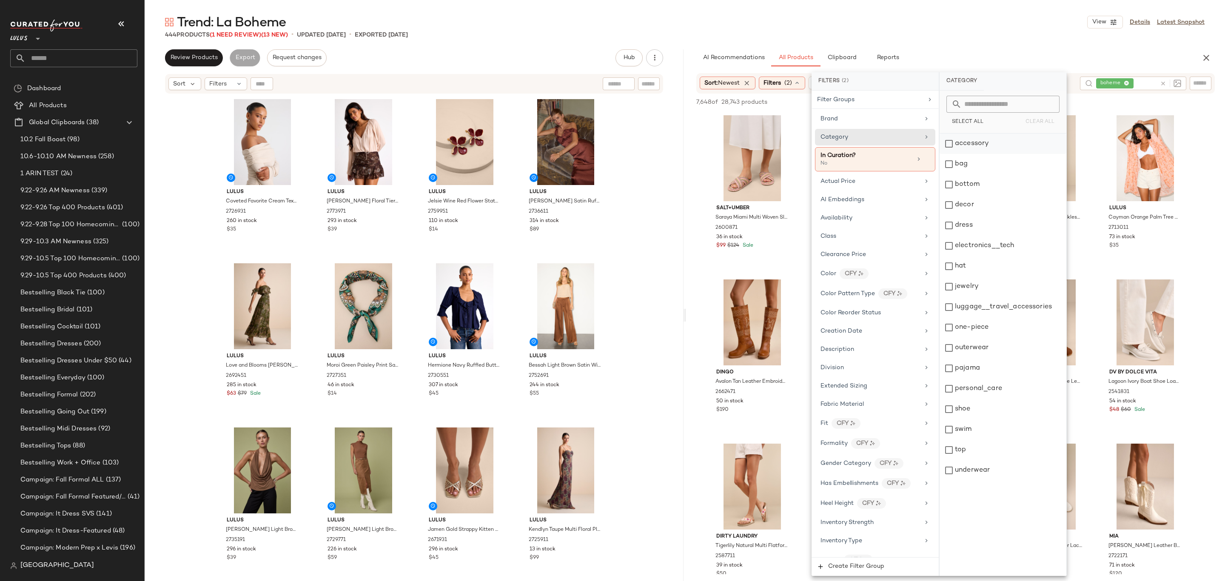
drag, startPoint x: 1005, startPoint y: 143, endPoint x: 1005, endPoint y: 149, distance: 6.0
click at [1007, 143] on div "accessory" at bounding box center [1003, 144] width 127 height 20
click at [1002, 159] on div "bag" at bounding box center [1003, 164] width 127 height 20
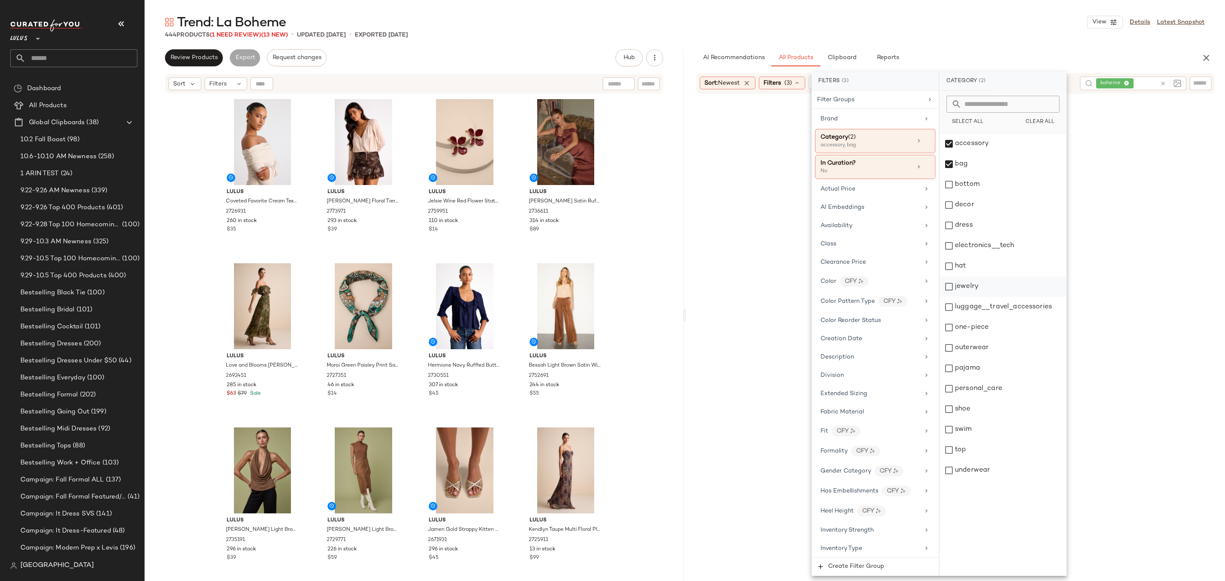
click at [972, 289] on div "jewelry" at bounding box center [1003, 287] width 127 height 20
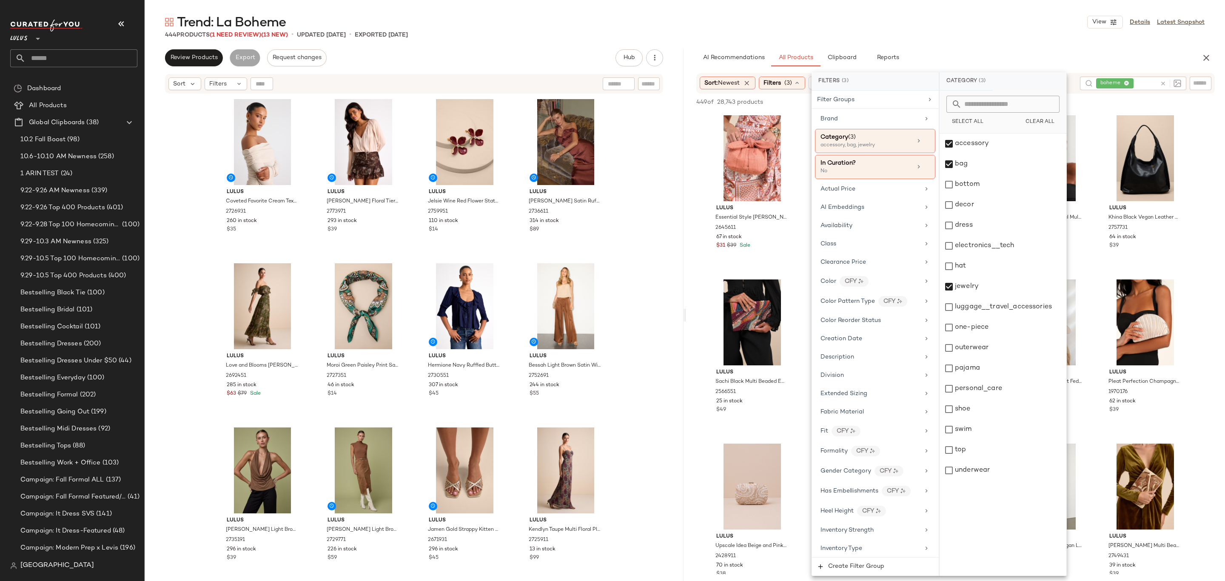
click at [982, 46] on div "Trend: La Boheme View Details Latest Snapshot 444 Products (1 Need Review) (13 …" at bounding box center [685, 298] width 1081 height 568
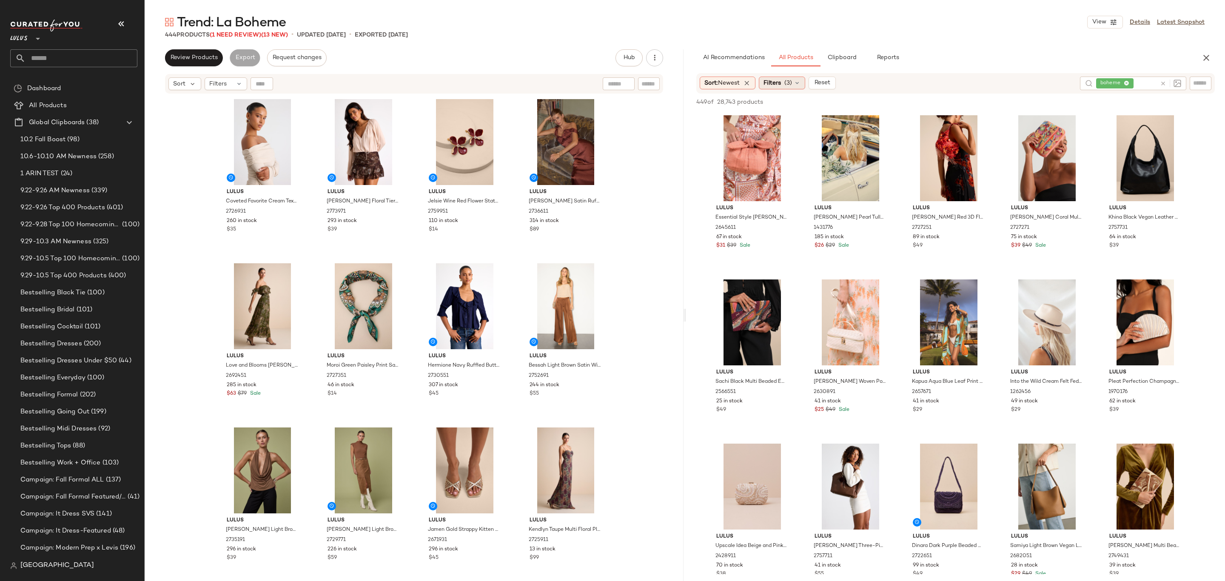
click at [797, 80] on icon at bounding box center [797, 83] width 7 height 7
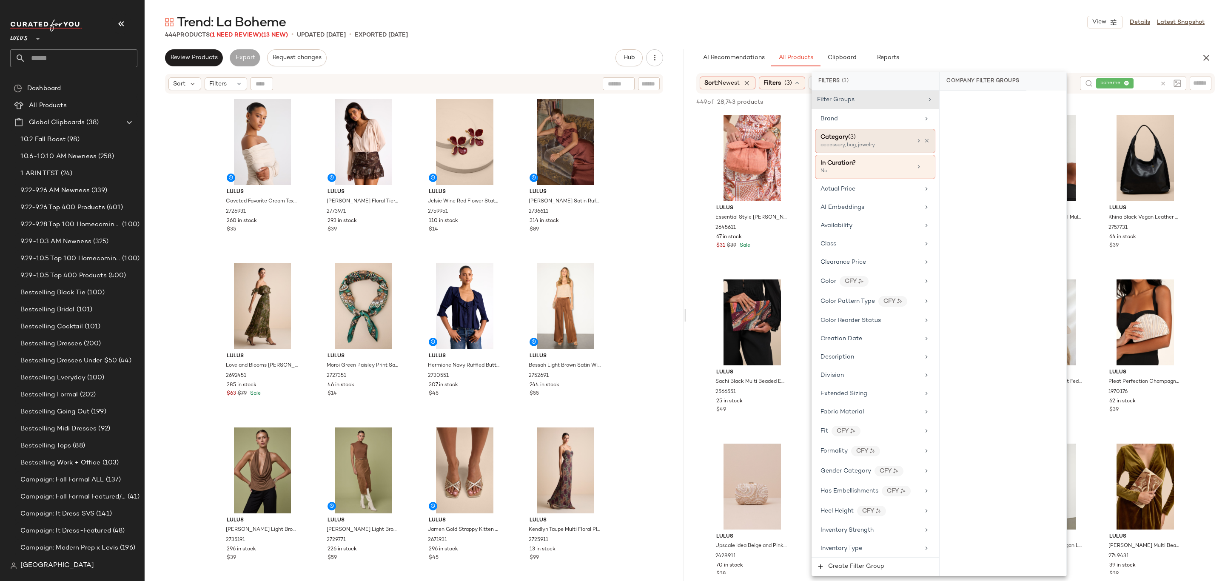
click at [883, 152] on div "Category (3) accessory, bag, jewelry" at bounding box center [875, 141] width 120 height 24
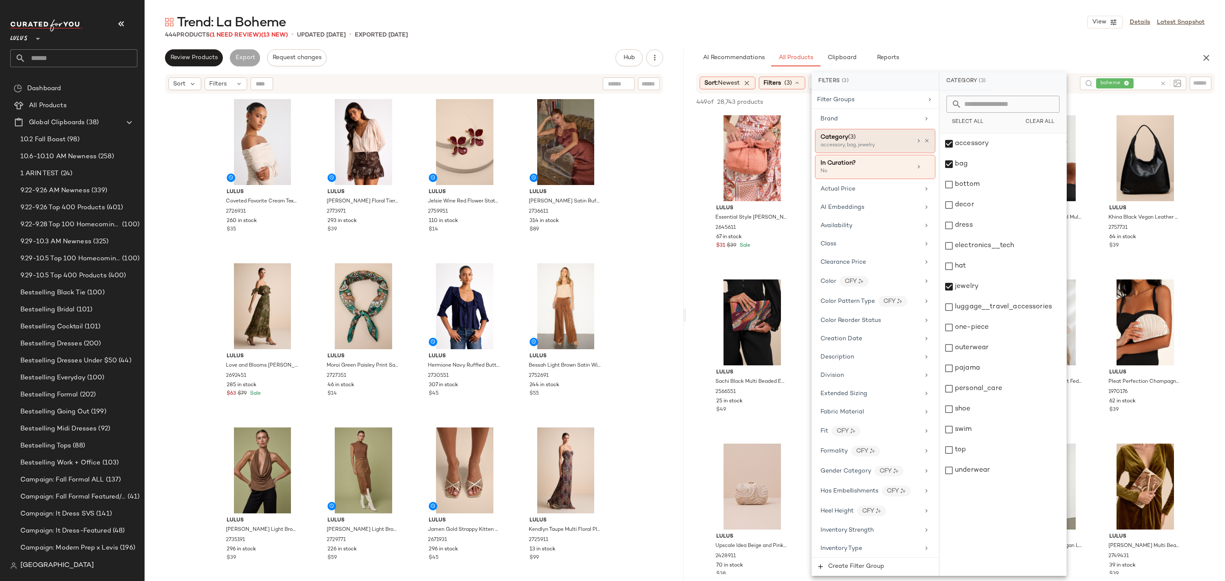
click at [858, 146] on div "accessory, bag, jewelry" at bounding box center [863, 146] width 85 height 8
click at [989, 36] on div "444 Products (1 Need Review) (13 New) • updated Oct 10th • Exported Oct 8th" at bounding box center [685, 35] width 1081 height 9
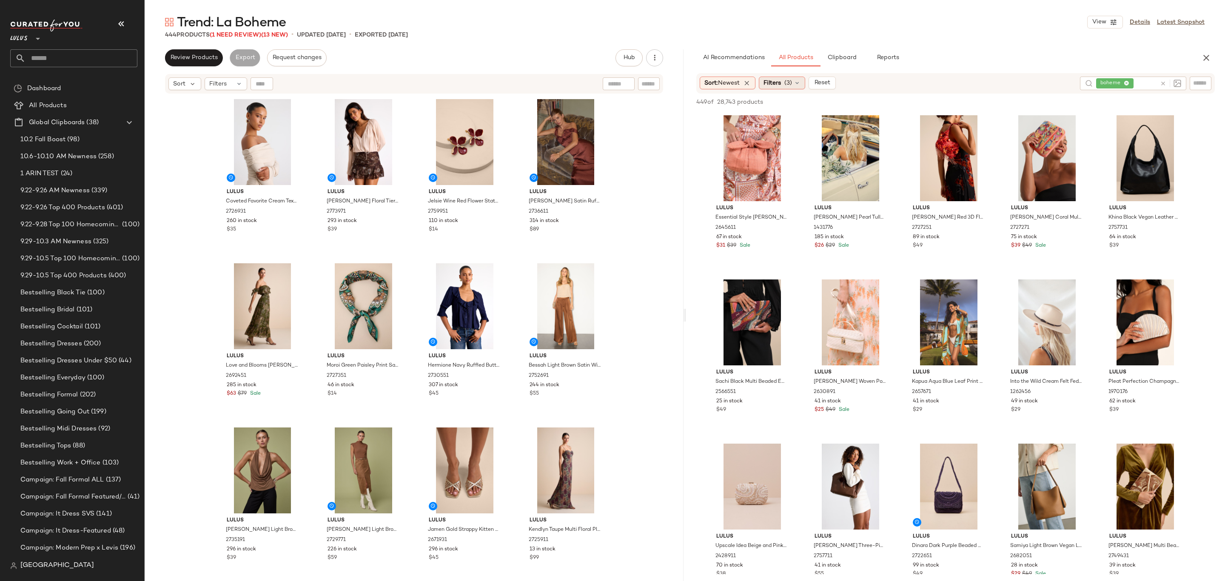
click at [787, 78] on div "Filters (3)" at bounding box center [782, 83] width 46 height 13
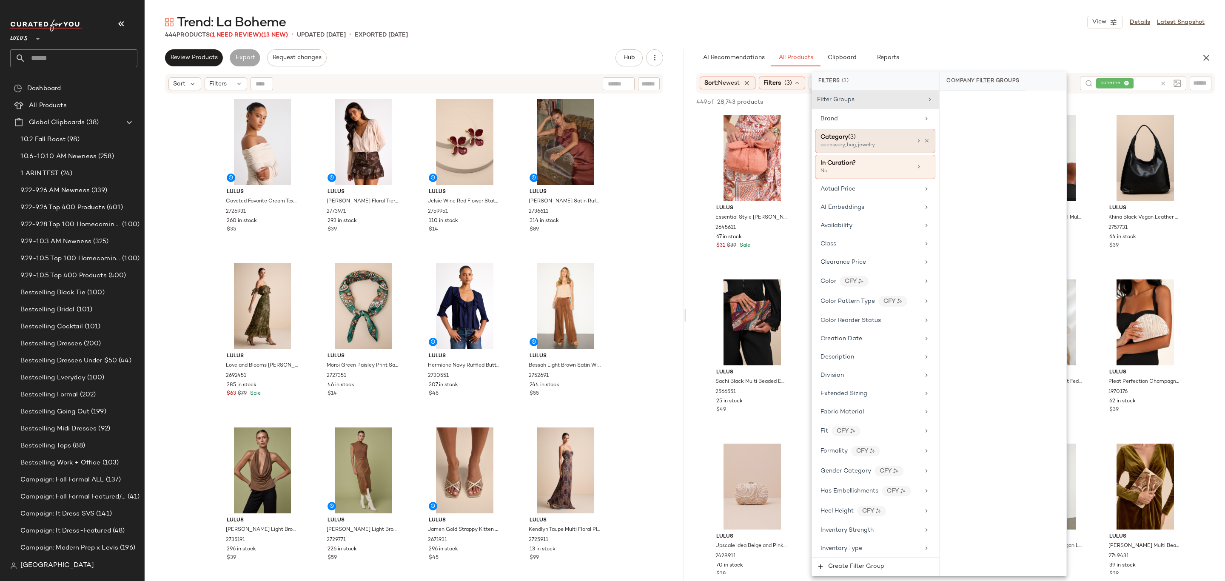
click at [885, 142] on div "accessory, bag, jewelry" at bounding box center [863, 146] width 85 height 8
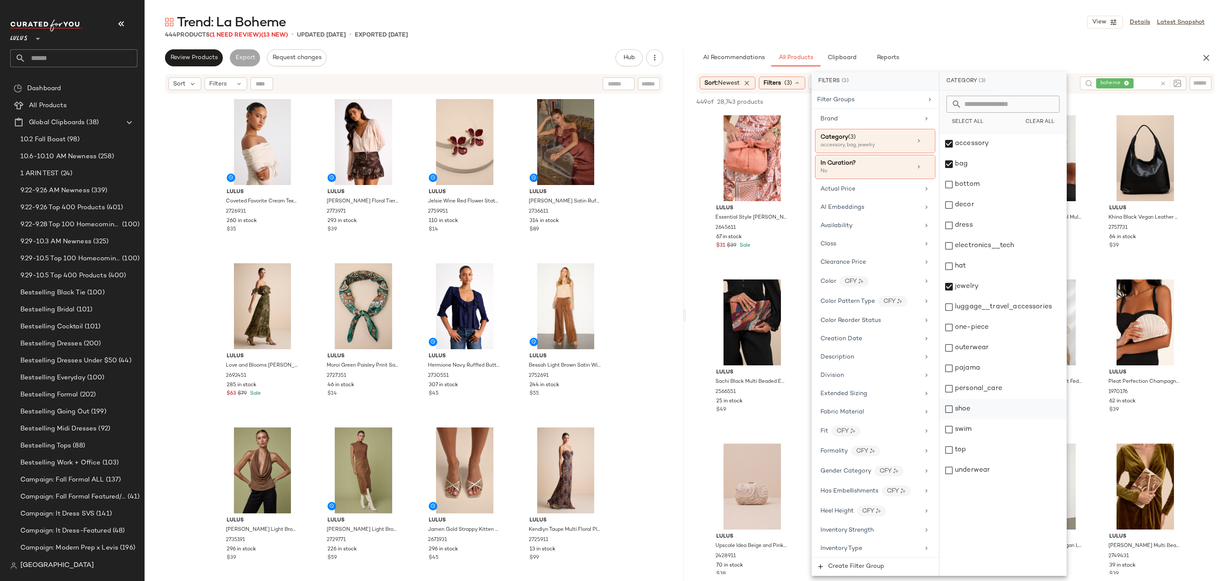
click at [1002, 407] on div "shoe" at bounding box center [1003, 409] width 127 height 20
click at [937, 3] on main "Trend: La Boheme View Details Latest Snapshot 444 Products (1 Need Review) (13 …" at bounding box center [612, 290] width 1225 height 581
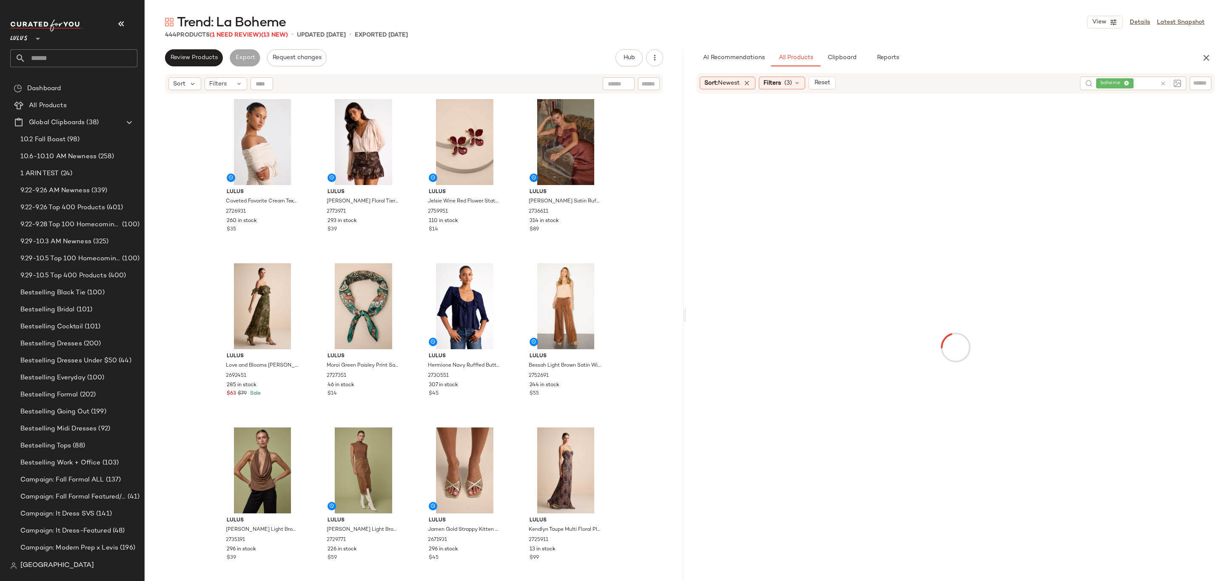
click at [955, 80] on div "Sort: Newest Filters (3) Reset" at bounding box center [887, 83] width 374 height 13
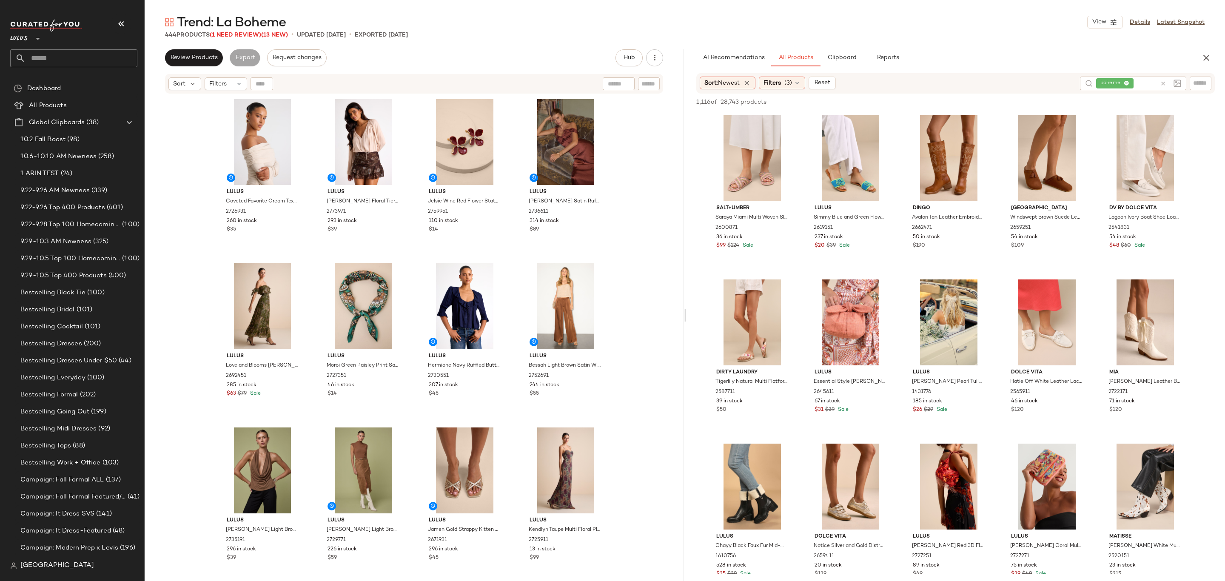
drag, startPoint x: 1023, startPoint y: 75, endPoint x: 994, endPoint y: 82, distance: 29.3
click at [1015, 77] on div "Sort: Newest Filters (3) Reset boheme" at bounding box center [956, 83] width 519 height 20
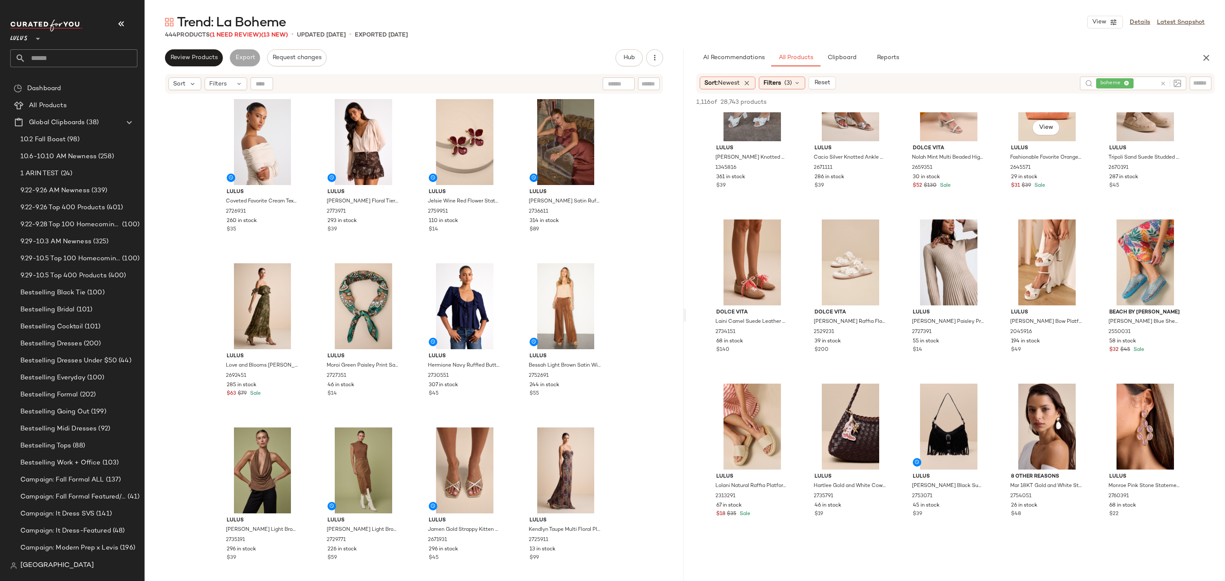
scroll to position [1963, 0]
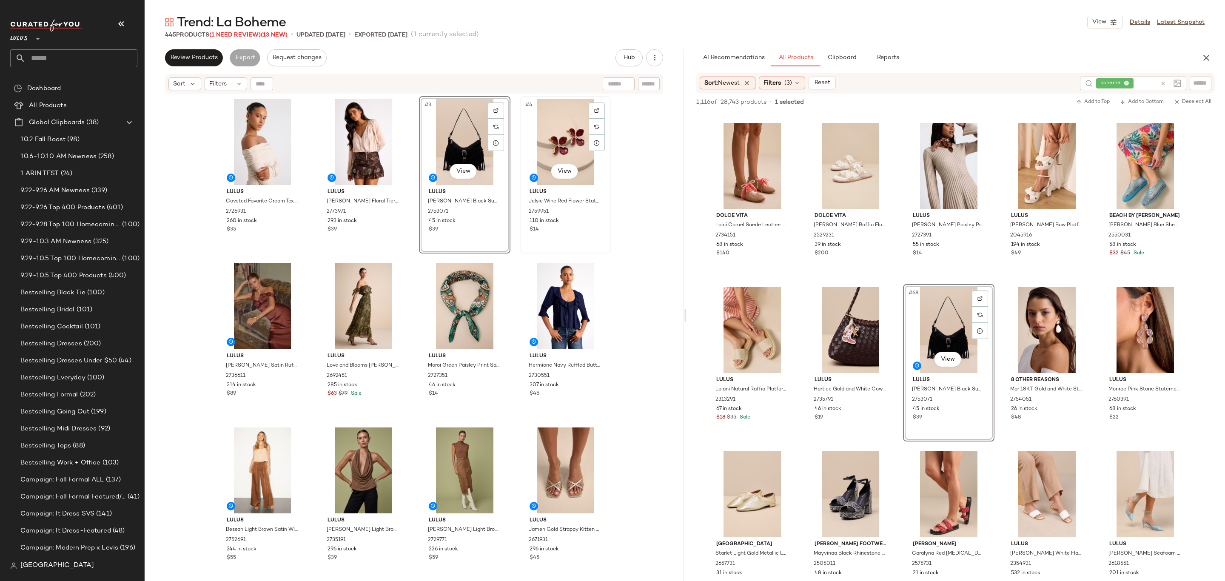
click at [566, 126] on div "#4 View" at bounding box center [566, 142] width 86 height 86
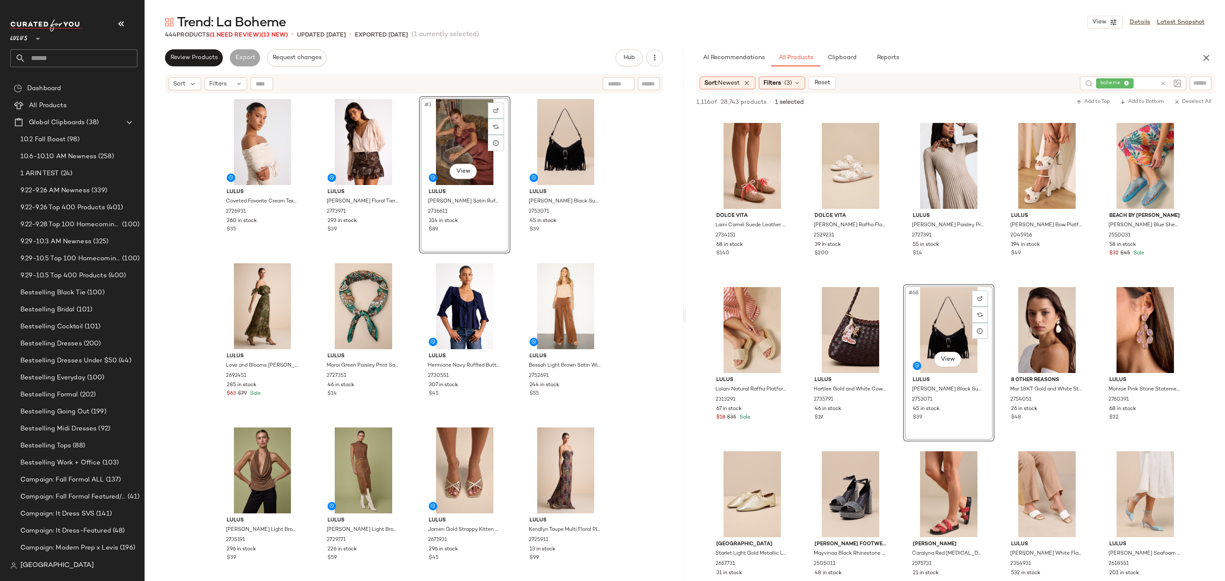
click at [504, 250] on div "#3 View Lulus Angela Brown Satin Ruffed Slip Maxi Dress 2736611 314 in stock $89" at bounding box center [464, 174] width 91 height 157
click at [508, 260] on div "Lulus Coveted Favorite Cream Textured Off-the-Shoulder Top 2726931 260 in stock…" at bounding box center [414, 349] width 395 height 506
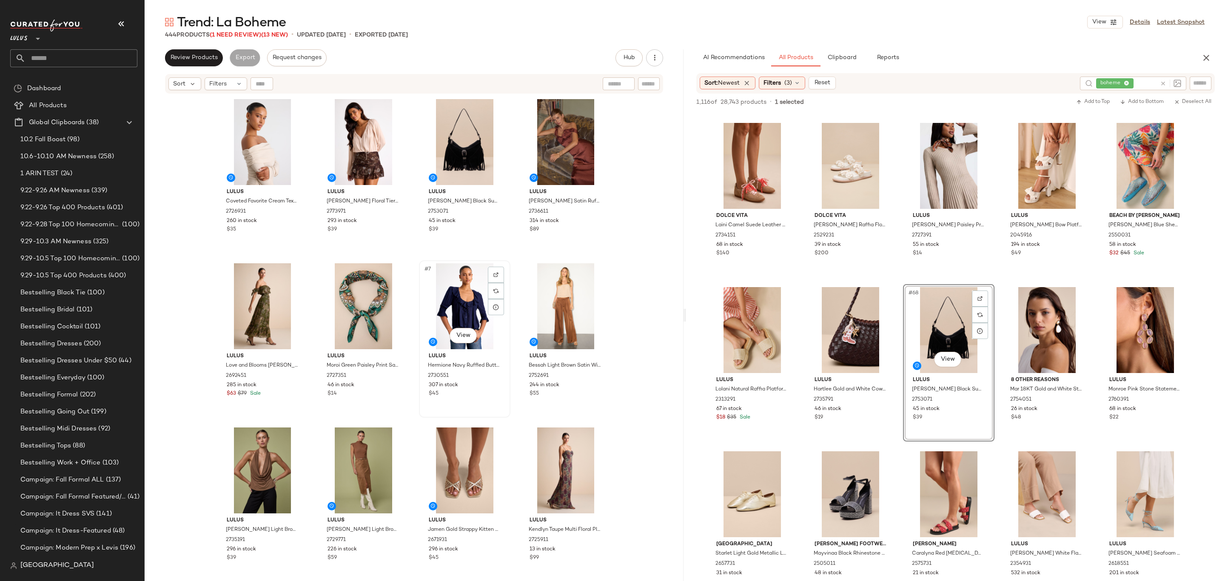
click at [503, 291] on div "#7 View" at bounding box center [465, 306] width 86 height 86
click at [512, 315] on div "Lulus Coveted Favorite Cream Textured Off-the-Shoulder Top 2726931 260 in stock…" at bounding box center [414, 349] width 395 height 506
click at [208, 61] on span "Review Products" at bounding box center [194, 57] width 48 height 7
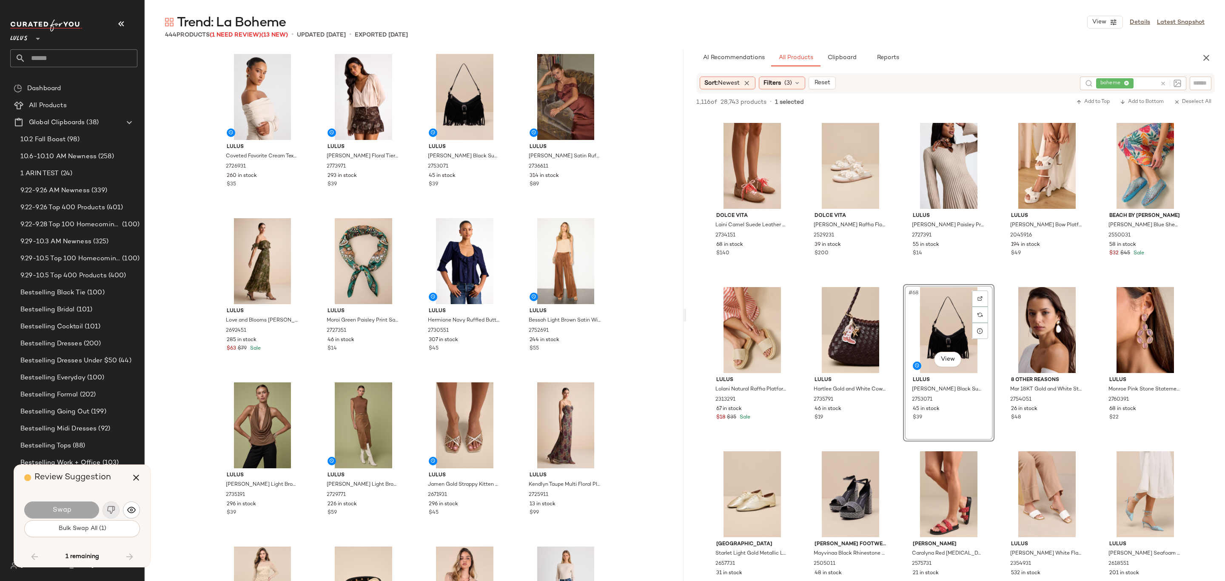
scroll to position [16260, 0]
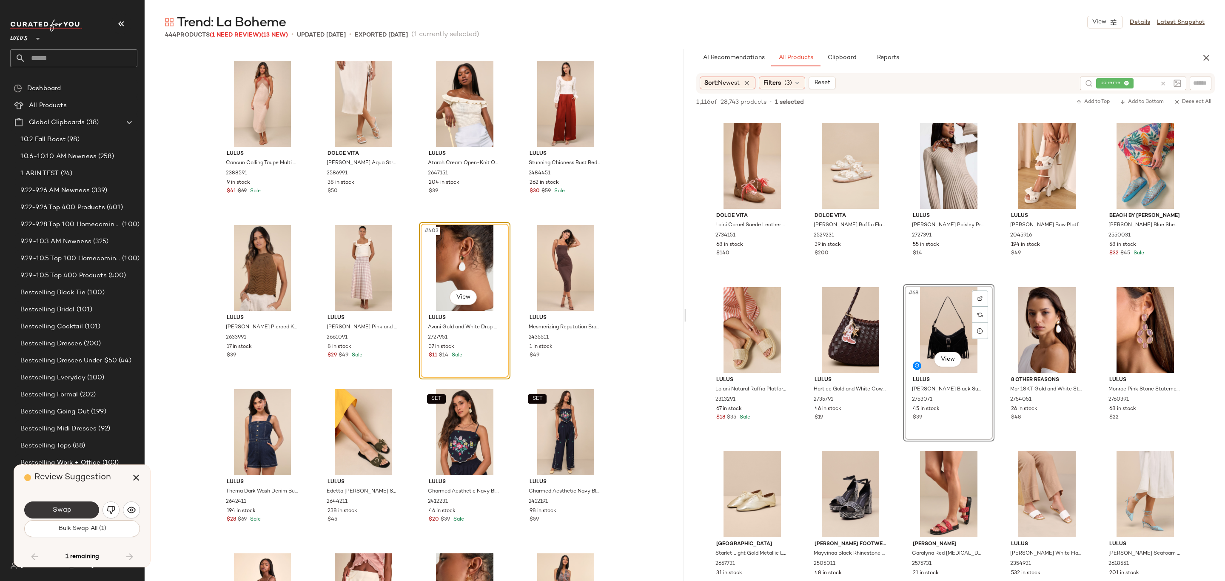
click at [63, 512] on span "Swap" at bounding box center [61, 510] width 19 height 8
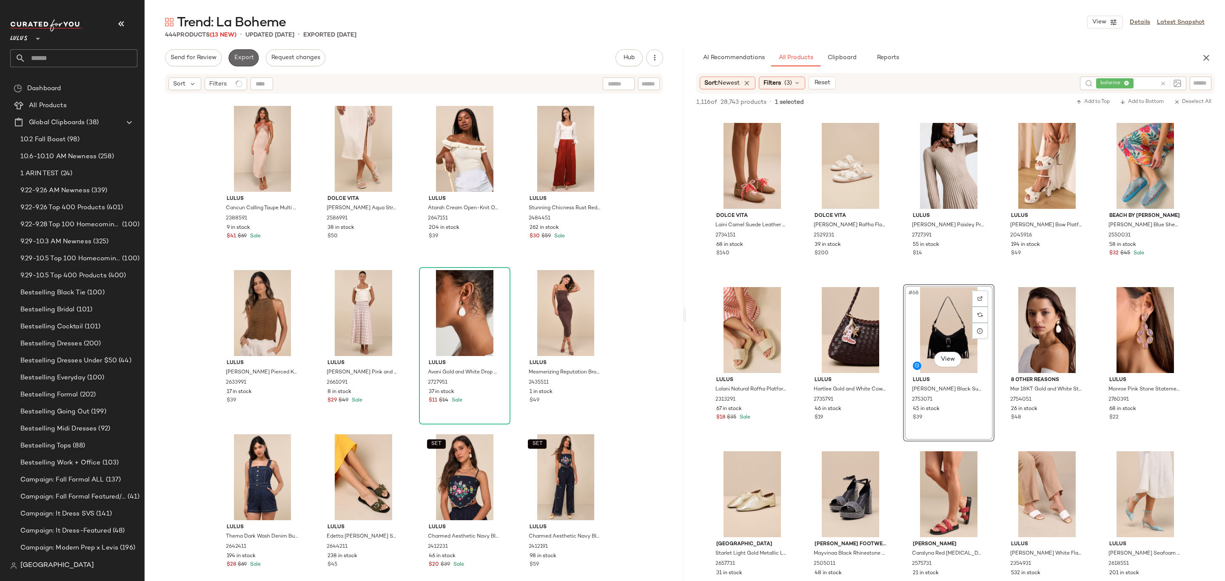
click at [242, 57] on span "Export" at bounding box center [244, 57] width 20 height 7
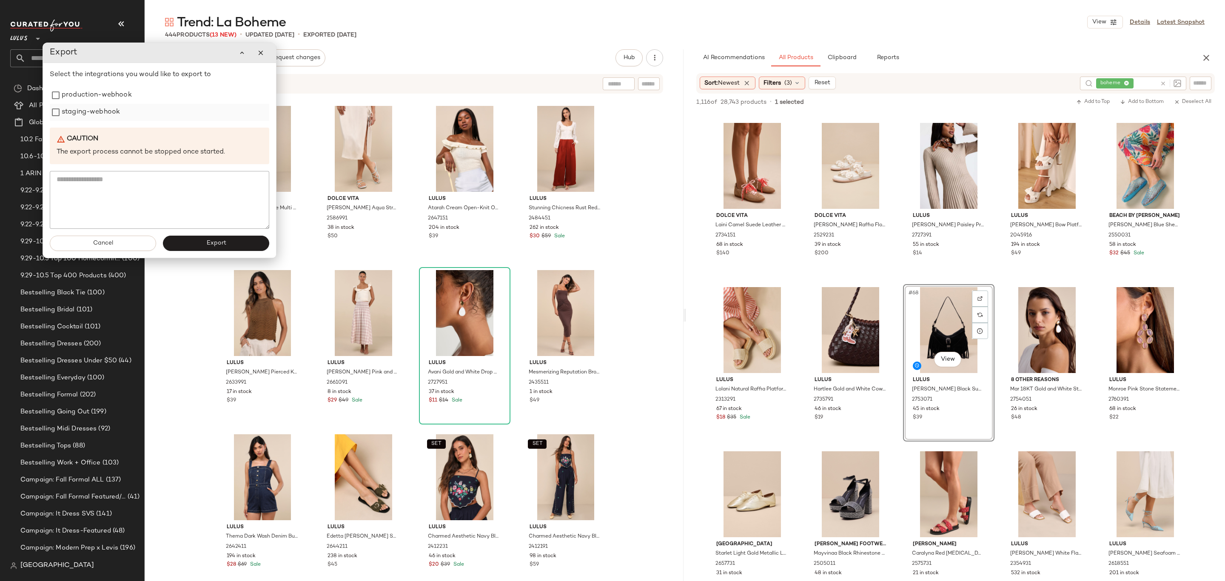
drag, startPoint x: 100, startPoint y: 102, endPoint x: 95, endPoint y: 108, distance: 7.3
click at [99, 103] on label "production-webhook" at bounding box center [97, 95] width 70 height 17
click at [94, 110] on label "staging-webhook" at bounding box center [90, 114] width 58 height 17
click at [197, 241] on button "Export" at bounding box center [215, 244] width 106 height 15
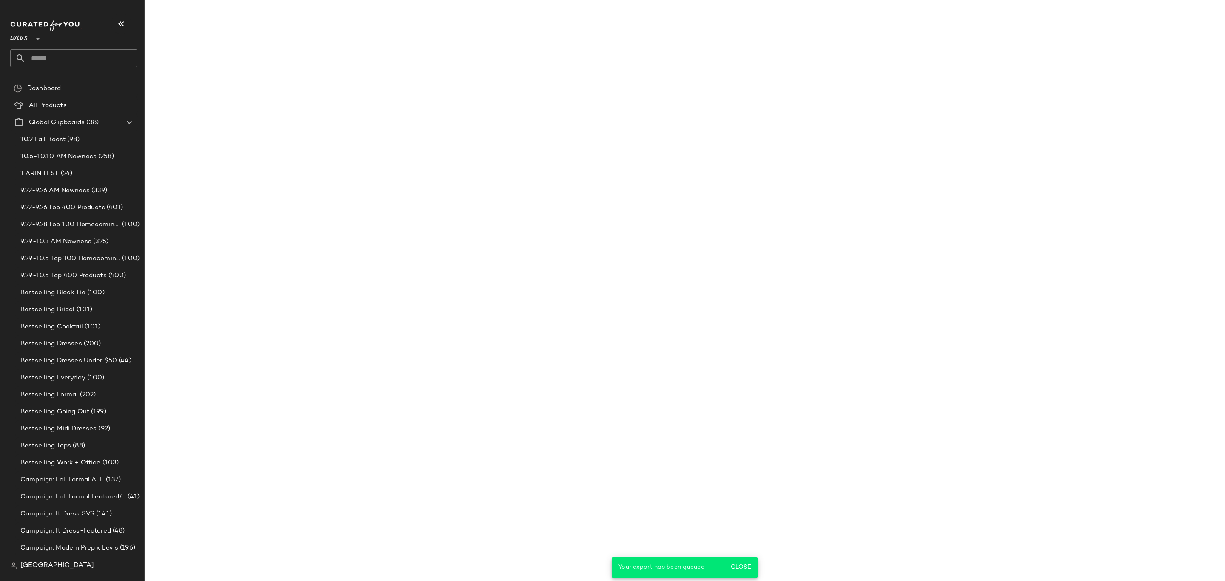
scroll to position [2292, 0]
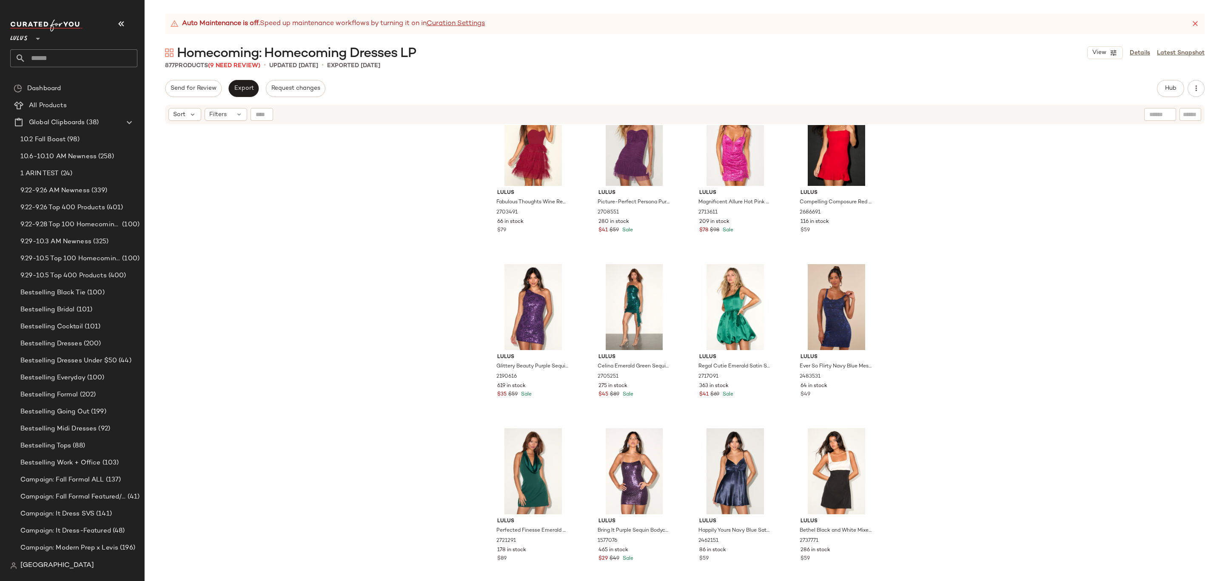
scroll to position [2190, 0]
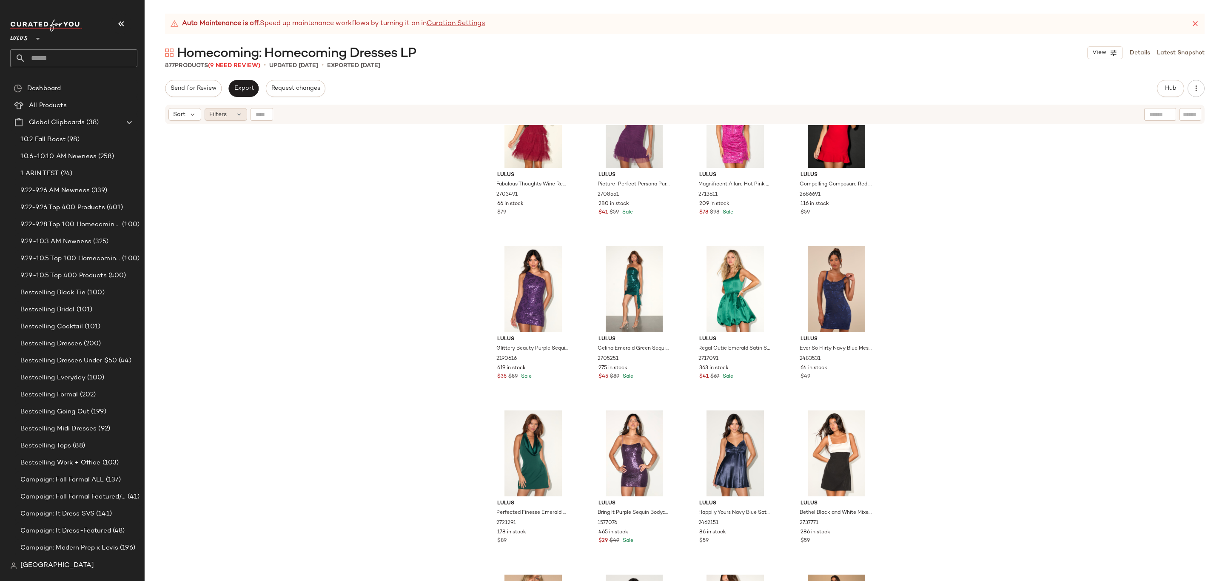
click at [243, 116] on div "Filters" at bounding box center [226, 114] width 43 height 13
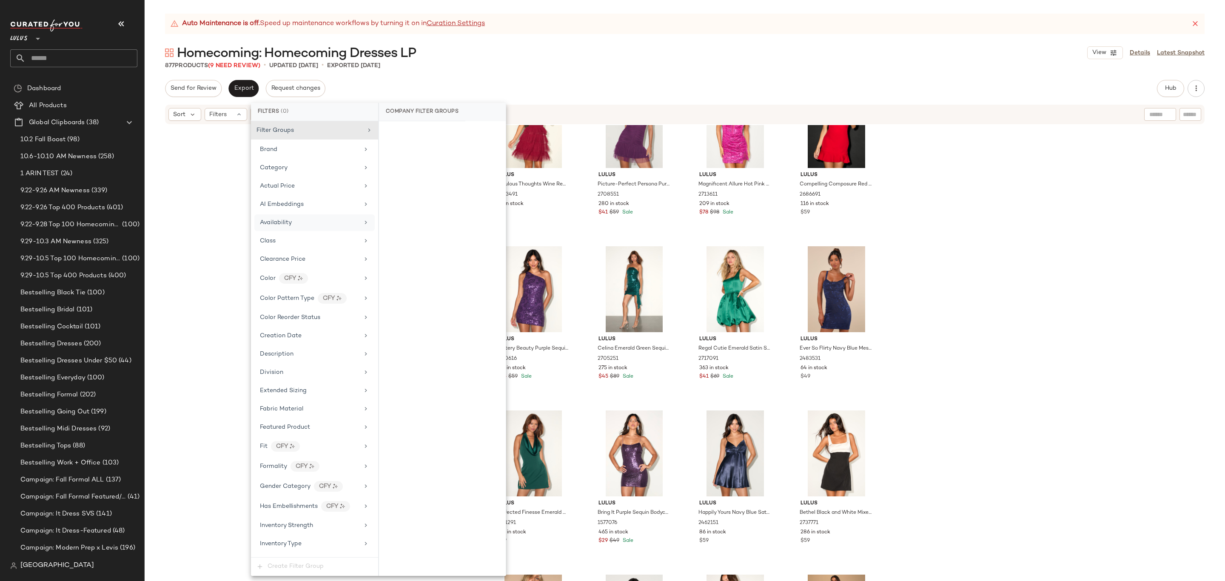
click at [312, 222] on div "Availability" at bounding box center [309, 222] width 99 height 9
click at [436, 195] on div "out_of_stock" at bounding box center [442, 195] width 127 height 20
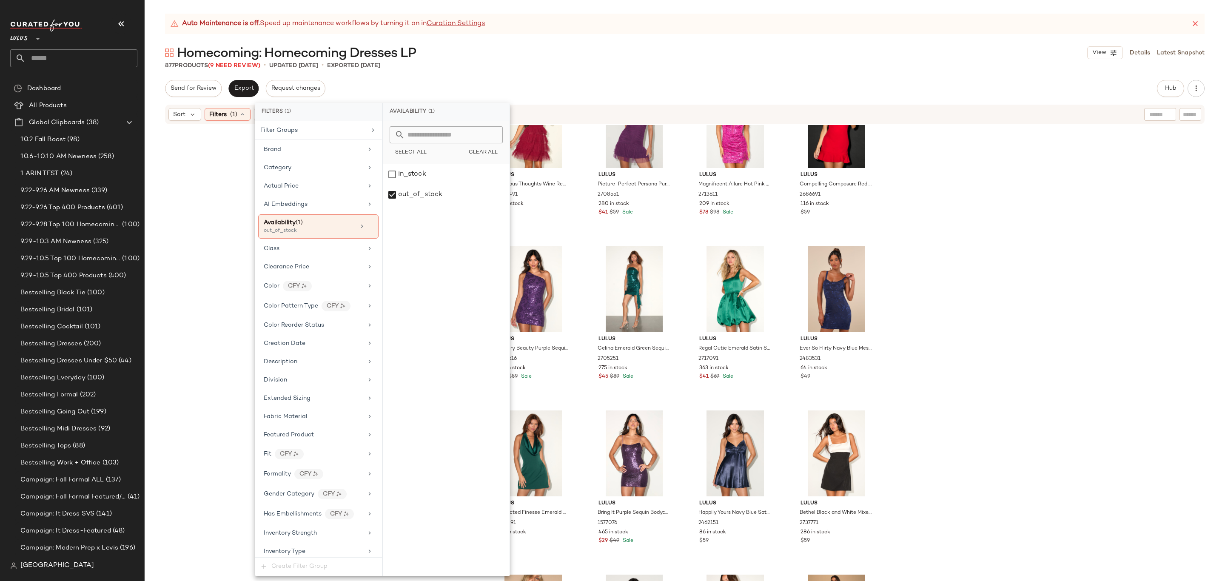
click at [546, 100] on div "Send for Review Export Request changes Hub Send for Review External Review Inte…" at bounding box center [685, 330] width 1081 height 501
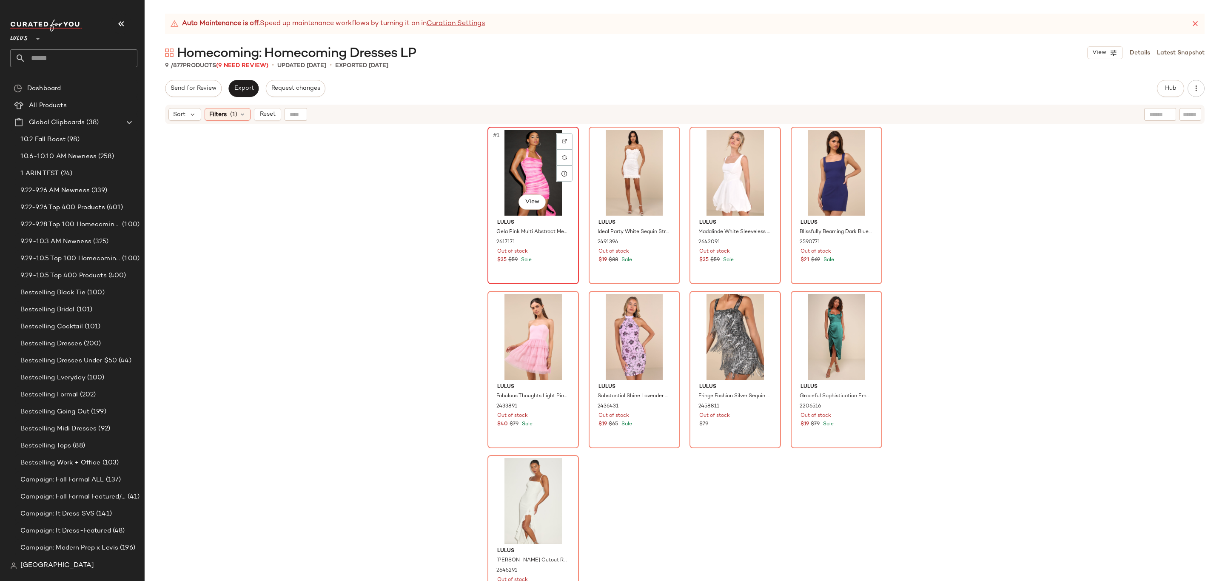
click at [510, 169] on div "#1 View" at bounding box center [534, 173] width 86 height 86
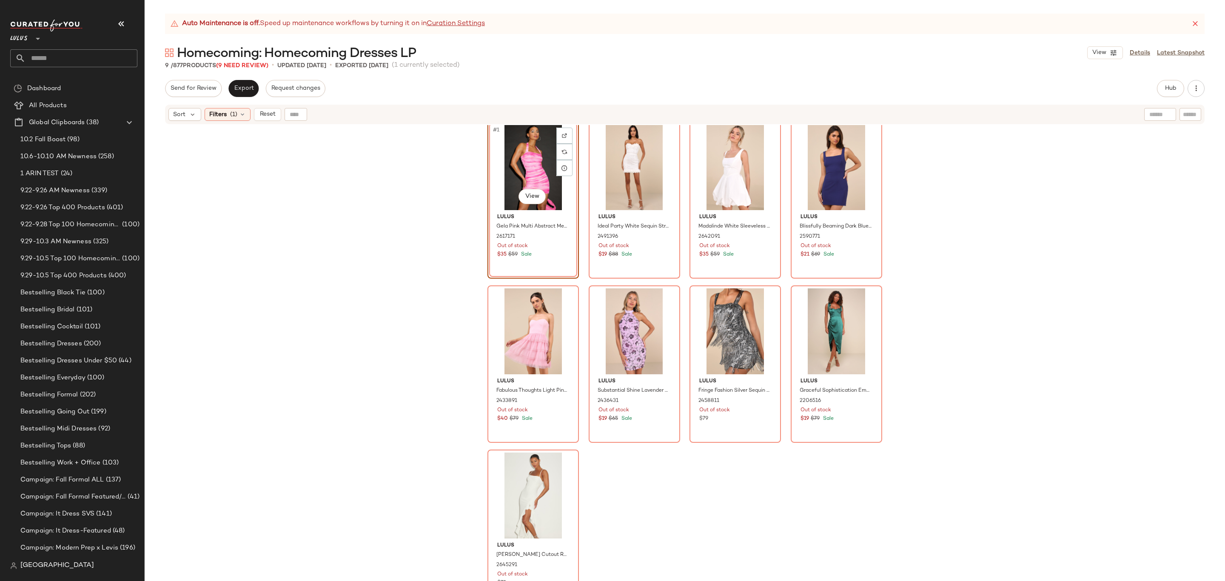
scroll to position [10, 0]
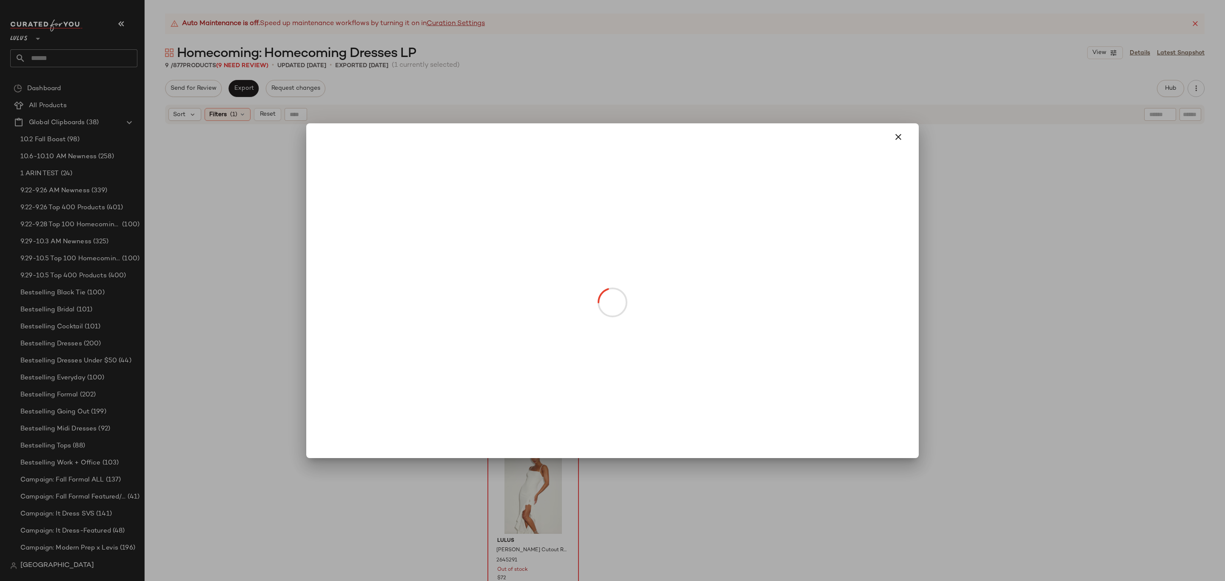
click at [948, 98] on div at bounding box center [612, 290] width 1225 height 581
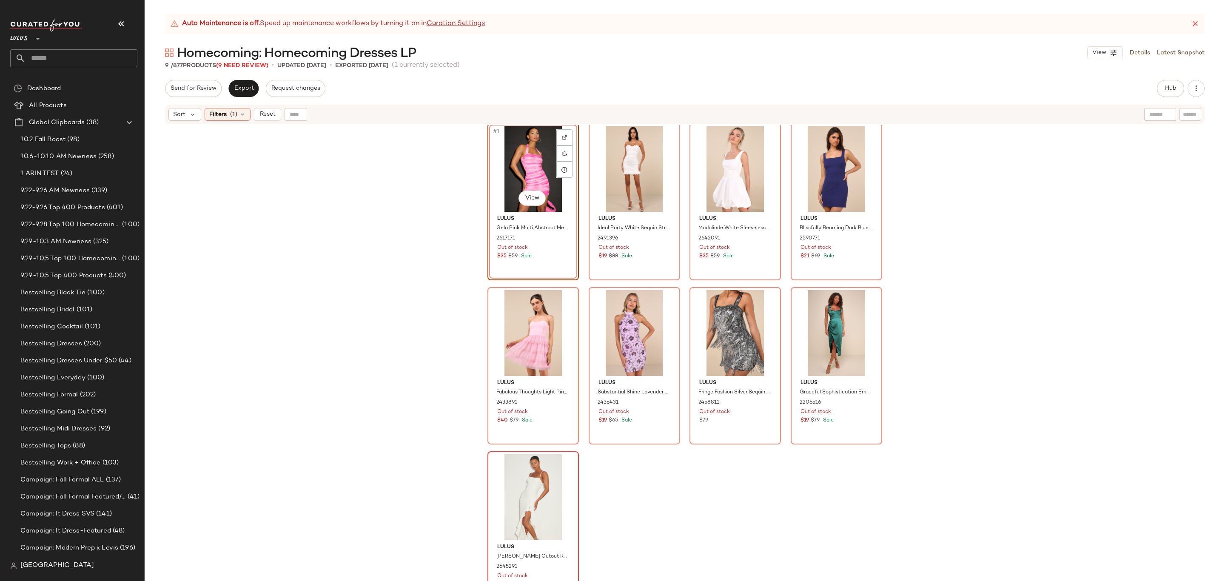
scroll to position [0, 0]
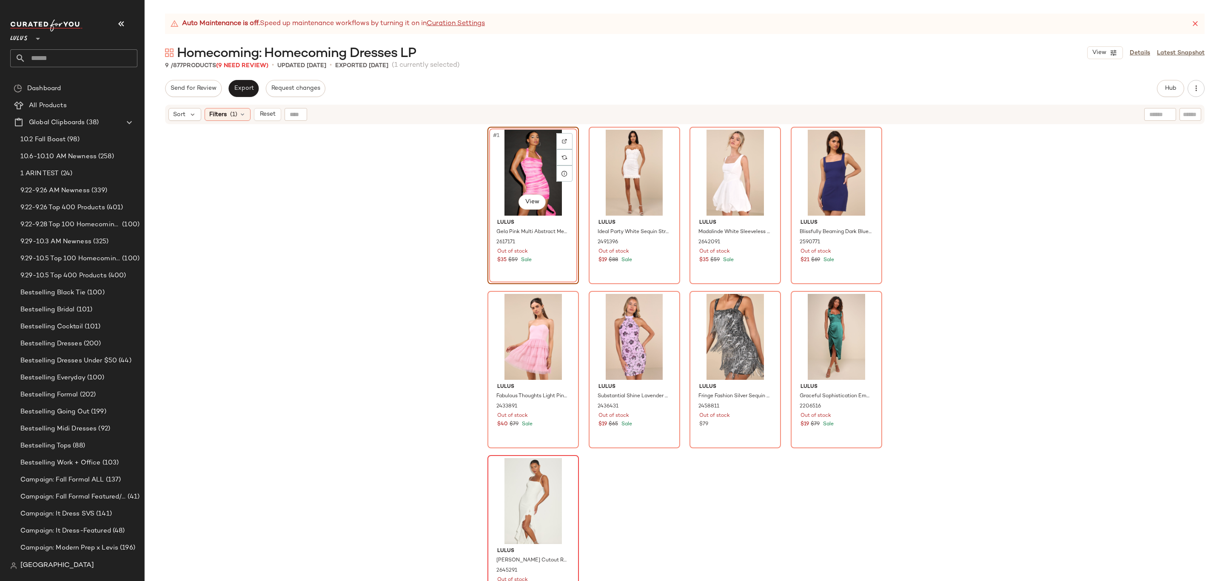
click at [522, 173] on div "#1 View" at bounding box center [534, 173] width 86 height 86
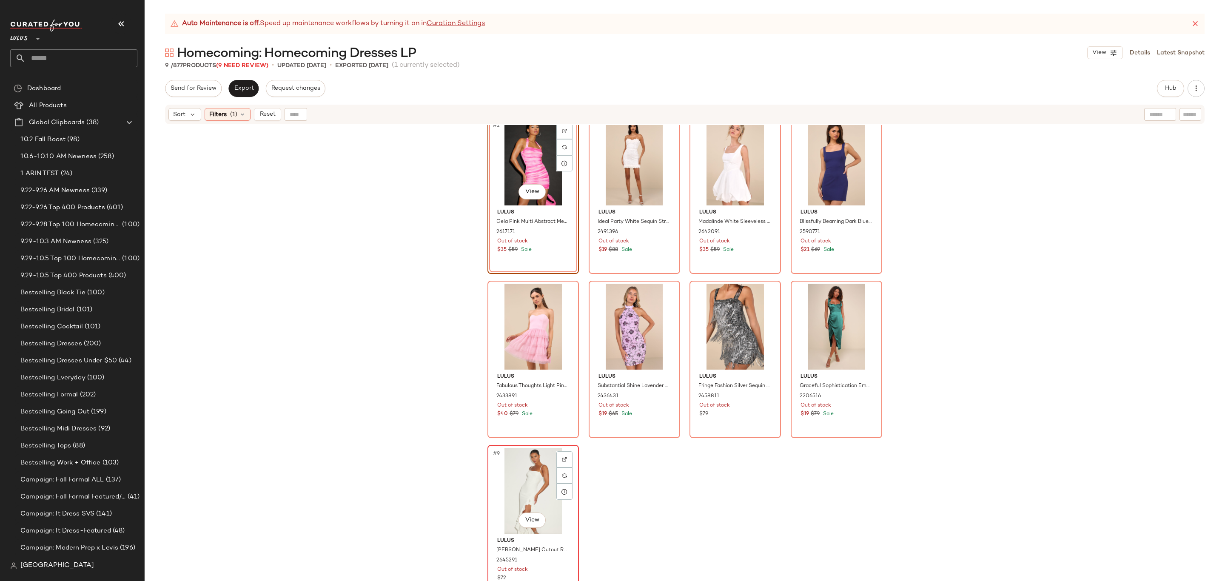
click at [520, 472] on div "#9 View" at bounding box center [534, 491] width 86 height 86
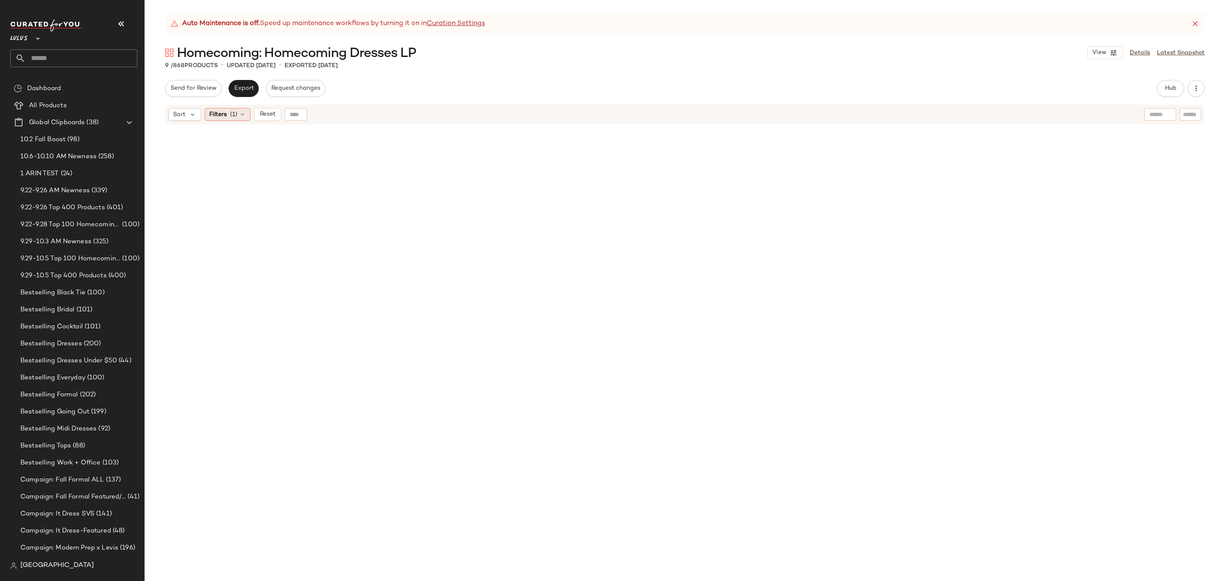
click at [223, 118] on span "Filters" at bounding box center [217, 114] width 17 height 9
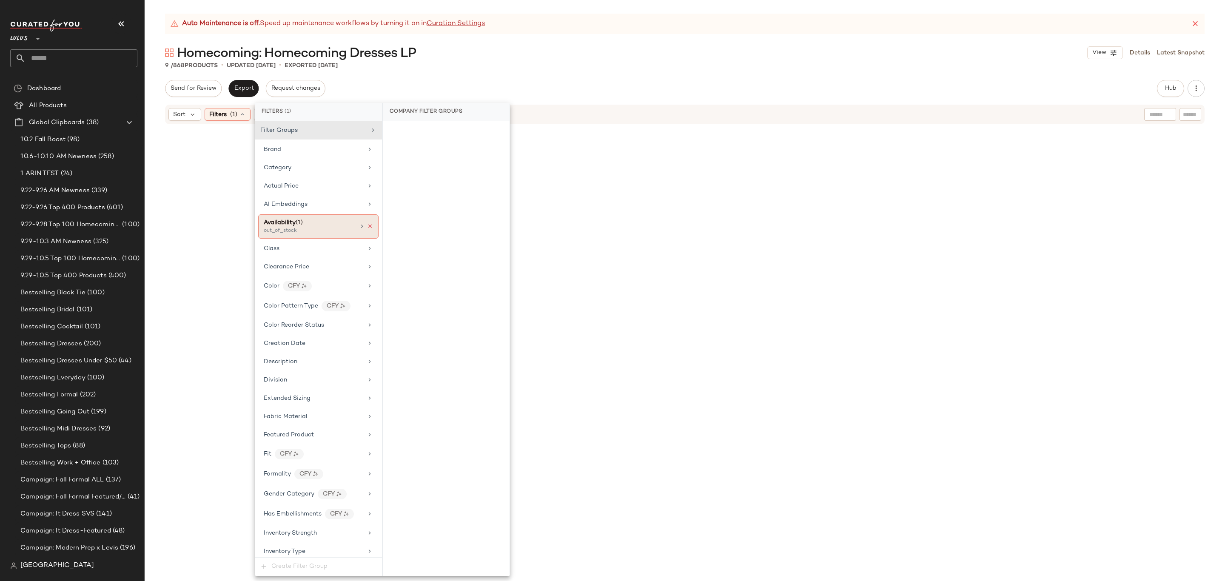
click at [367, 226] on icon at bounding box center [370, 226] width 6 height 6
click at [561, 51] on div "Homecoming: Homecoming Dresses LP View Details Latest Snapshot" at bounding box center [685, 52] width 1081 height 17
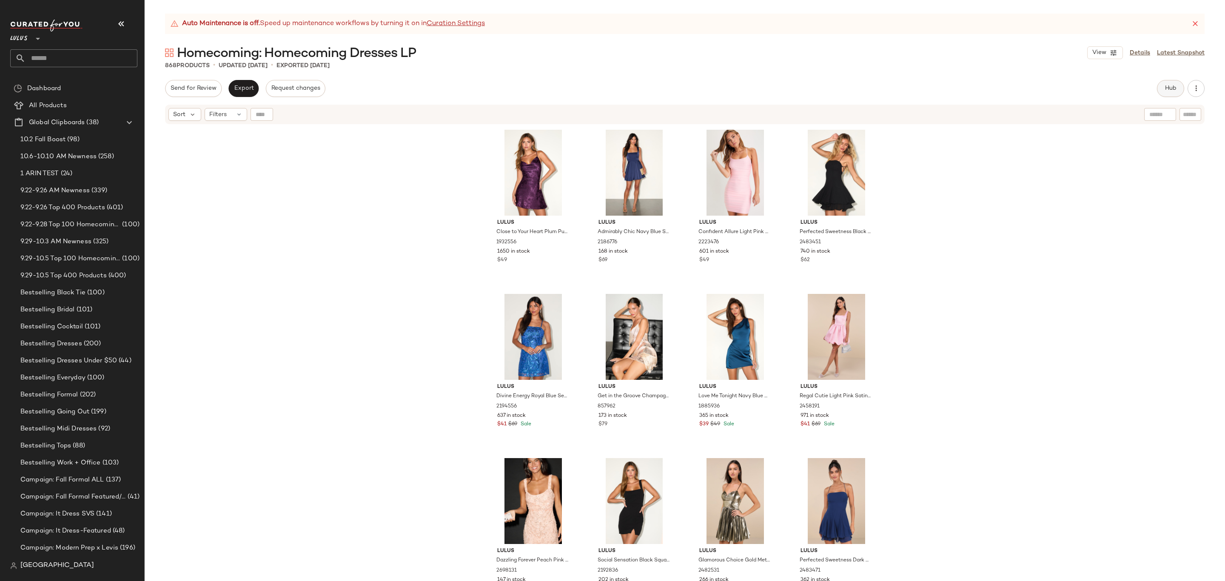
click at [1164, 91] on button "Hub" at bounding box center [1170, 88] width 27 height 17
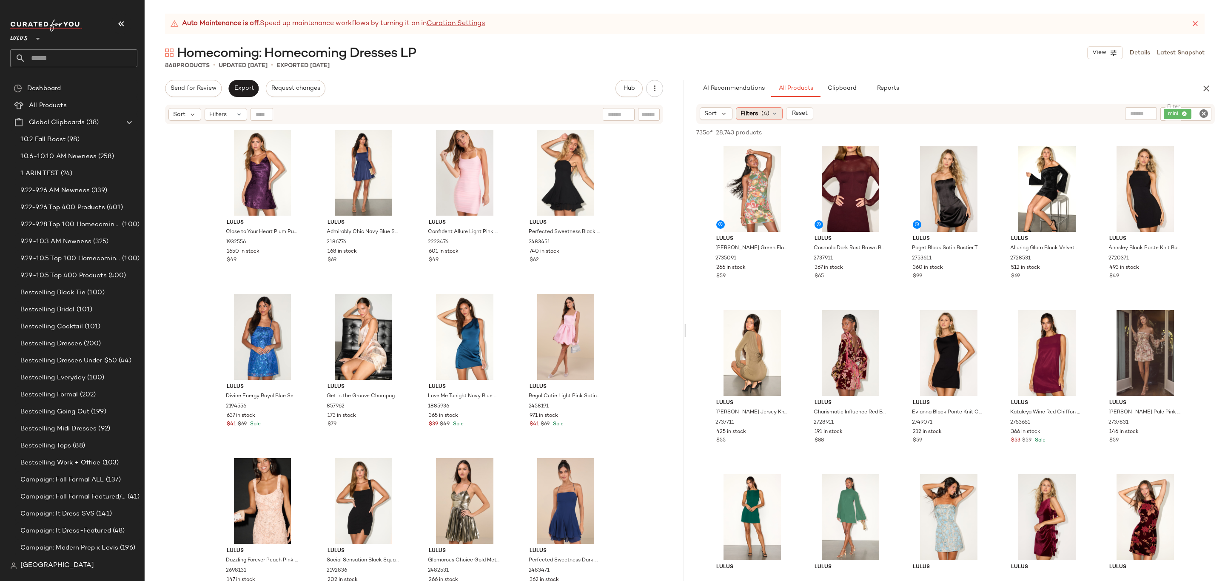
click at [760, 112] on div "Filters (4)" at bounding box center [759, 113] width 47 height 13
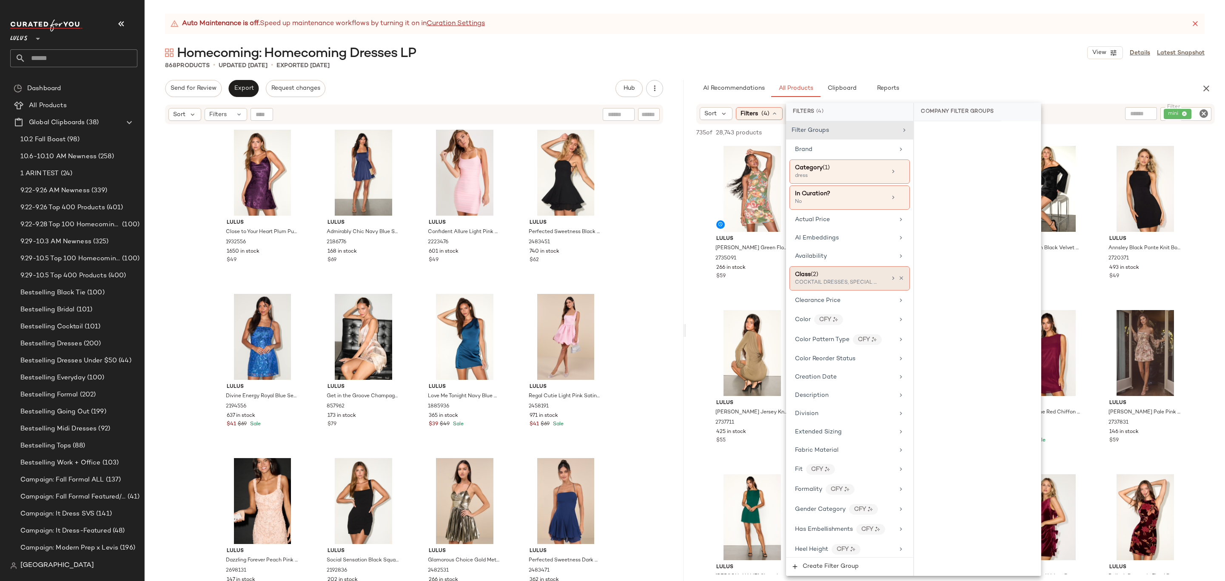
click at [840, 290] on div "Class (2) COCKTAIL DRESSES, SPECIAL OCCASION DRESSES" at bounding box center [850, 278] width 120 height 24
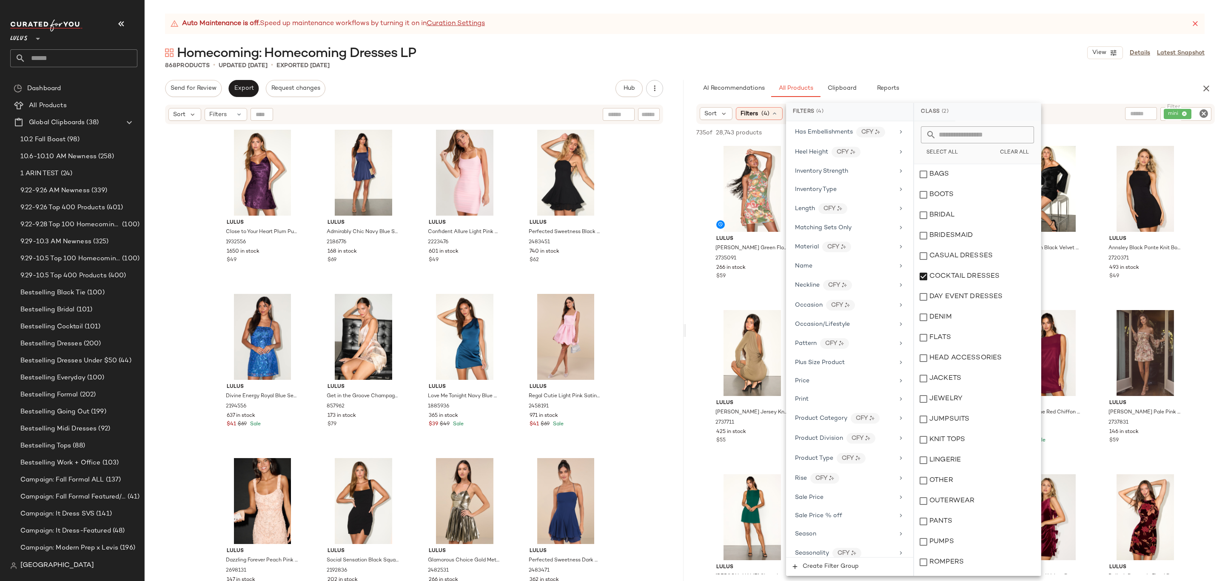
scroll to position [507, 0]
click at [872, 6] on main "Auto Maintenance is off. Speed up maintenance workflows by turning it on in Cur…" at bounding box center [612, 290] width 1225 height 581
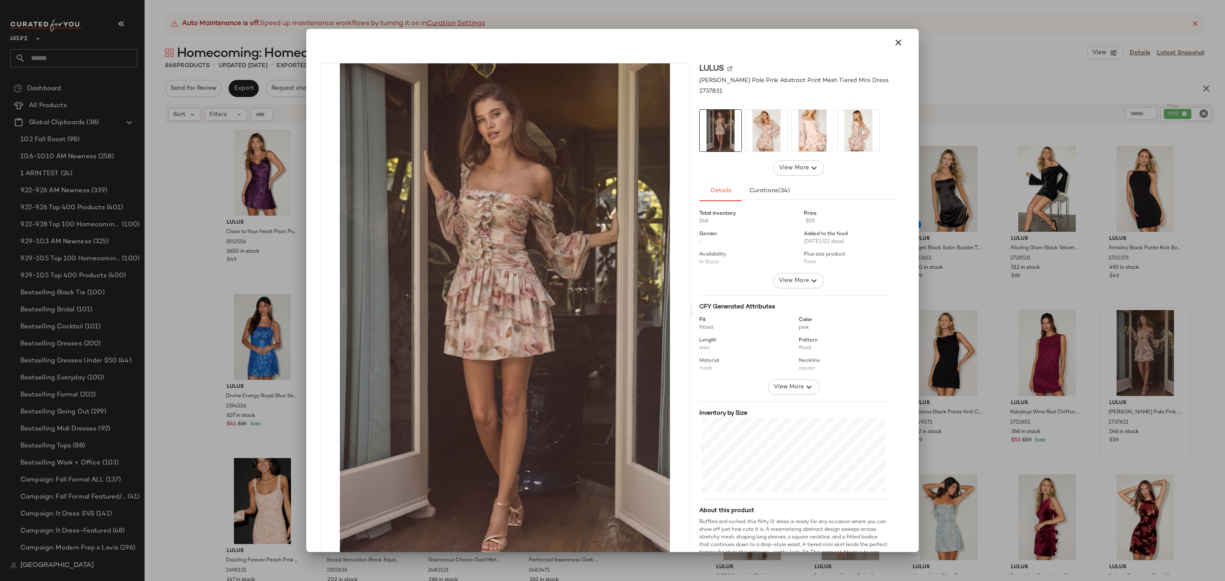
click at [1018, 254] on div at bounding box center [612, 290] width 1225 height 581
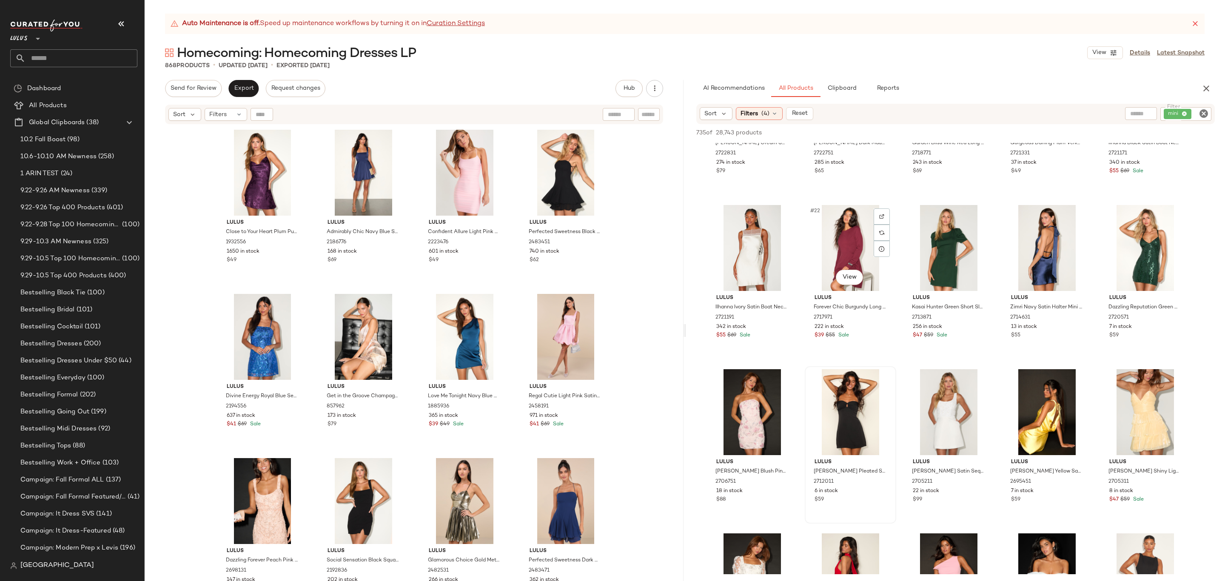
scroll to position [731, 0]
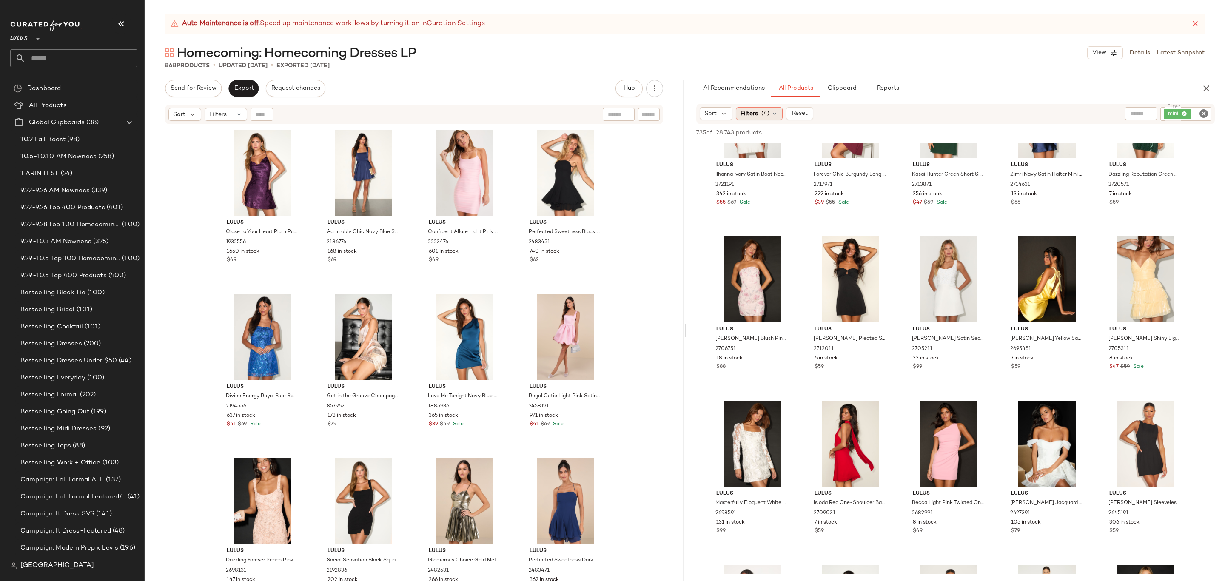
click at [750, 117] on span "Filters" at bounding box center [749, 113] width 17 height 9
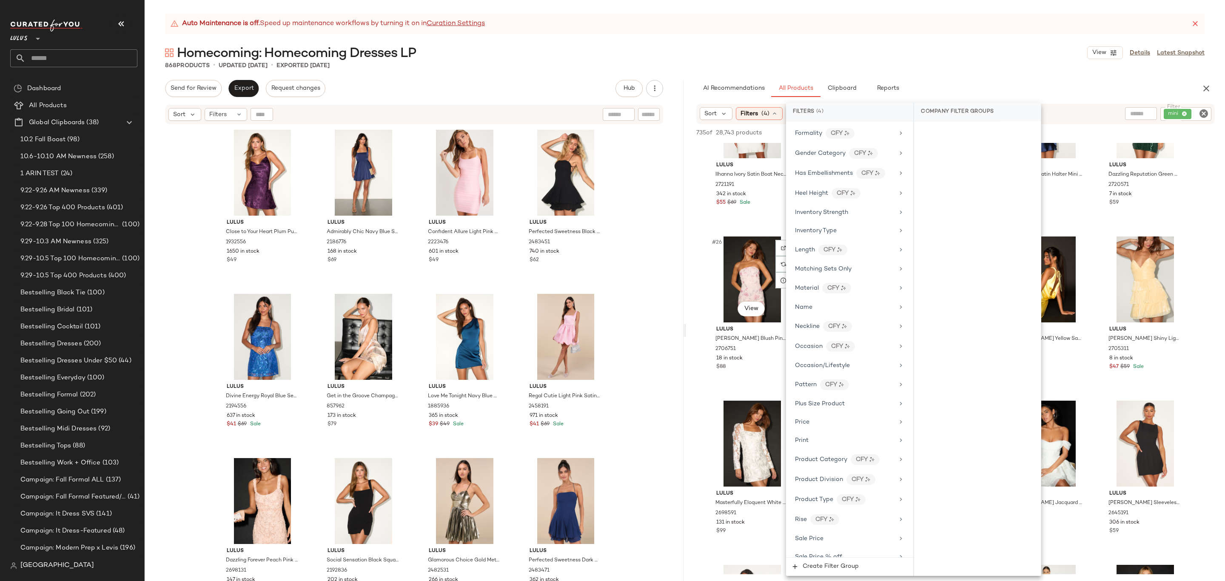
scroll to position [166, 0]
click at [926, 39] on div "Auto Maintenance is off. Speed up maintenance workflows by turning it on in Cur…" at bounding box center [685, 298] width 1081 height 568
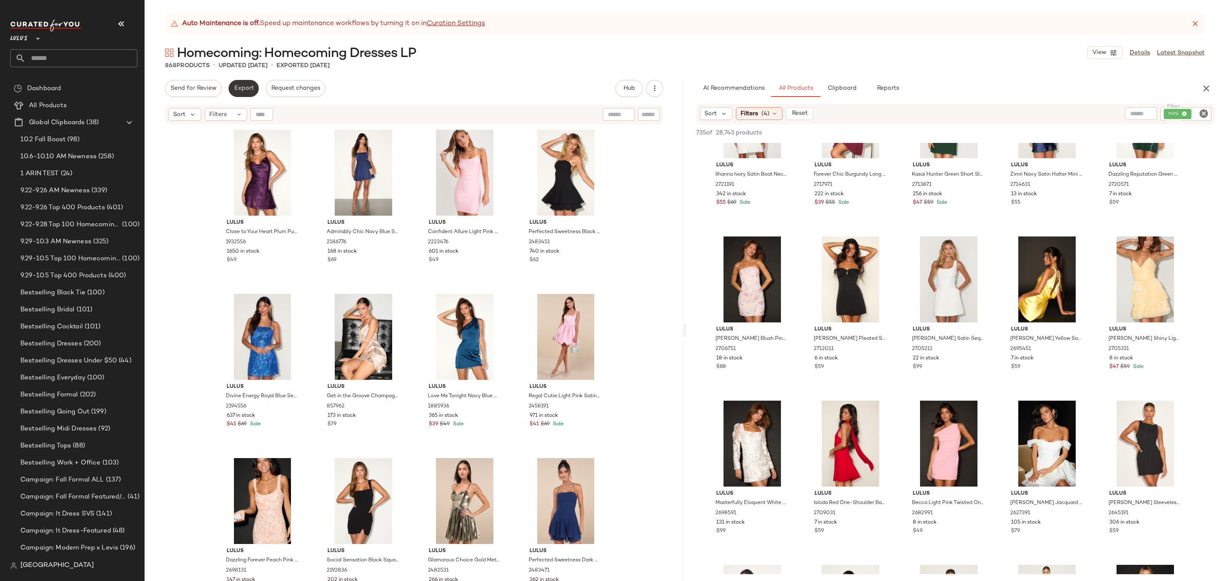
click at [253, 87] on span "Export" at bounding box center [244, 88] width 20 height 7
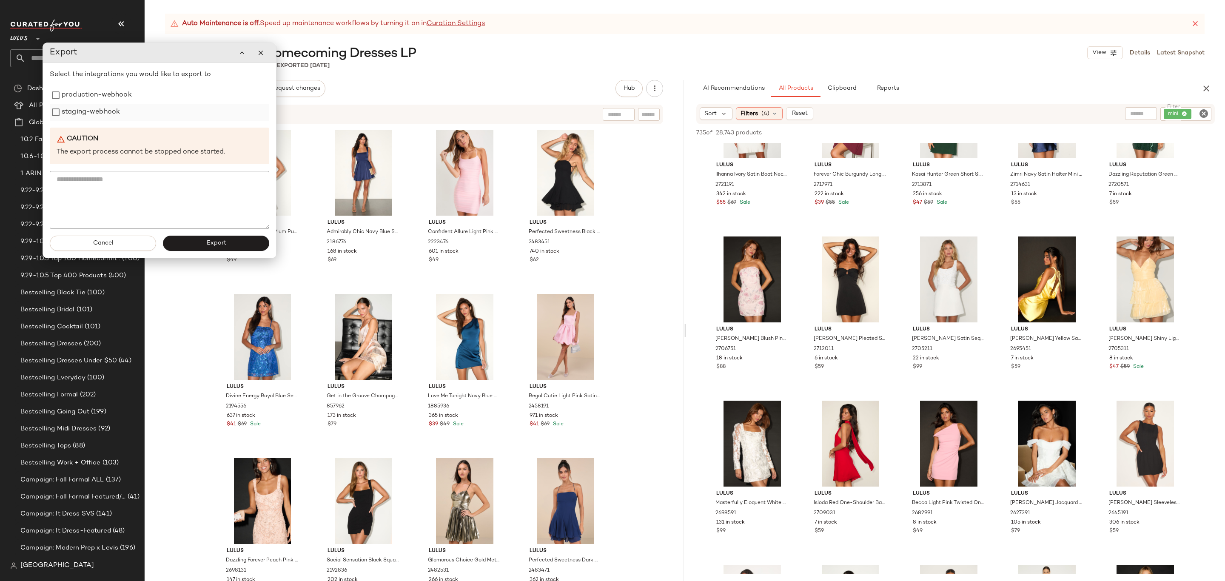
click at [130, 113] on div "staging-webhook" at bounding box center [160, 112] width 220 height 17
click at [123, 103] on label "production-webhook" at bounding box center [97, 95] width 70 height 17
click at [119, 106] on label "staging-webhook" at bounding box center [91, 112] width 58 height 17
click at [191, 247] on button "Export" at bounding box center [216, 243] width 106 height 15
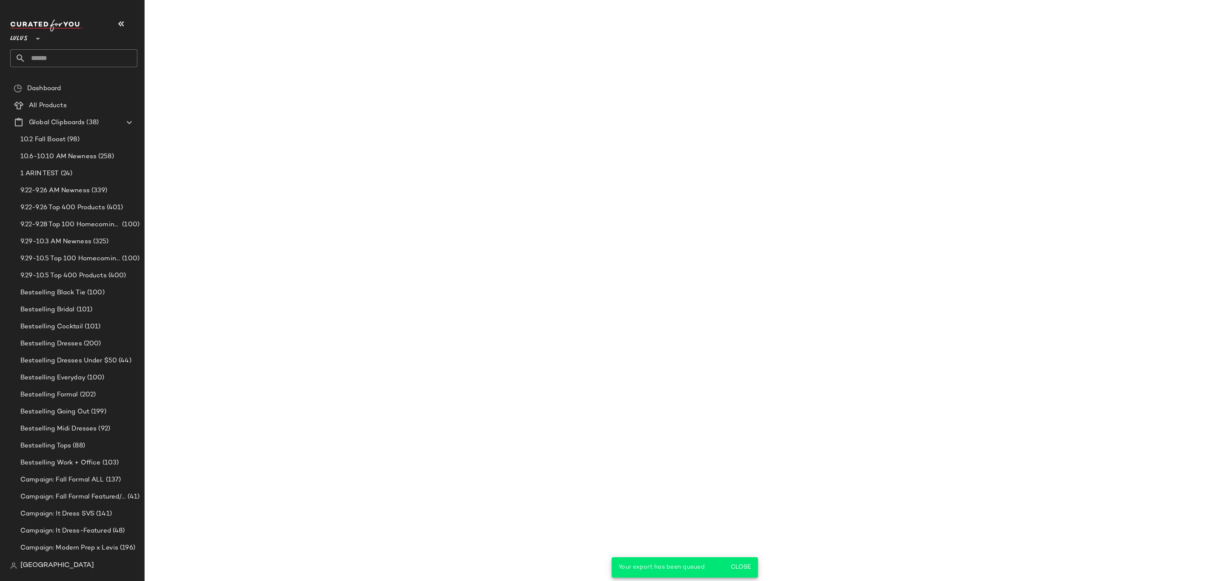
scroll to position [895, 0]
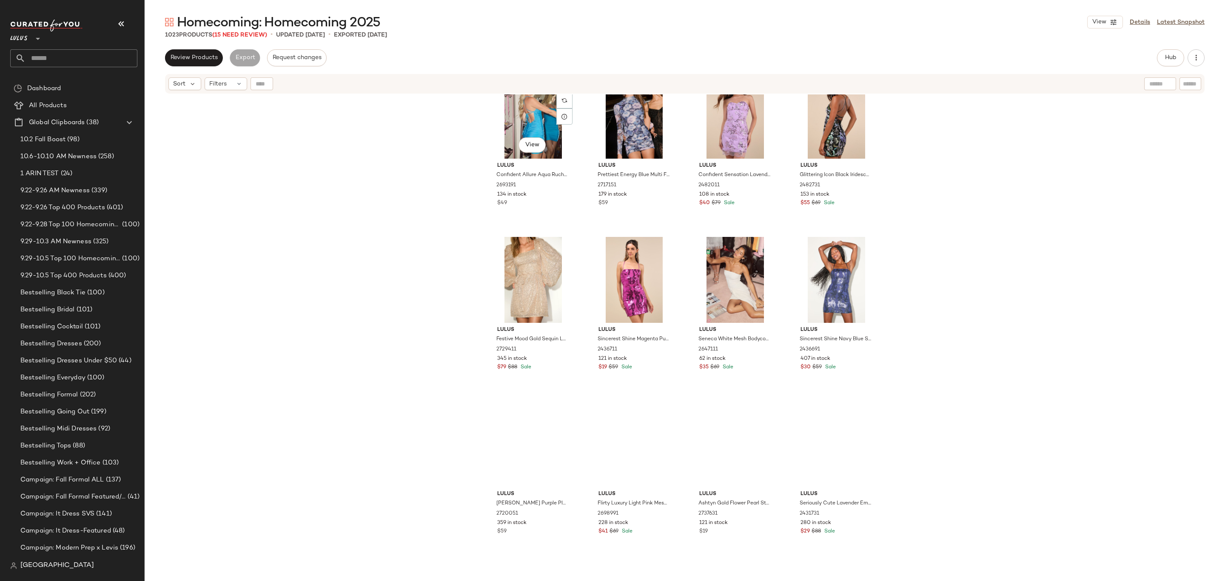
scroll to position [394, 0]
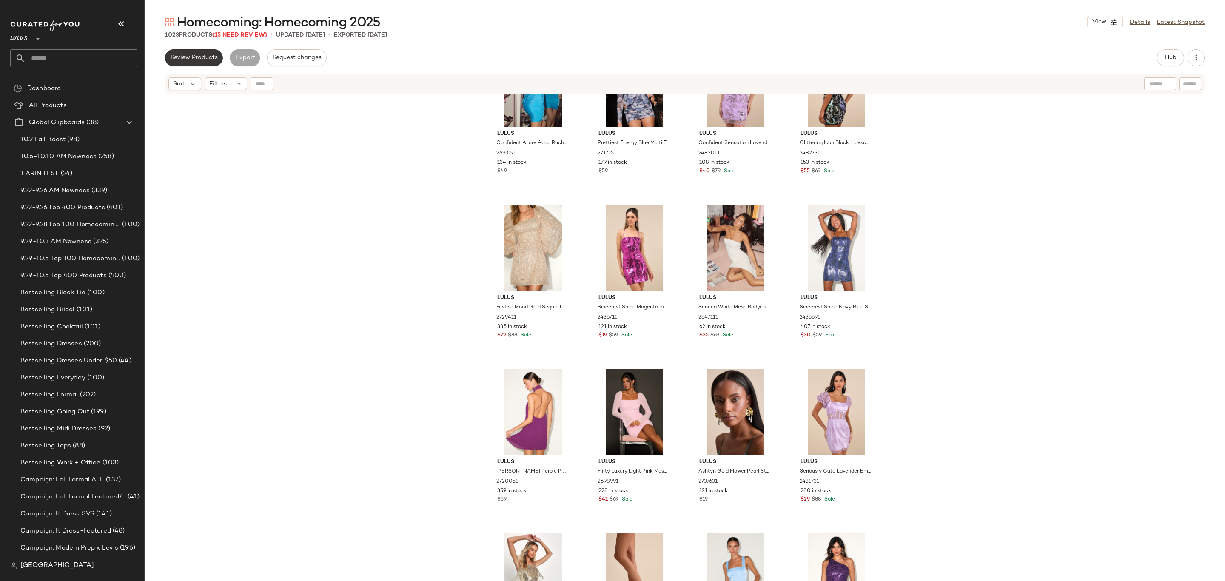
click at [182, 57] on span "Review Products" at bounding box center [194, 57] width 48 height 7
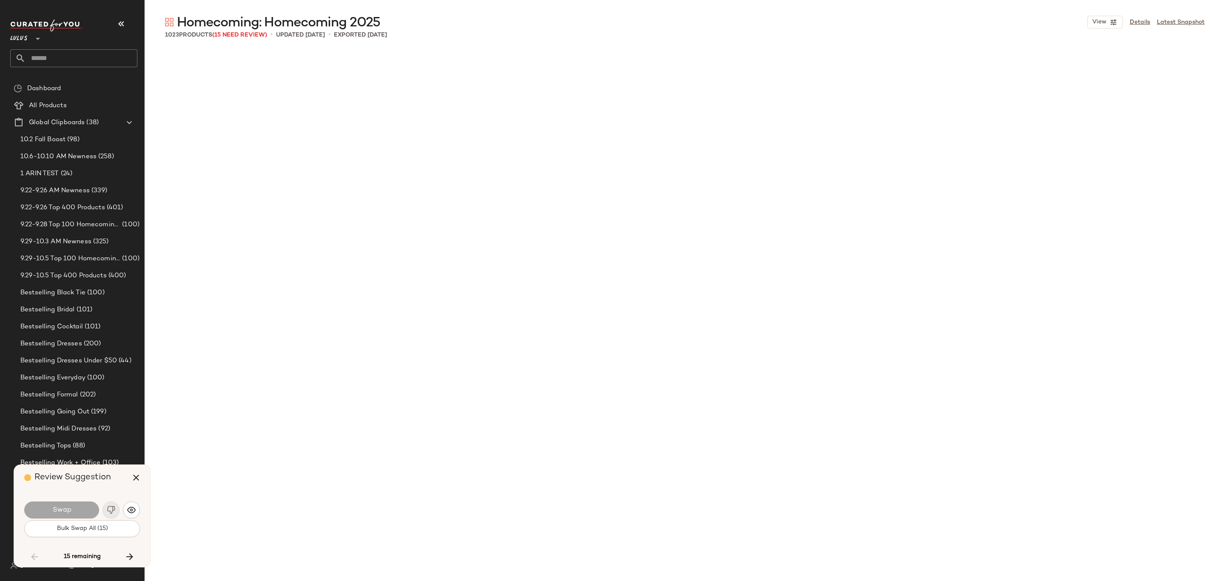
scroll to position [19545, 0]
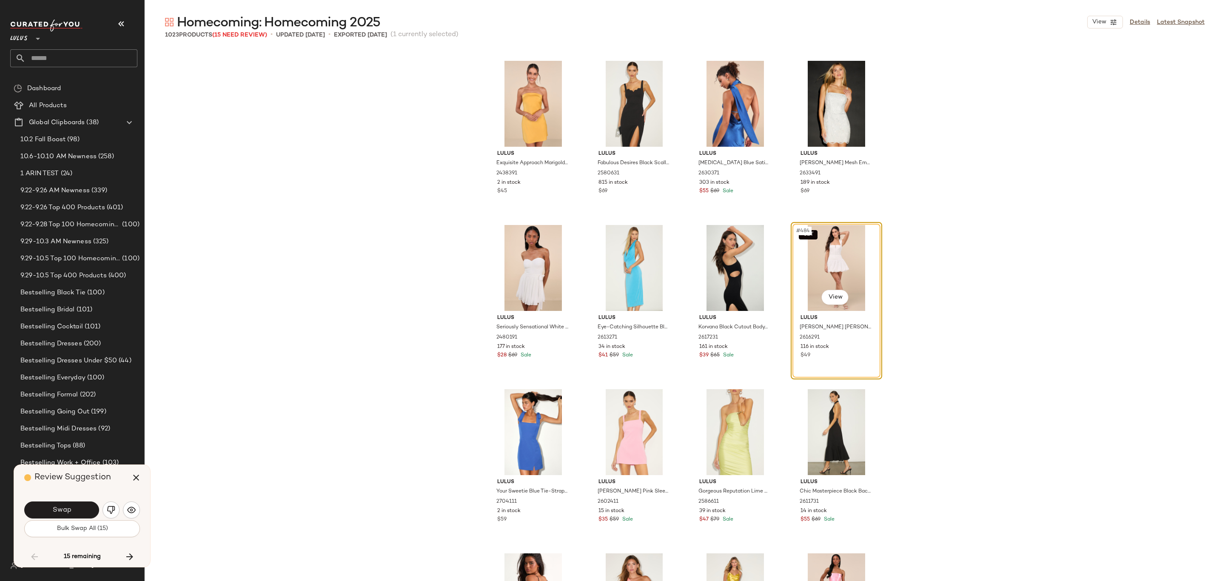
click at [138, 474] on icon "button" at bounding box center [136, 478] width 10 height 10
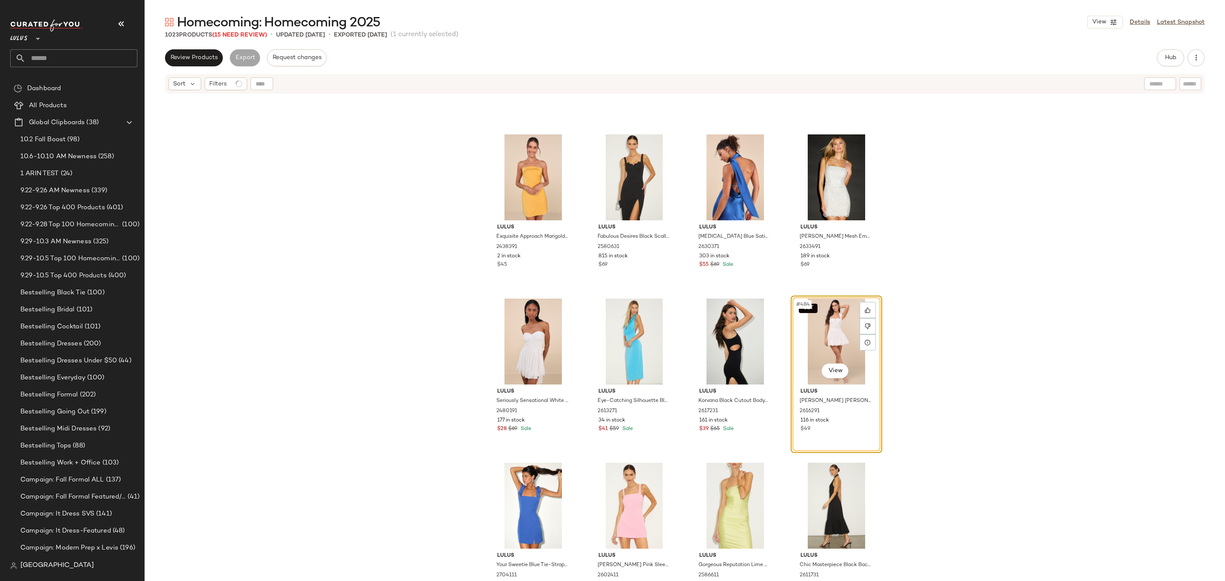
scroll to position [19368, 0]
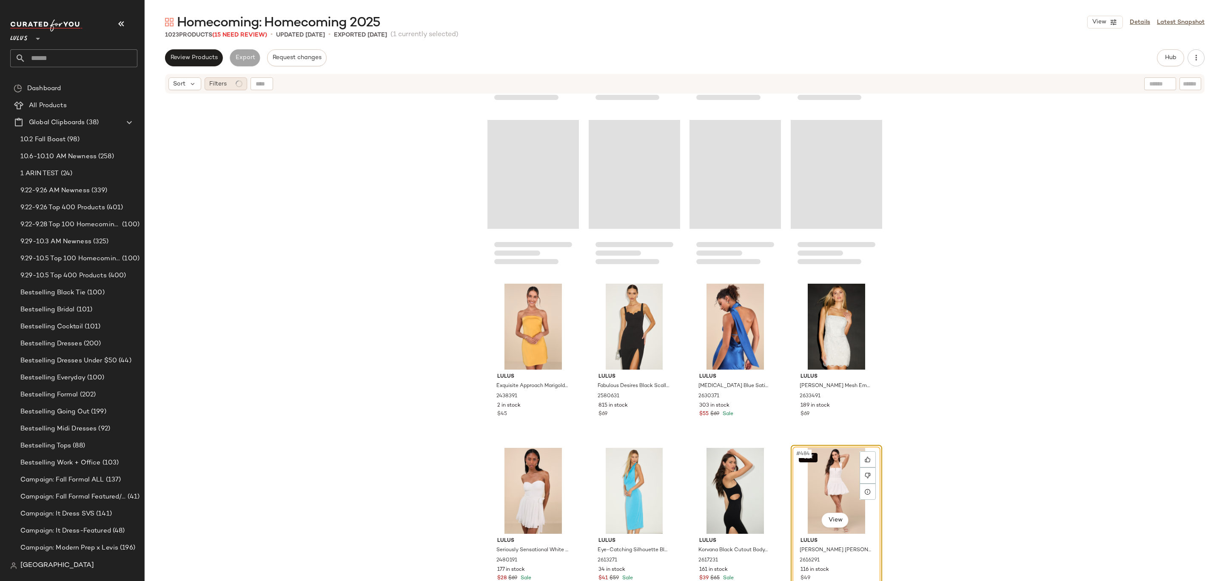
click at [233, 80] on div "Filters" at bounding box center [226, 83] width 43 height 13
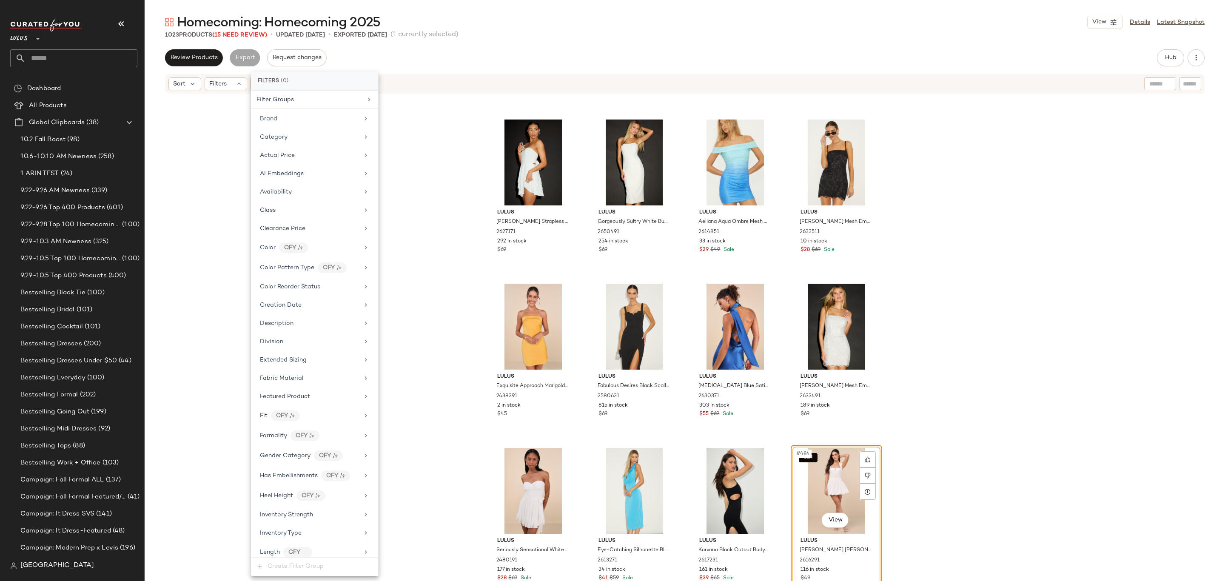
drag, startPoint x: 326, startPoint y: 197, endPoint x: 323, endPoint y: 203, distance: 6.3
click at [325, 203] on div "Filter Groups Brand Category Actual Price AI Embeddings Availability Class Clea…" at bounding box center [314, 324] width 127 height 467
click at [335, 197] on div "Availability" at bounding box center [314, 192] width 120 height 17
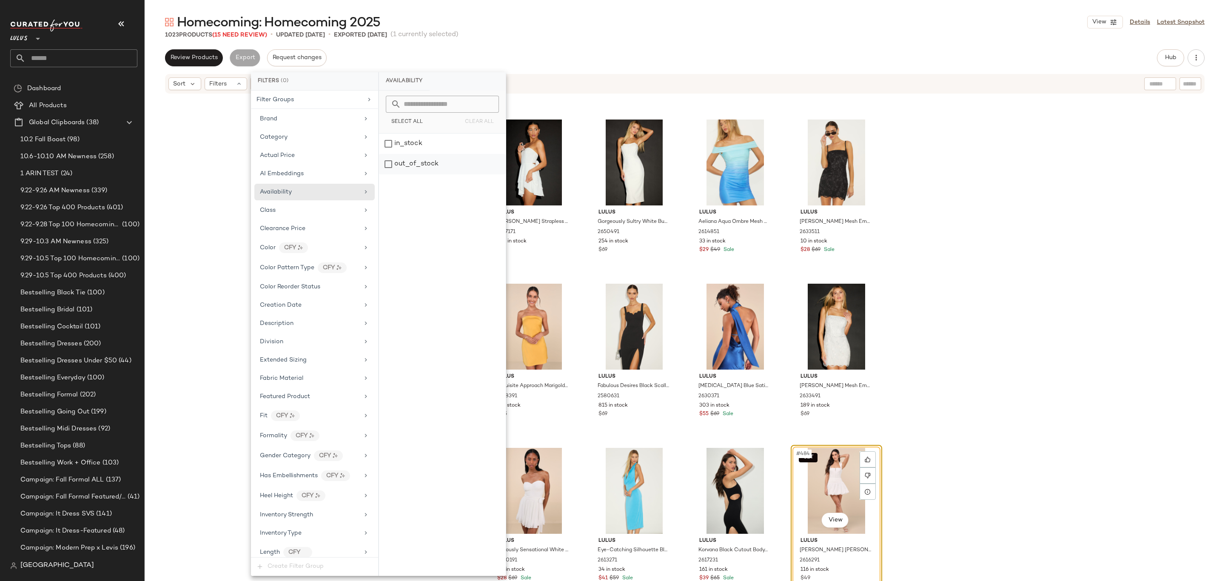
click at [420, 159] on div "out_of_stock" at bounding box center [442, 164] width 127 height 20
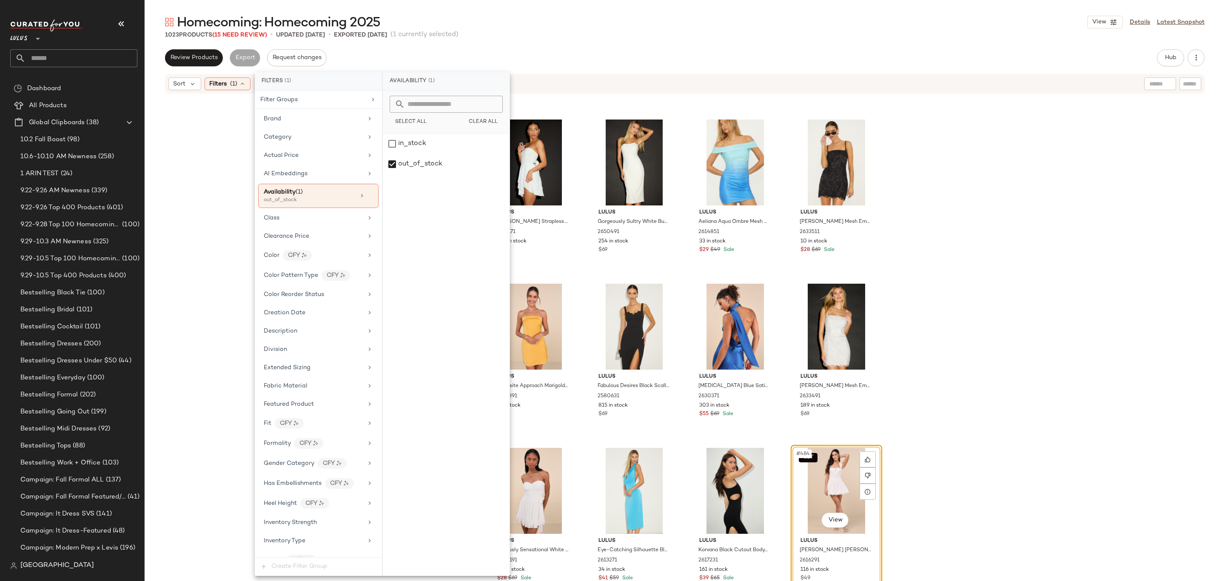
click at [569, 79] on div "Sort Filters (1) Reset" at bounding box center [630, 83] width 923 height 13
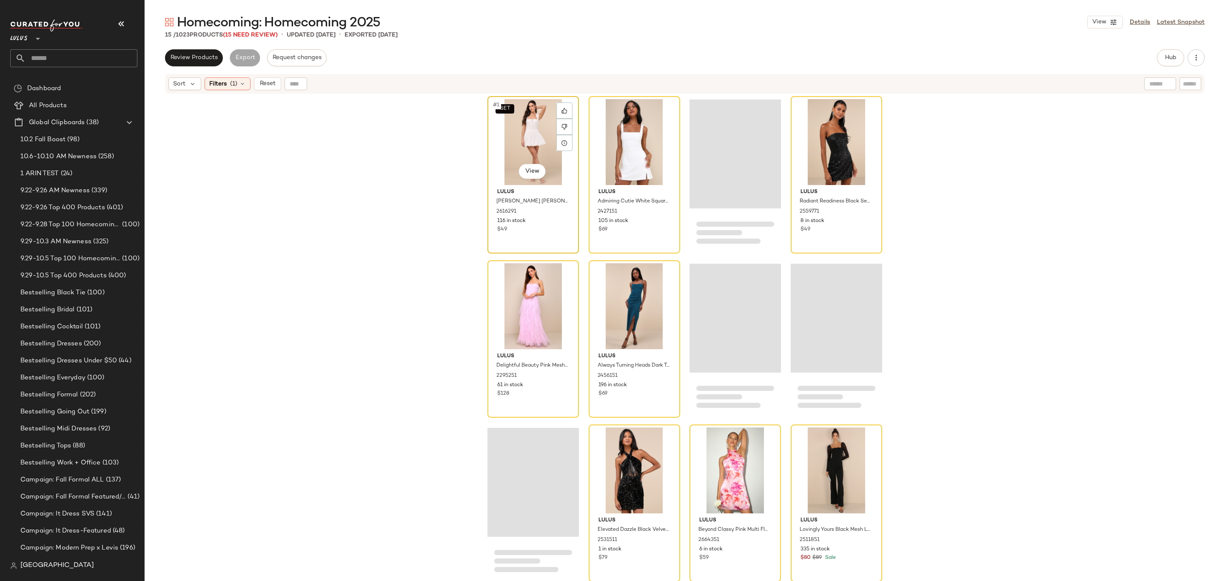
click at [495, 153] on div "SET #1 View" at bounding box center [534, 142] width 86 height 86
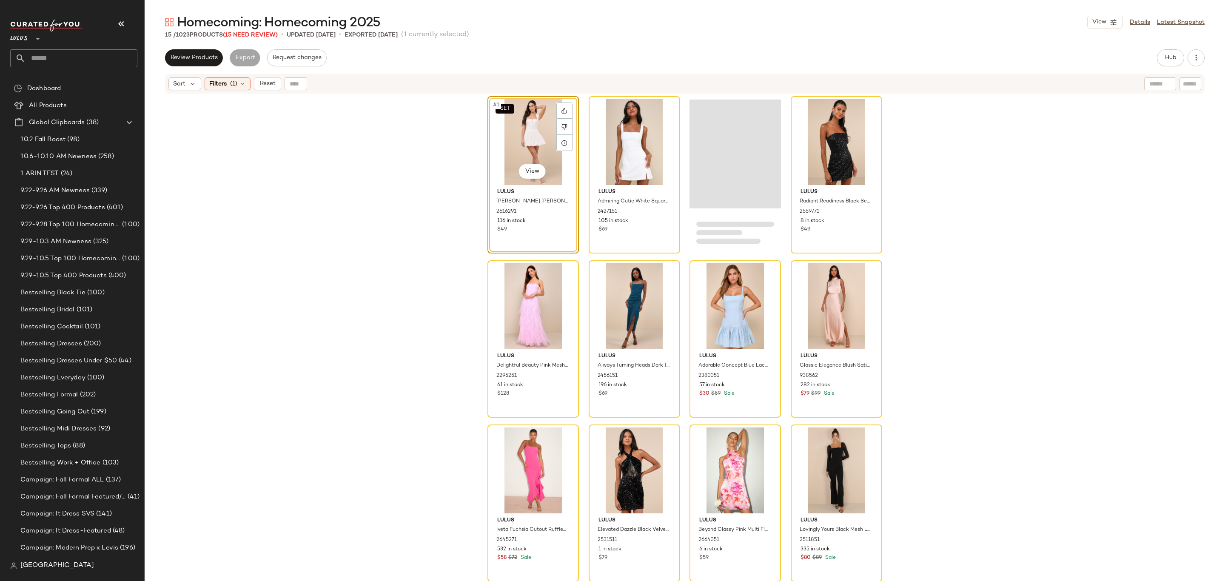
click at [518, 151] on div "SET #1 View" at bounding box center [534, 142] width 86 height 86
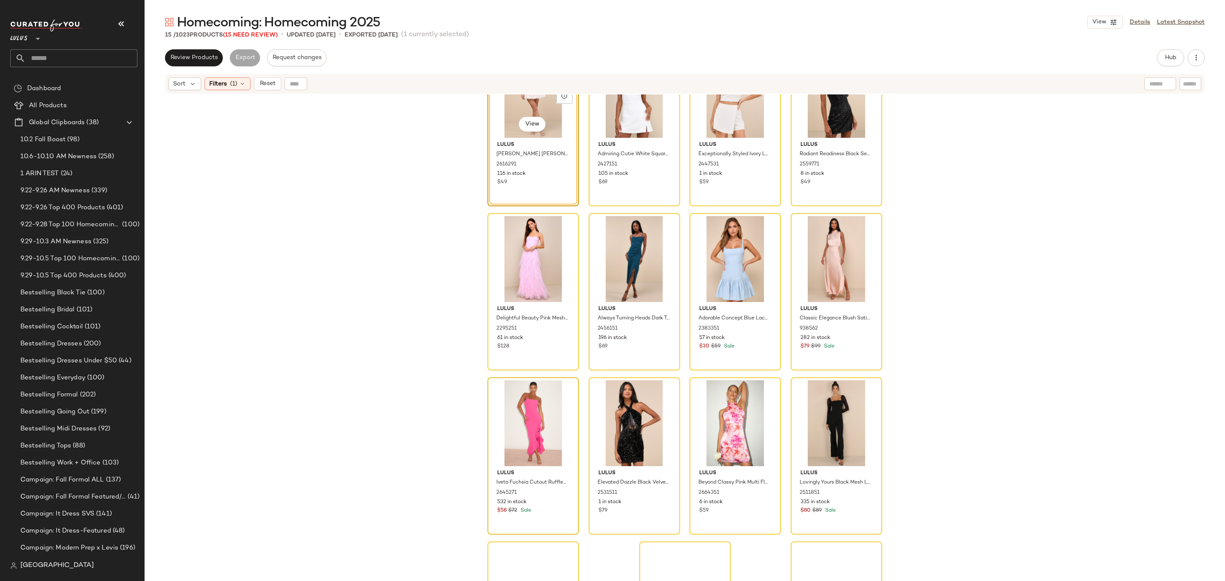
scroll to position [143, 0]
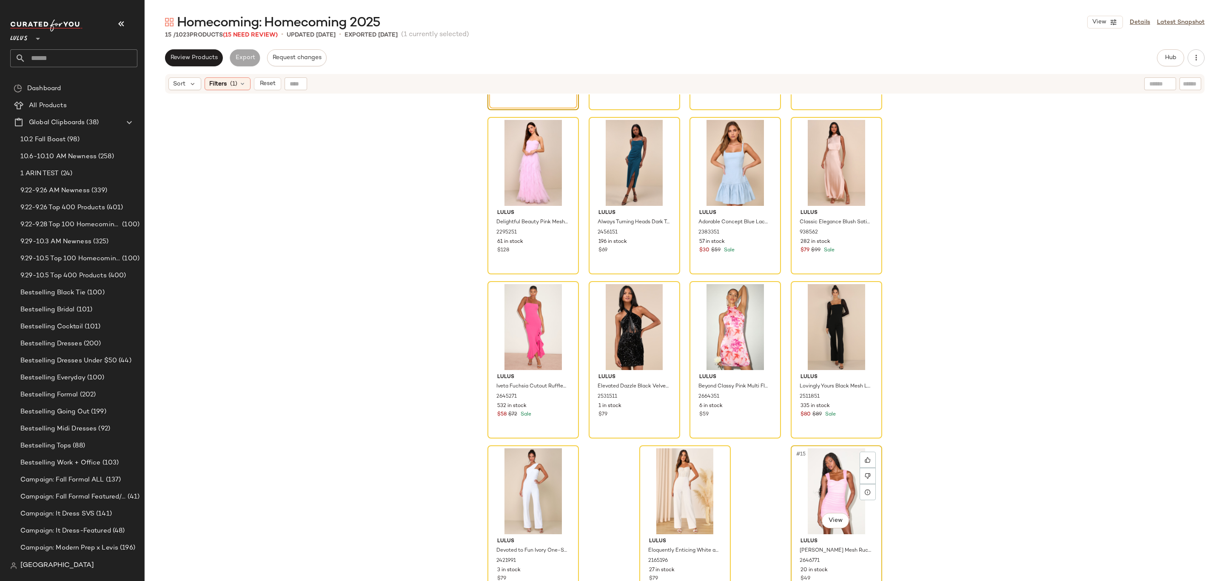
click at [812, 486] on div "#15 View" at bounding box center [837, 491] width 86 height 86
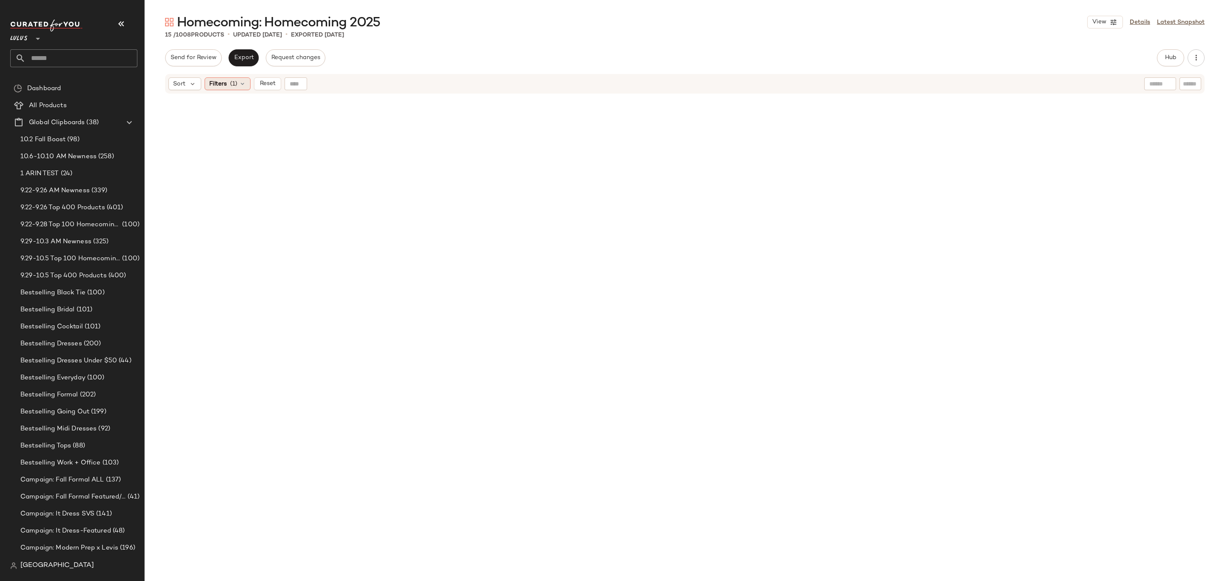
click at [224, 83] on span "Filters" at bounding box center [217, 84] width 17 height 9
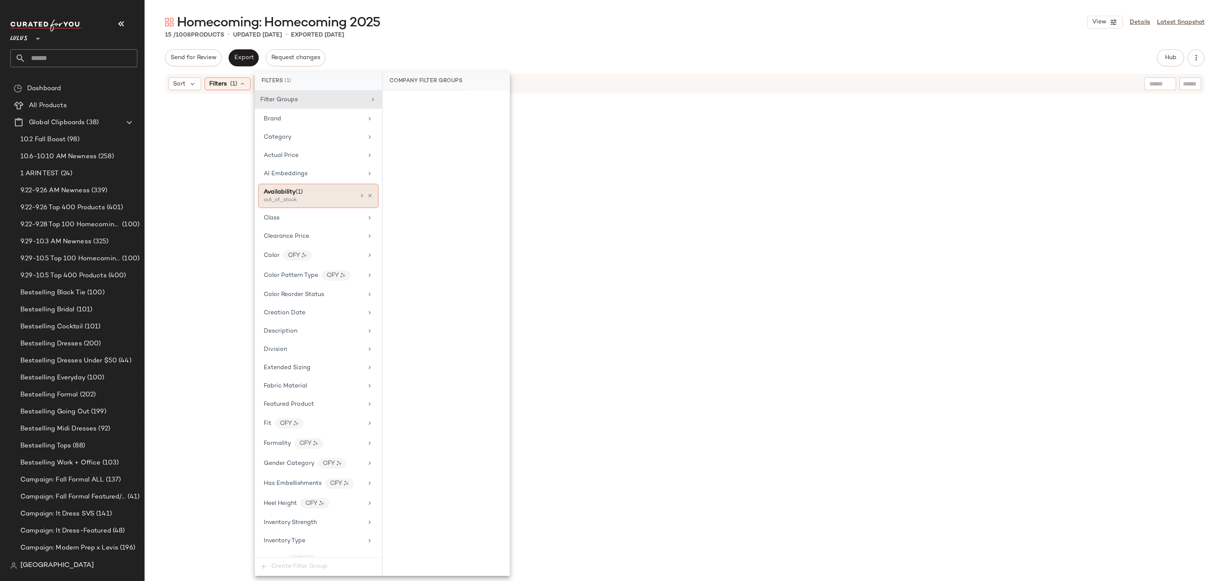
click at [365, 192] on div "Availability (1) out_of_stock" at bounding box center [318, 196] width 120 height 24
drag, startPoint x: 357, startPoint y: 201, endPoint x: 366, endPoint y: 199, distance: 8.8
click at [357, 200] on div "Availability (1) out_of_stock" at bounding box center [318, 196] width 120 height 24
drag, startPoint x: 366, startPoint y: 200, endPoint x: 371, endPoint y: 194, distance: 7.5
click at [368, 197] on icon at bounding box center [370, 196] width 6 height 6
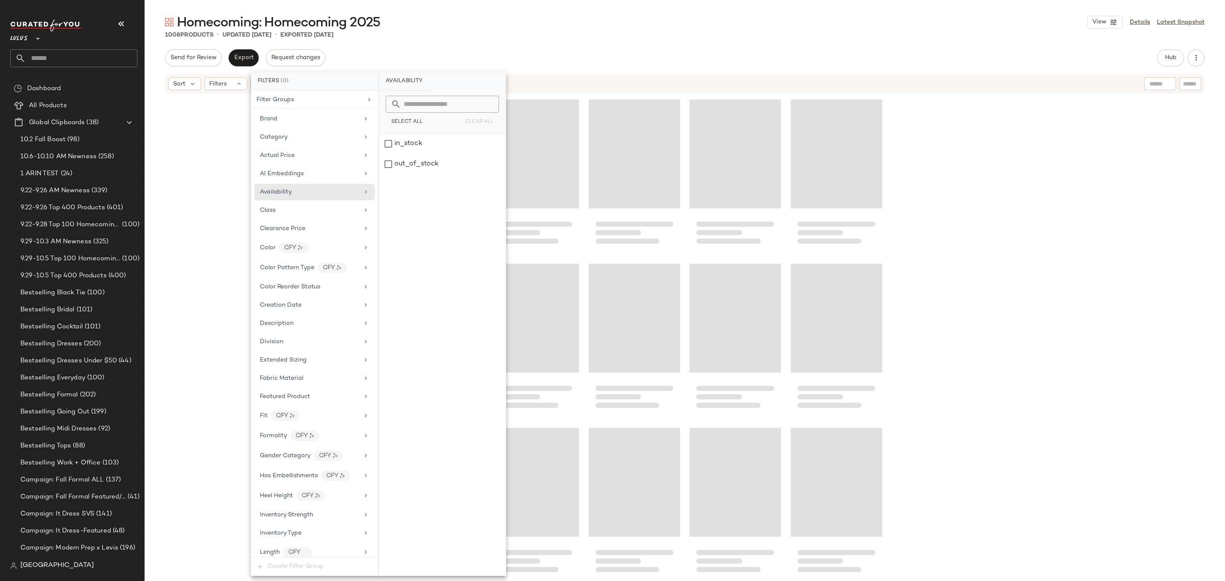
click at [588, 84] on div "Sort Filters" at bounding box center [630, 83] width 923 height 13
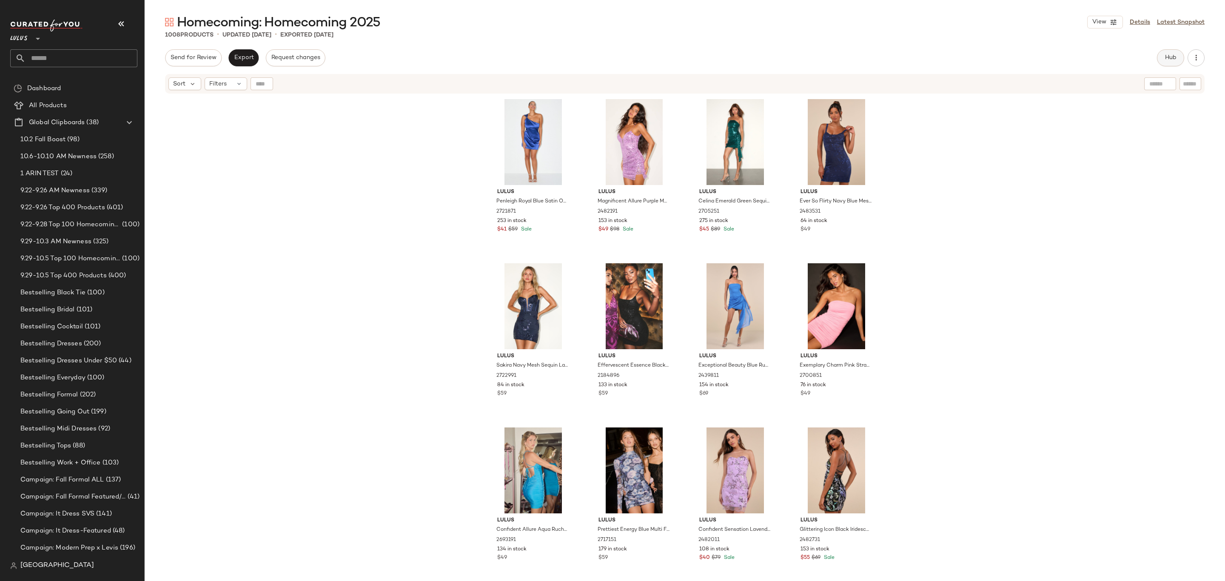
drag, startPoint x: 1175, startPoint y: 51, endPoint x: 1171, endPoint y: 53, distance: 4.4
click at [1175, 53] on div "Homecoming: Homecoming 2025 View Details Latest Snapshot 1008 Products • update…" at bounding box center [685, 298] width 1081 height 568
click at [1171, 53] on button "Hub" at bounding box center [1170, 57] width 27 height 17
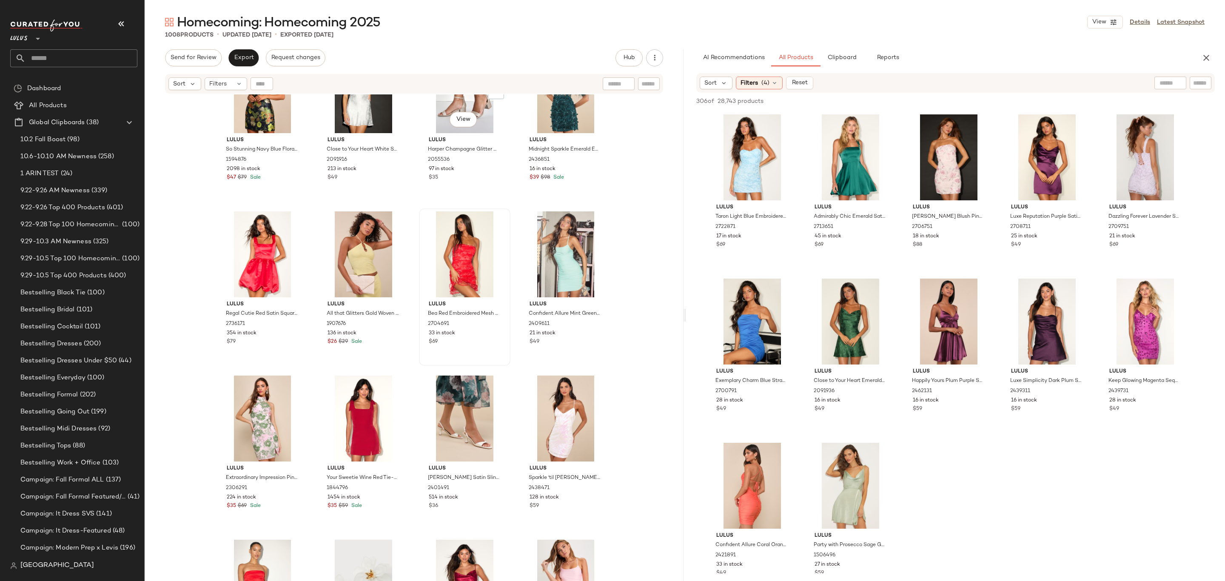
scroll to position [4330, 0]
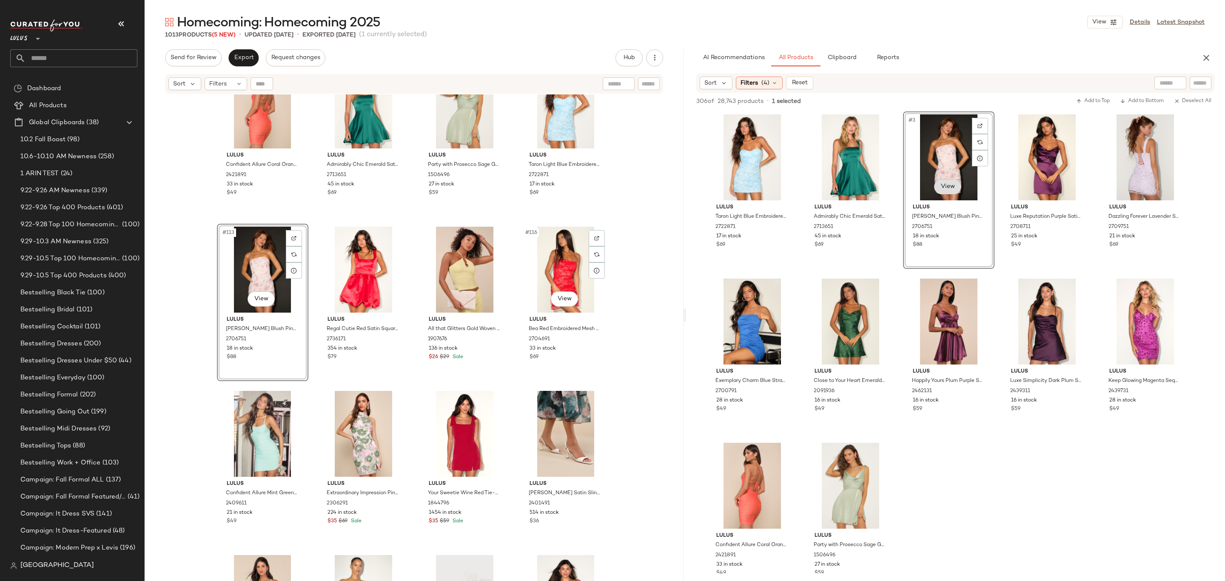
scroll to position [4518, 0]
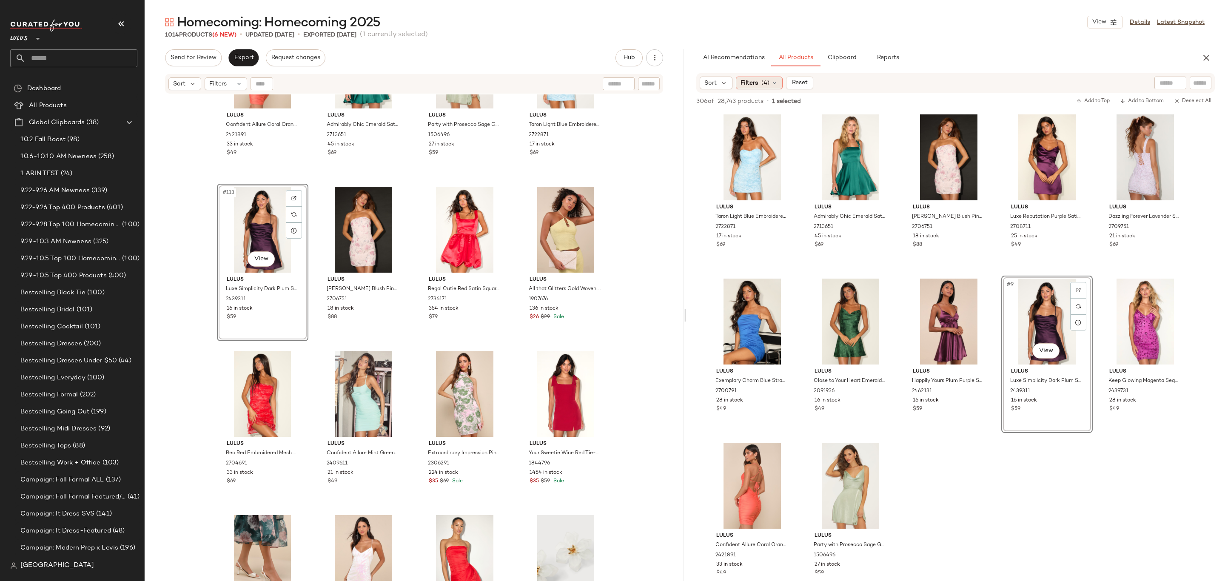
click at [741, 85] on span "Filters" at bounding box center [749, 83] width 17 height 9
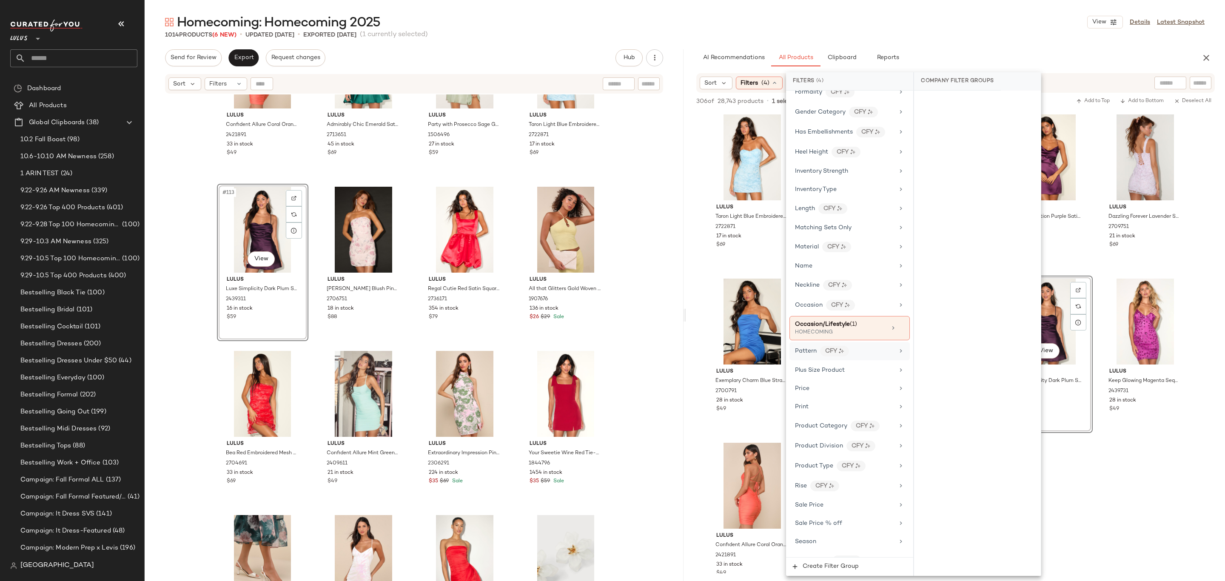
scroll to position [407, 0]
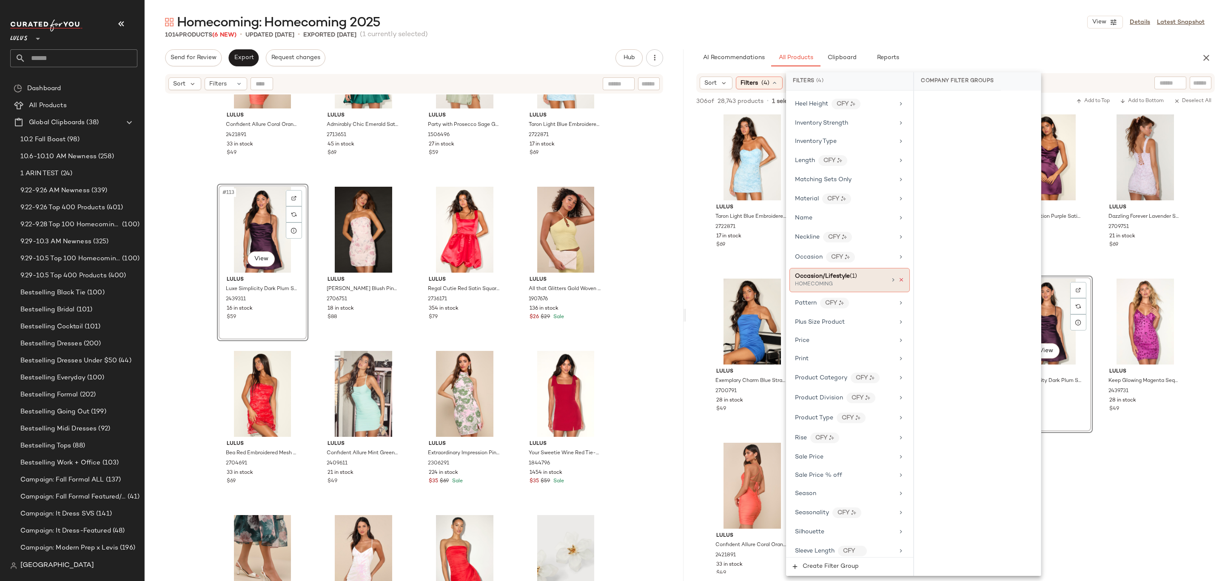
click at [899, 283] on icon at bounding box center [902, 280] width 6 height 6
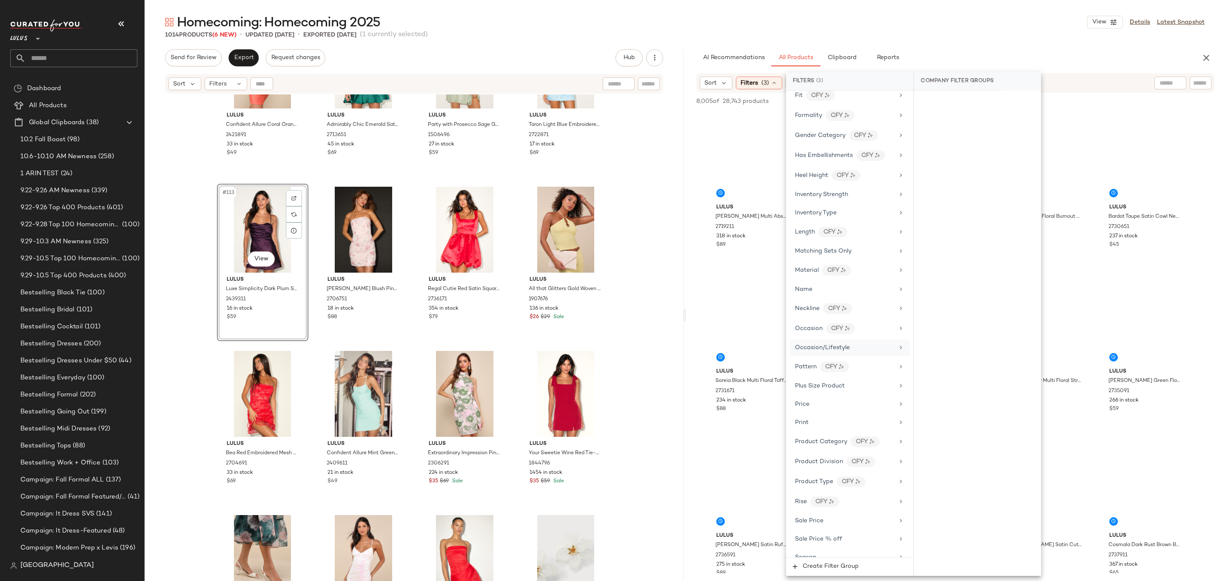
scroll to position [0, 0]
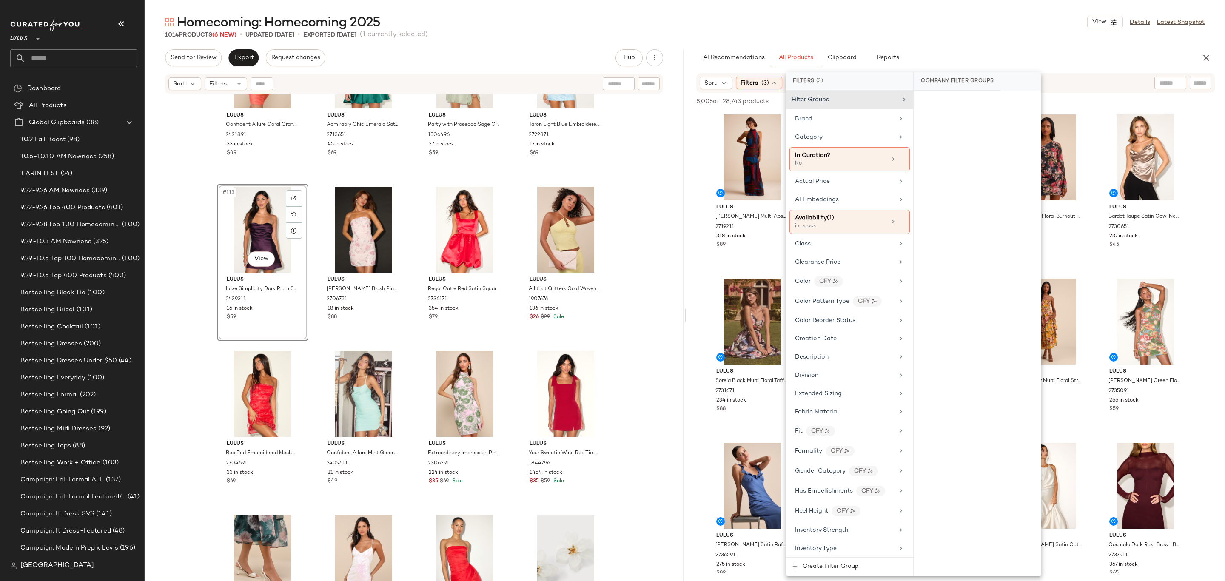
click at [958, 39] on div "Homecoming: Homecoming 2025 View Details Latest Snapshot 1014 Products (6 New) …" at bounding box center [685, 298] width 1081 height 568
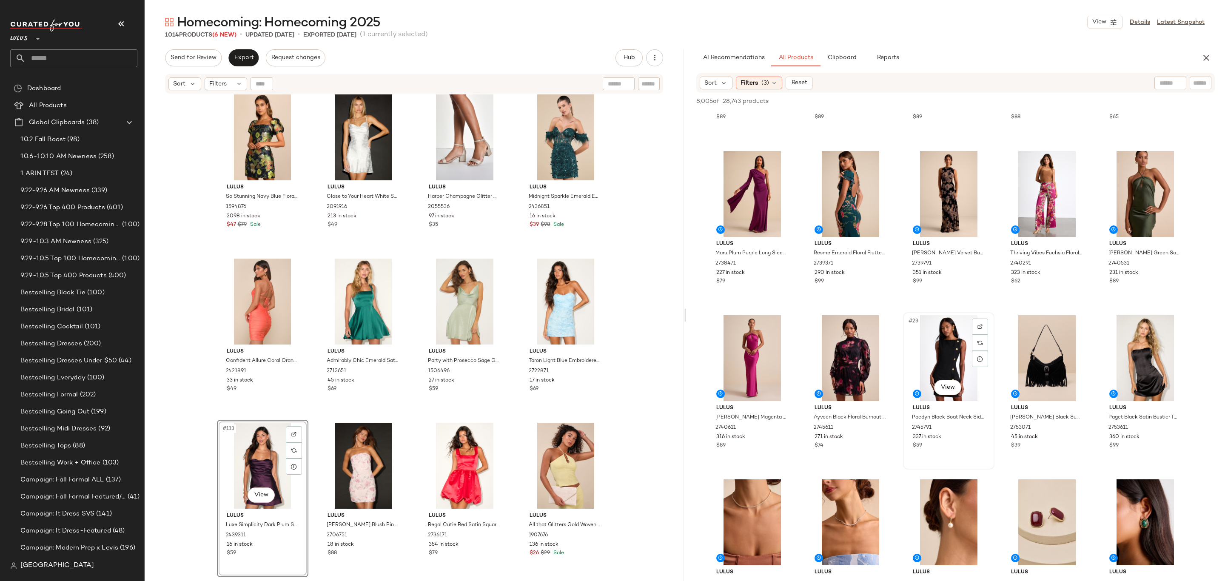
scroll to position [624, 0]
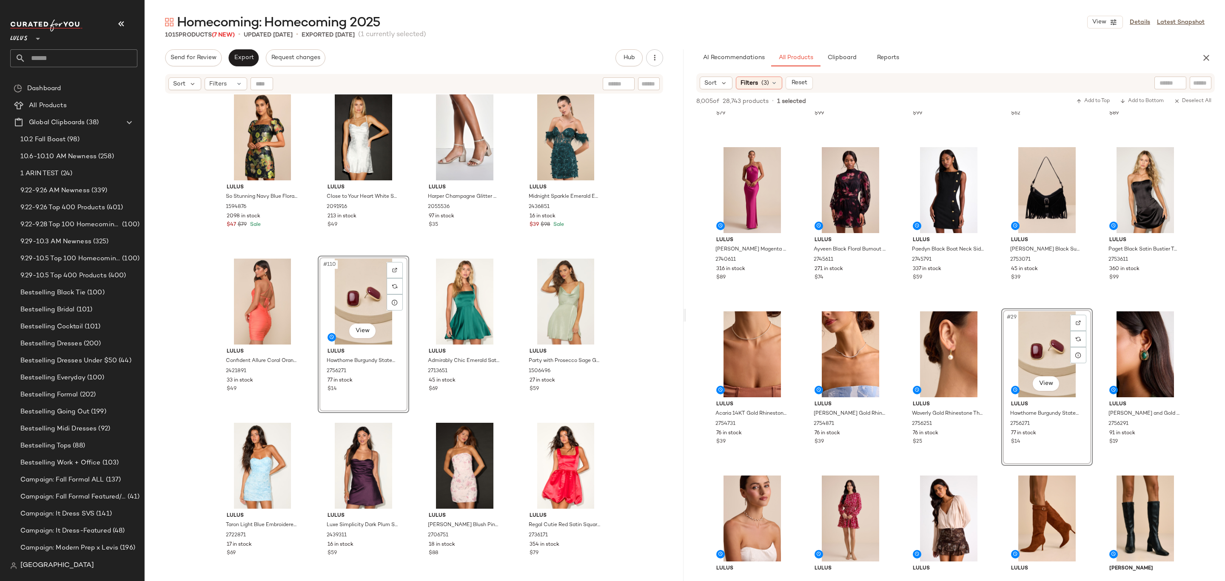
click at [348, 303] on div "#110 View" at bounding box center [364, 302] width 86 height 86
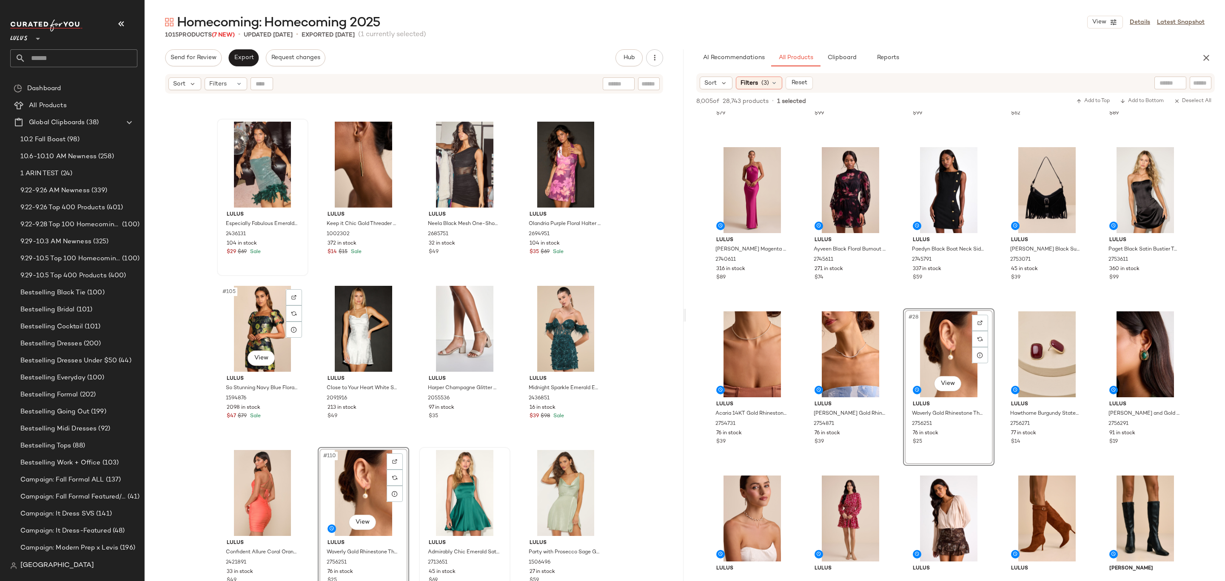
scroll to position [4019, 0]
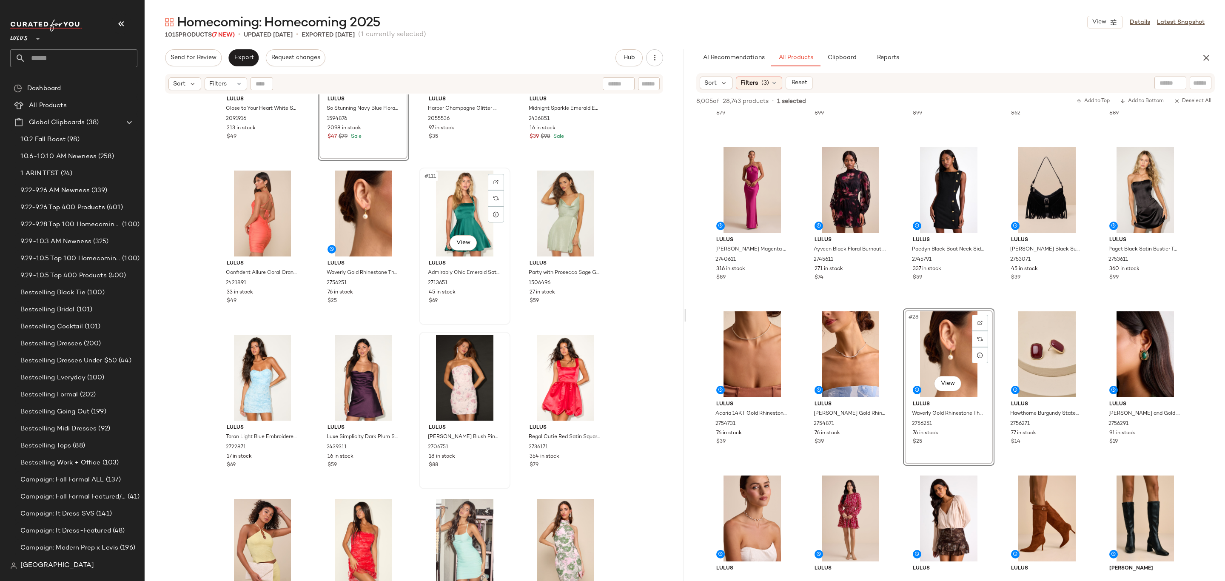
scroll to position [4419, 0]
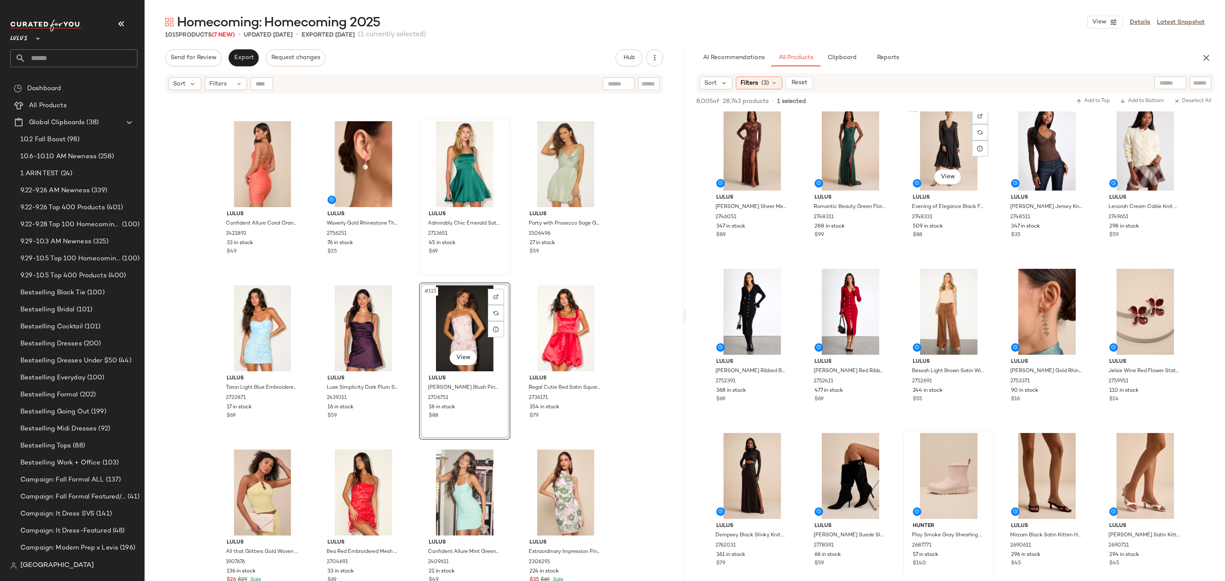
scroll to position [2854, 0]
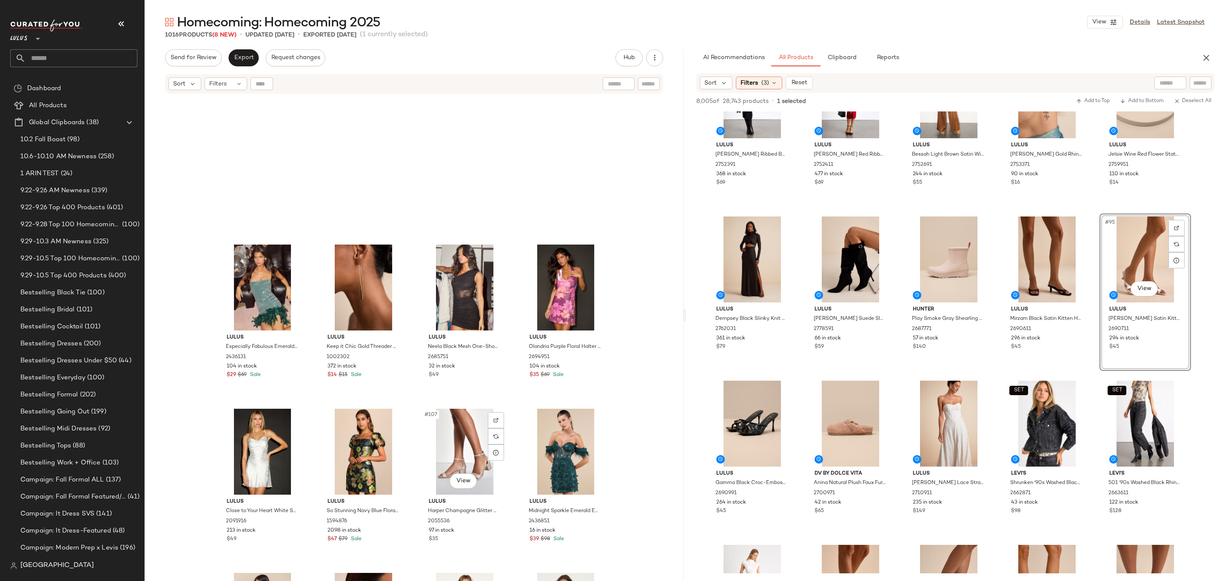
scroll to position [3893, 0]
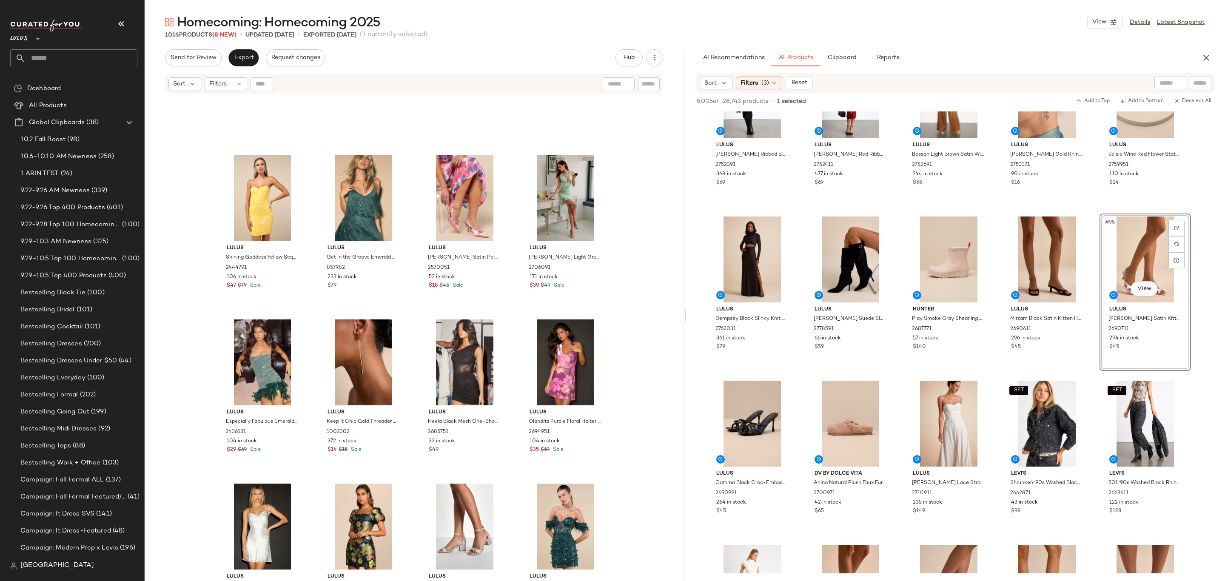
click at [765, 91] on div "Sort Filters (3) Reset" at bounding box center [956, 83] width 519 height 20
click at [766, 83] on span "(3)" at bounding box center [766, 83] width 8 height 9
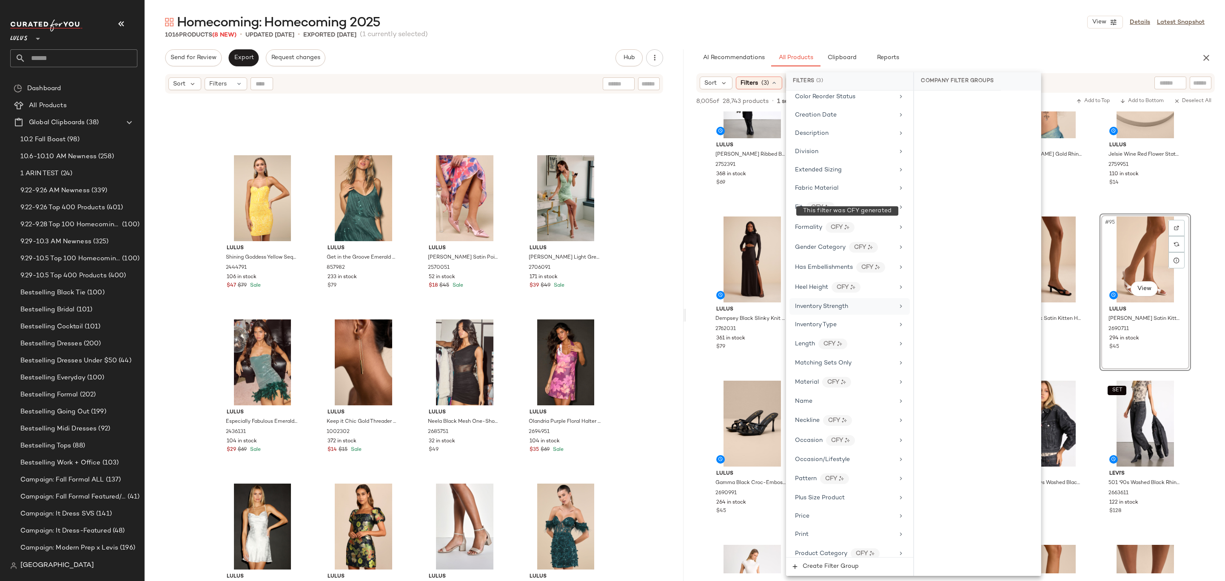
scroll to position [309, 0]
click at [846, 377] on div "Occasion/Lifestyle" at bounding box center [850, 374] width 120 height 17
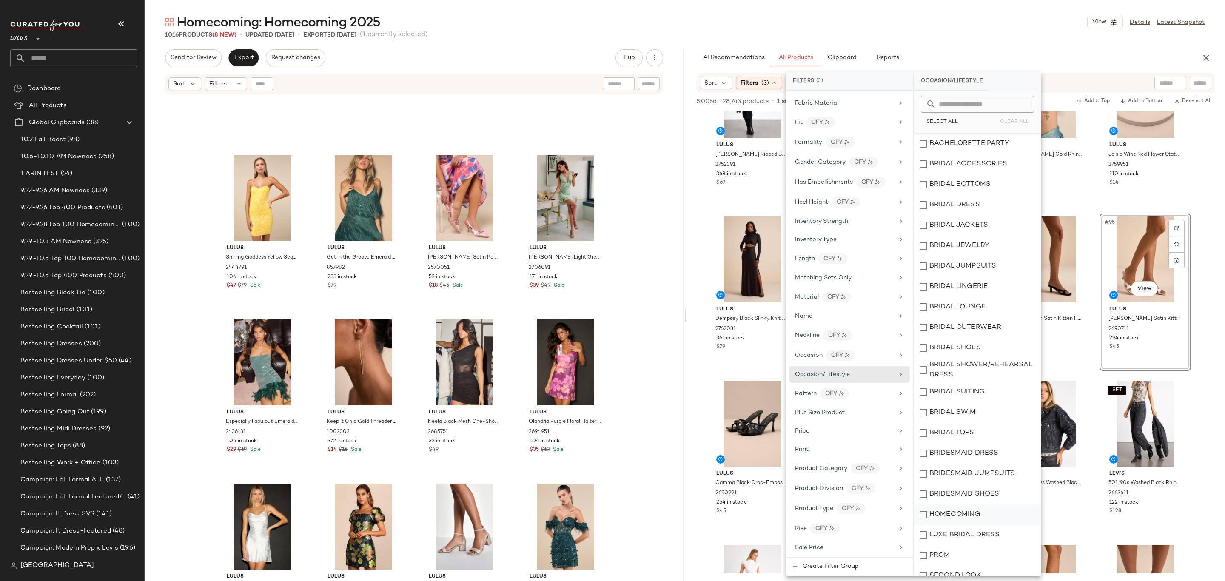
click at [953, 509] on div "HOMECOMING" at bounding box center [977, 515] width 127 height 20
click at [930, 20] on div "Homecoming: Homecoming 2025 View Details Latest Snapshot" at bounding box center [685, 22] width 1081 height 17
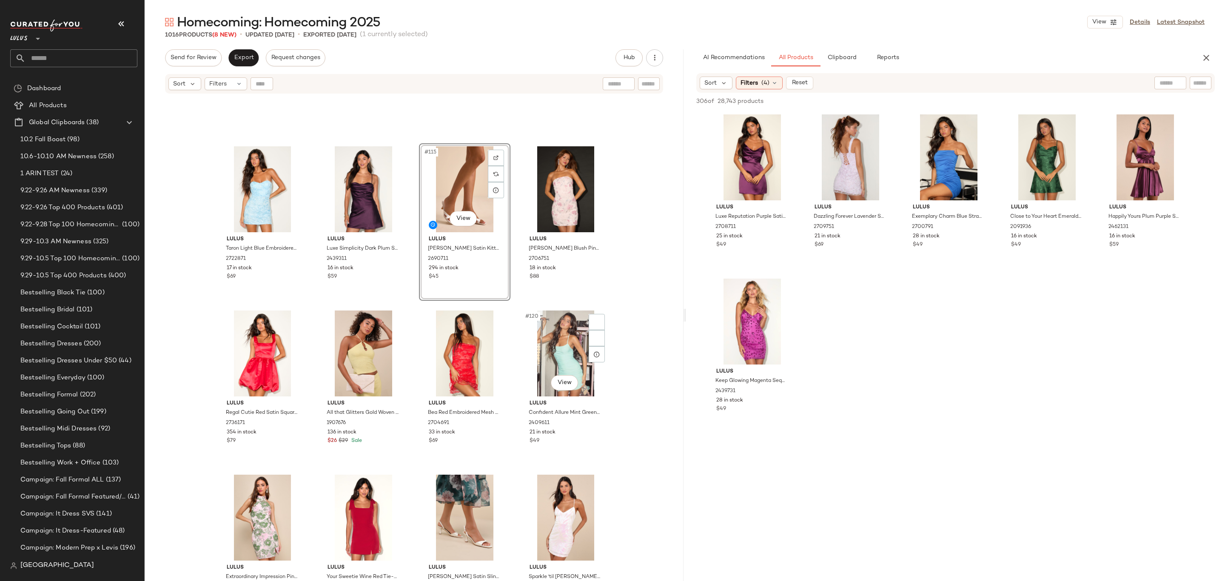
scroll to position [4712, 0]
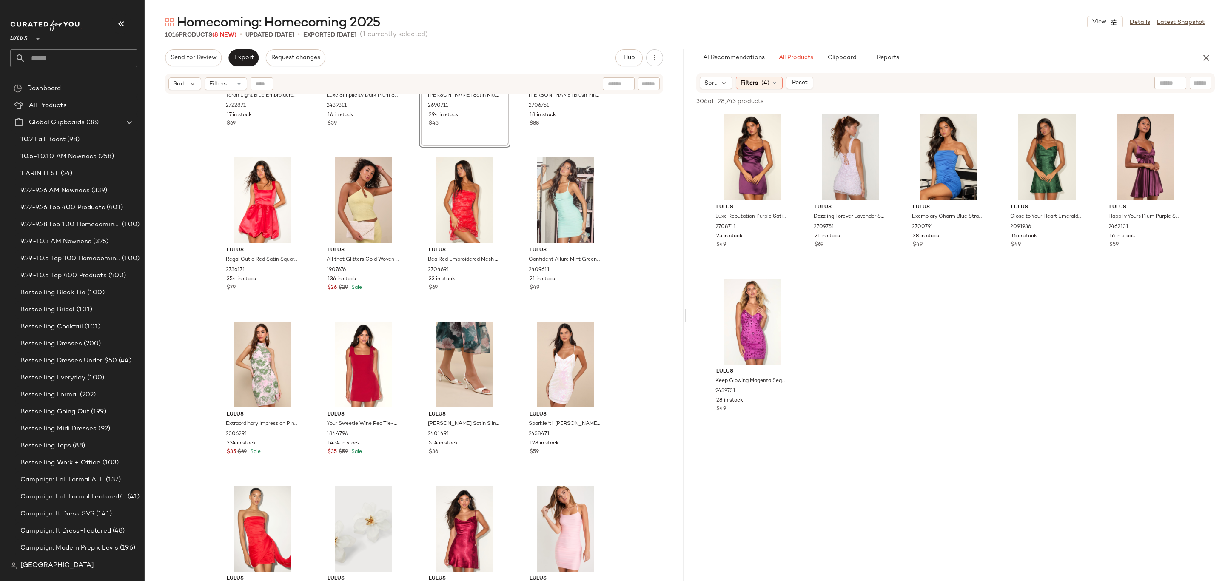
click at [894, 315] on div "Lulus Luxe Reputation Purple Satin Sleeveless Cowl Neck Mini Dress 2708711 25 i…" at bounding box center [955, 272] width 539 height 322
click at [411, 195] on div "Lulus Taron Light Blue Embroidered Strapless Bustier Mini Dress 2722871 17 in s…" at bounding box center [414, 348] width 539 height 508
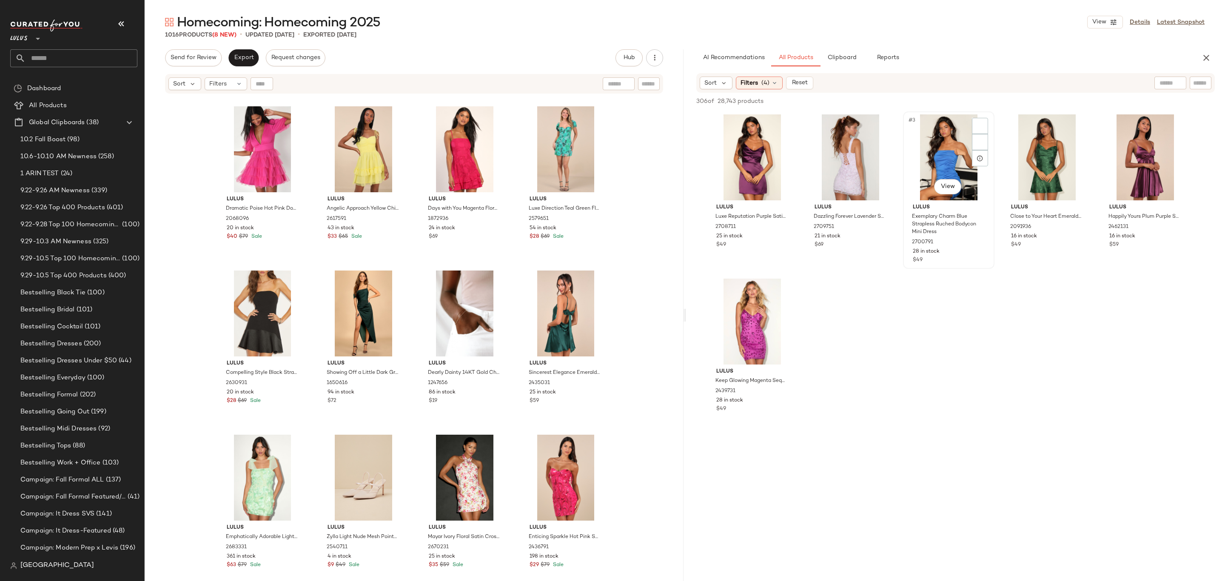
scroll to position [13626, 0]
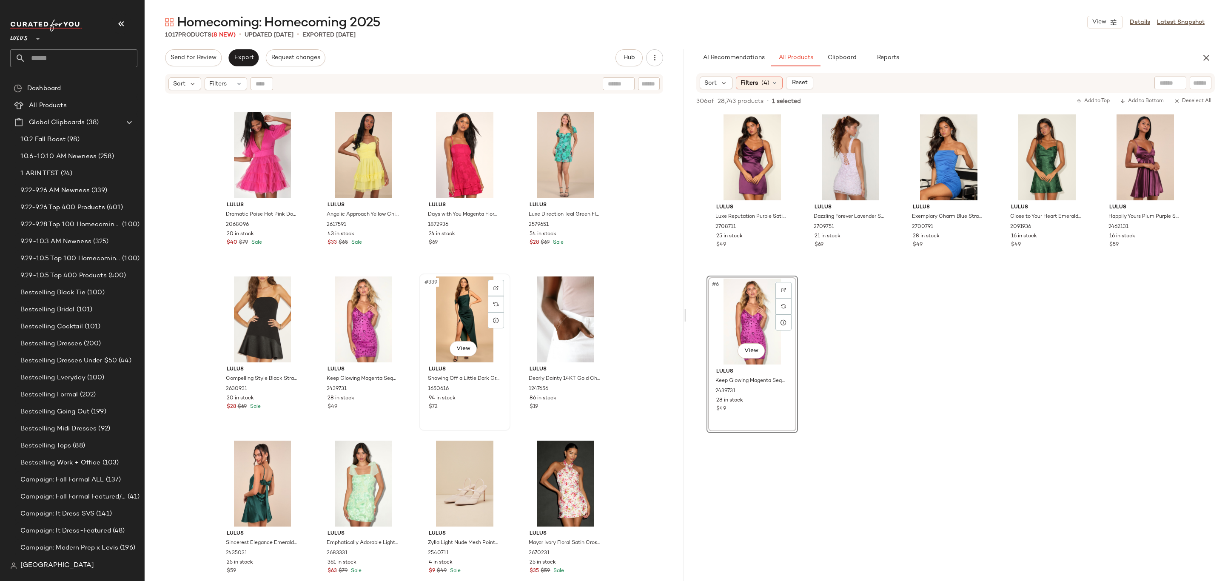
drag, startPoint x: 458, startPoint y: 320, endPoint x: 461, endPoint y: 313, distance: 7.8
click at [459, 320] on div "#339 View" at bounding box center [465, 320] width 86 height 86
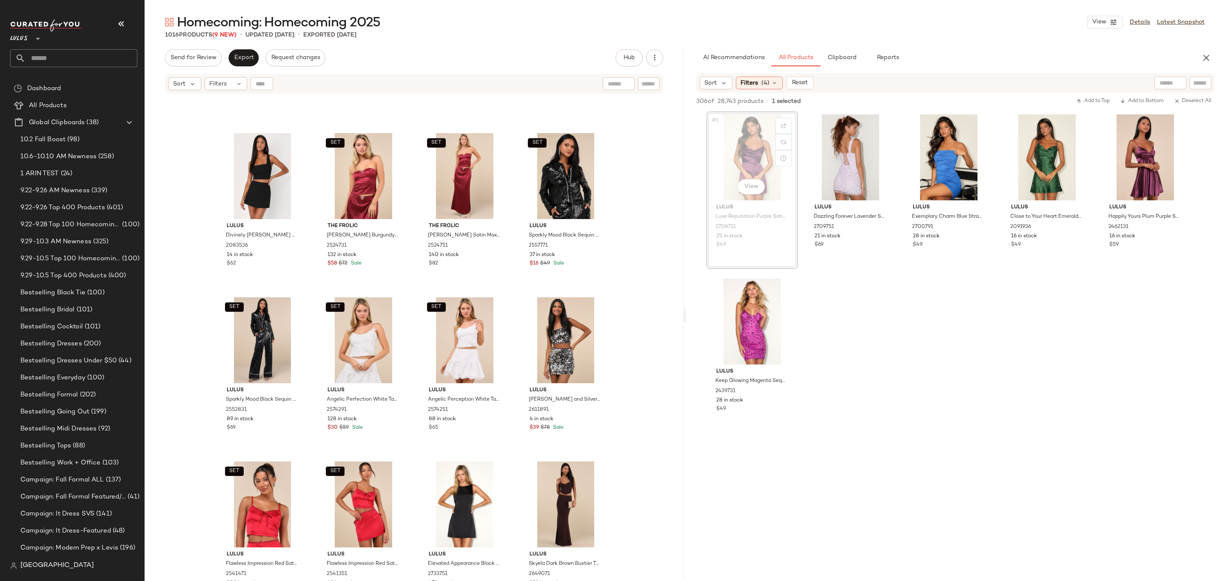
scroll to position [15411, 0]
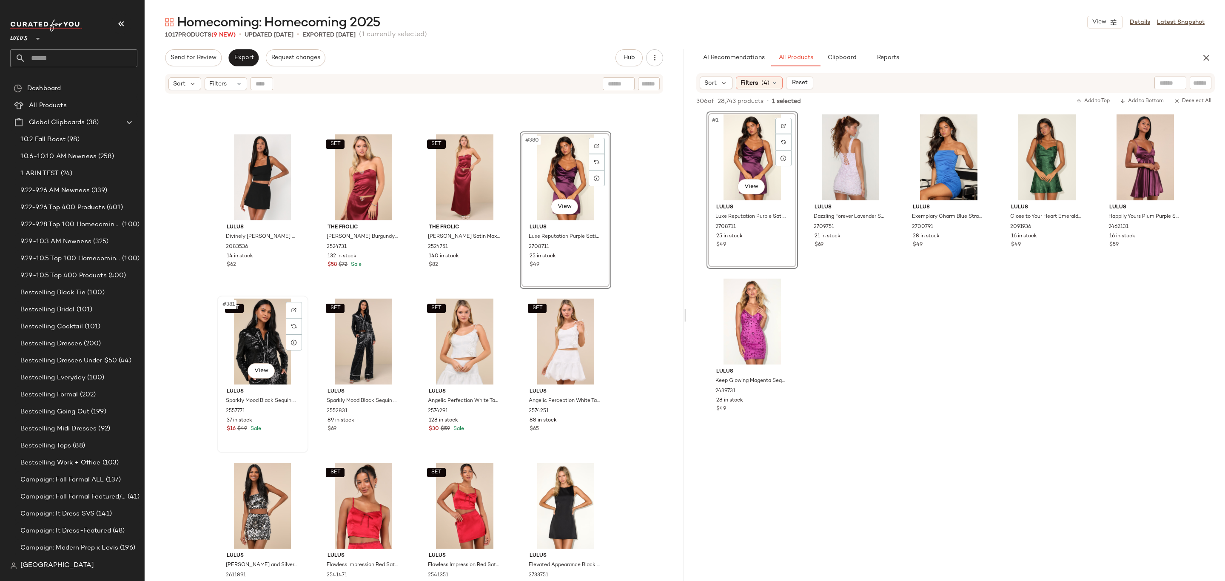
drag, startPoint x: 258, startPoint y: 328, endPoint x: 263, endPoint y: 326, distance: 6.1
click at [260, 328] on div "SET #381 View" at bounding box center [263, 342] width 86 height 86
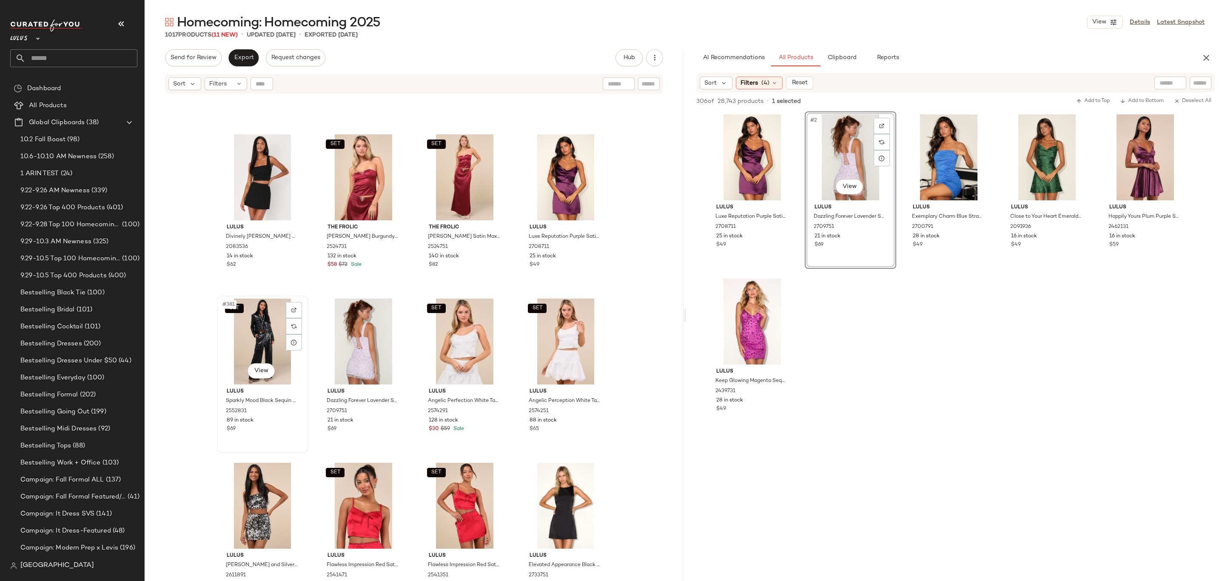
click at [270, 334] on div "SET #381 View" at bounding box center [263, 342] width 86 height 86
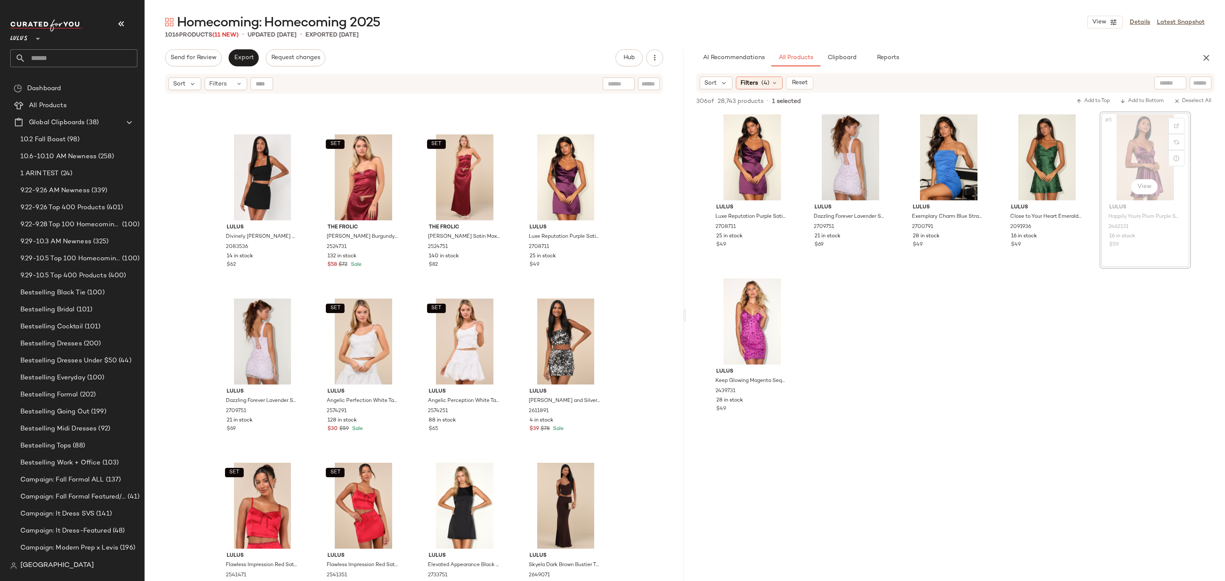
scroll to position [15407, 0]
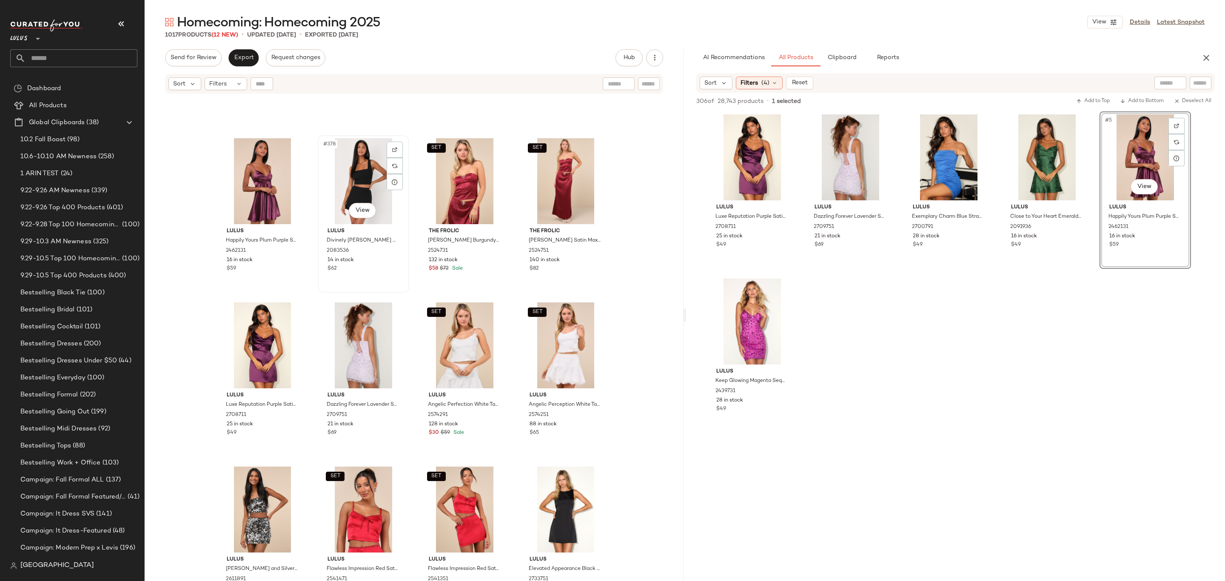
click at [350, 186] on div "#378 View" at bounding box center [364, 181] width 86 height 86
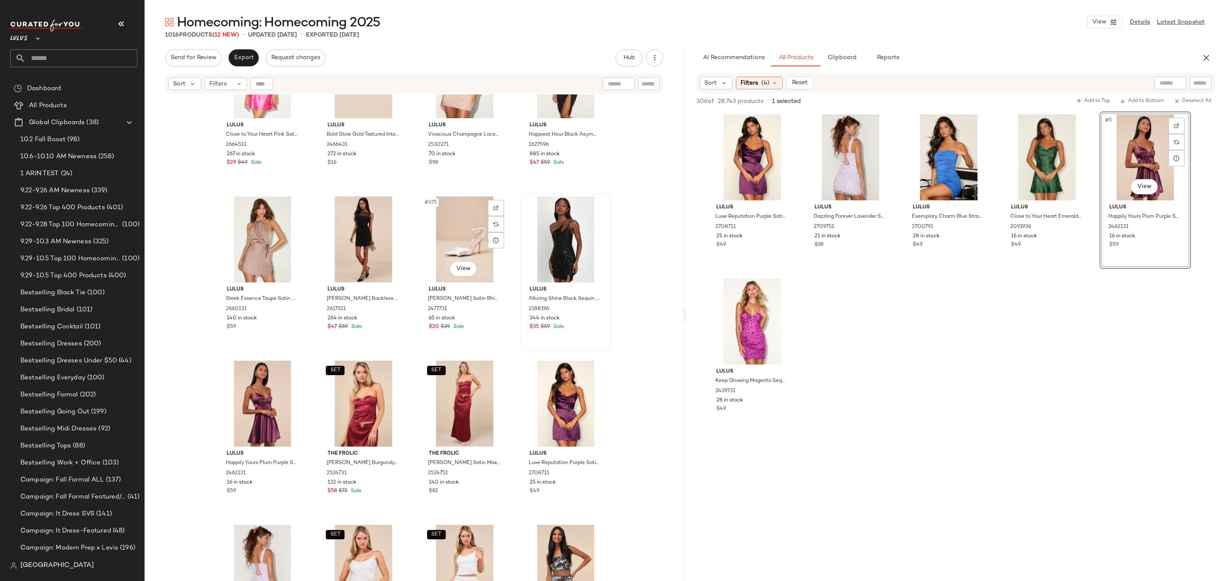
scroll to position [15245, 0]
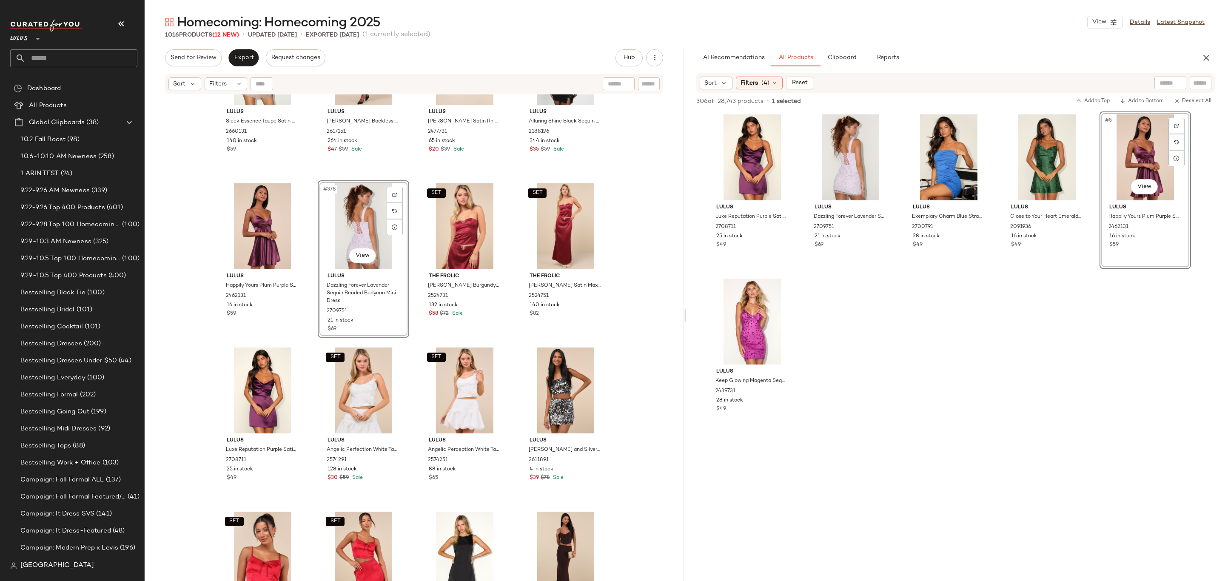
scroll to position [15389, 0]
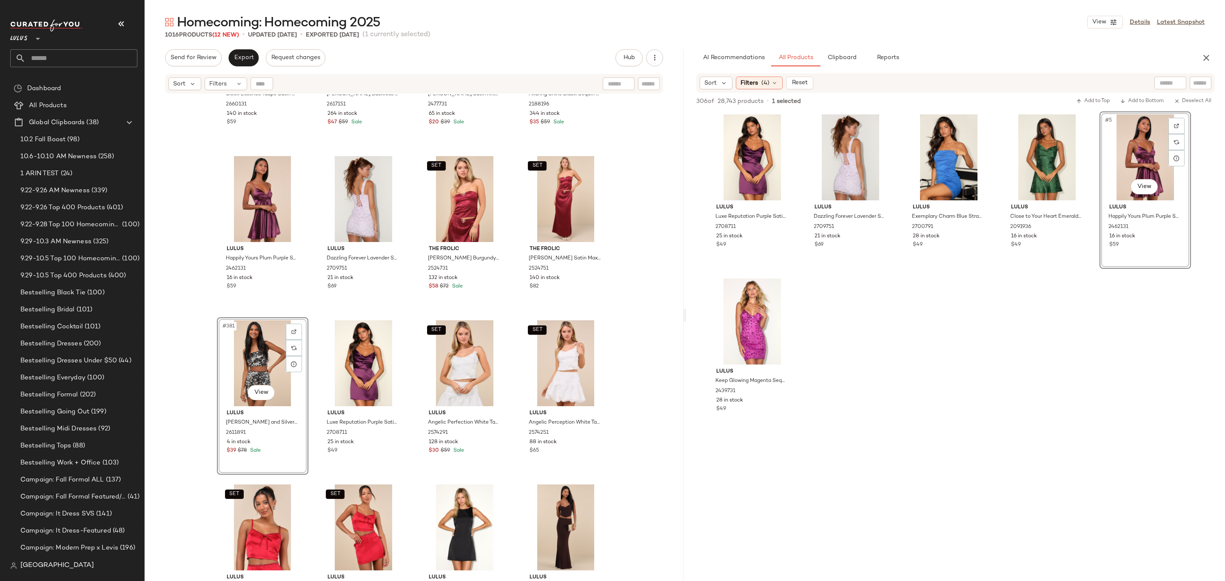
drag, startPoint x: 894, startPoint y: 320, endPoint x: 827, endPoint y: 309, distance: 68.4
click at [885, 319] on div "Lulus Luxe Reputation Purple Satin Sleeveless Cowl Neck Mini Dress 2708711 25 i…" at bounding box center [955, 272] width 539 height 322
click at [250, 58] on span "Export" at bounding box center [244, 57] width 20 height 7
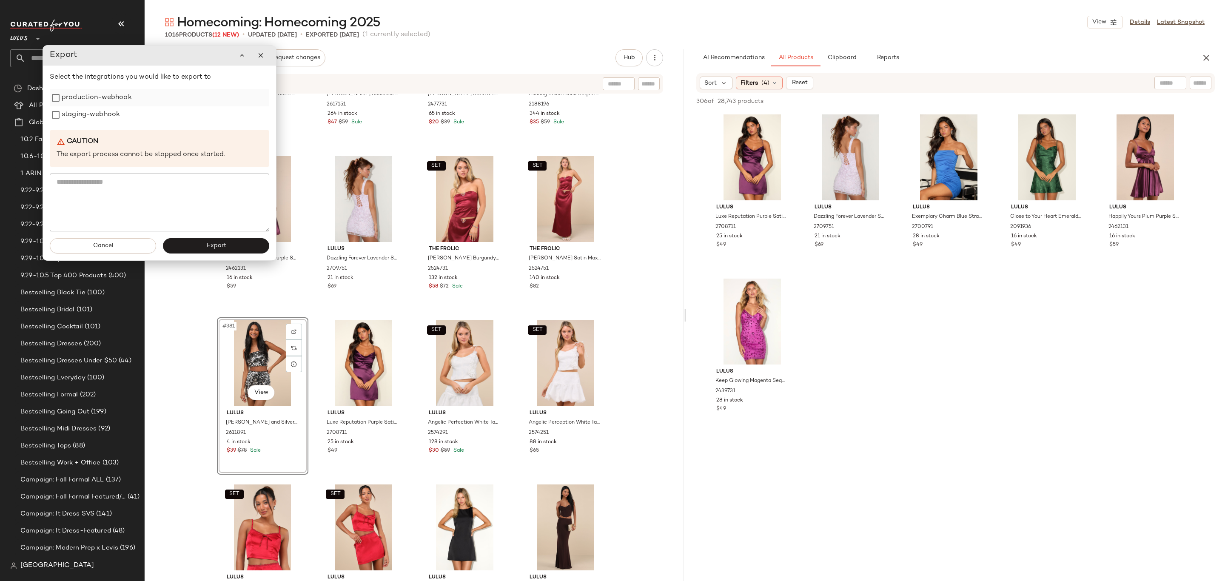
drag, startPoint x: 88, startPoint y: 100, endPoint x: 91, endPoint y: 106, distance: 6.4
click at [88, 105] on label "production-webhook" at bounding box center [97, 97] width 70 height 17
click at [90, 110] on label "staging-webhook" at bounding box center [91, 117] width 58 height 17
click at [215, 260] on div "Cancel Export" at bounding box center [159, 248] width 233 height 29
click at [222, 252] on button "Export" at bounding box center [216, 247] width 106 height 15
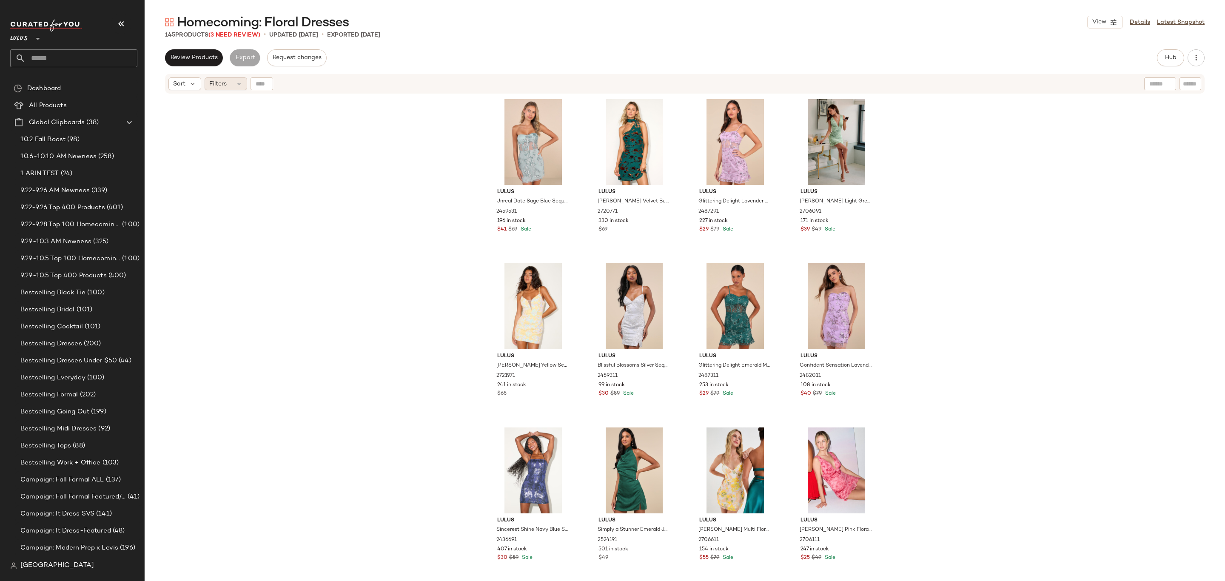
click at [218, 84] on span "Filters" at bounding box center [217, 84] width 17 height 9
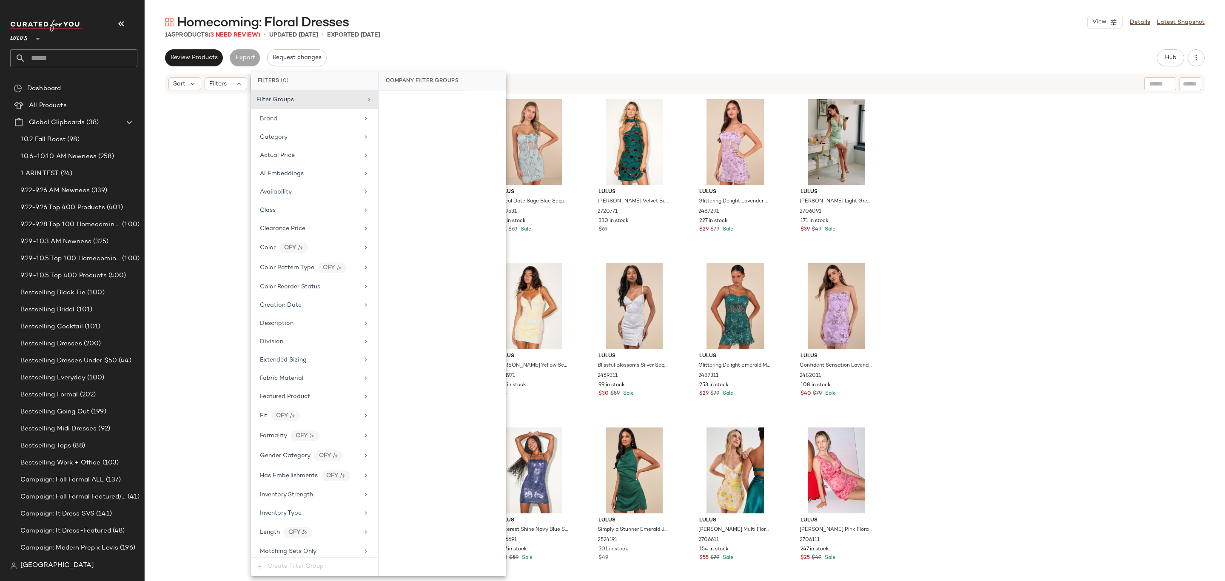
click at [293, 185] on div "Filter Groups Brand Category Actual Price AI Embeddings Availability Class Clea…" at bounding box center [314, 324] width 127 height 467
click at [317, 190] on div "Availability" at bounding box center [314, 192] width 120 height 17
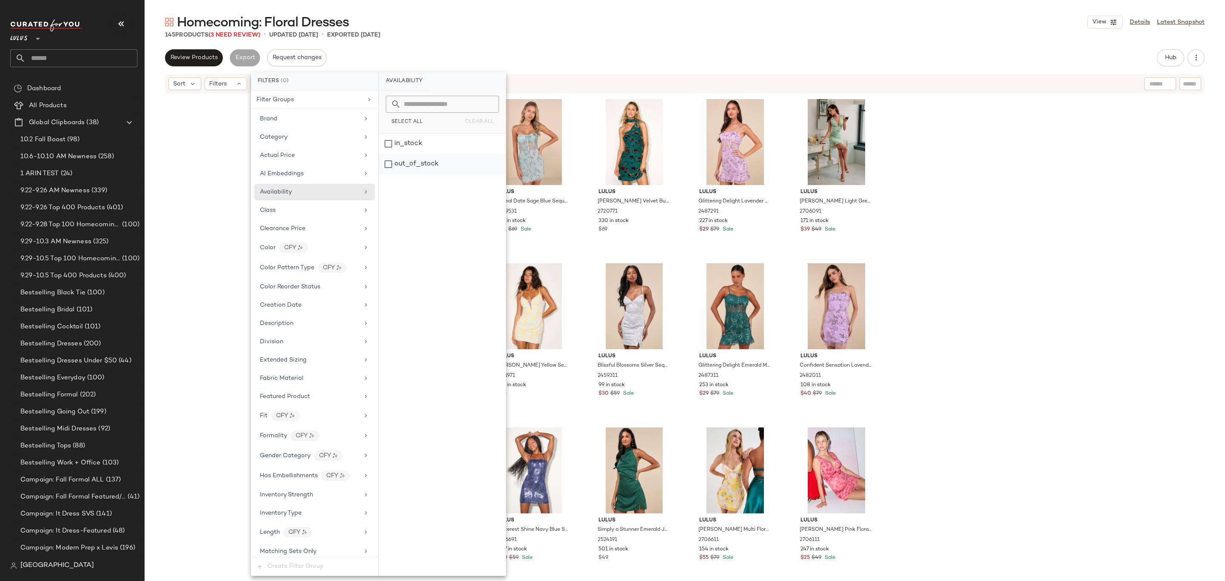
click at [427, 158] on div "out_of_stock" at bounding box center [442, 164] width 127 height 20
click at [545, 78] on div "Sort Filters (1) Reset" at bounding box center [630, 83] width 923 height 13
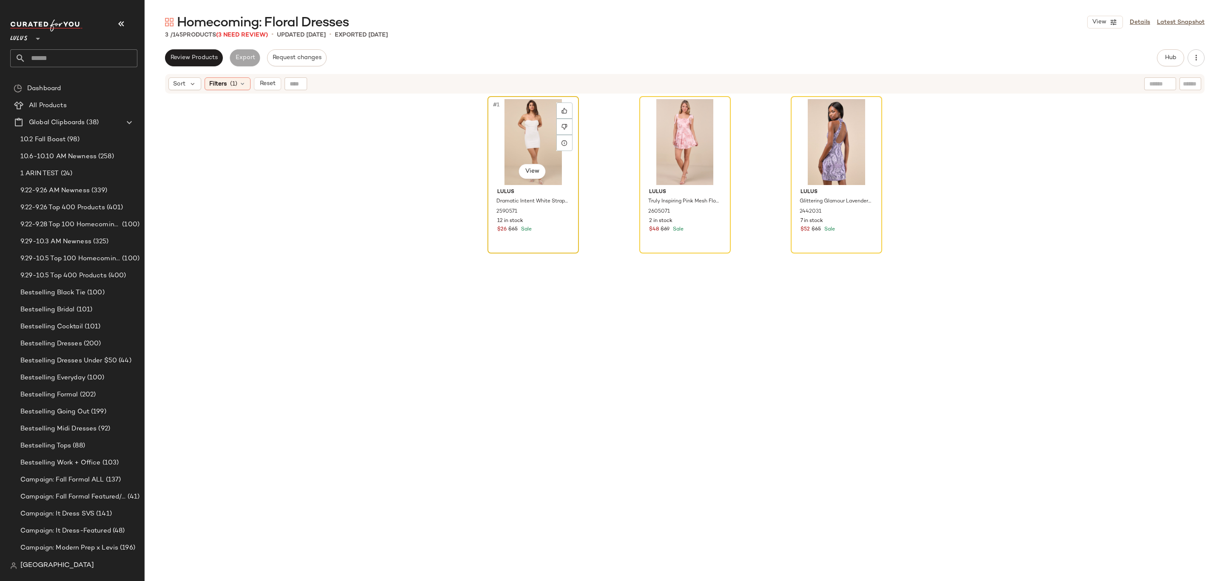
click at [528, 133] on div "#1 View" at bounding box center [534, 142] width 86 height 86
drag, startPoint x: 813, startPoint y: 144, endPoint x: 809, endPoint y: 131, distance: 12.9
click at [814, 144] on div "#3 View" at bounding box center [837, 142] width 86 height 86
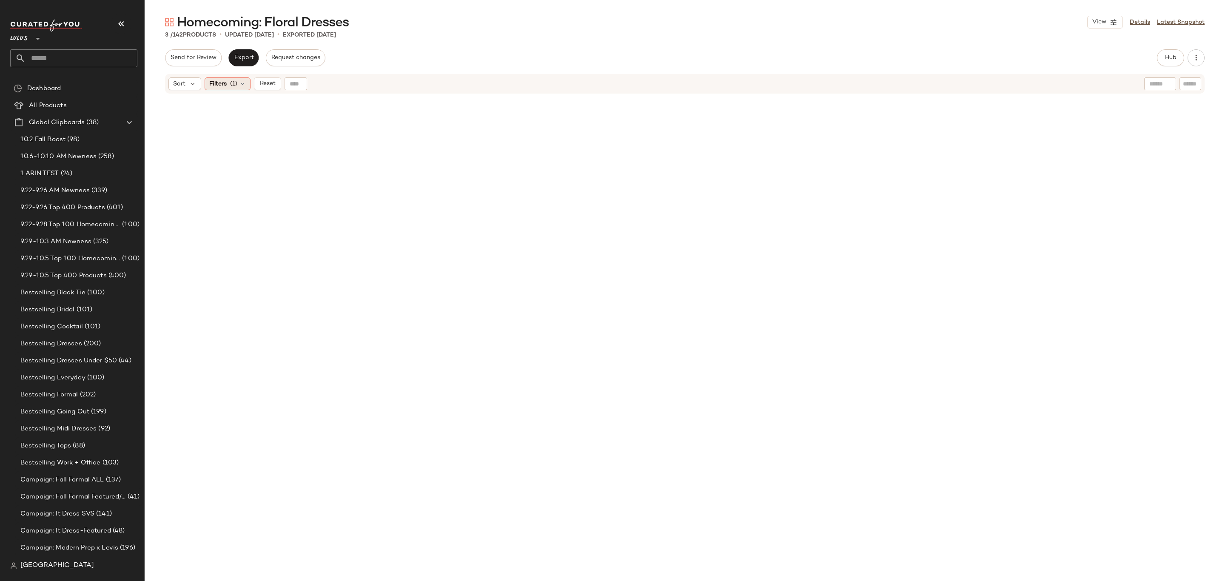
click at [223, 77] on div "Filters (1)" at bounding box center [228, 83] width 46 height 13
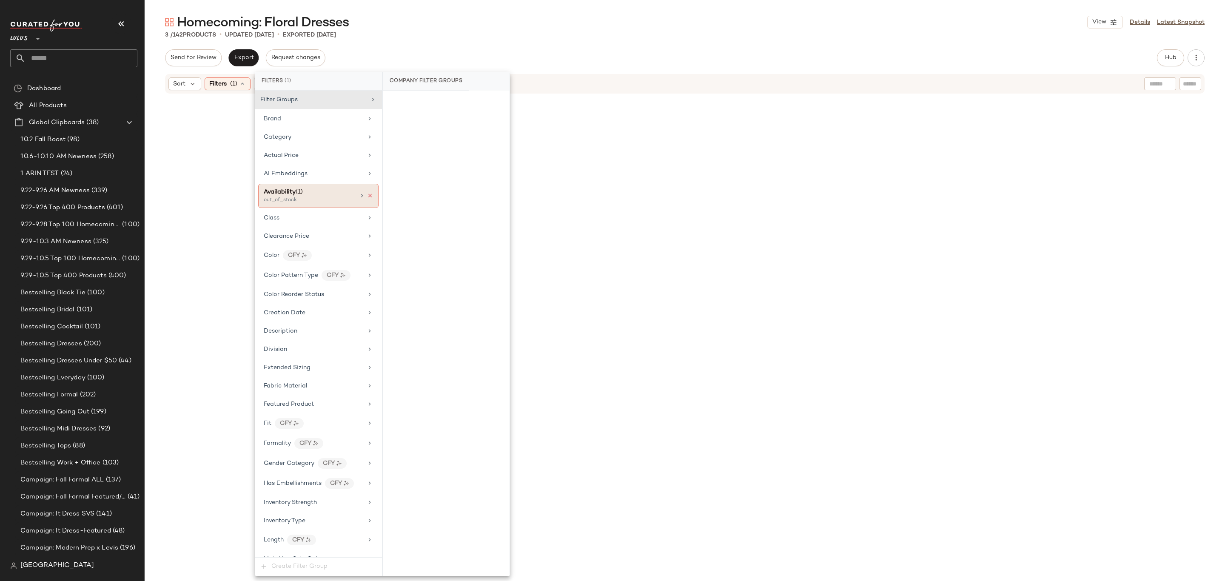
click at [368, 198] on icon at bounding box center [370, 196] width 6 height 6
click at [561, 75] on div "Sort Filters" at bounding box center [685, 84] width 1040 height 20
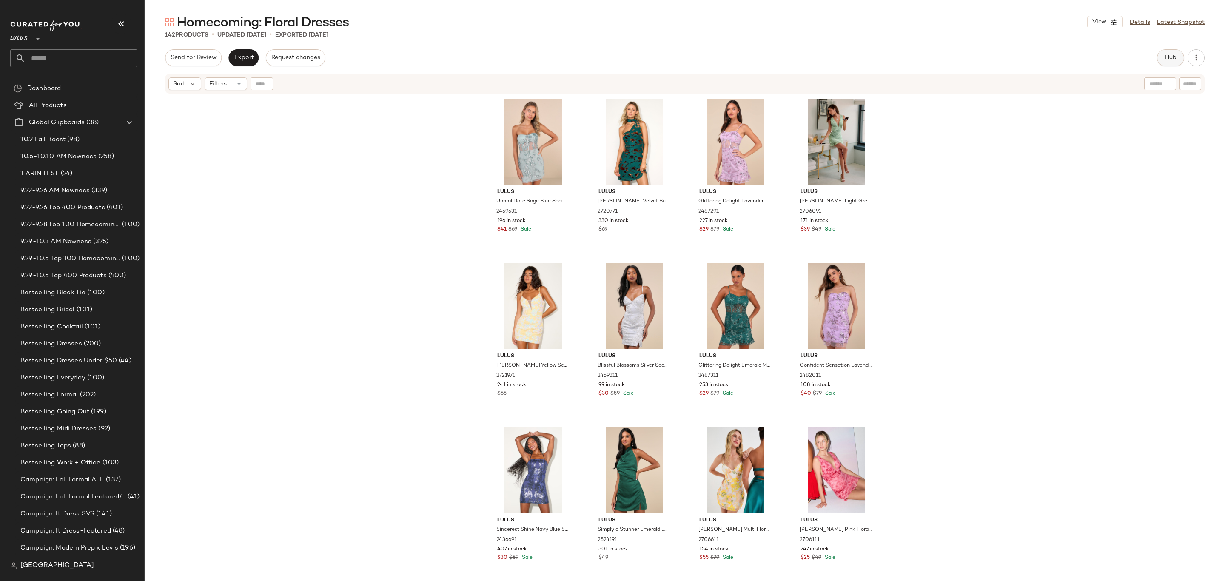
drag, startPoint x: 1158, startPoint y: 66, endPoint x: 1168, endPoint y: 59, distance: 12.6
click at [1162, 68] on div "Send for Review Export Request changes Hub Send for Review External Review Inte…" at bounding box center [685, 315] width 1081 height 532
click at [1166, 52] on button "Hub" at bounding box center [1170, 57] width 27 height 17
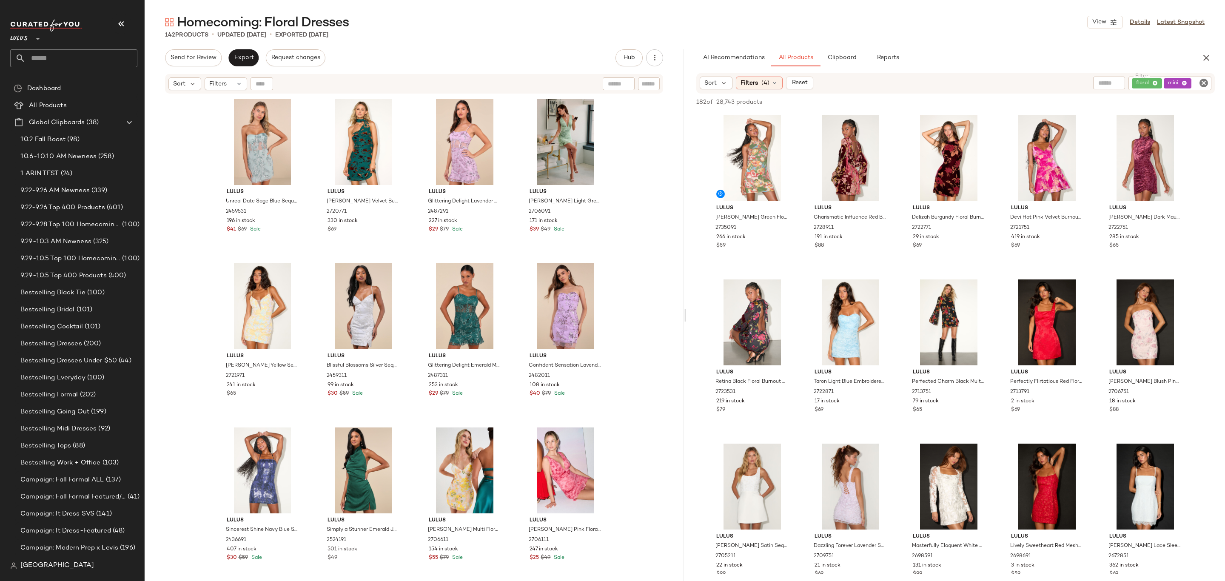
click at [745, 89] on div "Sort Filters (4) Reset Filter floral mini Filter" at bounding box center [956, 83] width 519 height 20
click at [772, 81] on icon at bounding box center [774, 83] width 7 height 7
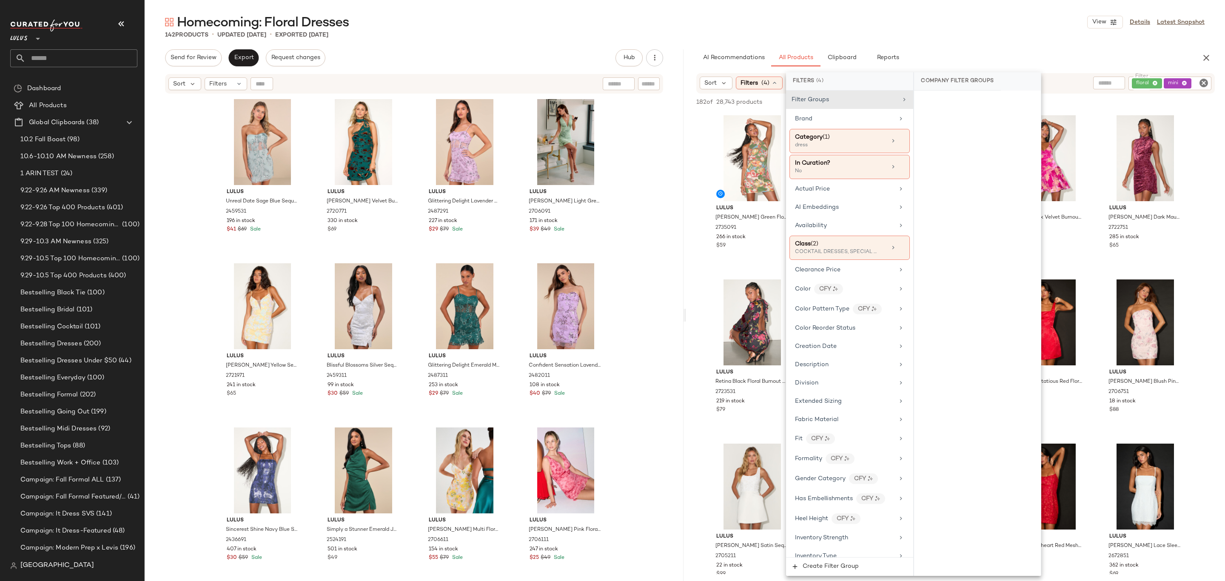
drag, startPoint x: 914, startPoint y: 24, endPoint x: 908, endPoint y: 32, distance: 10.0
click at [911, 29] on div "Homecoming: Floral Dresses View Details Latest Snapshot" at bounding box center [685, 22] width 1081 height 17
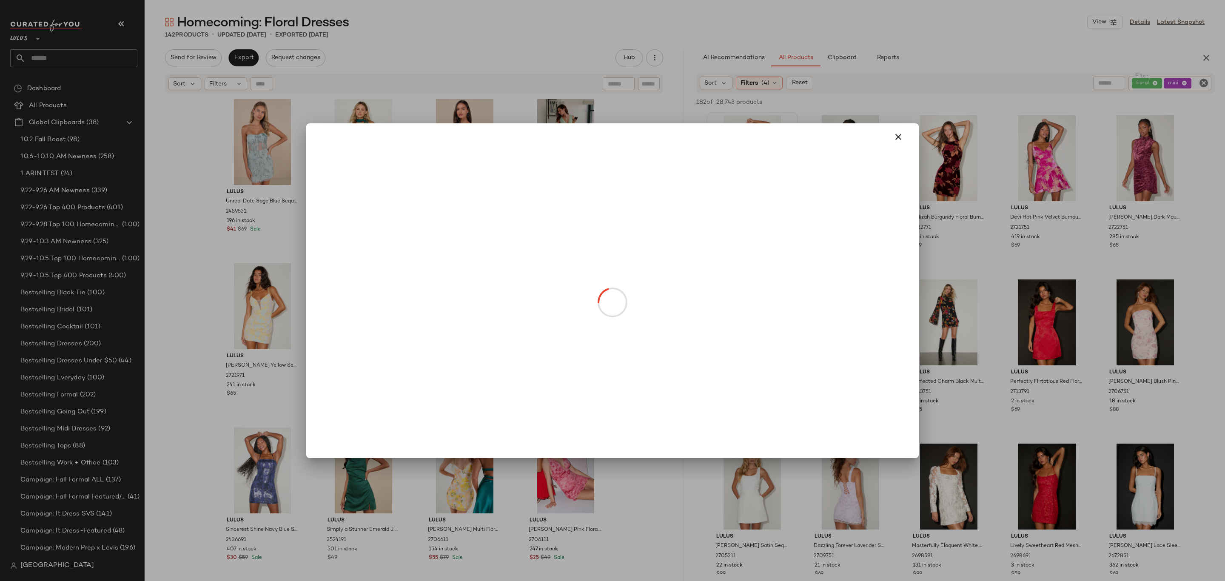
drag, startPoint x: 754, startPoint y: 184, endPoint x: 760, endPoint y: 175, distance: 10.6
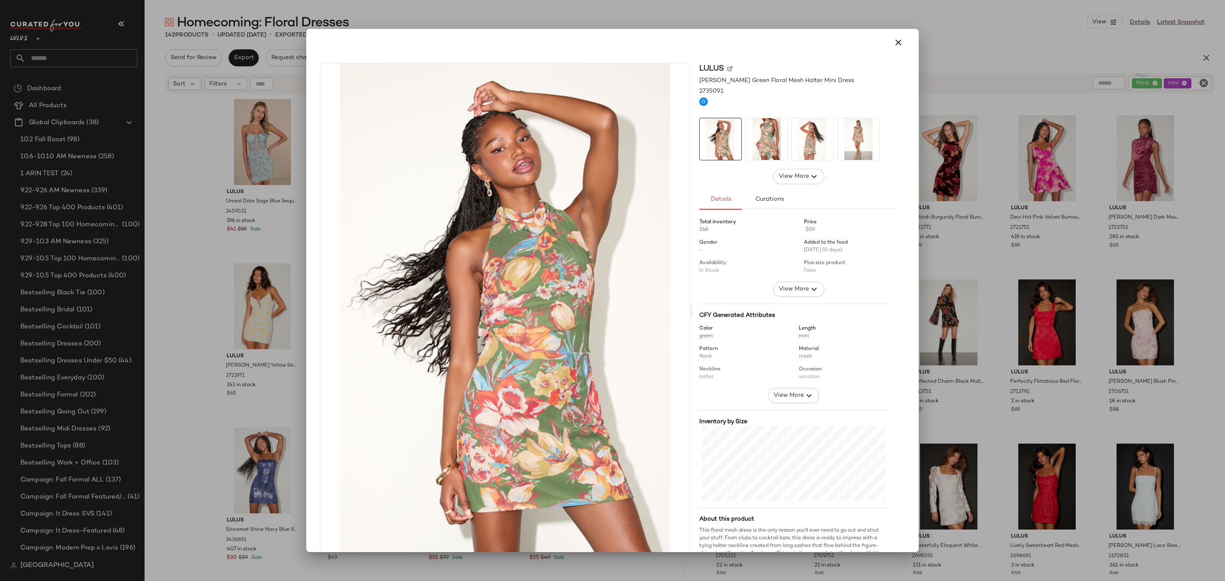
drag, startPoint x: 997, startPoint y: 134, endPoint x: 994, endPoint y: 128, distance: 7.0
click at [997, 135] on div at bounding box center [612, 290] width 1225 height 581
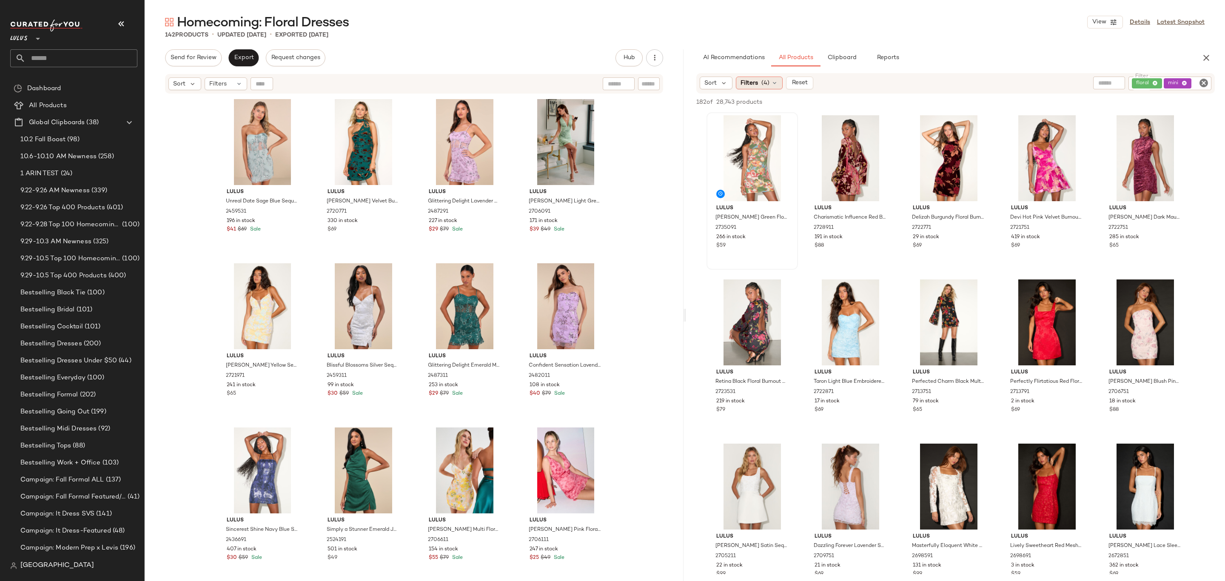
click at [748, 77] on div "Filters (4)" at bounding box center [759, 83] width 47 height 13
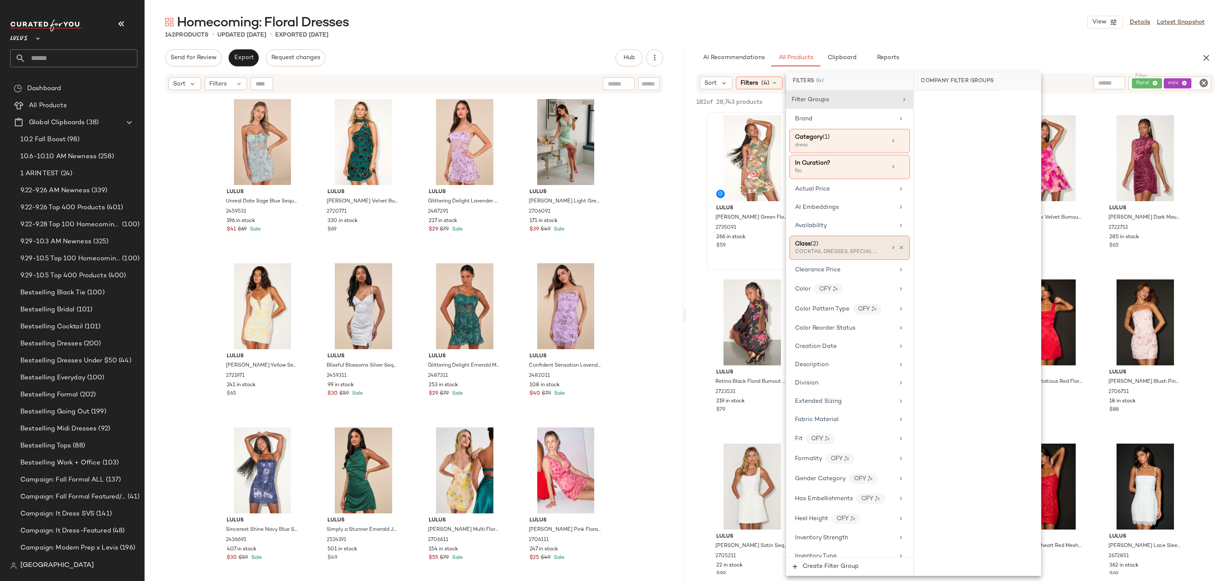
drag, startPoint x: 869, startPoint y: 247, endPoint x: 873, endPoint y: 243, distance: 5.7
click at [869, 247] on div "Class (2)" at bounding box center [840, 244] width 91 height 9
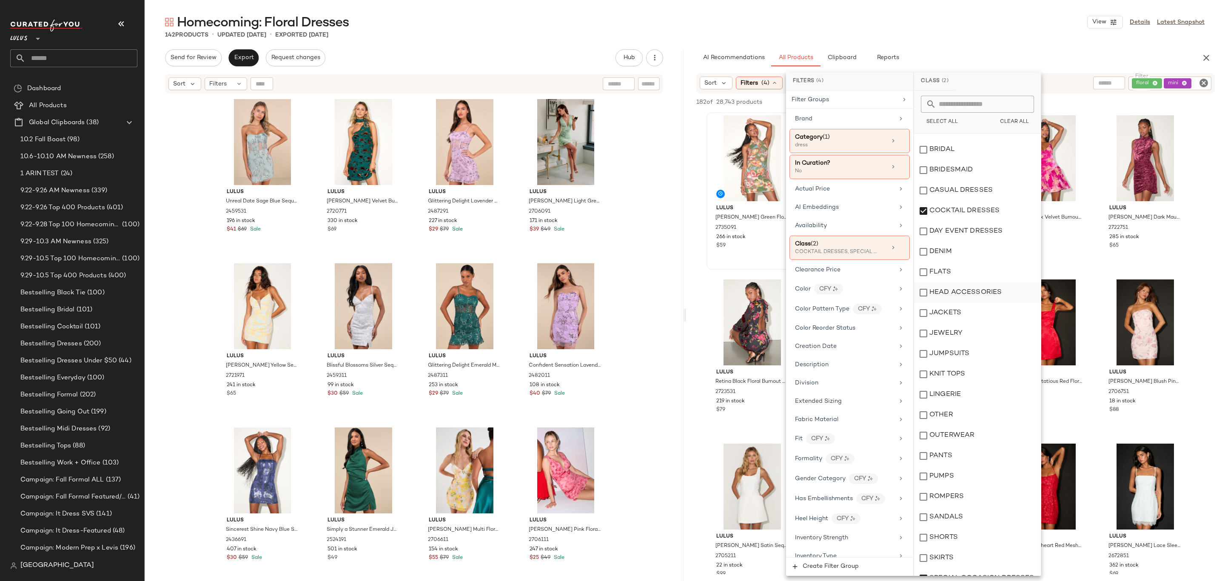
scroll to position [109, 0]
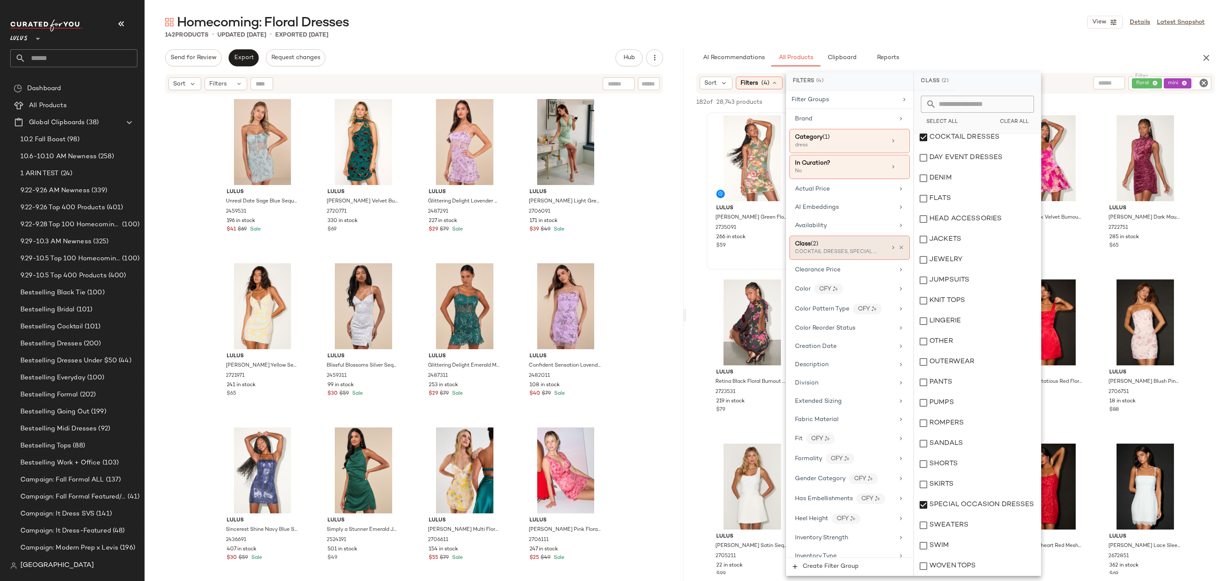
click at [905, 246] on div "Class (2) COCKTAIL DRESSES, SPECIAL OCCASION DRESSES" at bounding box center [850, 248] width 120 height 24
drag, startPoint x: 891, startPoint y: 257, endPoint x: 894, endPoint y: 253, distance: 5.2
click at [892, 257] on div "Class (2) COCKTAIL DRESSES, SPECIAL OCCASION DRESSES" at bounding box center [850, 248] width 120 height 24
click at [893, 251] on div at bounding box center [897, 247] width 14 height 7
click at [901, 251] on div "Class (2) COCKTAIL DRESSES, SPECIAL OCCASION DRESSES" at bounding box center [850, 248] width 120 height 24
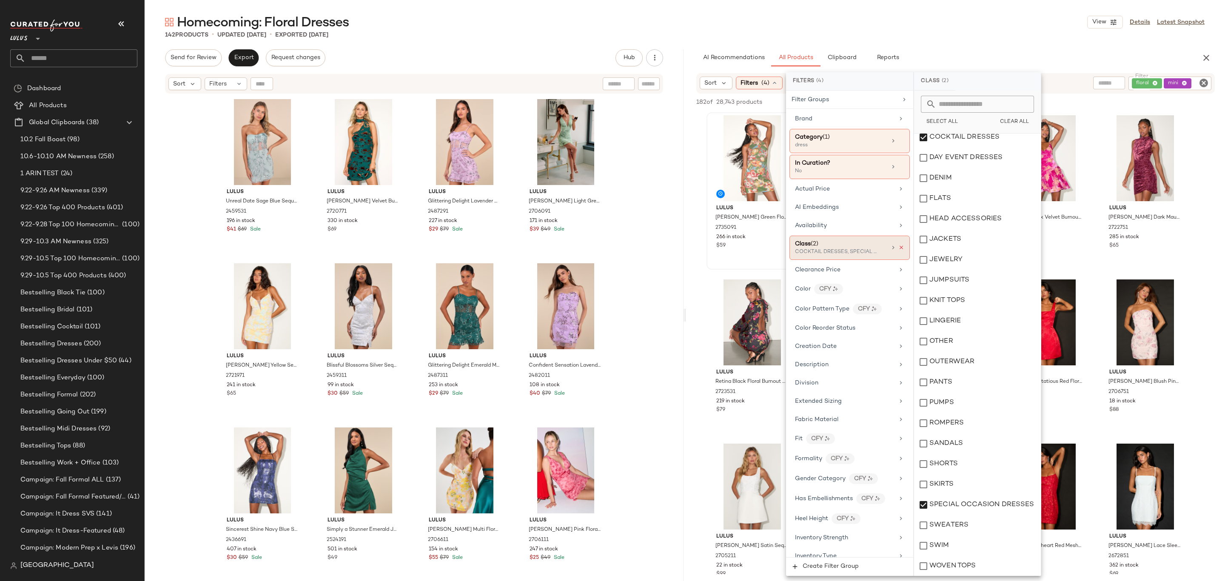
click at [899, 251] on icon at bounding box center [902, 248] width 6 height 6
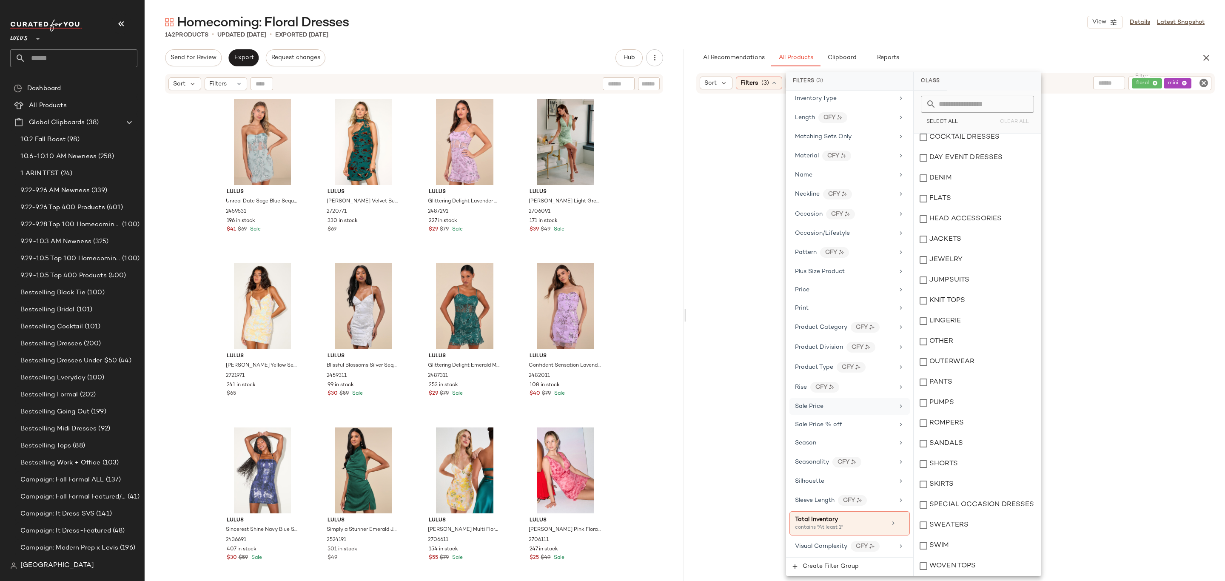
scroll to position [468, 0]
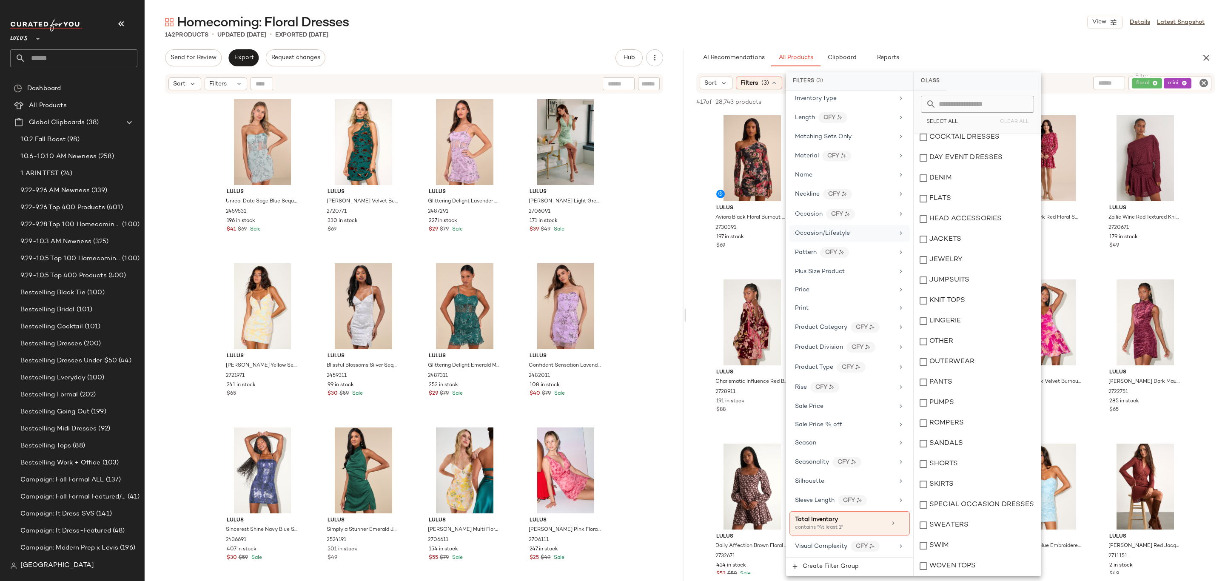
click at [854, 229] on div "Occasion/Lifestyle" at bounding box center [844, 233] width 99 height 9
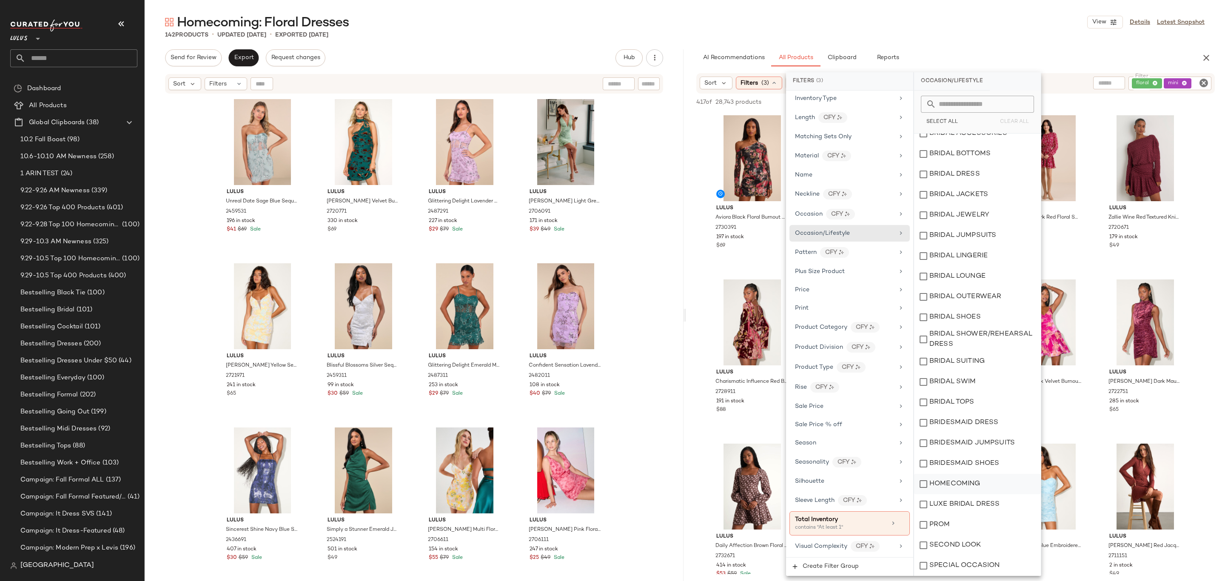
drag, startPoint x: 968, startPoint y: 483, endPoint x: 964, endPoint y: 478, distance: 6.4
click at [968, 482] on div "HOMECOMING" at bounding box center [977, 484] width 127 height 20
click at [978, 10] on main "Homecoming: Floral Dresses View Details Latest Snapshot 142 Products • updated …" at bounding box center [612, 290] width 1225 height 581
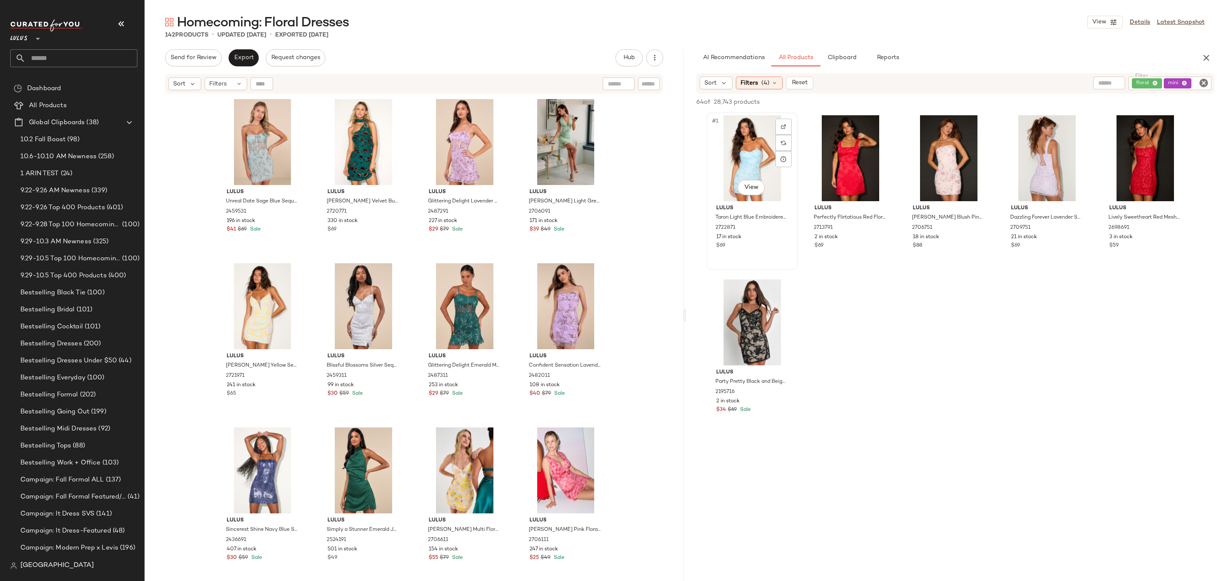
click at [746, 166] on div "#1 View" at bounding box center [753, 158] width 86 height 86
click at [743, 313] on div "#6 View" at bounding box center [753, 323] width 86 height 86
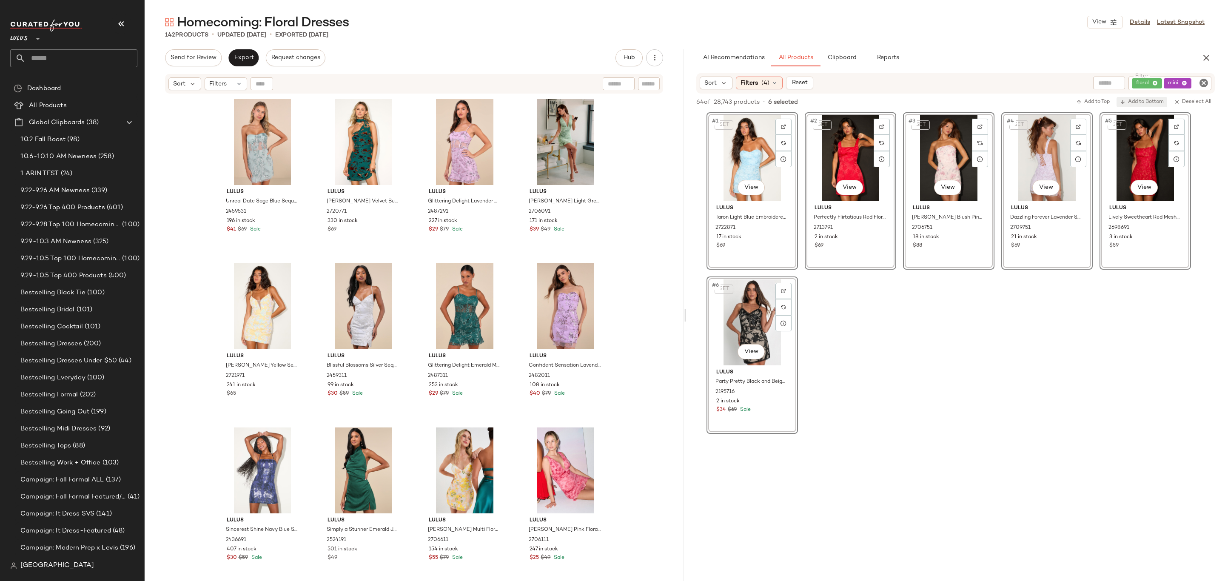
click at [1130, 99] on span "Add to Bottom" at bounding box center [1142, 102] width 44 height 6
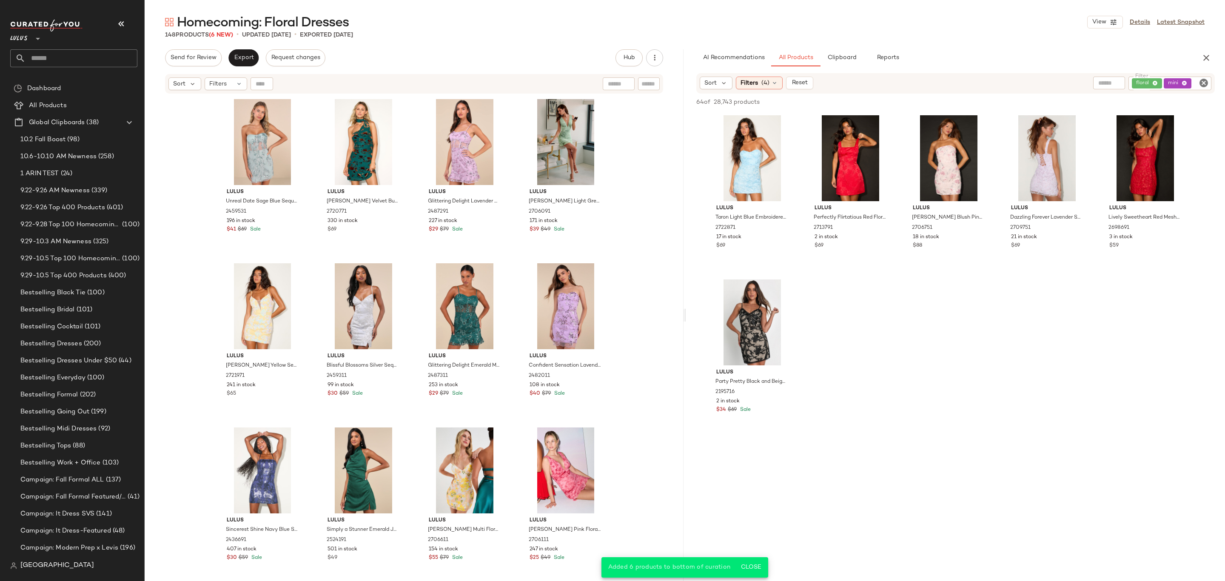
click at [257, 52] on div "Export" at bounding box center [243, 57] width 30 height 17
click at [257, 63] on div "Export" at bounding box center [243, 57] width 30 height 17
click at [248, 57] on span "Export" at bounding box center [244, 57] width 20 height 7
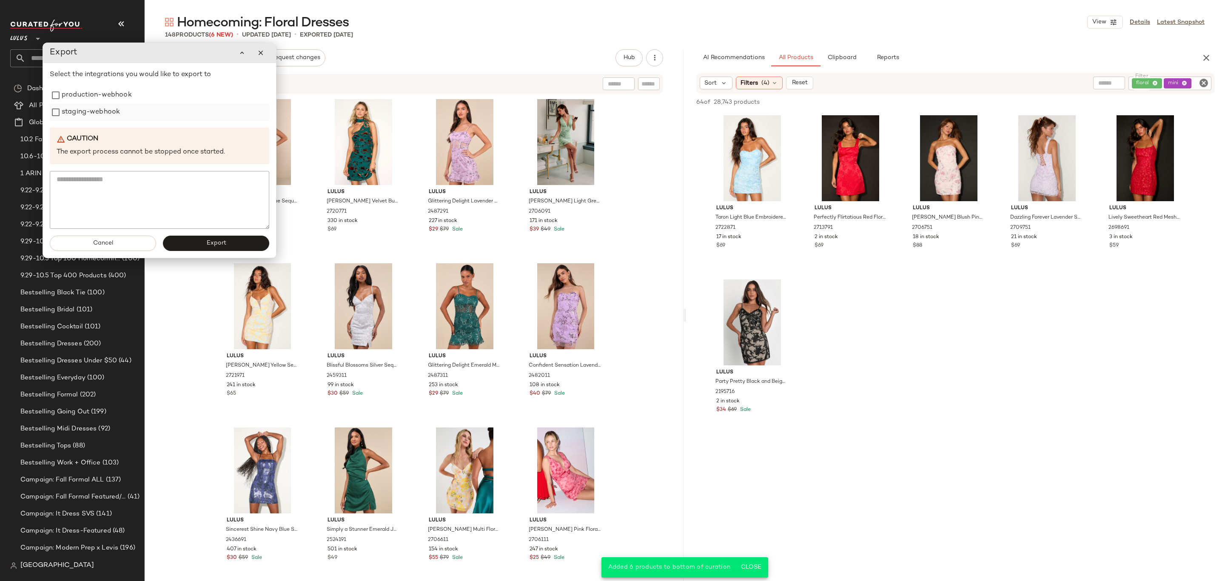
click at [120, 106] on label "staging-webhook" at bounding box center [91, 112] width 58 height 17
click at [121, 91] on label "production-webhook" at bounding box center [98, 94] width 70 height 17
drag, startPoint x: 225, startPoint y: 237, endPoint x: 220, endPoint y: 234, distance: 4.8
click at [220, 234] on button "Export" at bounding box center [219, 241] width 106 height 15
